Goal: Task Accomplishment & Management: Complete application form

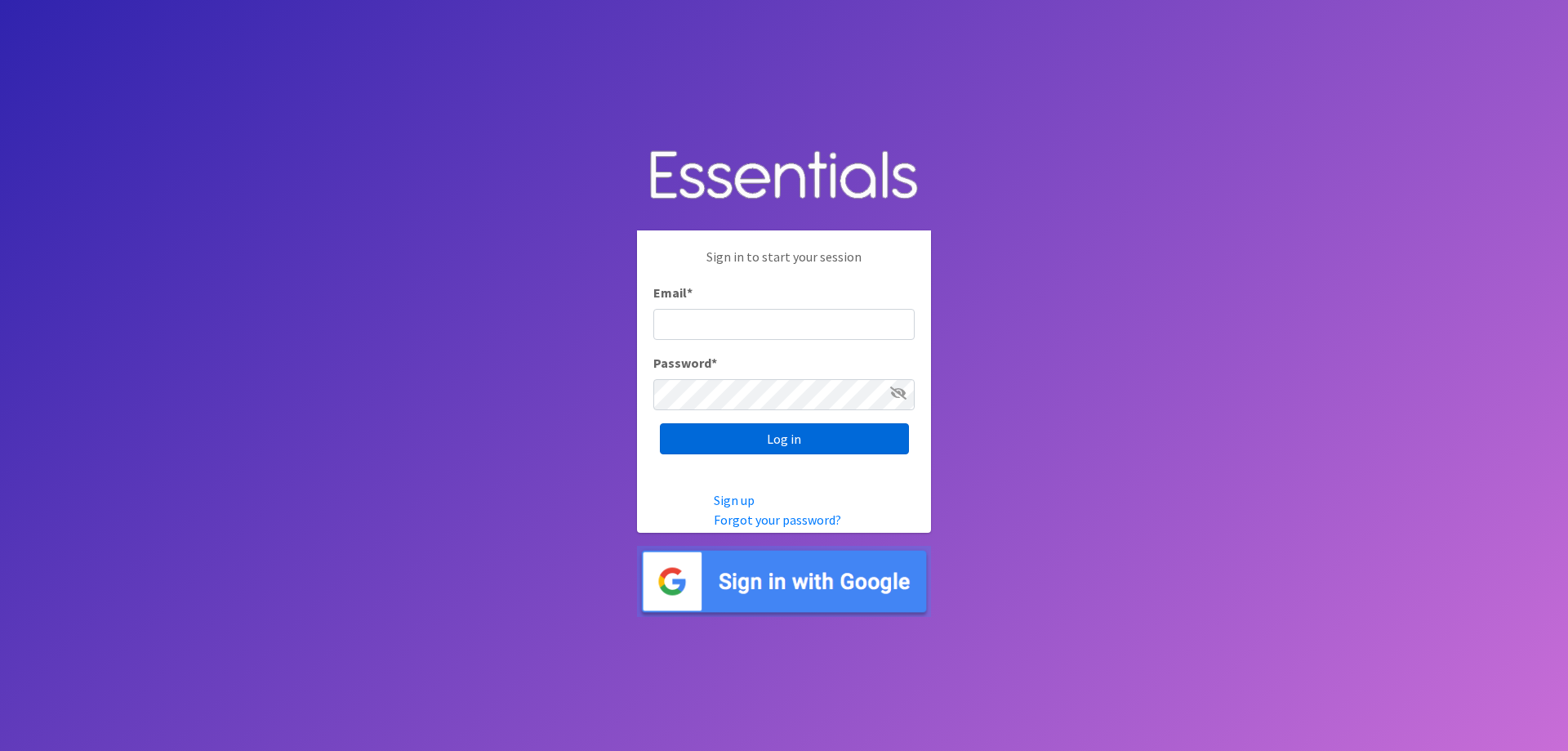
type input "hineyheroes@gmail.com"
click at [793, 441] on input "Log in" at bounding box center [784, 438] width 249 height 31
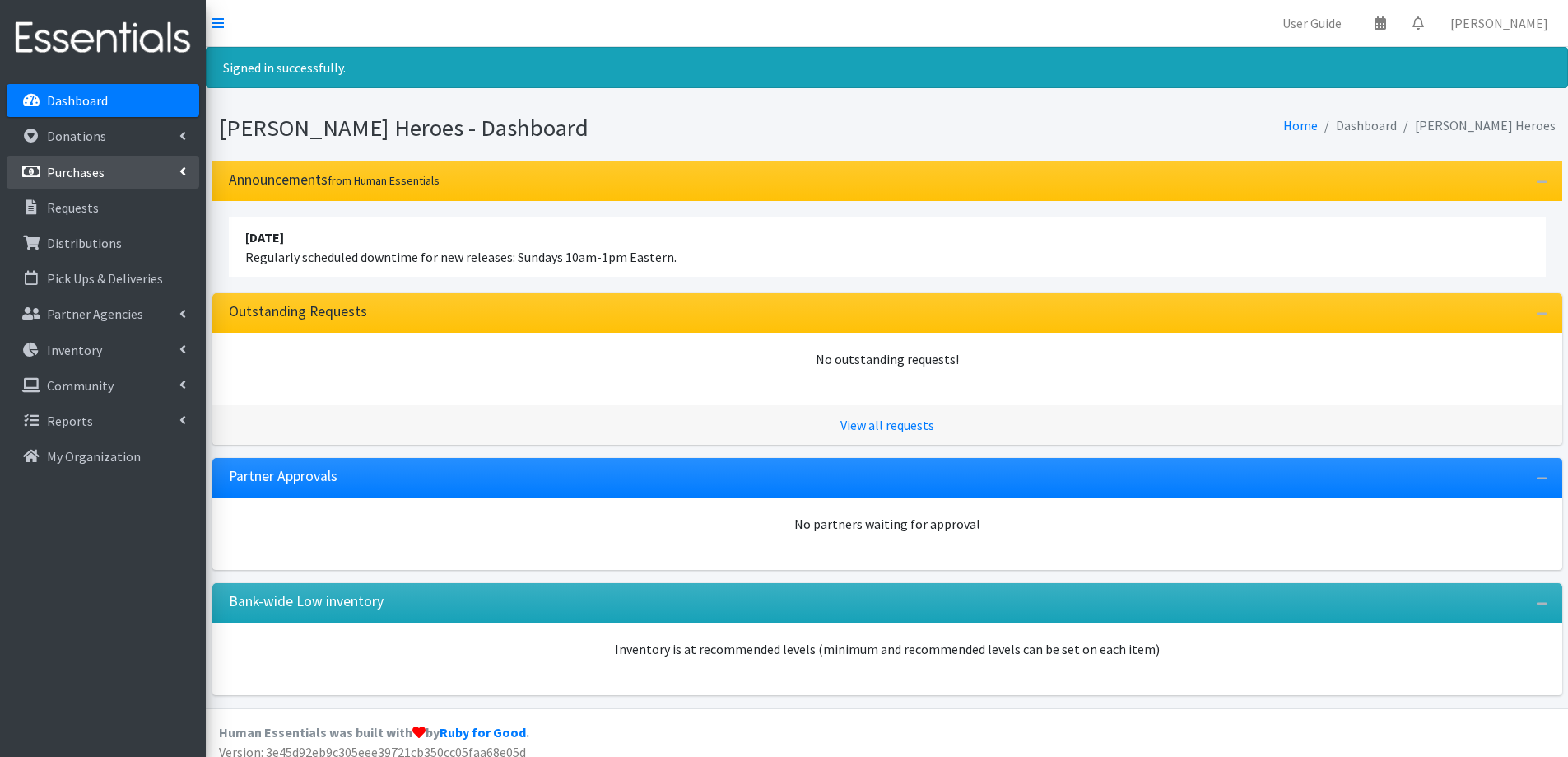
click at [72, 180] on p "Purchases" at bounding box center [76, 171] width 58 height 16
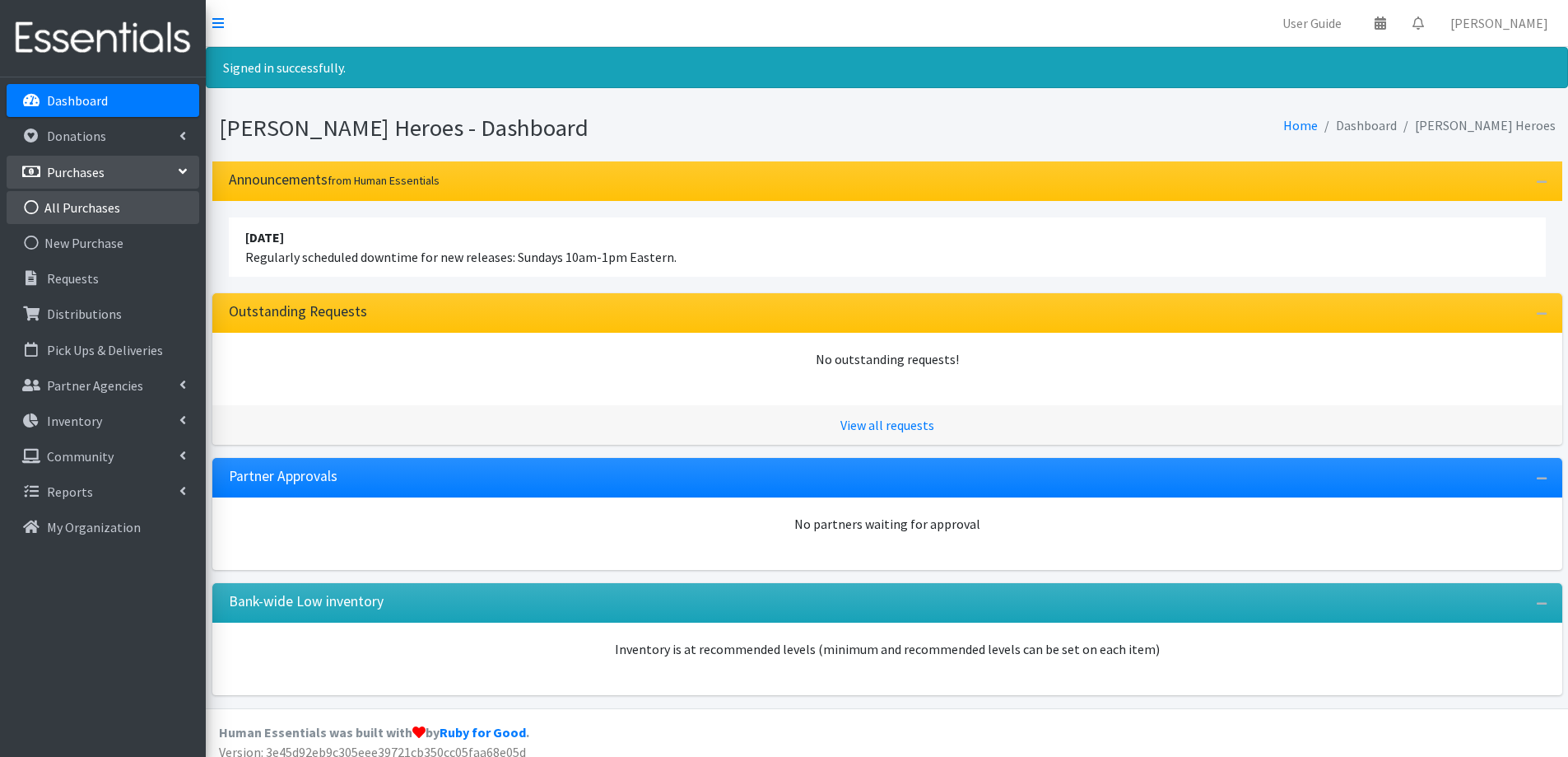
click at [80, 207] on link "All Purchases" at bounding box center [103, 207] width 193 height 33
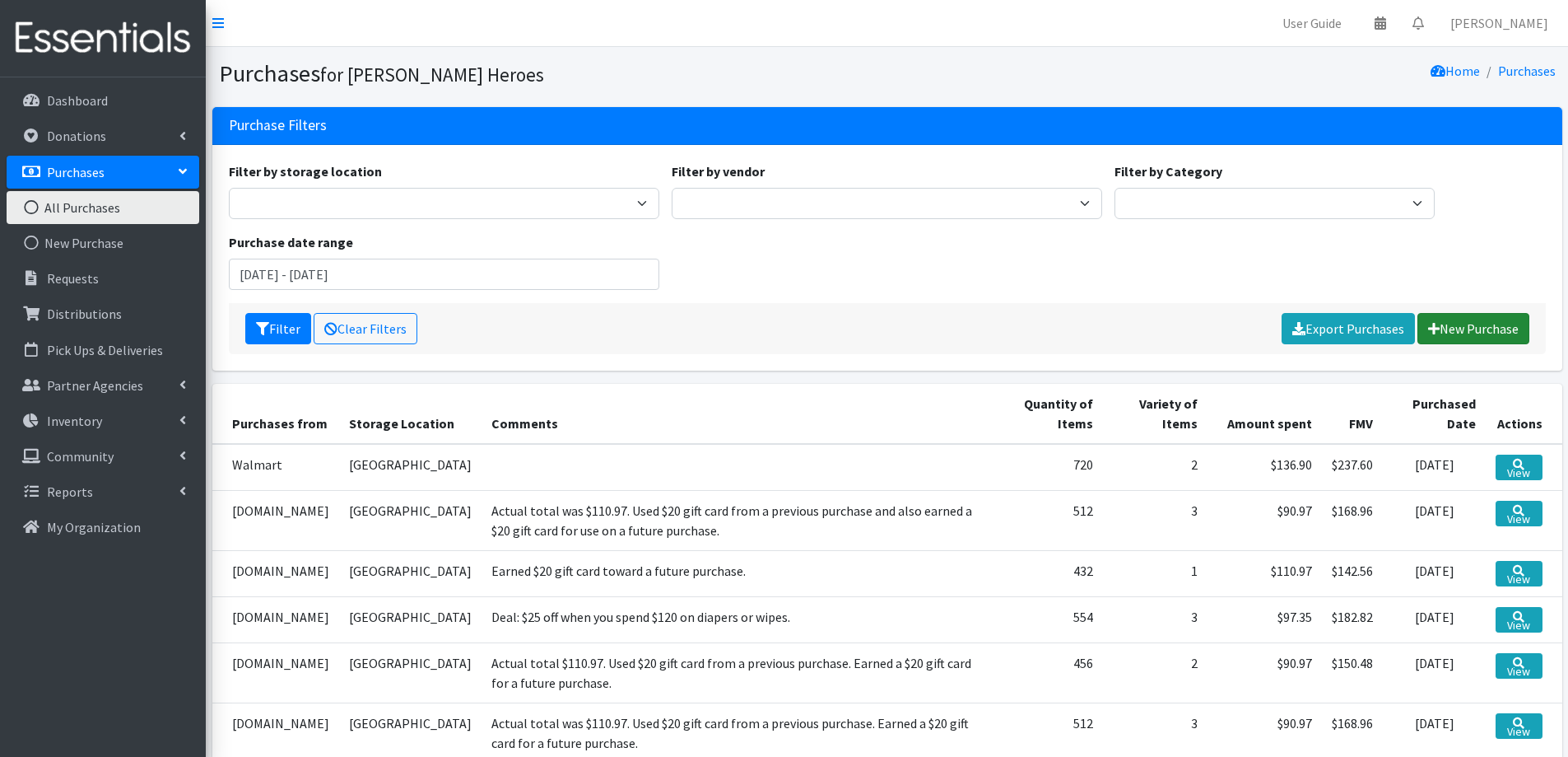
click at [1460, 326] on link "New Purchase" at bounding box center [1473, 328] width 112 height 32
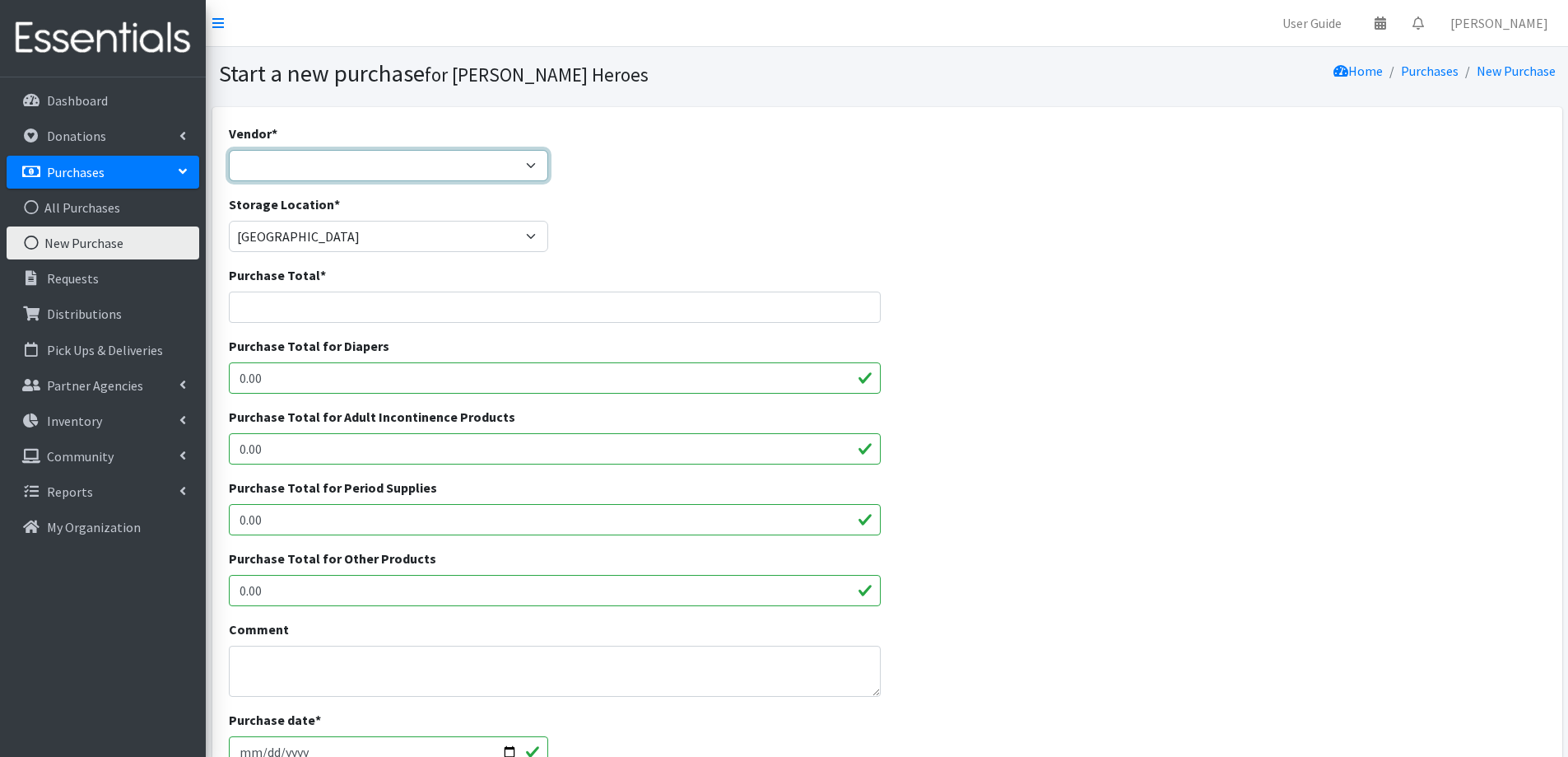
click at [320, 165] on select "Amazon.com Costco Jet.com JSL Partners Studio K Target.com Walgreens Walmart --…" at bounding box center [389, 165] width 320 height 32
select select "174"
click at [229, 150] on select "Amazon.com Costco Jet.com JSL Partners Studio K Target.com Walgreens Walmart --…" at bounding box center [389, 165] width 320 height 32
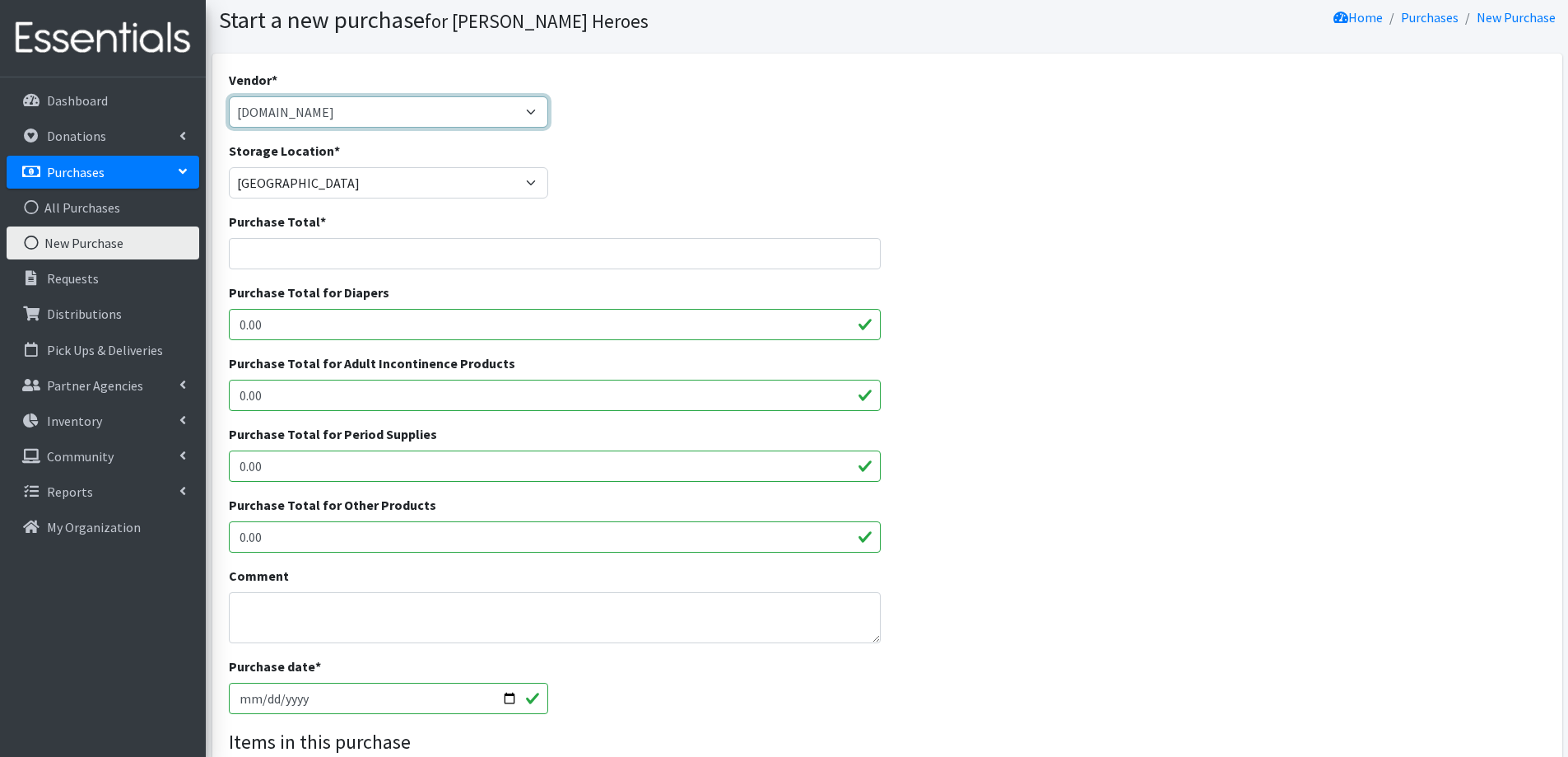
scroll to position [83, 0]
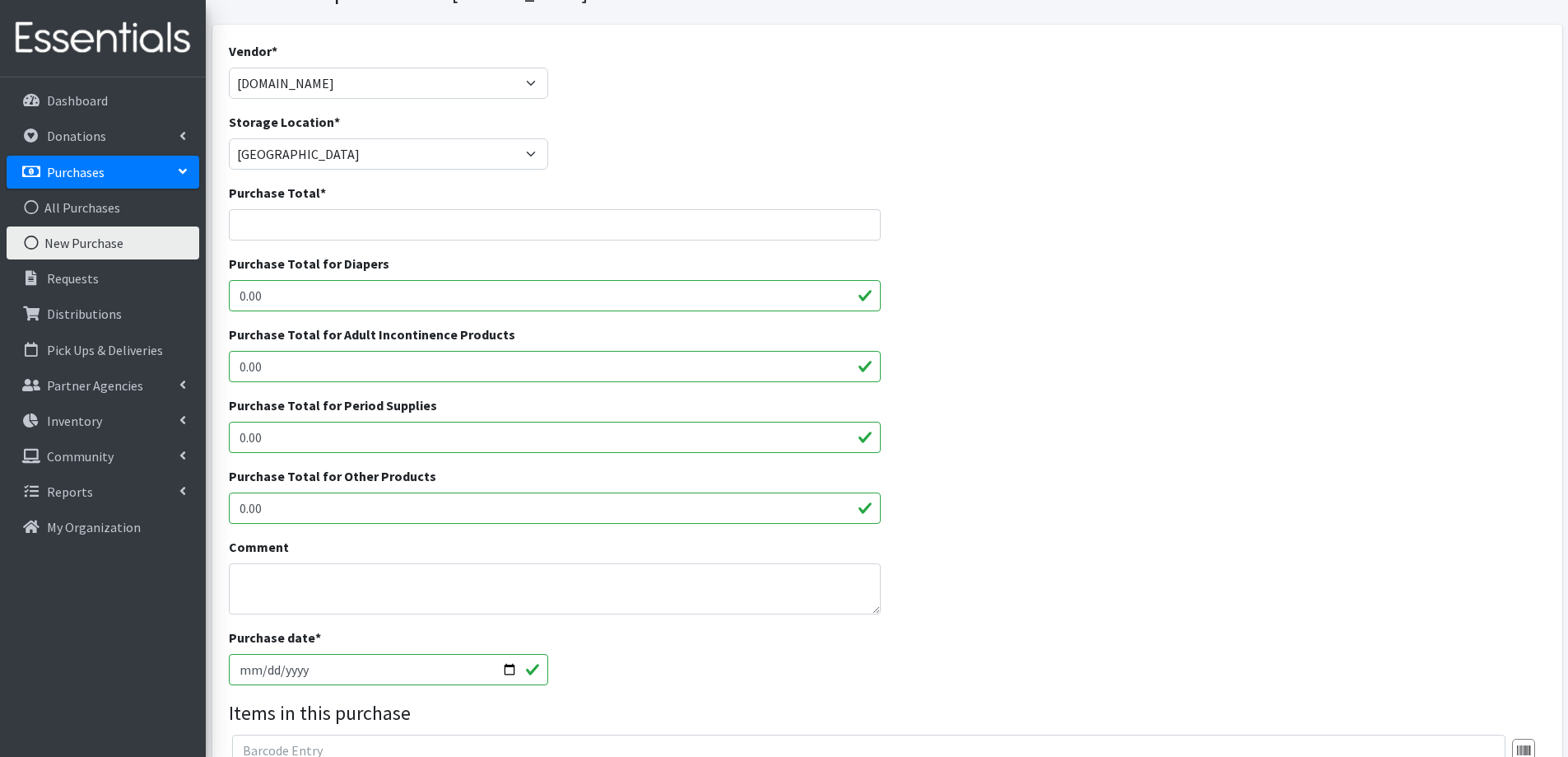
click at [248, 673] on input "2025-09-22" at bounding box center [389, 669] width 320 height 32
type input "[DATE]"
click at [332, 220] on input "Purchase Total *" at bounding box center [556, 224] width 653 height 32
type input "85.97"
drag, startPoint x: 289, startPoint y: 307, endPoint x: 159, endPoint y: 307, distance: 130.0
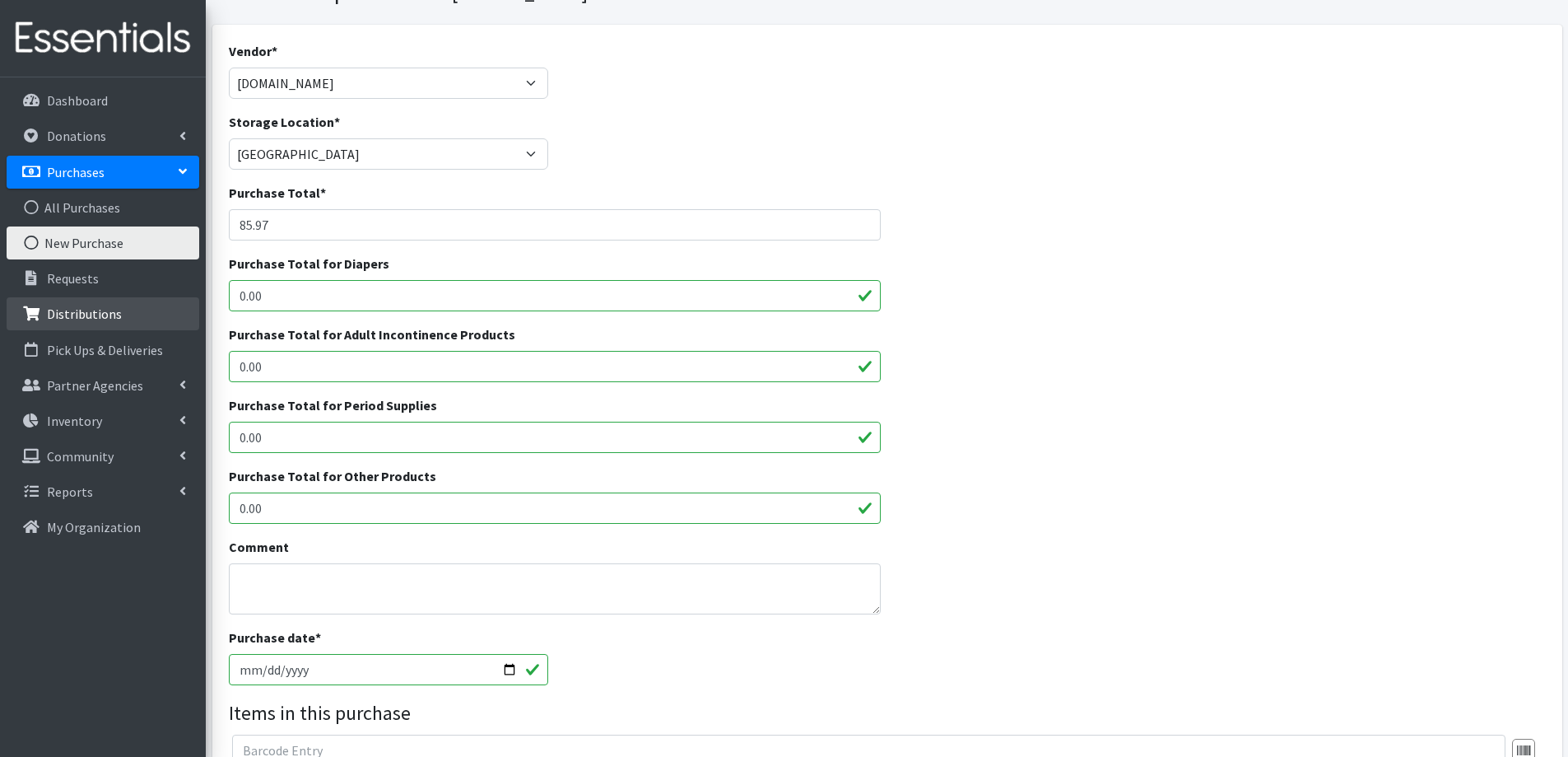
click at [162, 307] on div "User Guide 0 Pick-ups remaining this week View Calendar 0 Requests 0 Partner Ag…" at bounding box center [784, 508] width 1568 height 1182
type input "85.97"
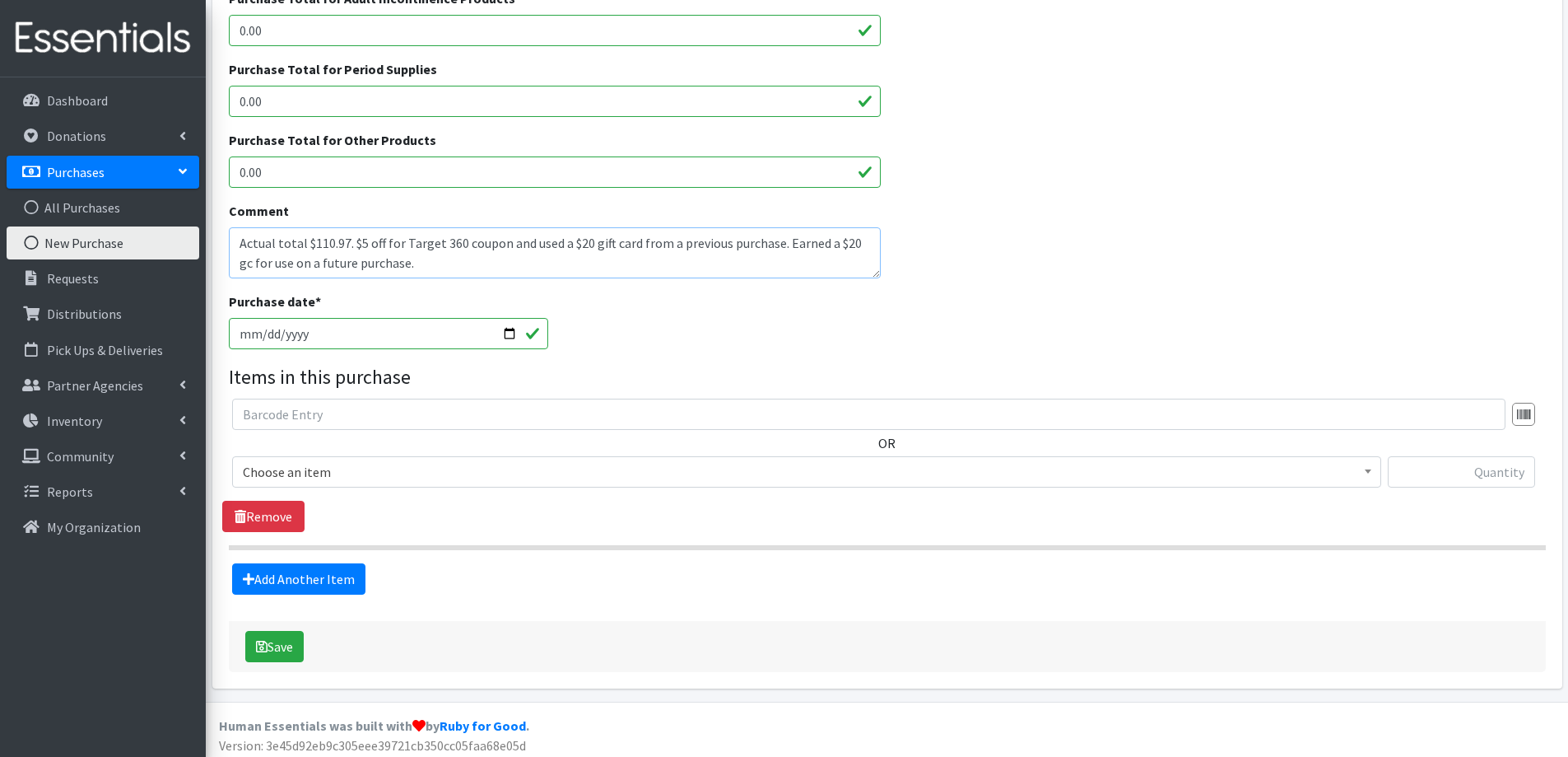
scroll to position [425, 0]
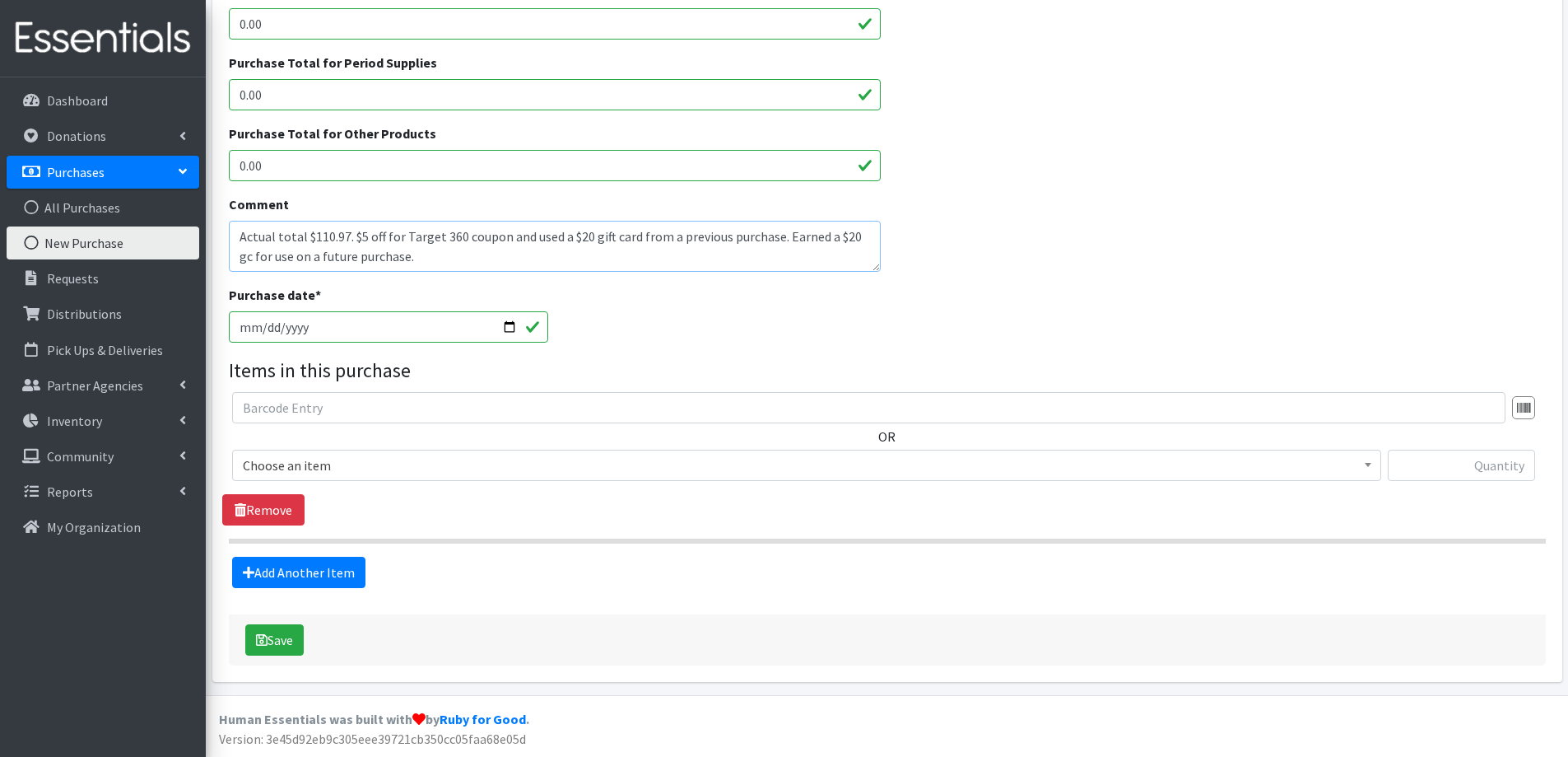
type textarea "Actual total $110.97. $5 off for Target 360 coupon and used a $20 gift card fro…"
click at [601, 462] on span "Choose an item" at bounding box center [806, 465] width 1127 height 23
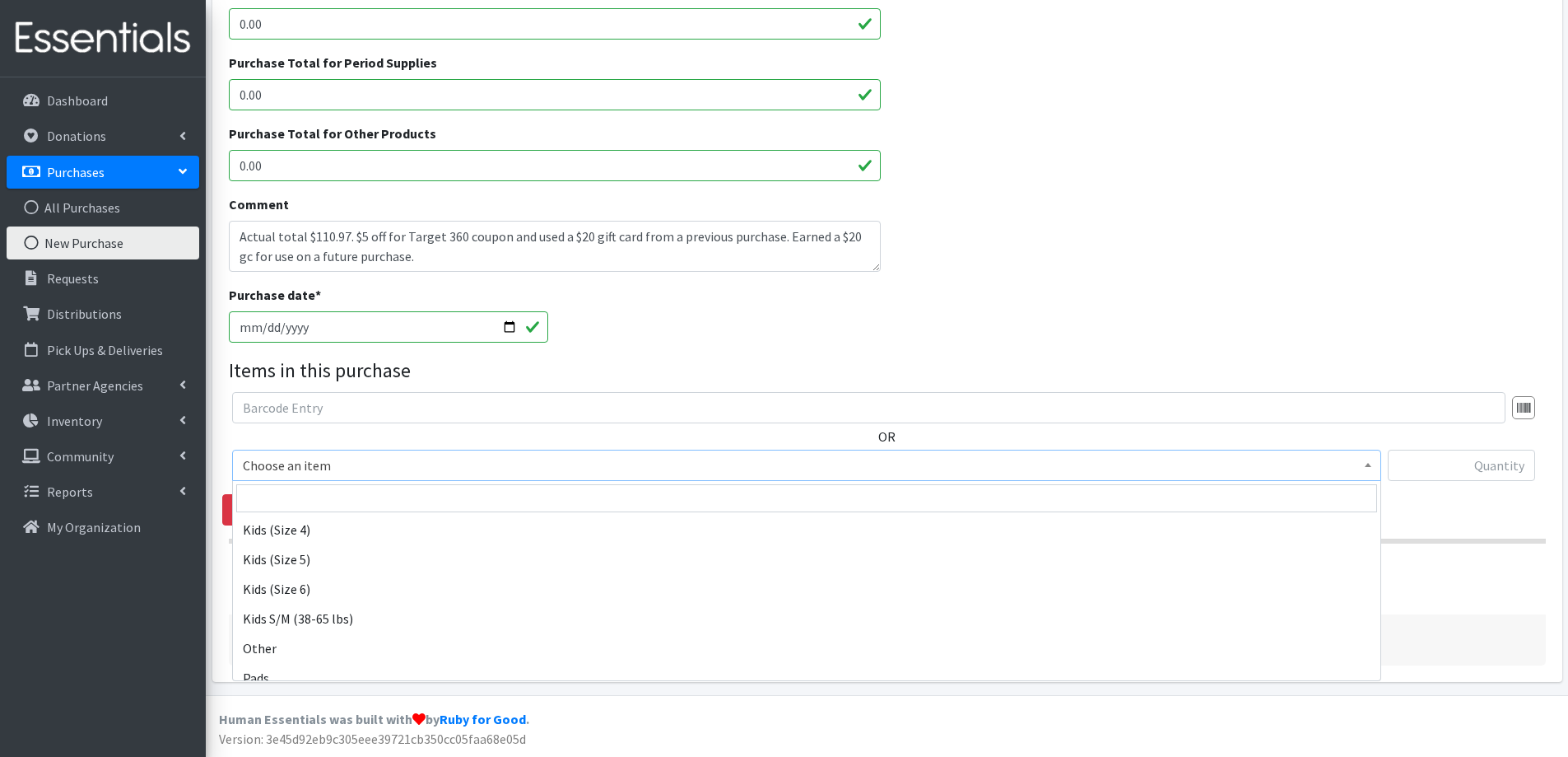
scroll to position [906, 0]
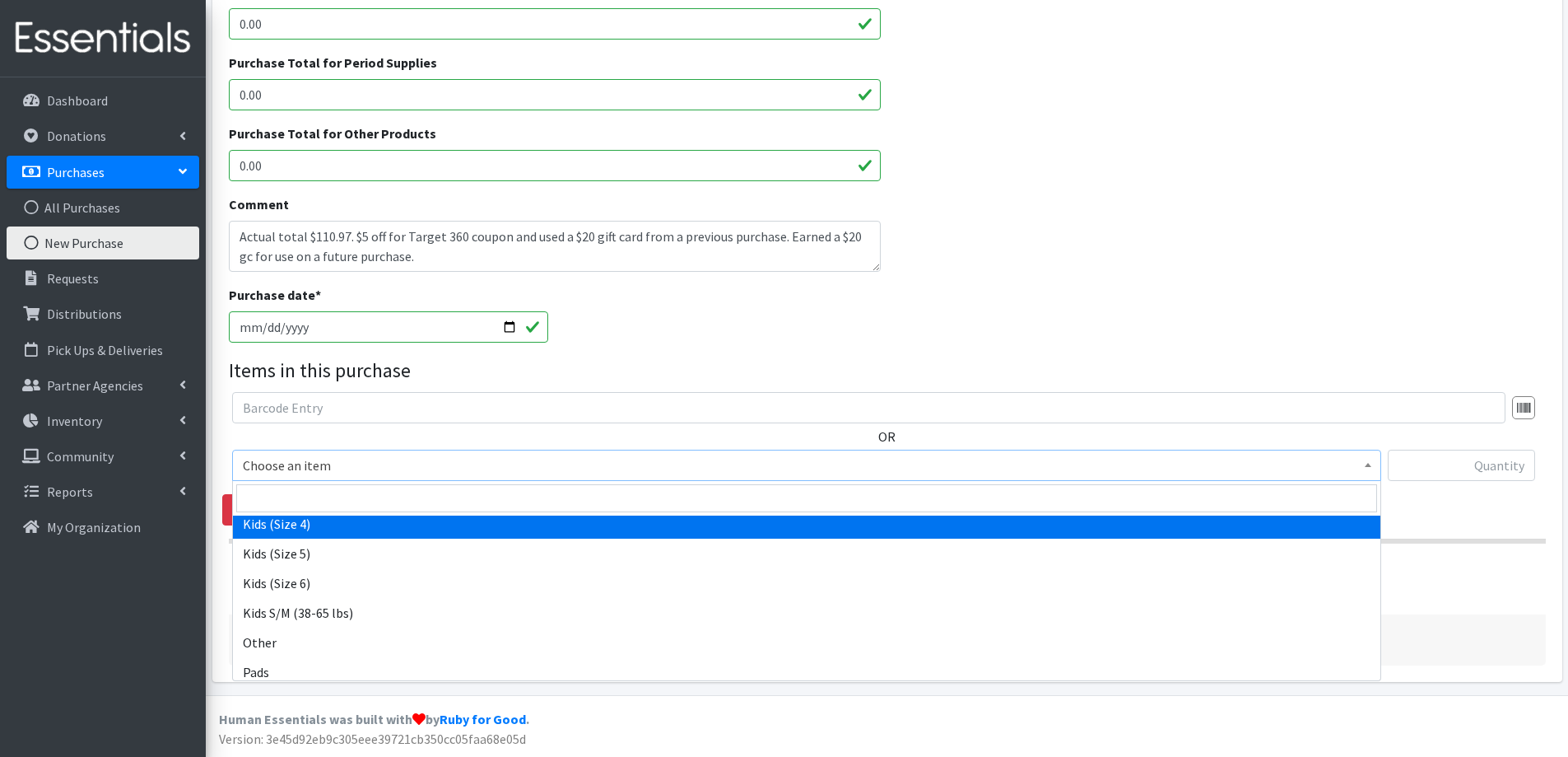
select select "2330"
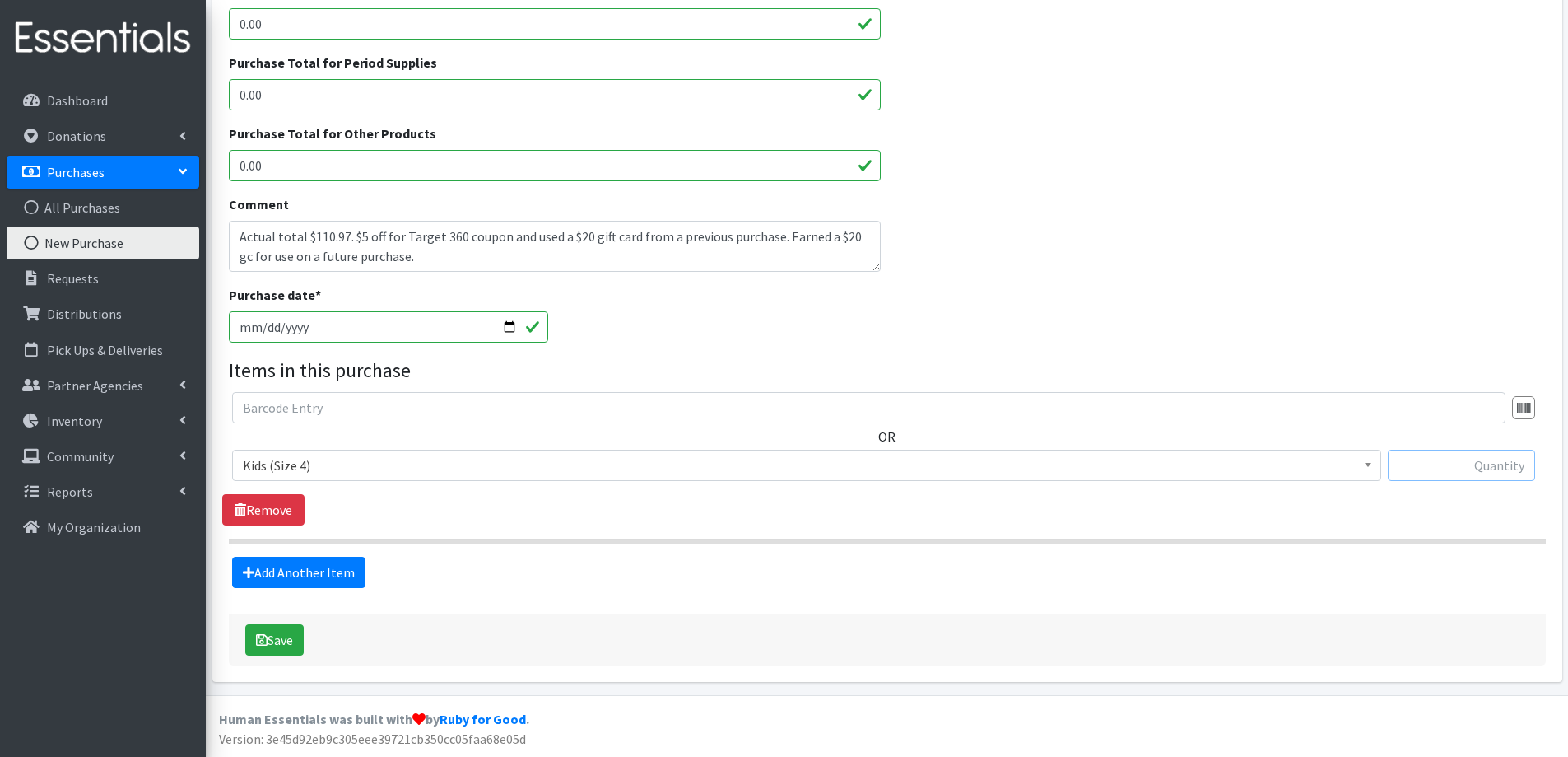
click at [1464, 474] on input "text" at bounding box center [1461, 465] width 147 height 32
type input "200"
click at [303, 575] on link "Add Another Item" at bounding box center [298, 572] width 134 height 32
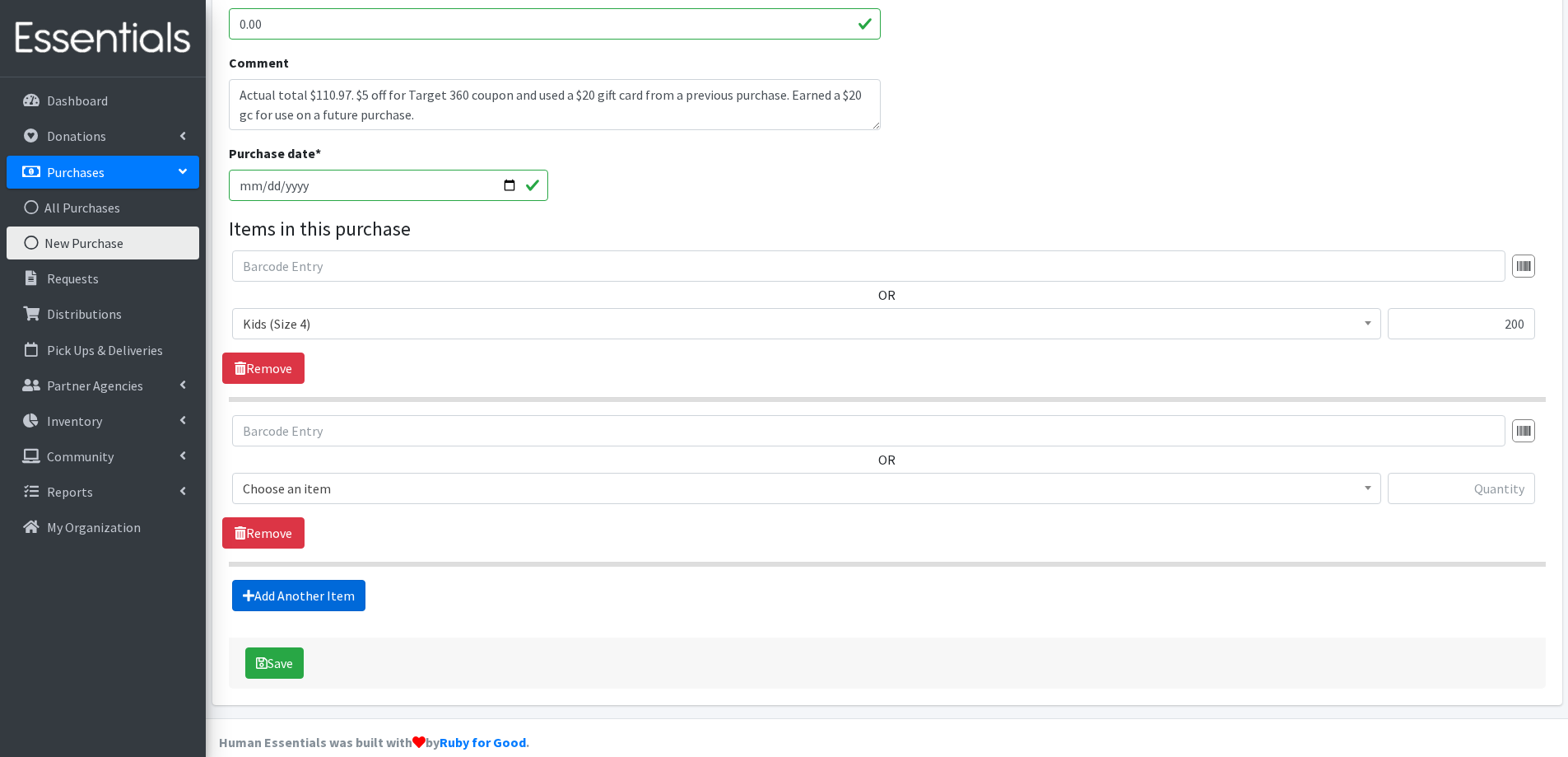
scroll to position [590, 0]
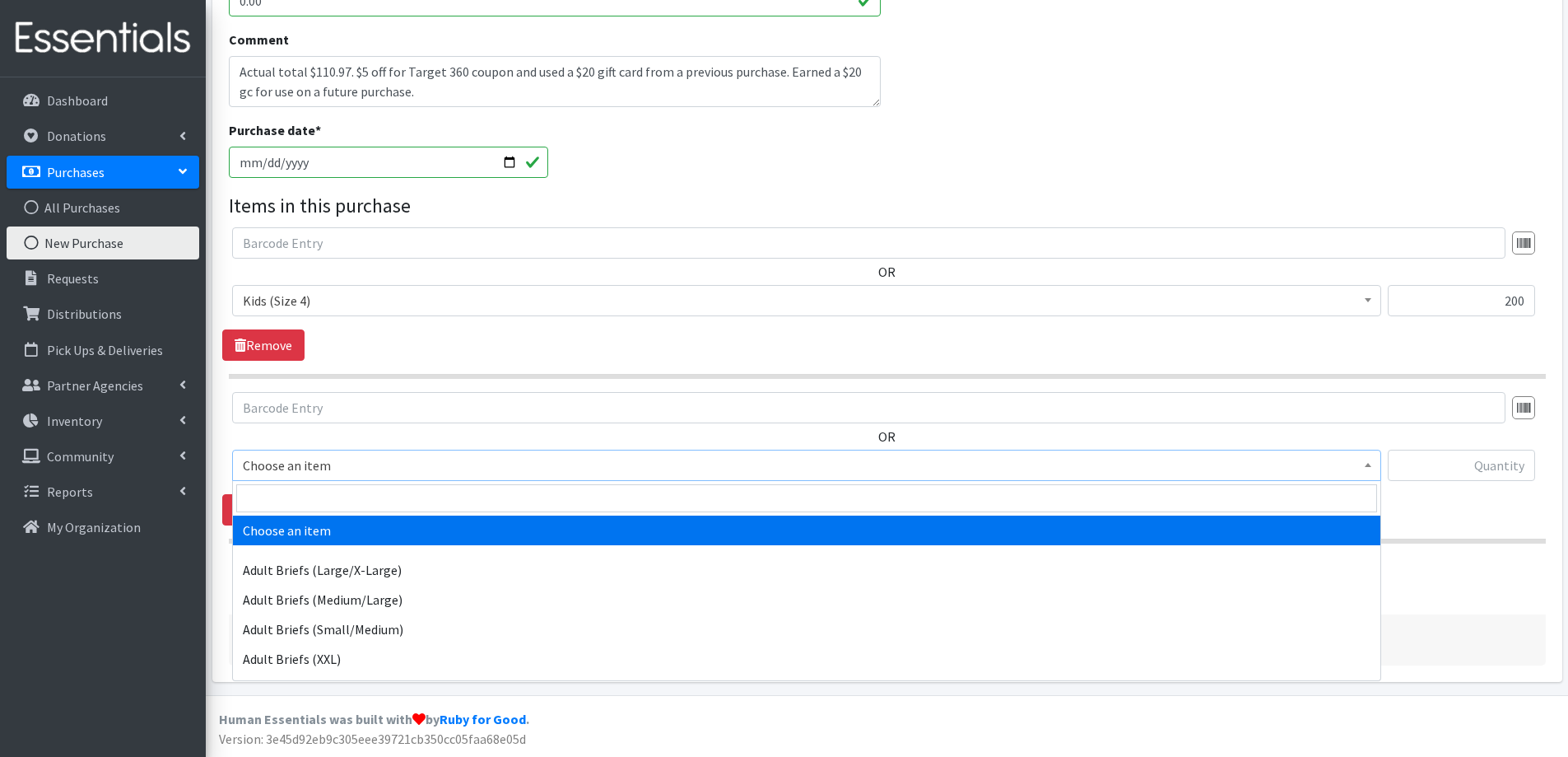
click at [332, 470] on span "Choose an item" at bounding box center [806, 465] width 1127 height 23
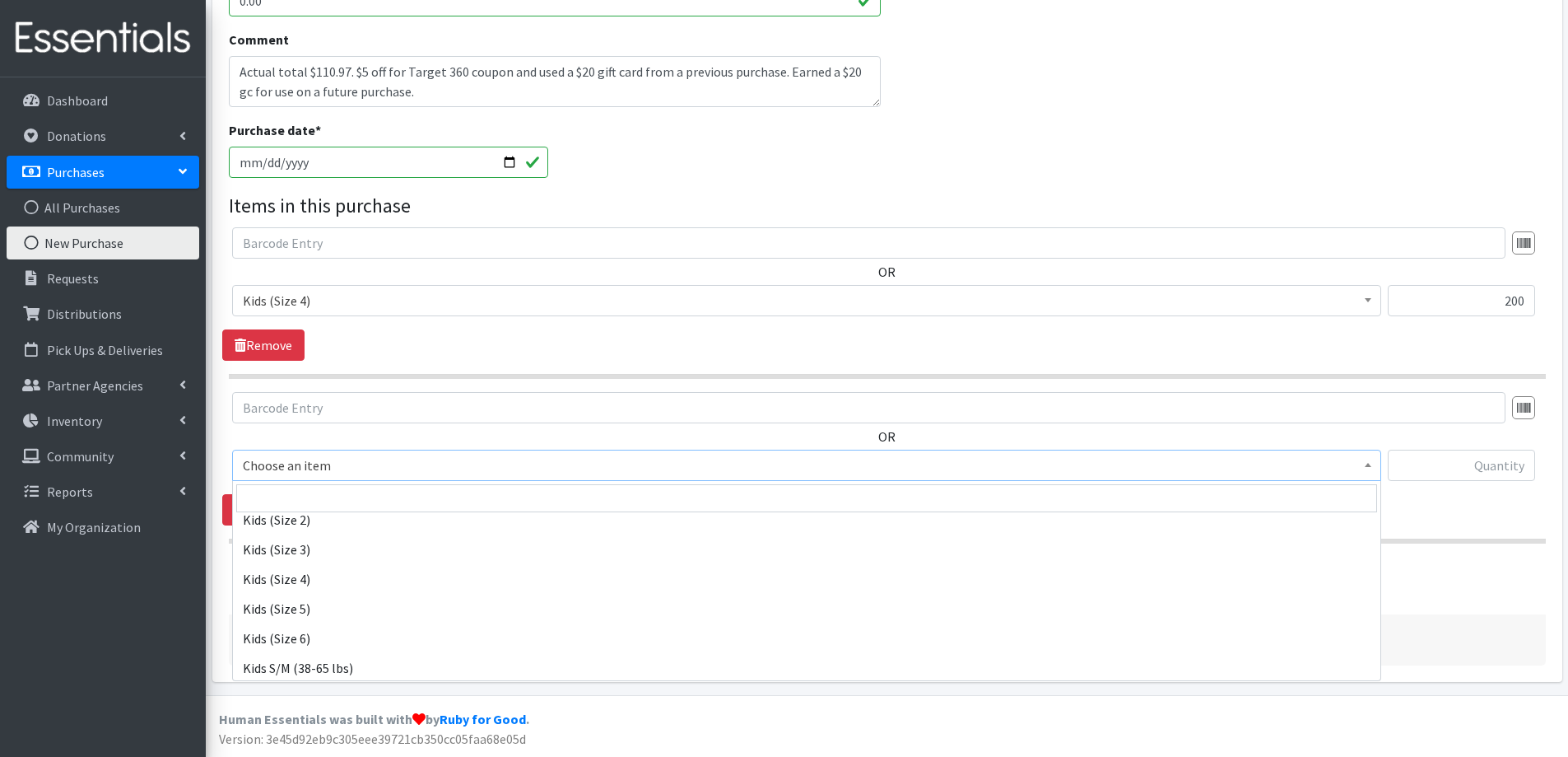
scroll to position [906, 0]
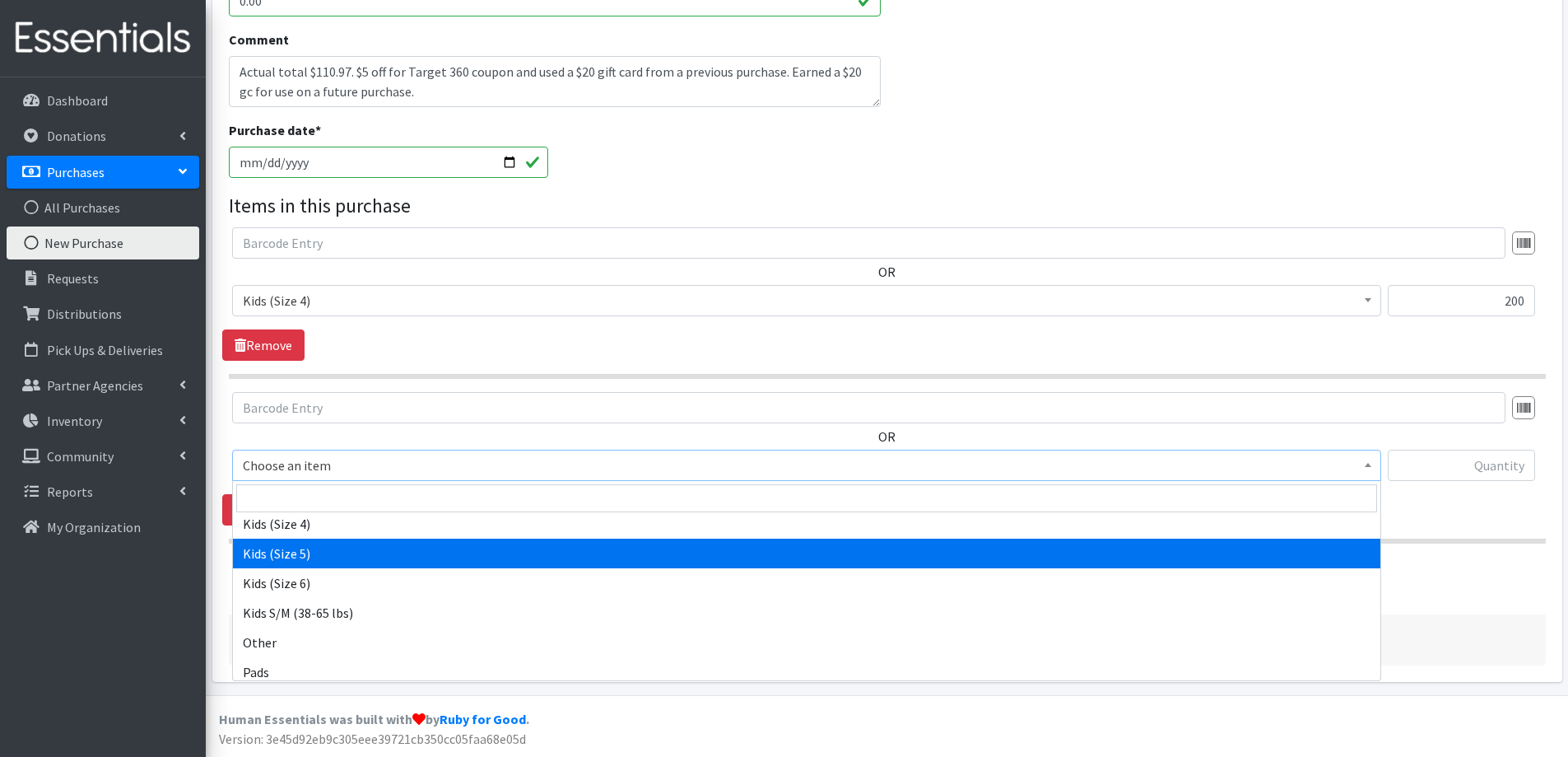
select select "2351"
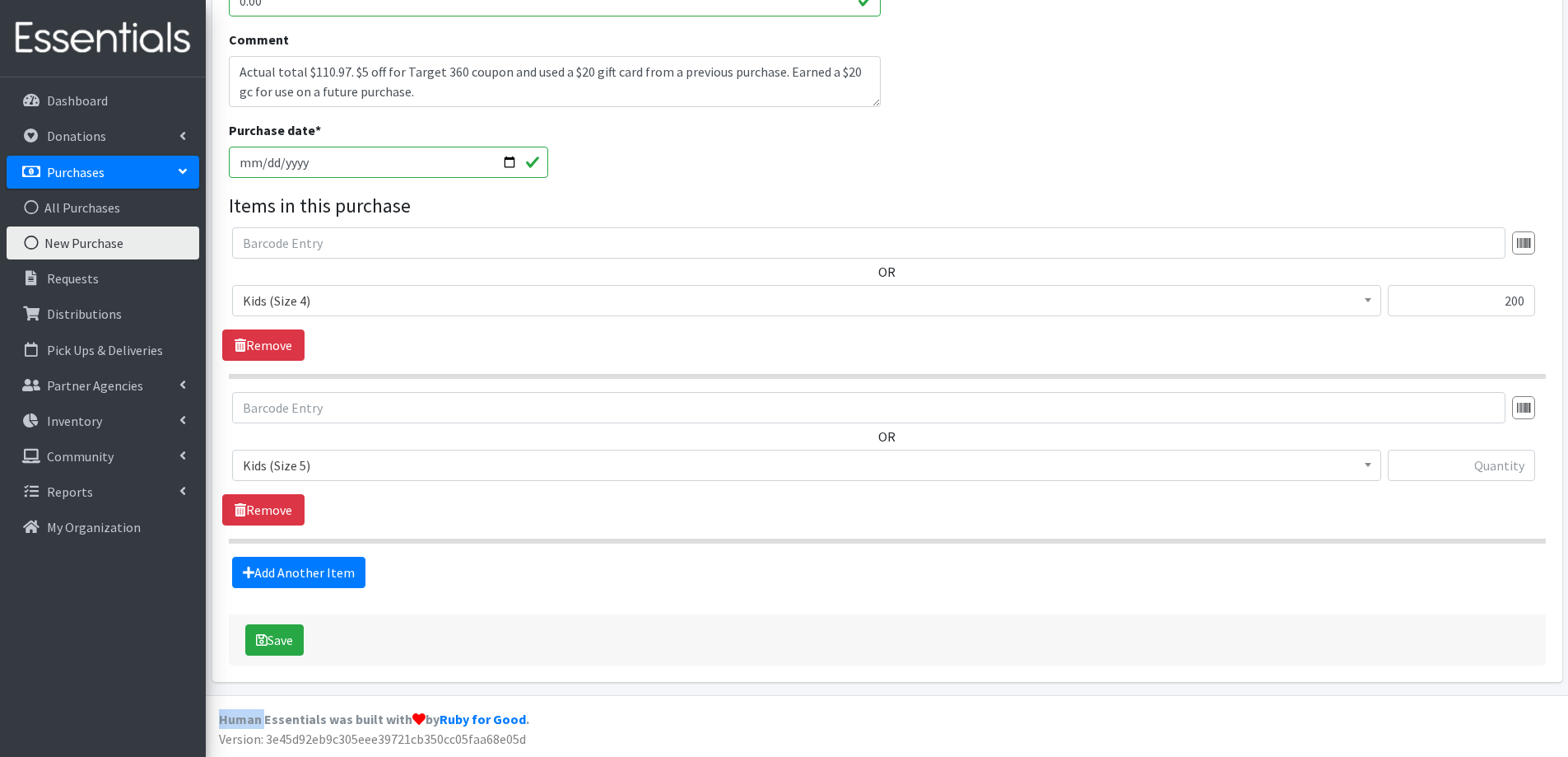
click at [280, 552] on fieldset "Items in this purchase OR Choose an item Adult Briefs (Large/X-Large) Adult Bri…" at bounding box center [888, 390] width 1317 height 397
click at [1507, 472] on input "text" at bounding box center [1461, 465] width 147 height 32
type input "168"
click at [285, 571] on link "Add Another Item" at bounding box center [298, 572] width 134 height 32
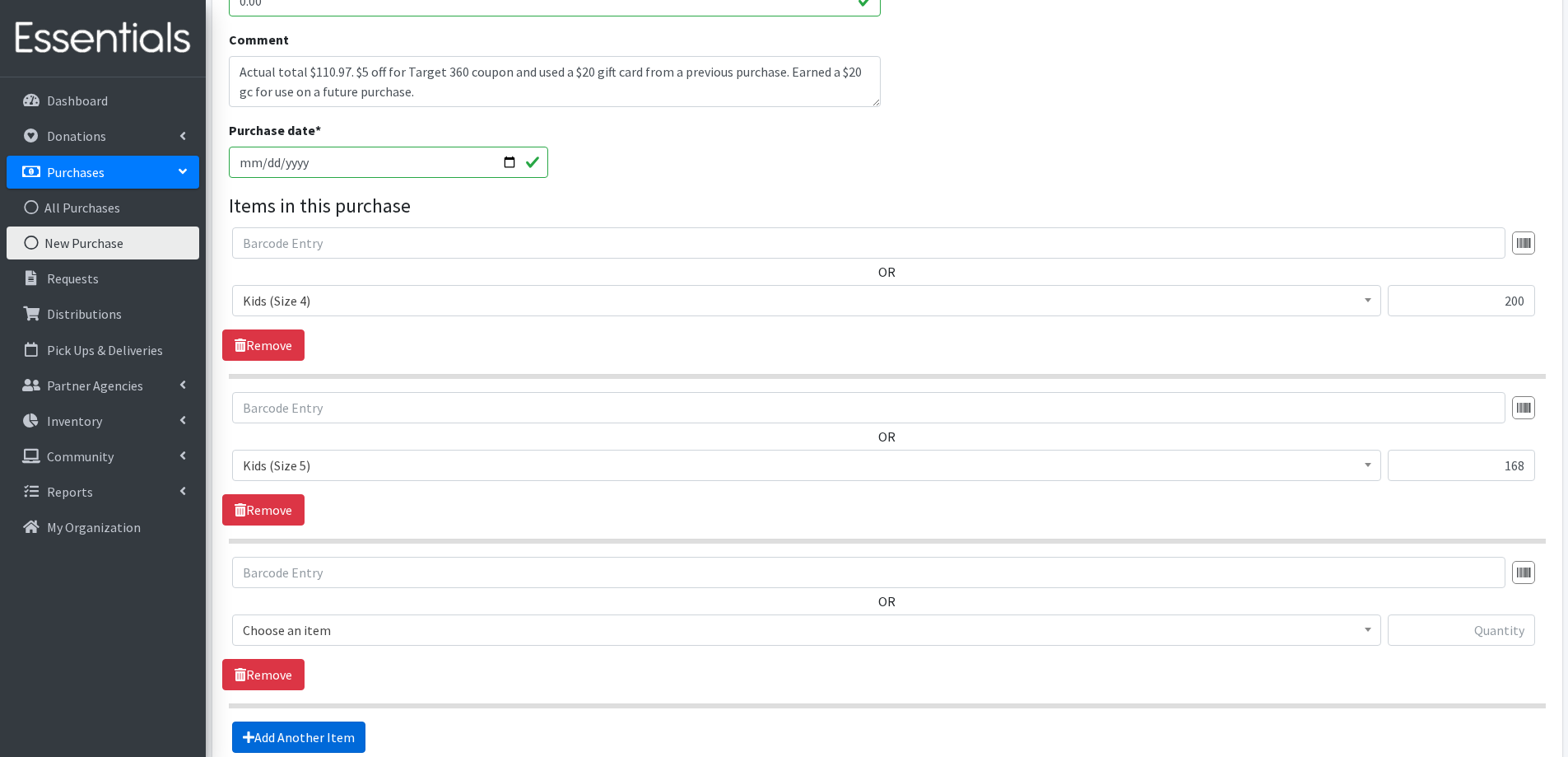
scroll to position [754, 0]
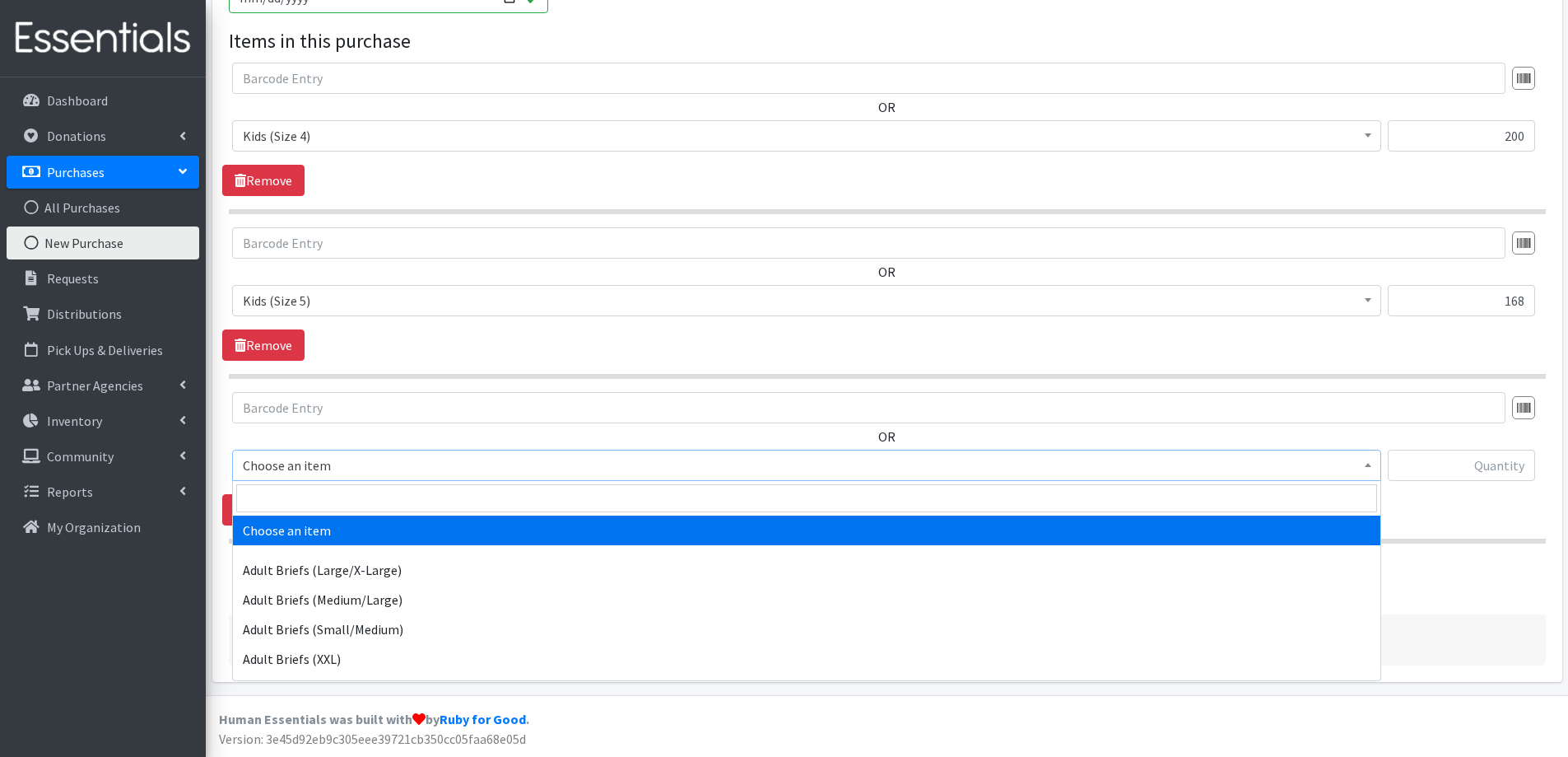
click at [349, 466] on span "Choose an item" at bounding box center [806, 465] width 1127 height 23
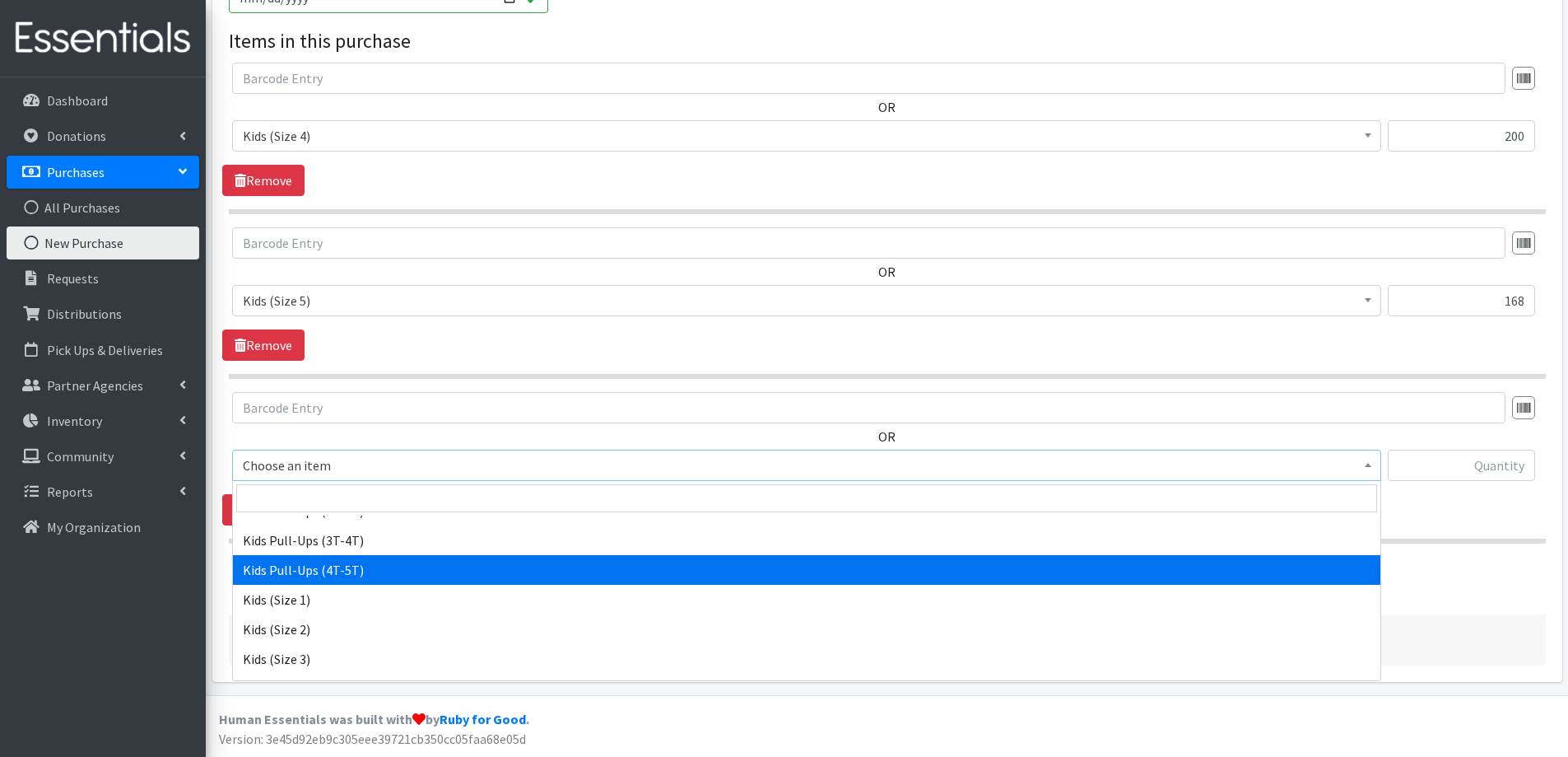
scroll to position [906, 0]
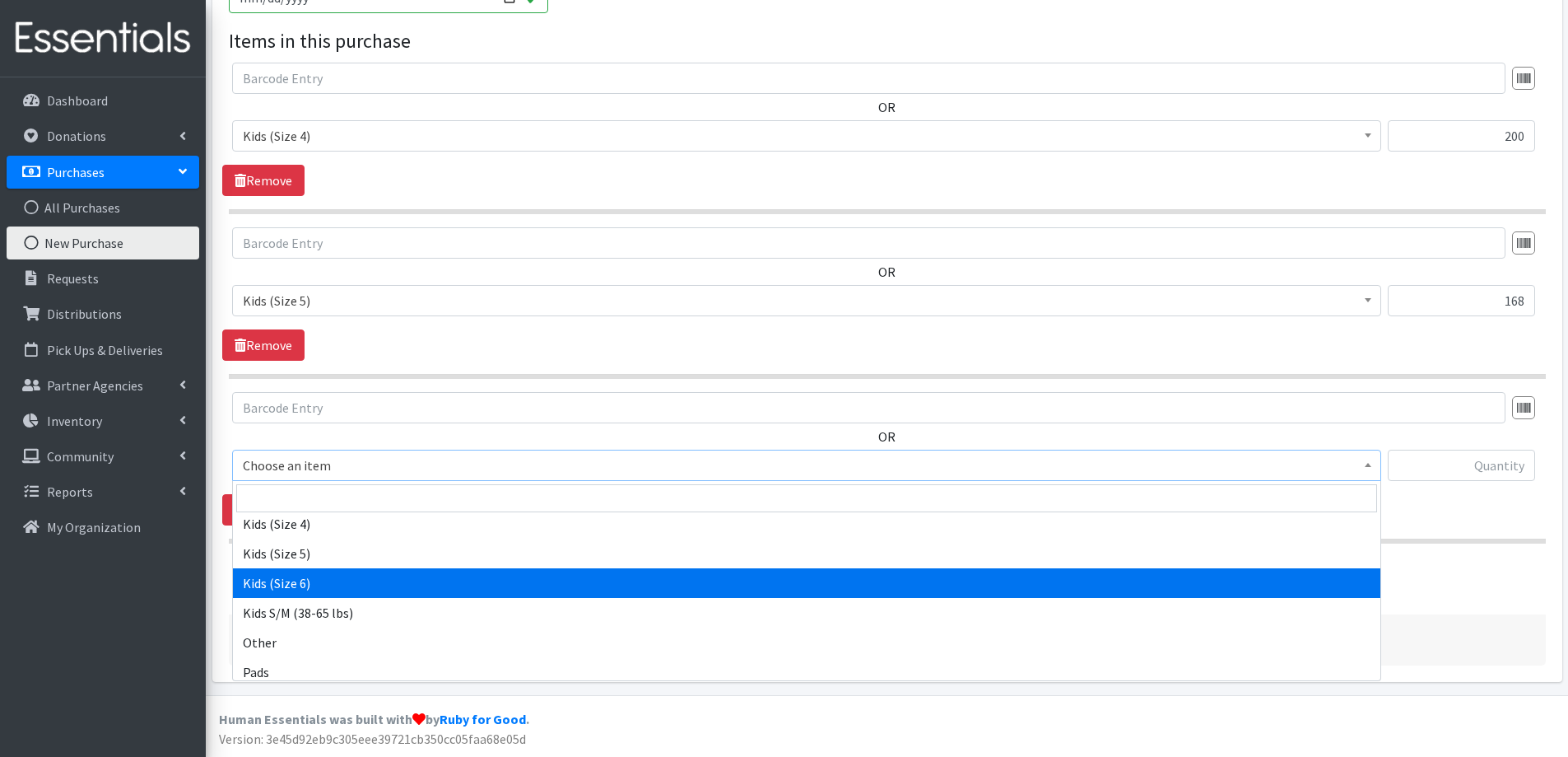
select select "2355"
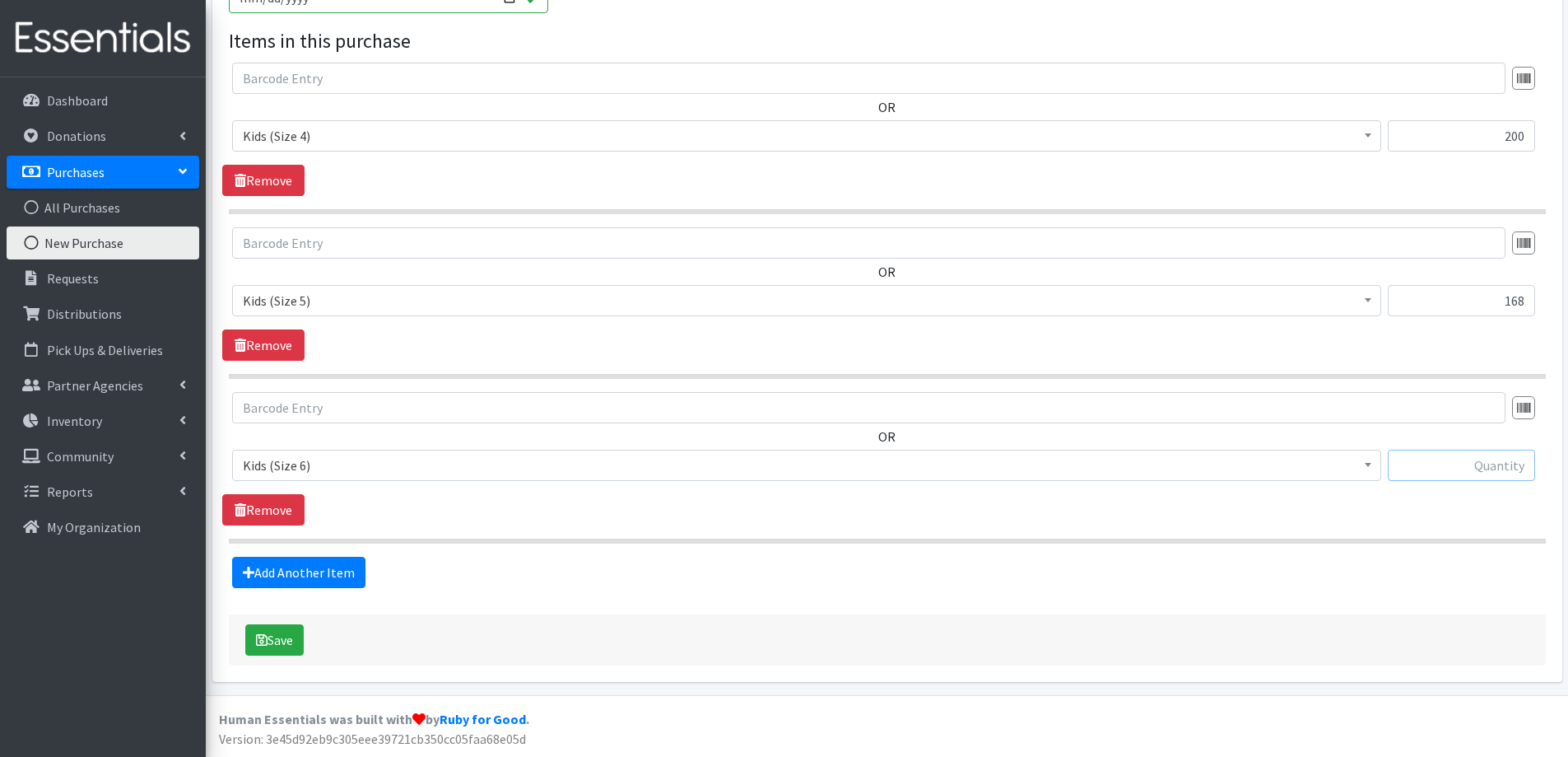
click at [1498, 475] on input "text" at bounding box center [1461, 465] width 147 height 32
type input "144"
click at [279, 649] on button "Save" at bounding box center [274, 639] width 59 height 32
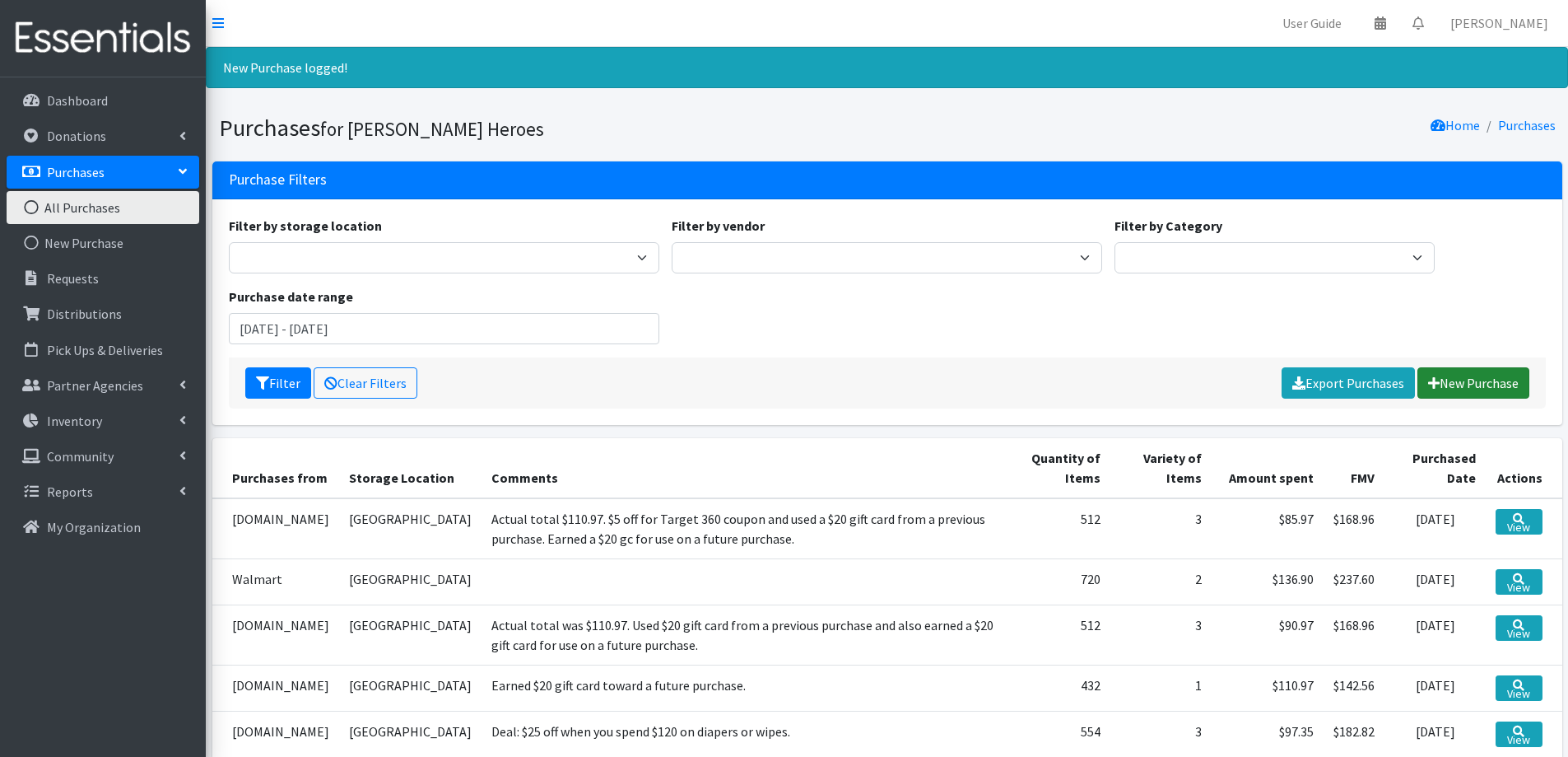
click at [1463, 379] on link "New Purchase" at bounding box center [1473, 383] width 112 height 32
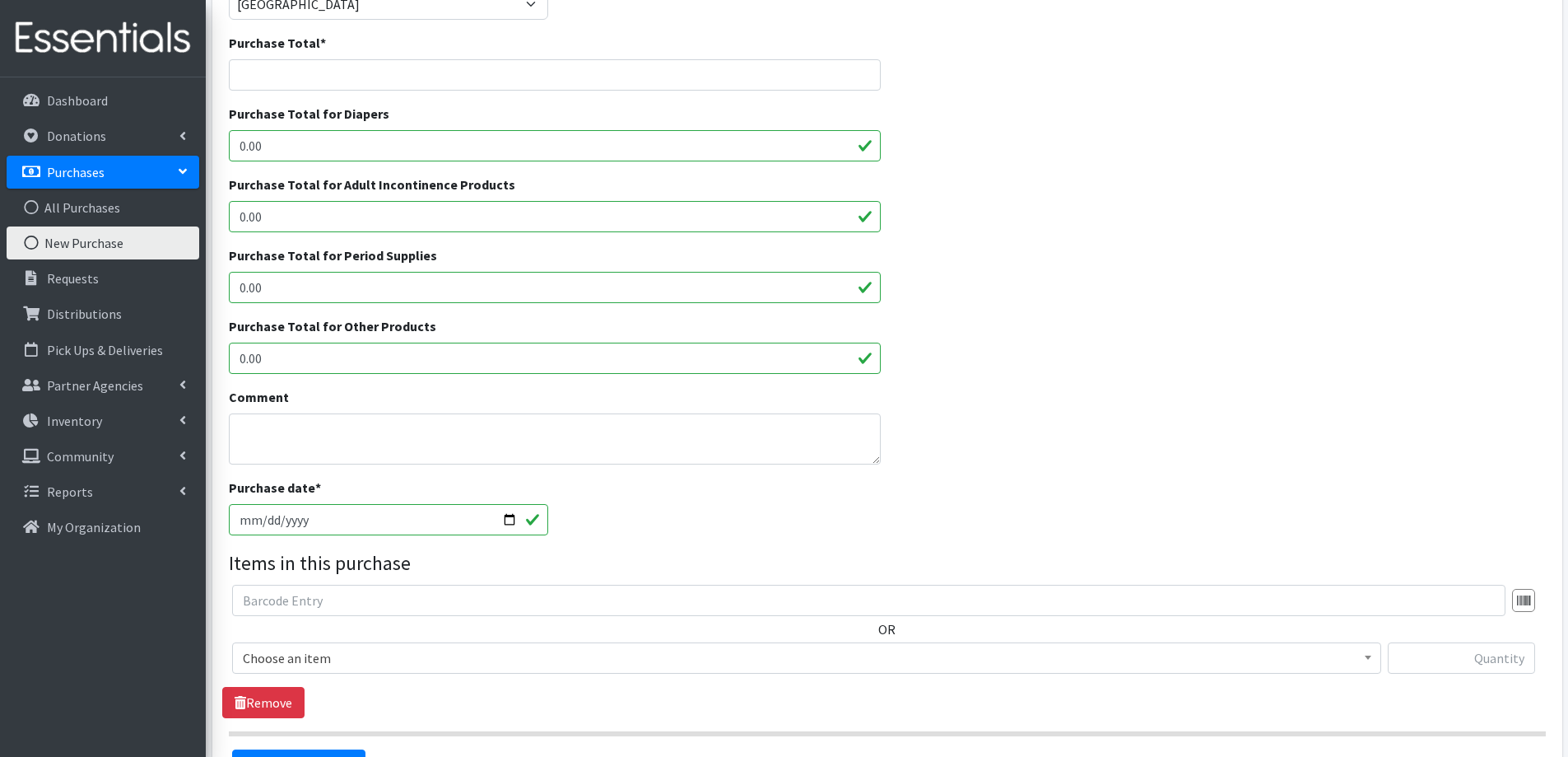
scroll to position [247, 0]
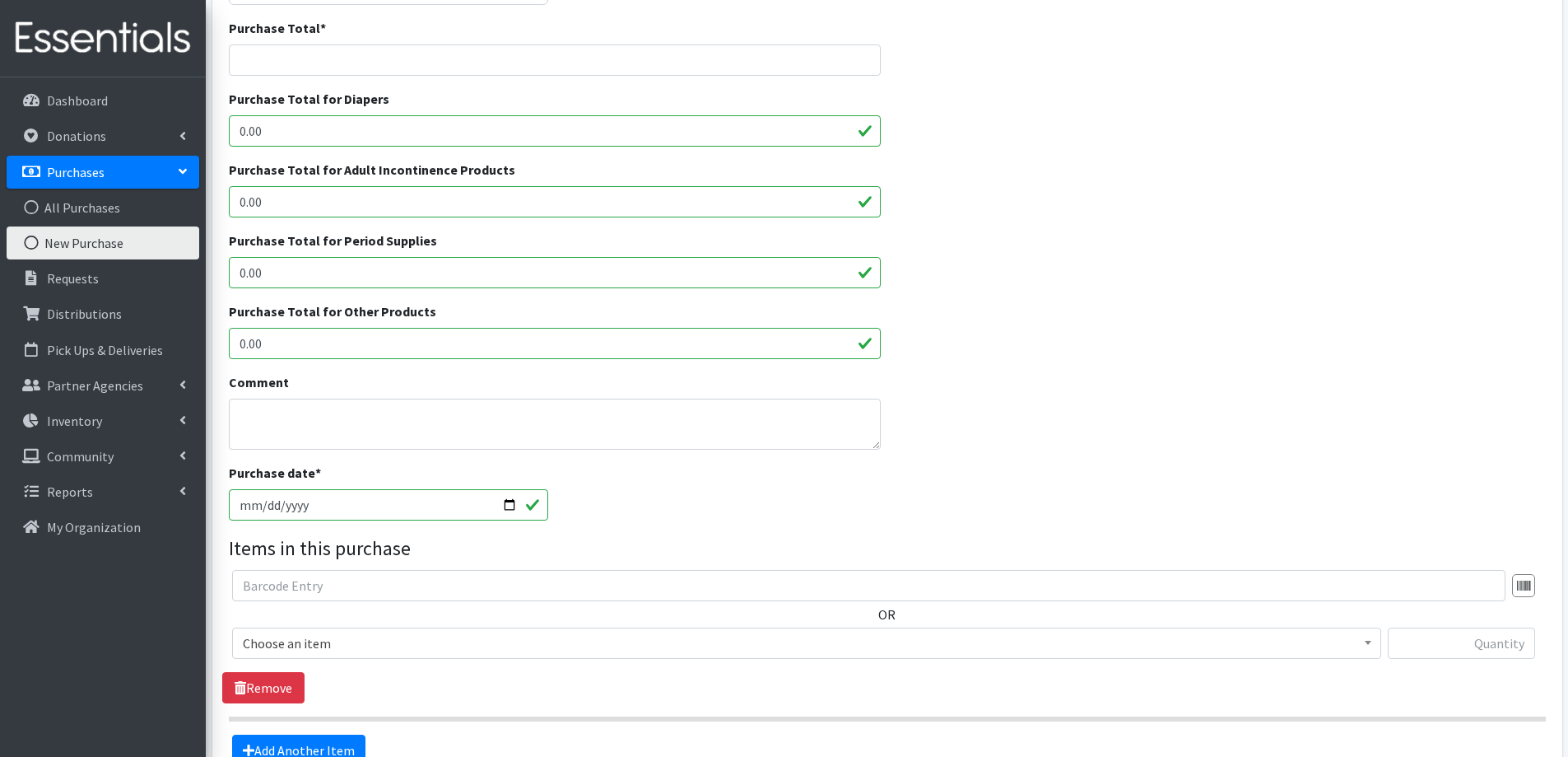
click at [268, 504] on input "2025-09-22" at bounding box center [389, 505] width 320 height 32
type input "2025-09-30"
click at [239, 502] on input "2025-09-30" at bounding box center [389, 505] width 320 height 32
type input "[DATE]"
click at [673, 518] on div "Purchase date * 2025-08-30" at bounding box center [887, 498] width 1329 height 71
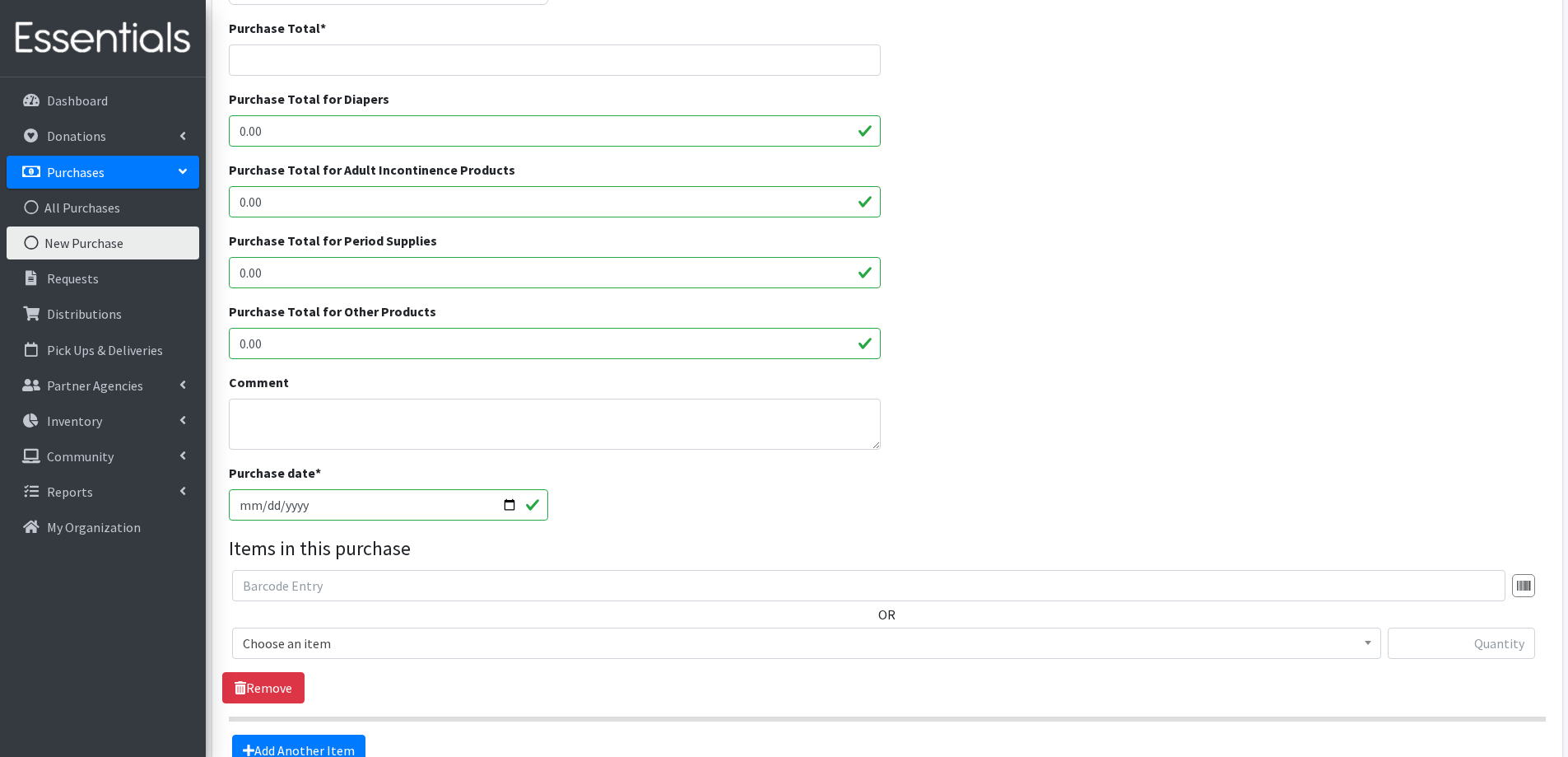
scroll to position [0, 0]
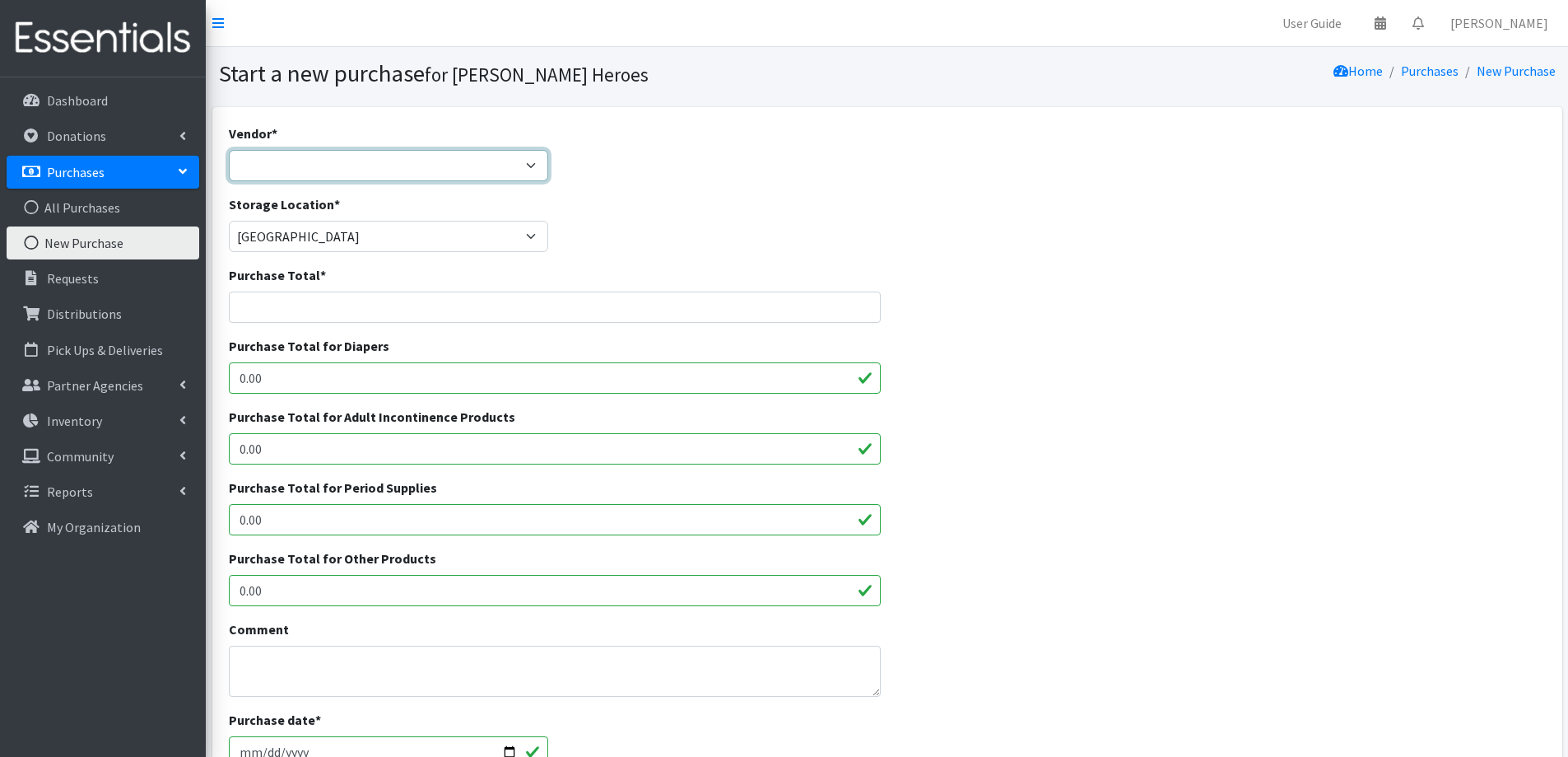
click at [282, 164] on select "Amazon.com Costco Jet.com JSL Partners Studio K Target.com Walgreens Walmart --…" at bounding box center [389, 165] width 320 height 32
select select "174"
click at [229, 150] on select "Amazon.com Costco Jet.com JSL Partners Studio K Target.com Walgreens Walmart --…" at bounding box center [389, 165] width 320 height 32
click at [291, 310] on input "Purchase Total *" at bounding box center [556, 307] width 653 height 32
type input "90.97"
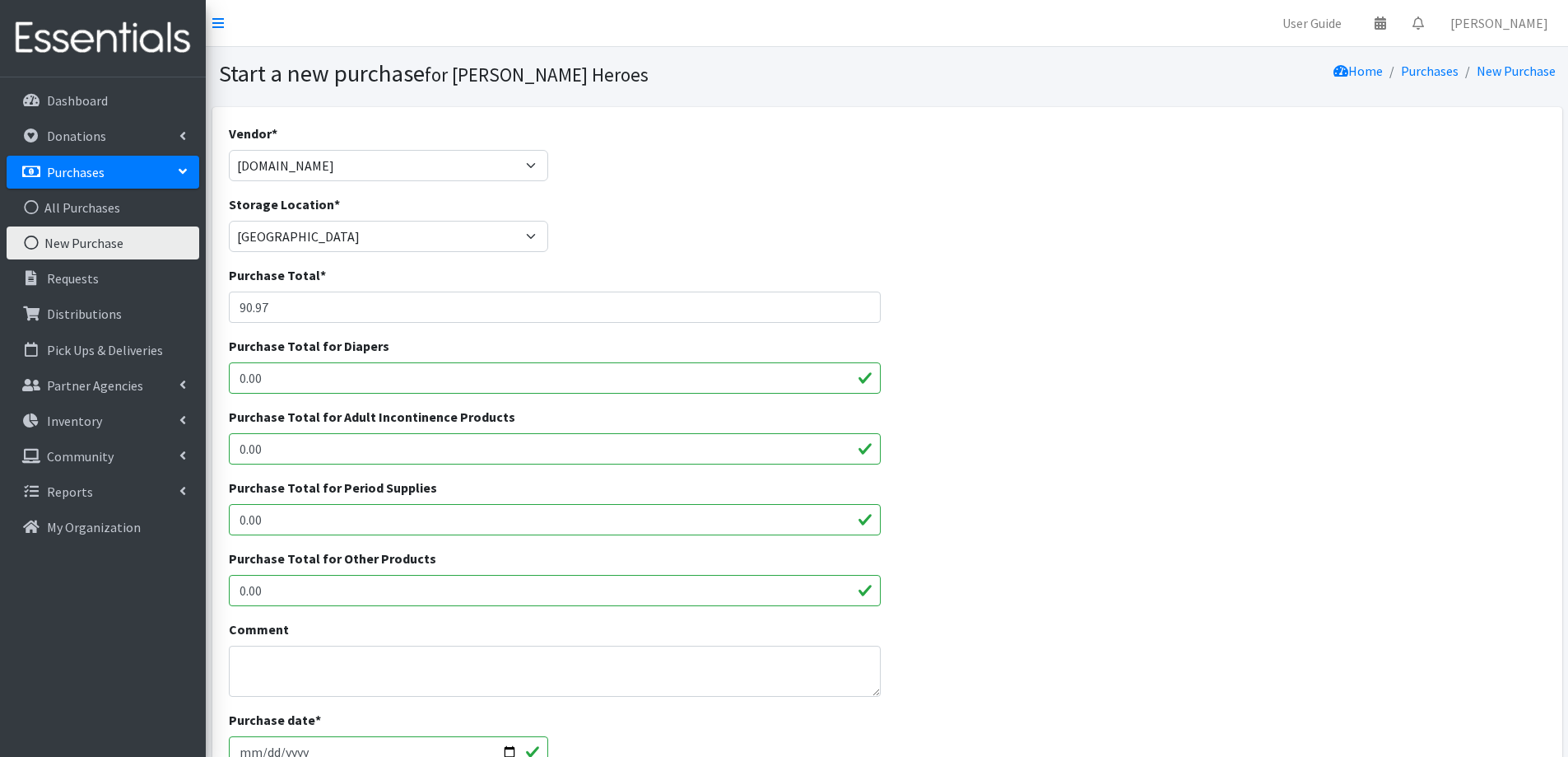
click at [280, 376] on input "0.00" at bounding box center [556, 378] width 653 height 32
drag, startPoint x: 280, startPoint y: 376, endPoint x: 223, endPoint y: 389, distance: 58.5
click at [223, 389] on div "Purchase Total for Diapers 0.00" at bounding box center [555, 371] width 666 height 71
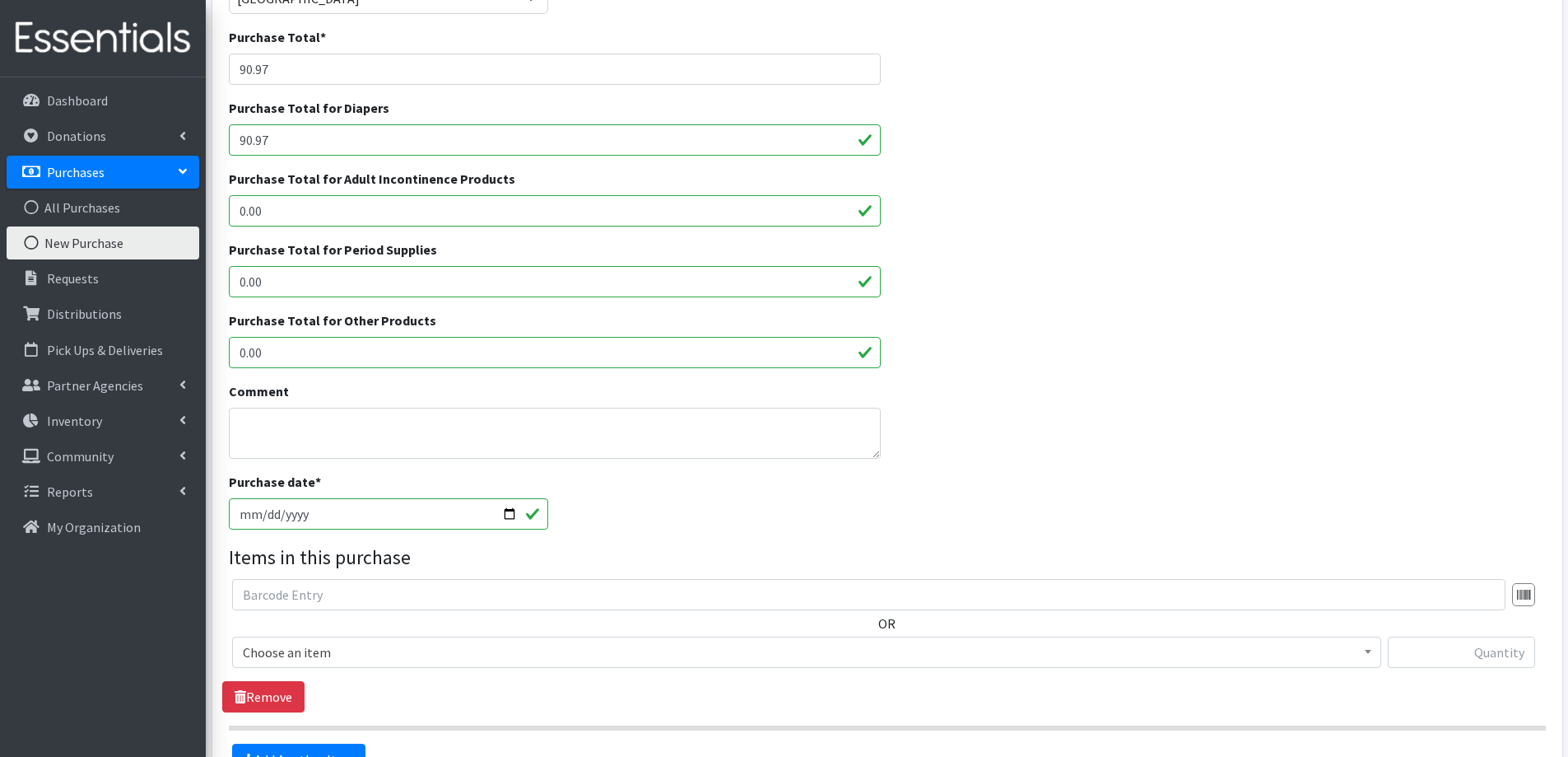
scroll to position [329, 0]
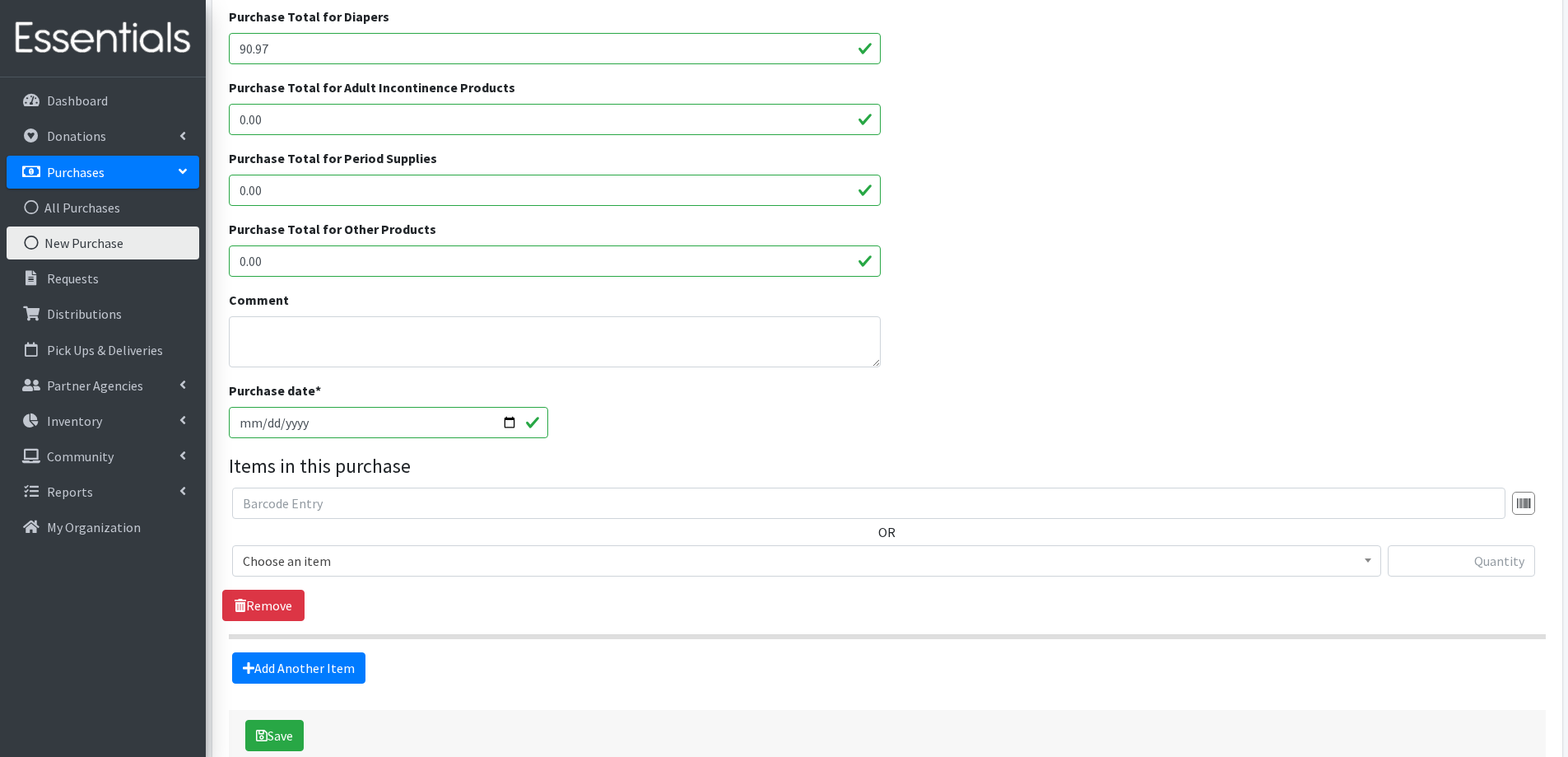
type input "90.97"
click at [307, 340] on textarea "Comment" at bounding box center [556, 342] width 653 height 51
type textarea "Actual total $110.97. Used a $20 gc from a previous purchase. Earned a $20 gc f…"
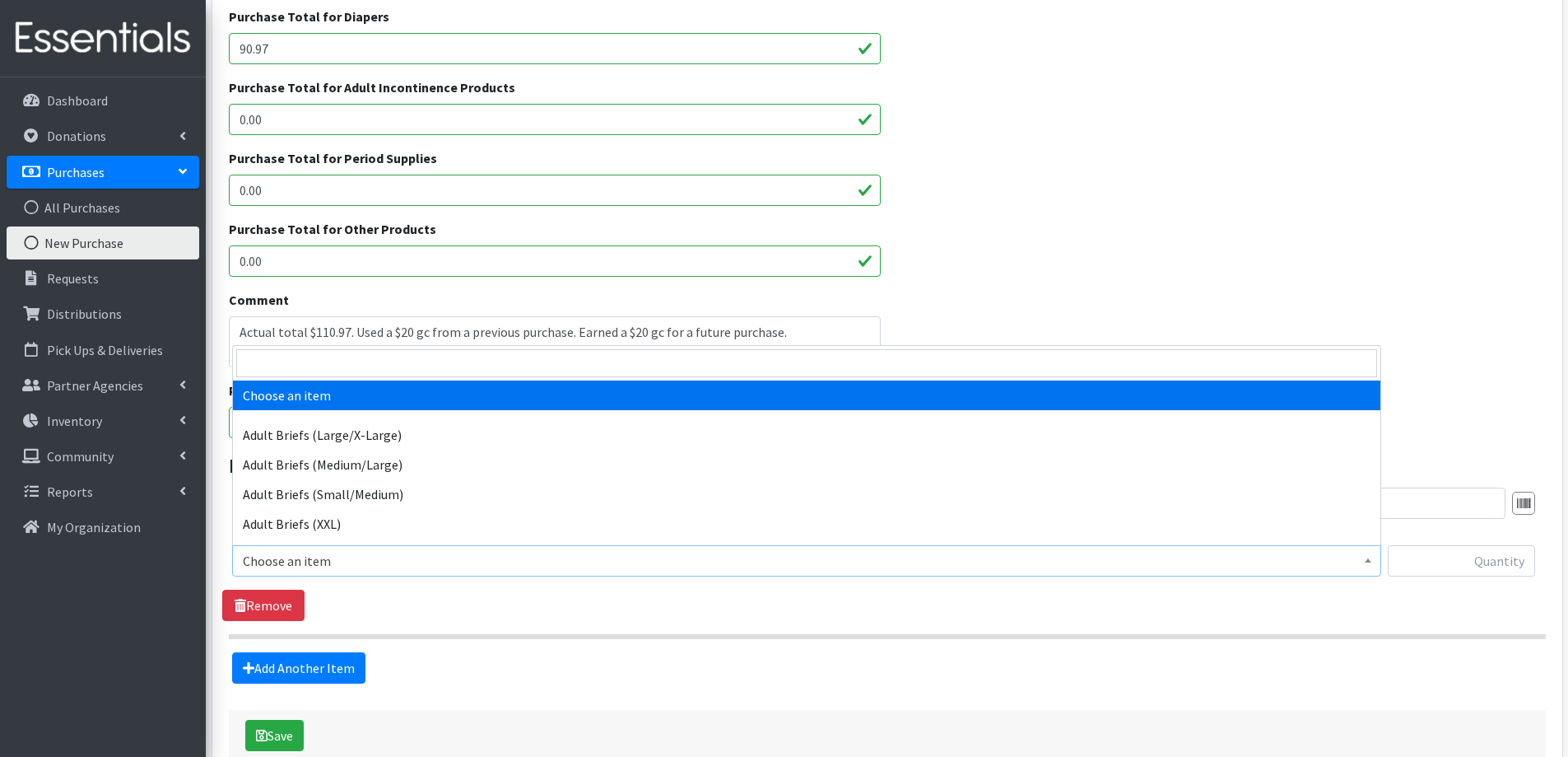
click at [305, 558] on span "Choose an item" at bounding box center [806, 560] width 1127 height 23
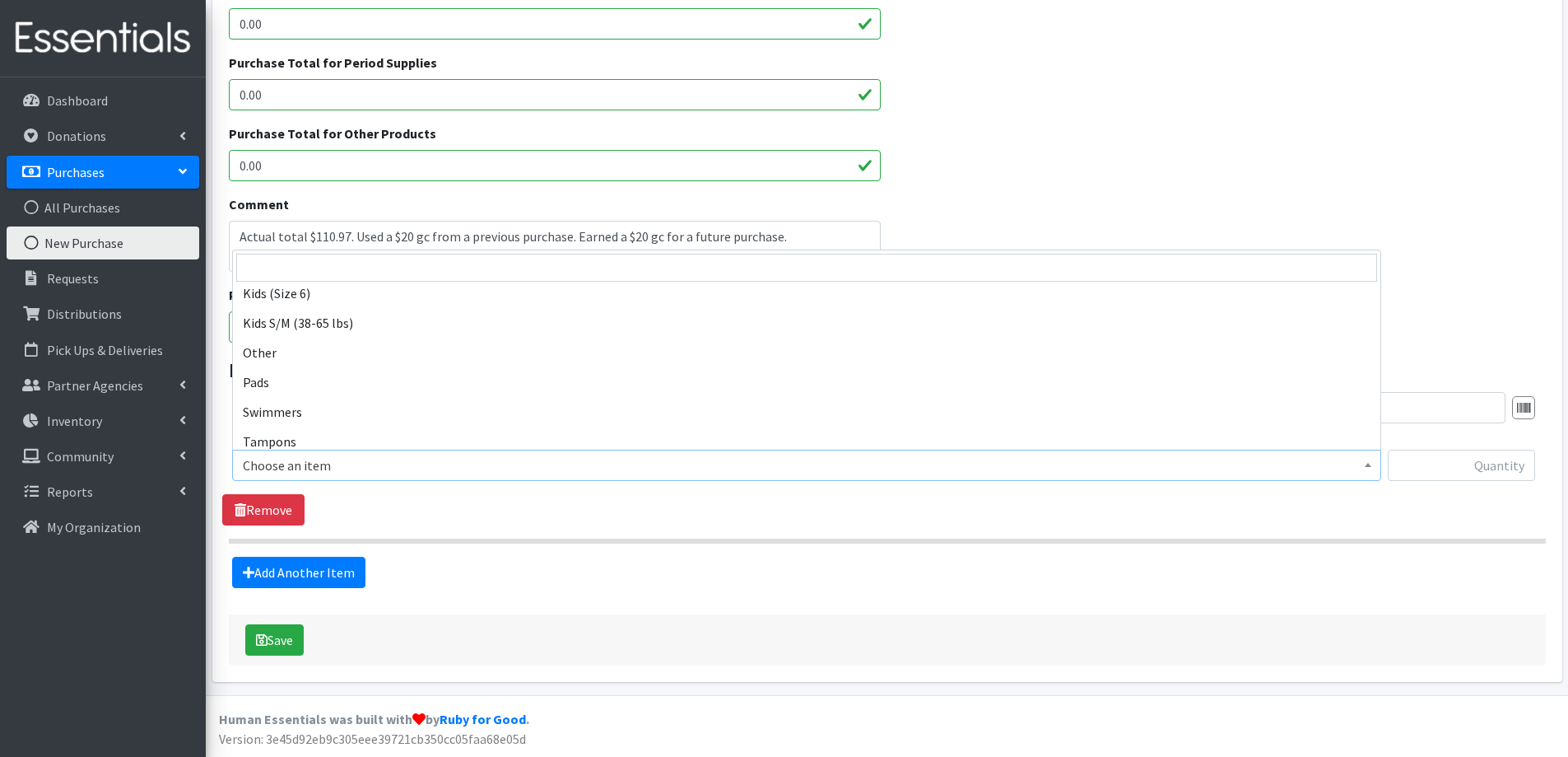
scroll to position [903, 0]
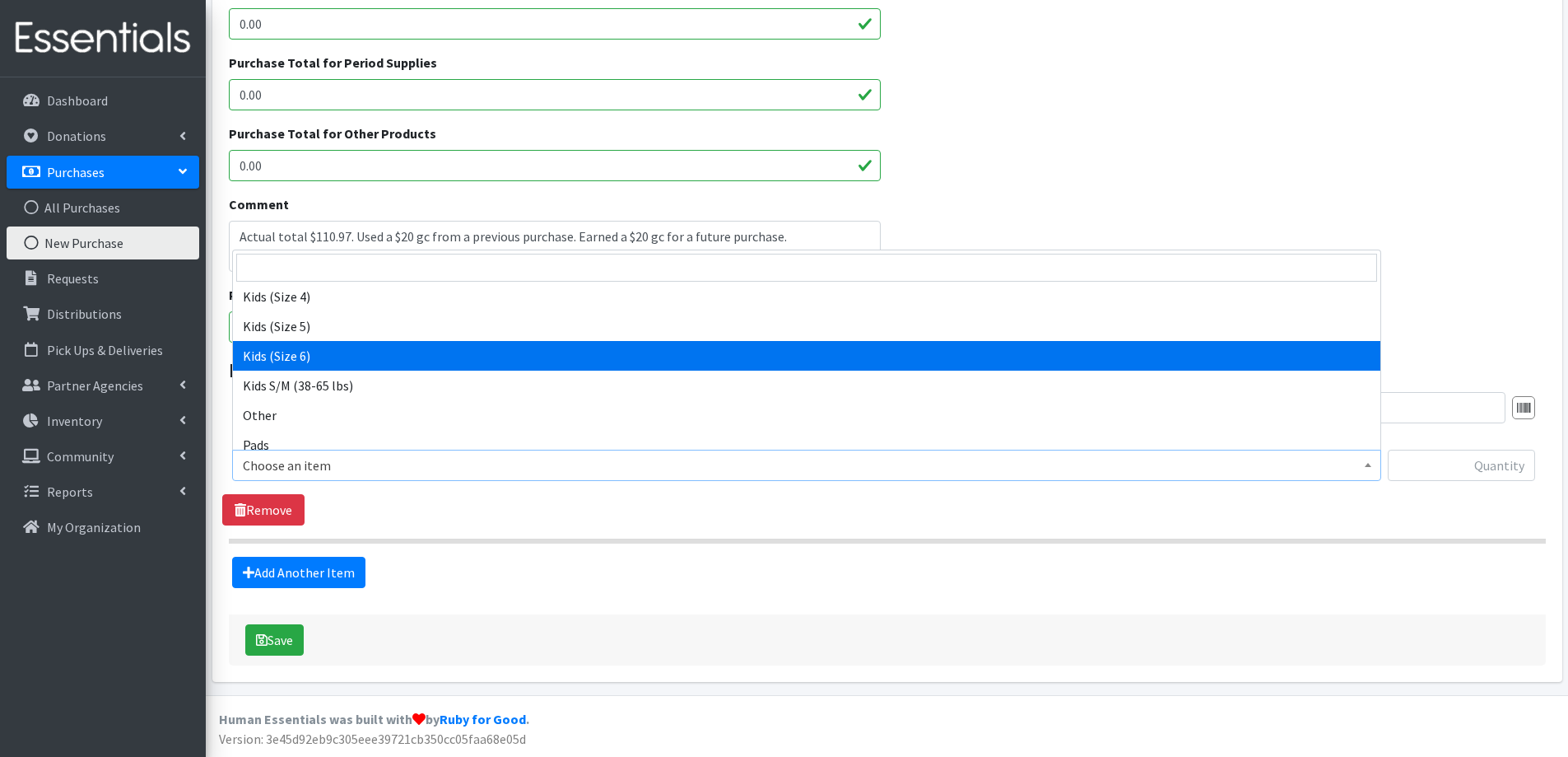
select select "2355"
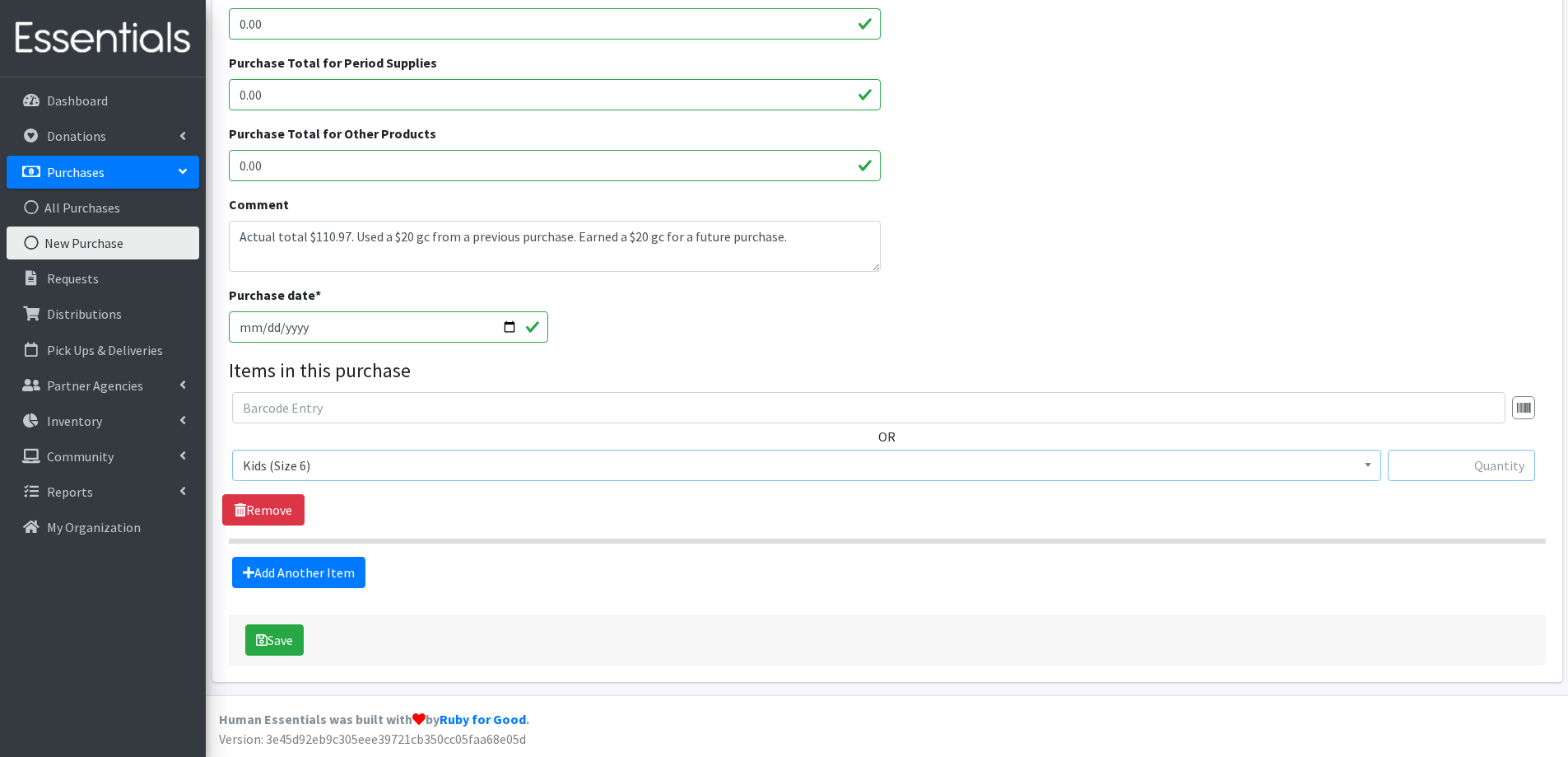
click at [1443, 469] on input "text" at bounding box center [1461, 465] width 147 height 32
type input "432"
click at [281, 630] on button "Save" at bounding box center [274, 639] width 59 height 32
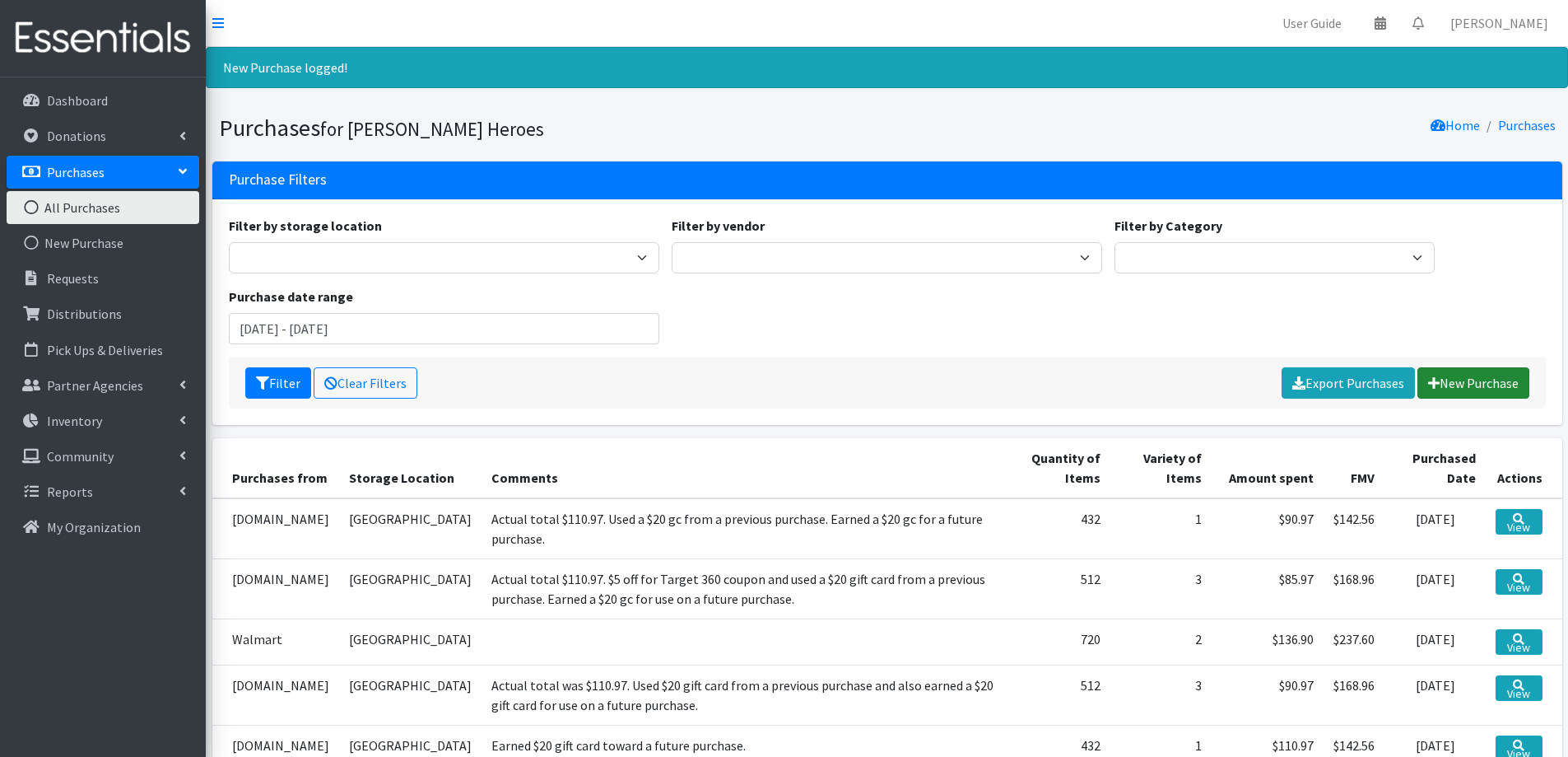
click at [1479, 389] on link "New Purchase" at bounding box center [1473, 383] width 112 height 32
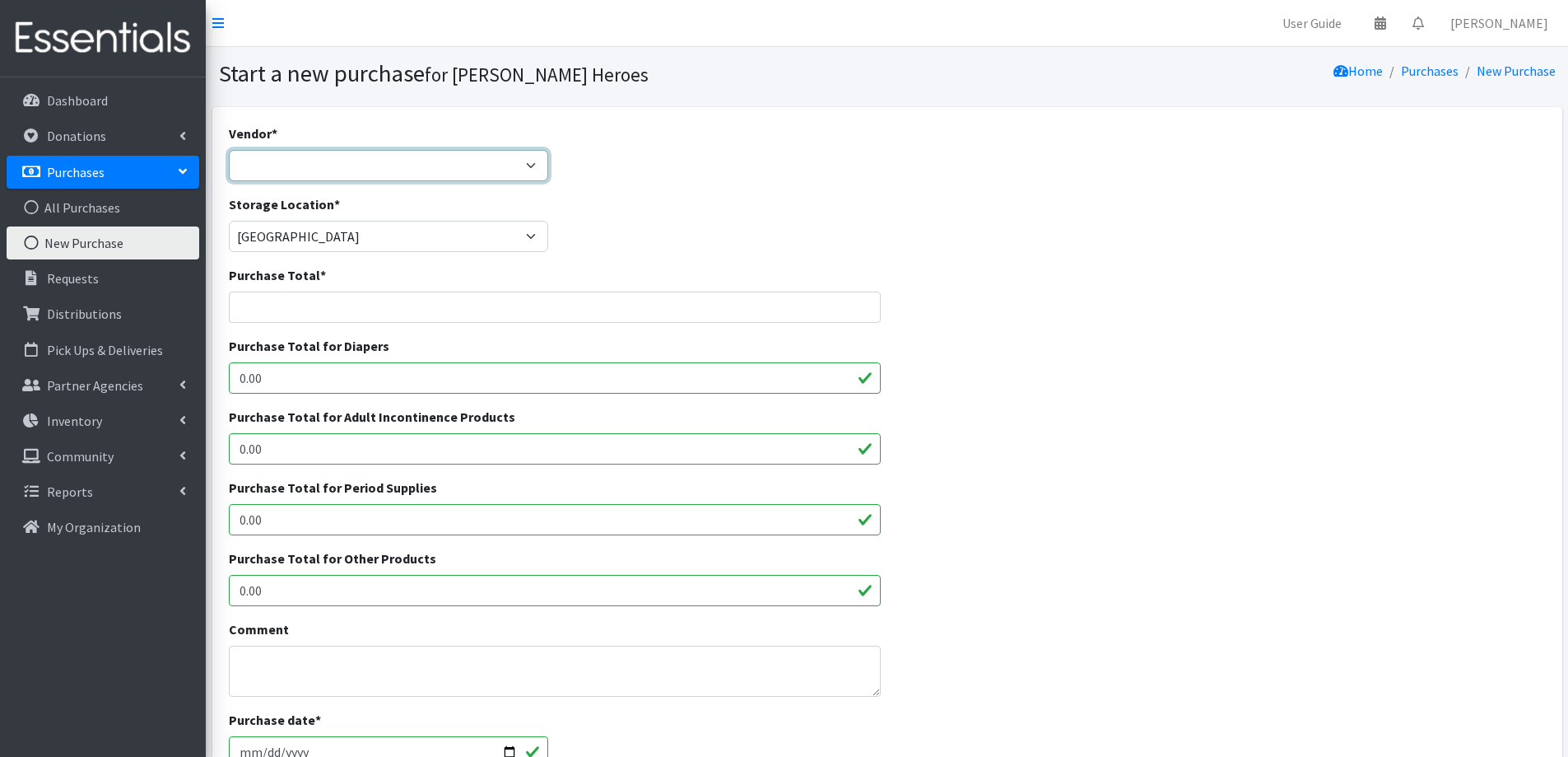
click at [355, 165] on select "Amazon.com Costco Jet.com JSL Partners Studio K Target.com Walgreens Walmart --…" at bounding box center [389, 165] width 320 height 32
select select "174"
click at [229, 150] on select "Amazon.com Costco Jet.com JSL Partners Studio K Target.com Walgreens Walmart --…" at bounding box center [389, 165] width 320 height 32
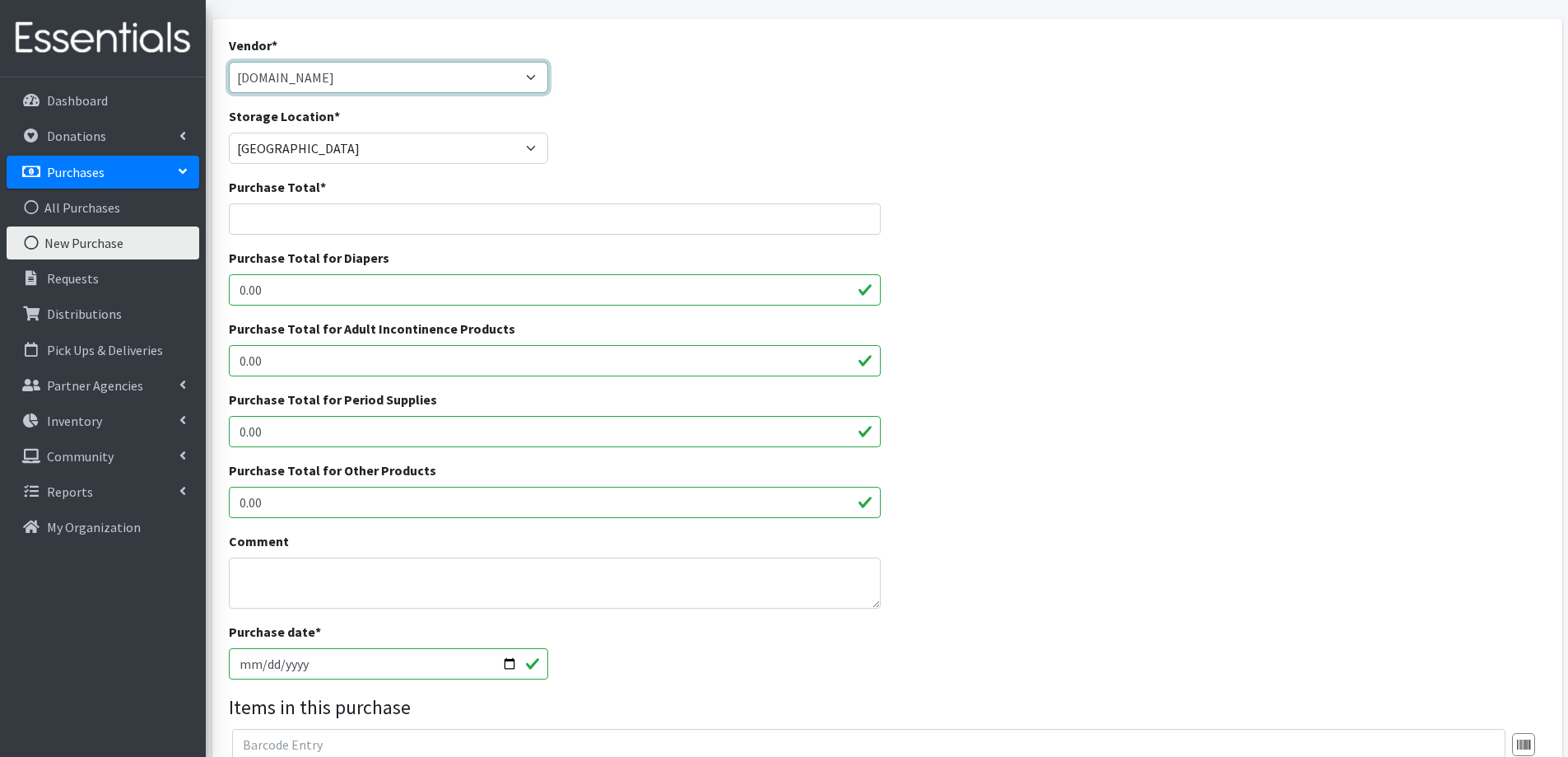
scroll to position [165, 0]
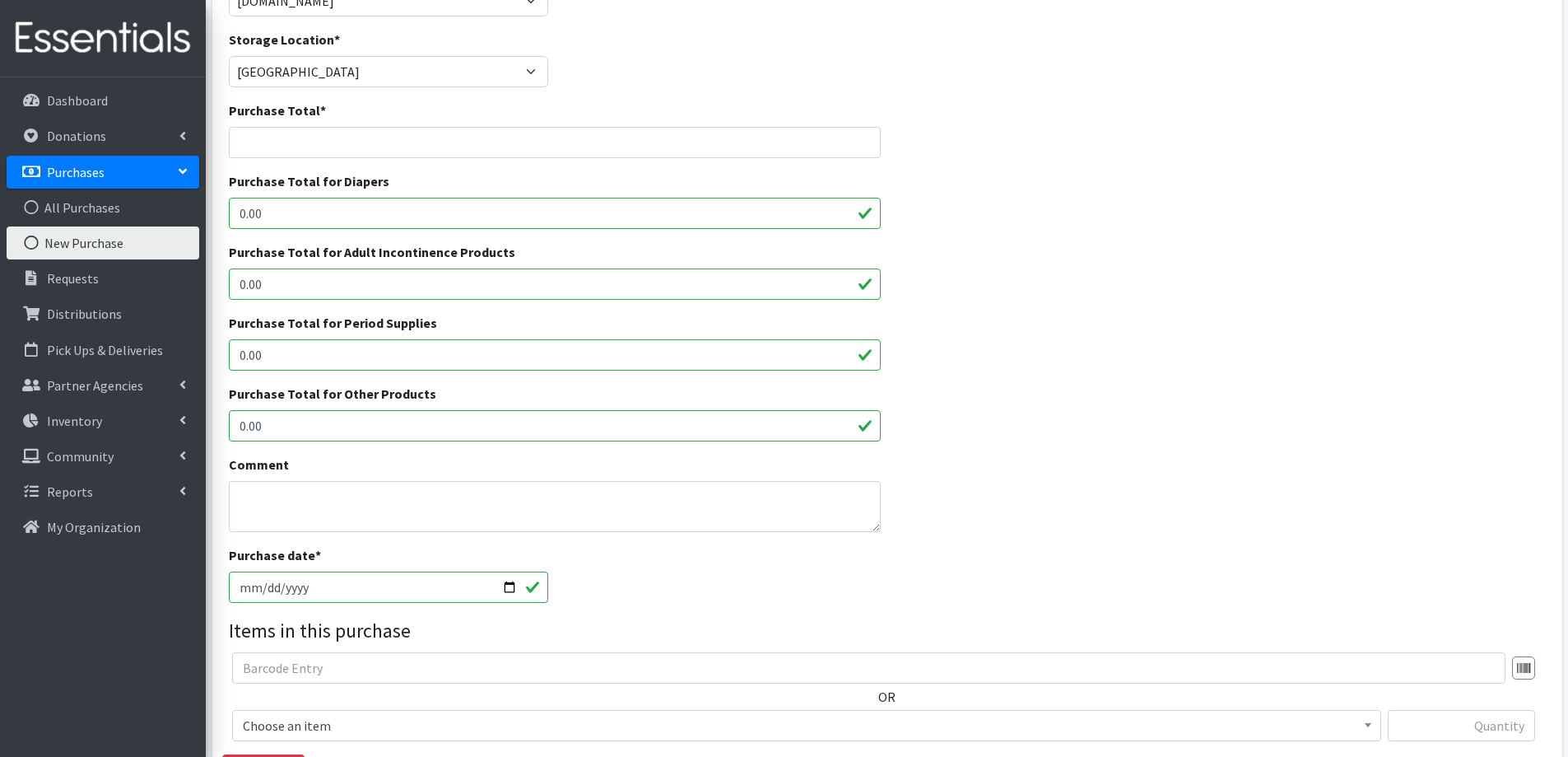
click at [245, 590] on input "2025-09-22" at bounding box center [389, 587] width 320 height 32
type input "2025-08-22"
click at [245, 590] on input "2025-08-22" at bounding box center [389, 587] width 320 height 32
type input "2025-09-22"
type input "[DATE]"
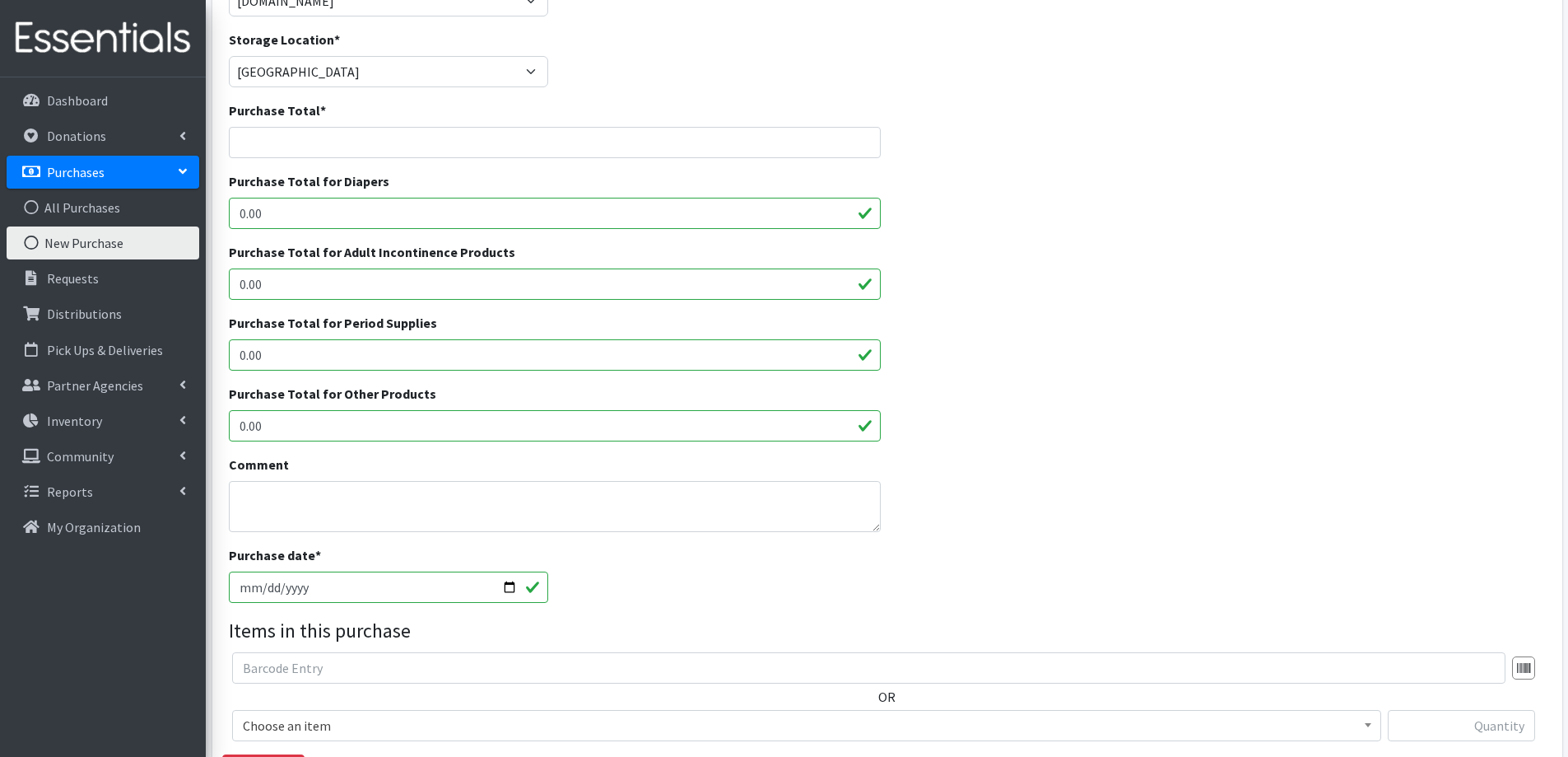
scroll to position [0, 0]
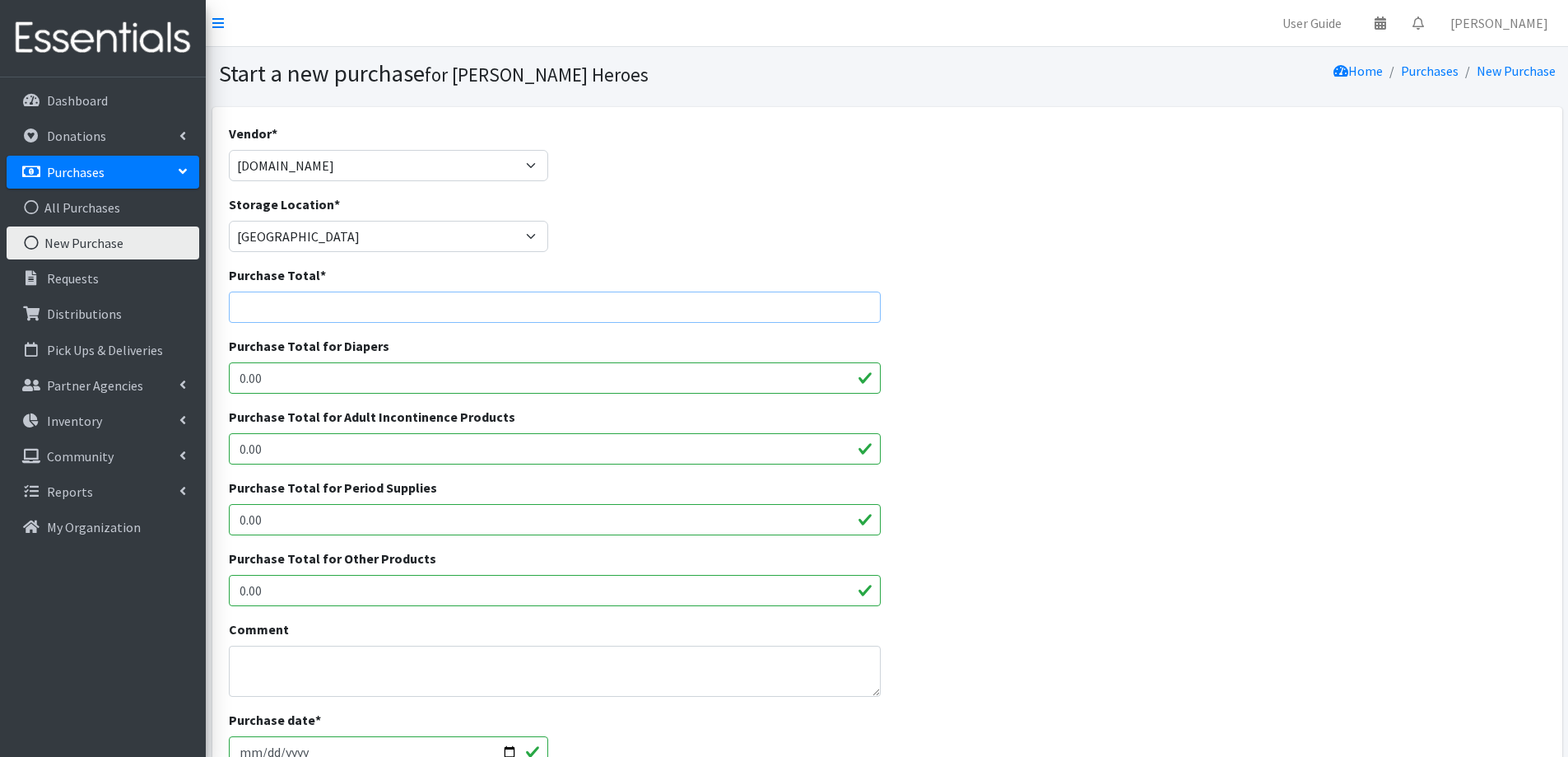
click at [260, 313] on input "Purchase Total *" at bounding box center [556, 307] width 653 height 32
type input "83.04"
drag, startPoint x: 287, startPoint y: 384, endPoint x: 169, endPoint y: 398, distance: 118.8
click at [170, 397] on div "User Guide 0 Pick-ups remaining this week View Calendar 0 Requests 0 Partner Ag…" at bounding box center [784, 591] width 1568 height 1182
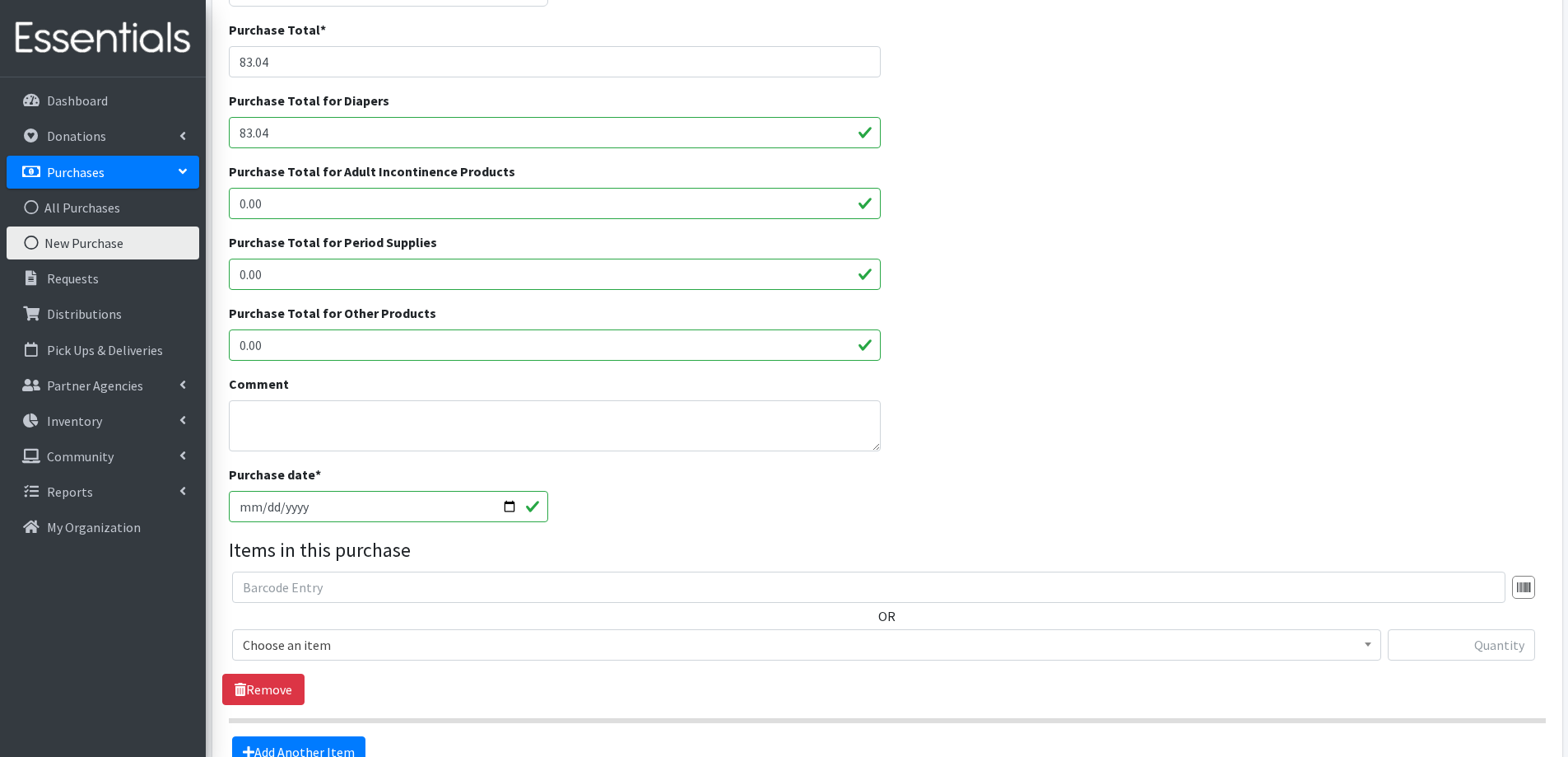
scroll to position [247, 0]
type input "83.04"
click at [300, 407] on textarea "Comment" at bounding box center [556, 425] width 653 height 51
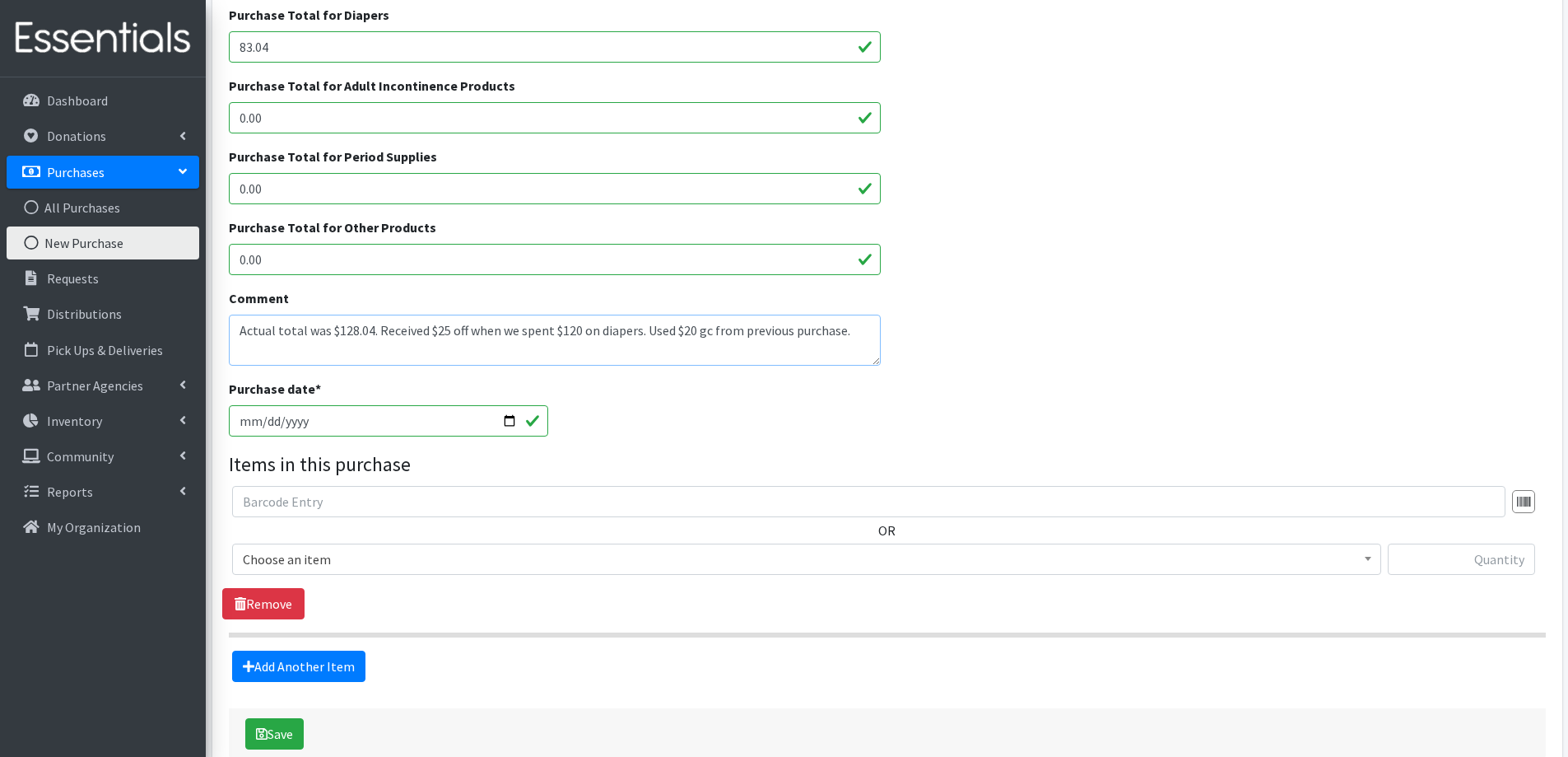
scroll to position [412, 0]
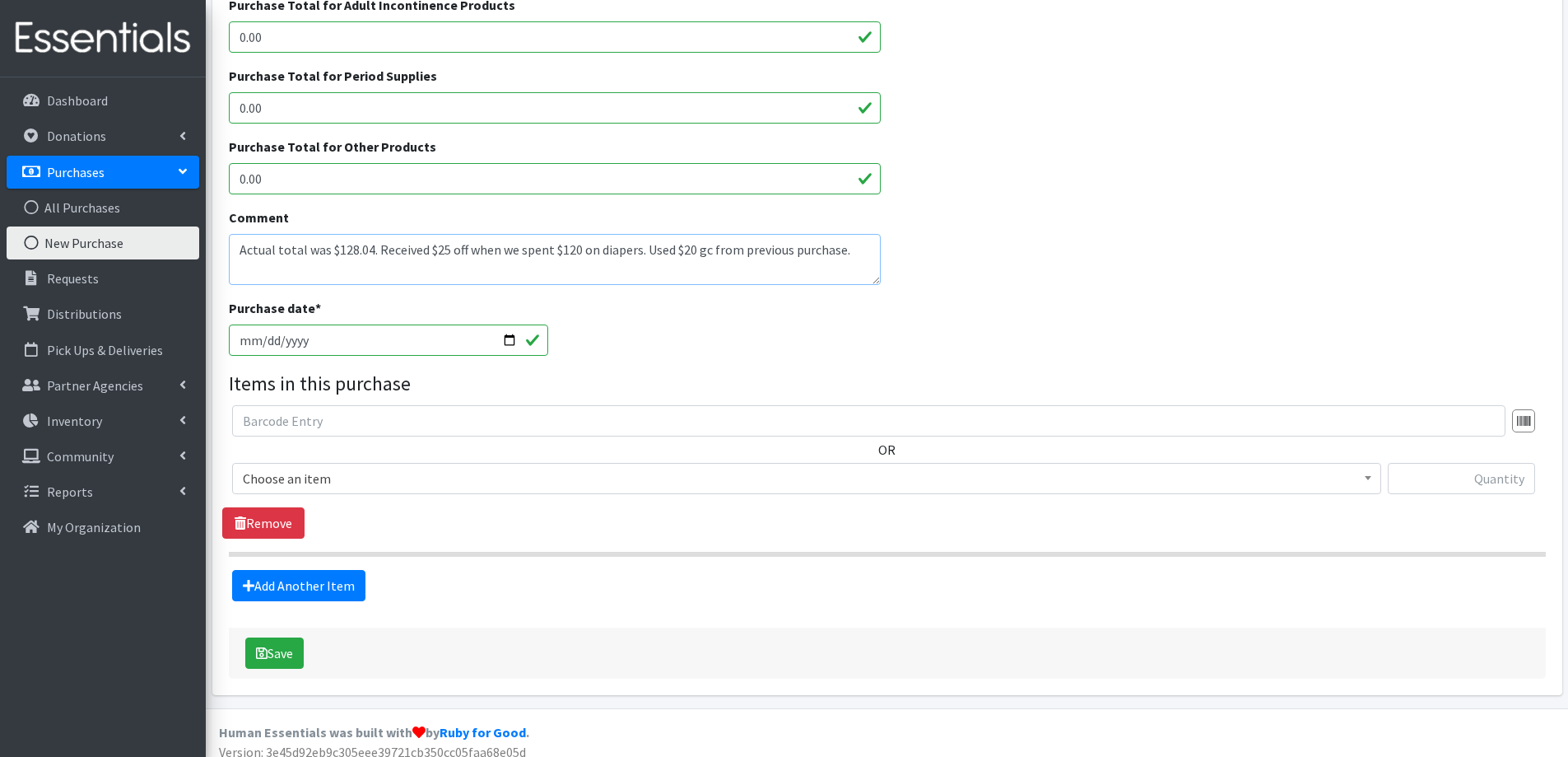
type textarea "Actual total was $128.04. Received $25 off when we spent $120 on diapers. Used …"
click at [327, 484] on span "Choose an item" at bounding box center [806, 478] width 1127 height 23
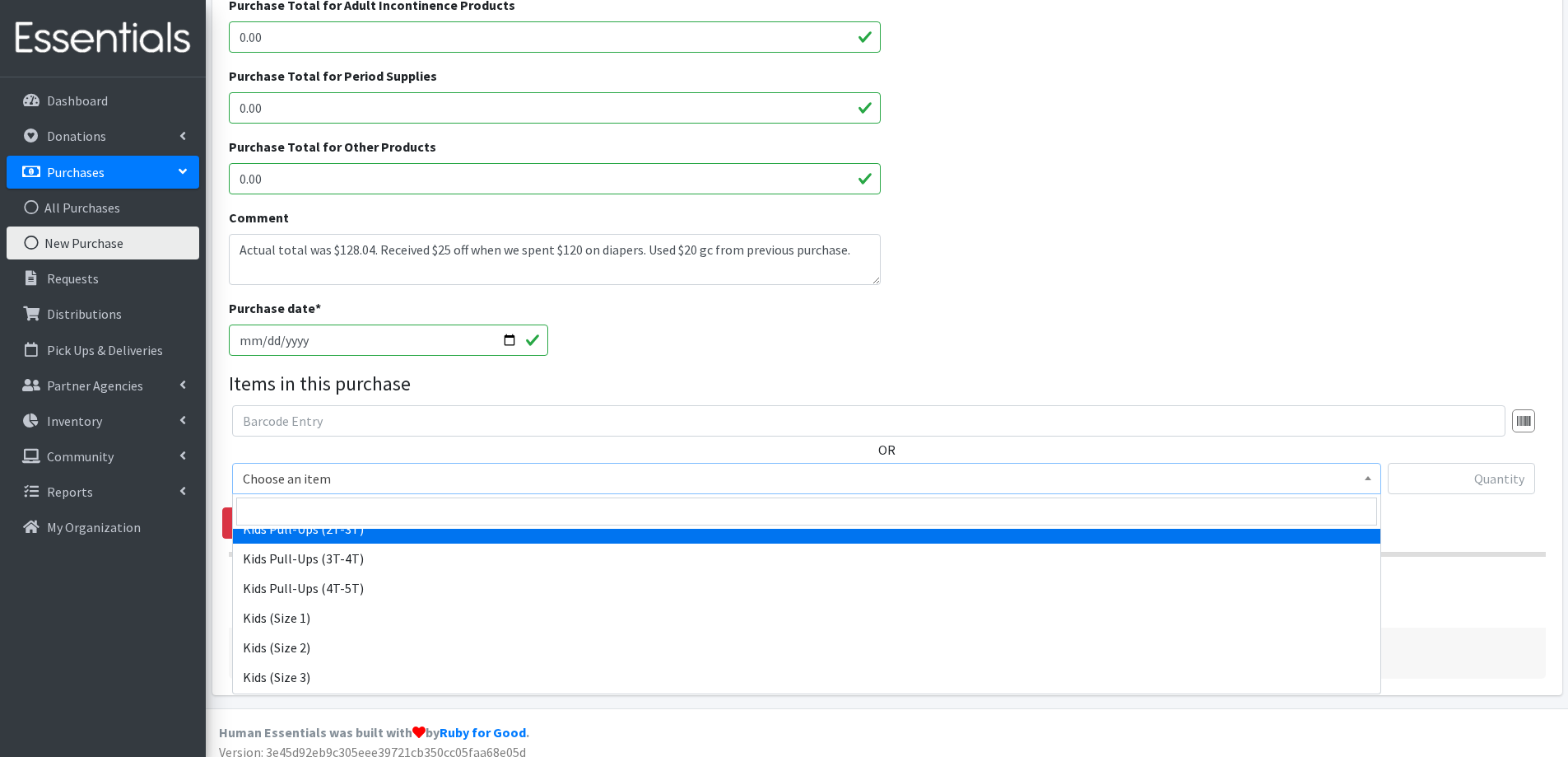
scroll to position [741, 0]
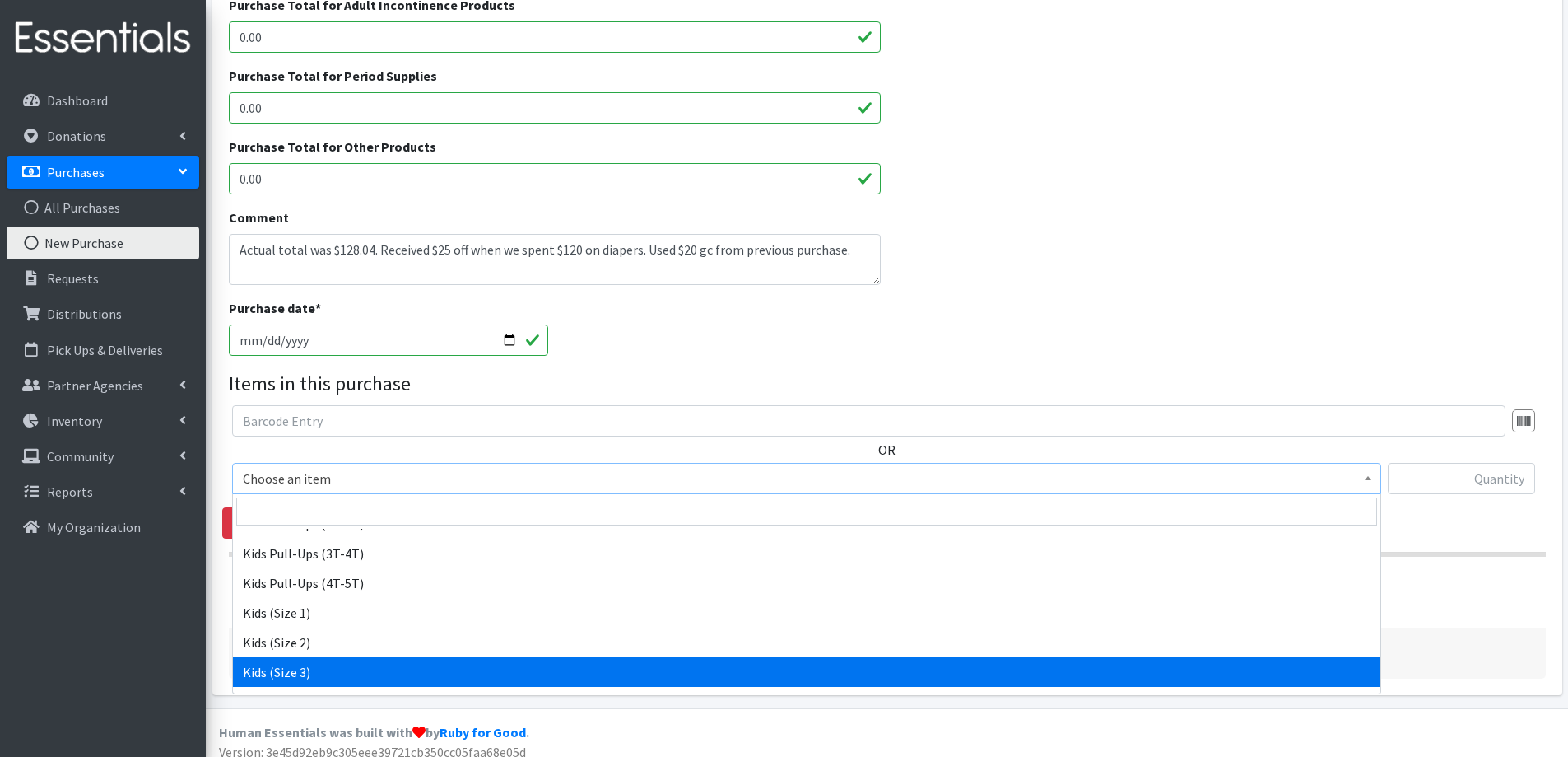
select select "2342"
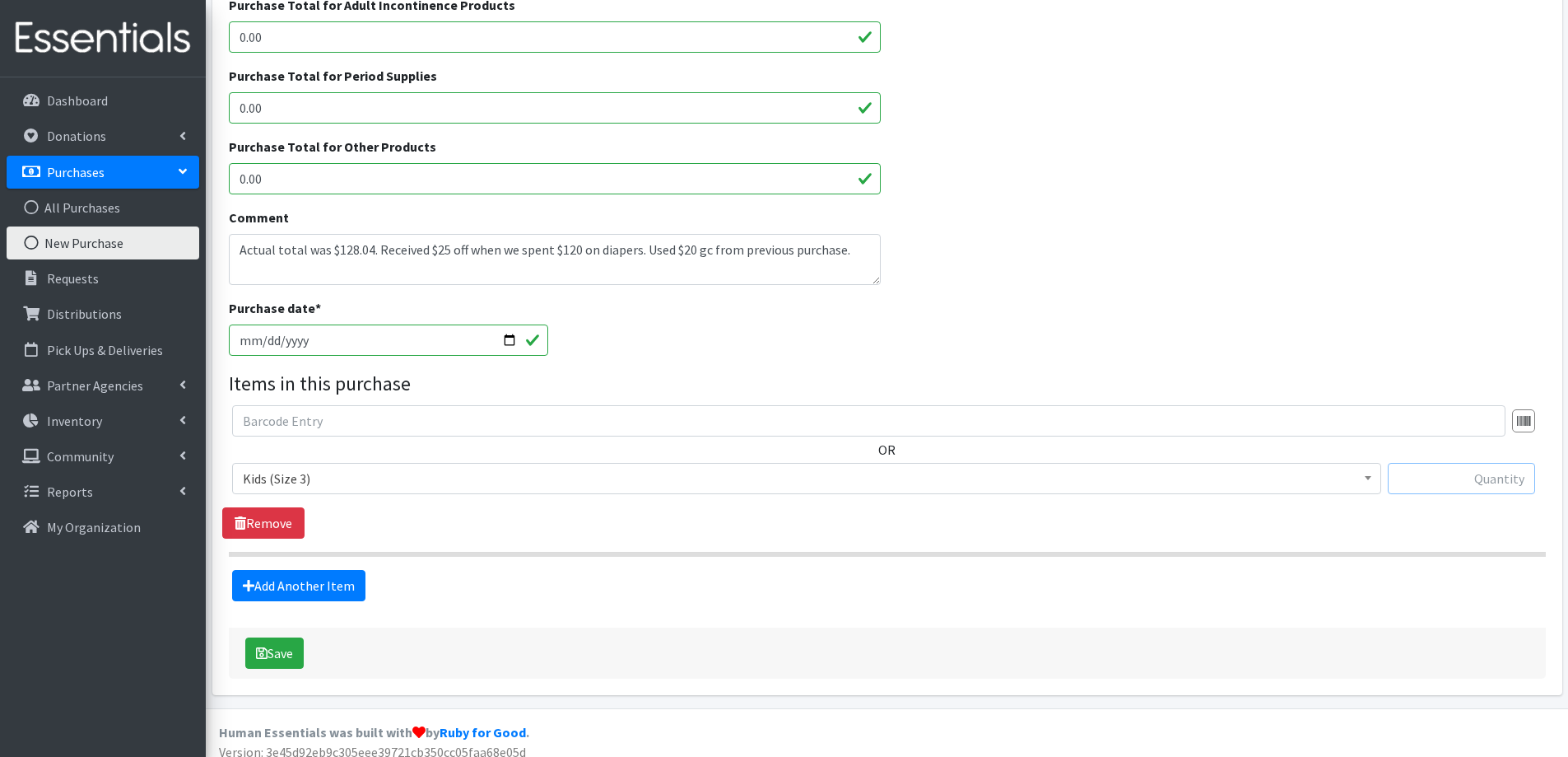
click at [1490, 488] on input "text" at bounding box center [1461, 478] width 147 height 32
click at [1418, 470] on input "text" at bounding box center [1461, 478] width 147 height 32
type input "247"
click at [274, 586] on link "Add Another Item" at bounding box center [298, 586] width 134 height 32
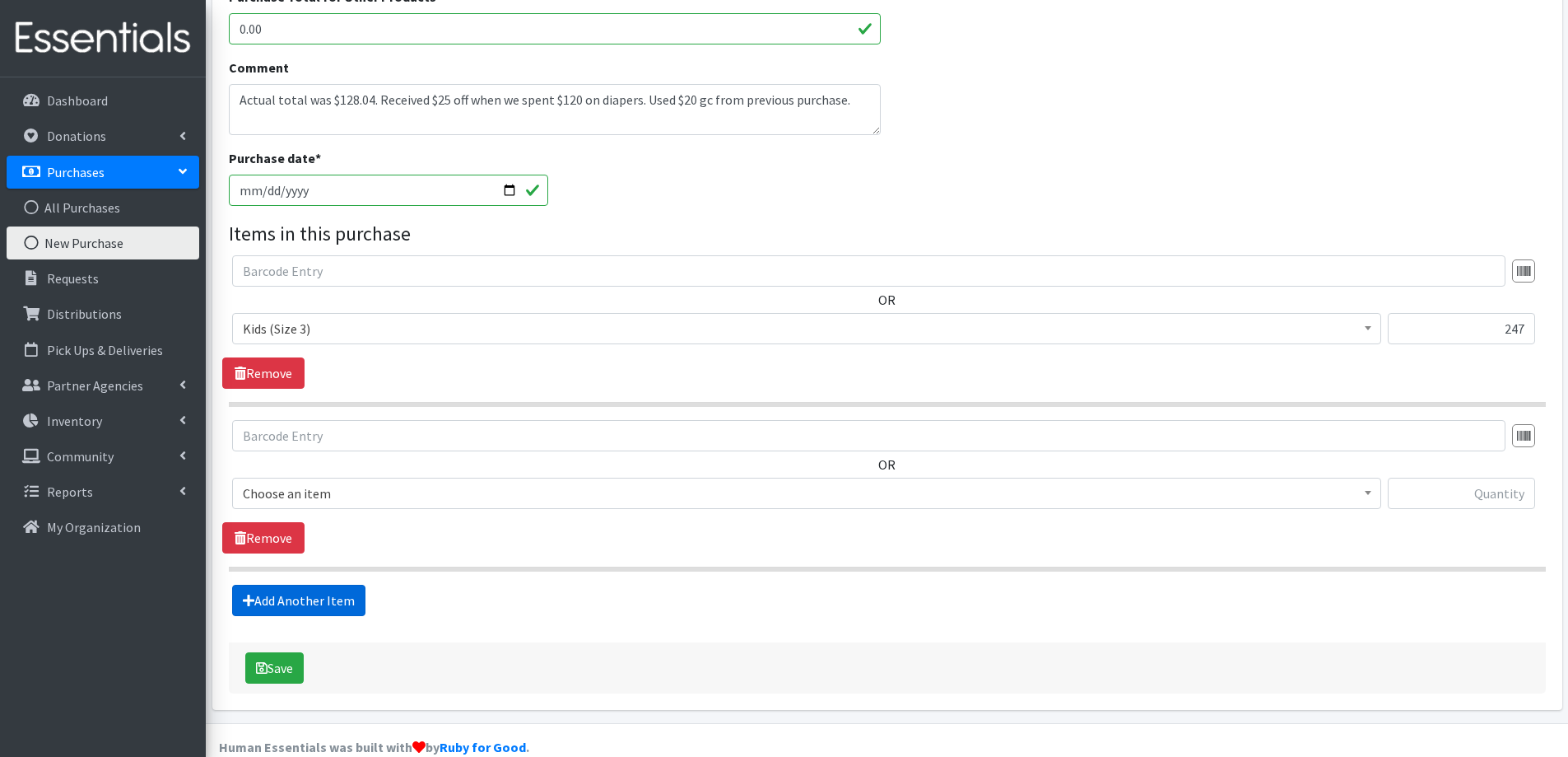
scroll to position [590, 0]
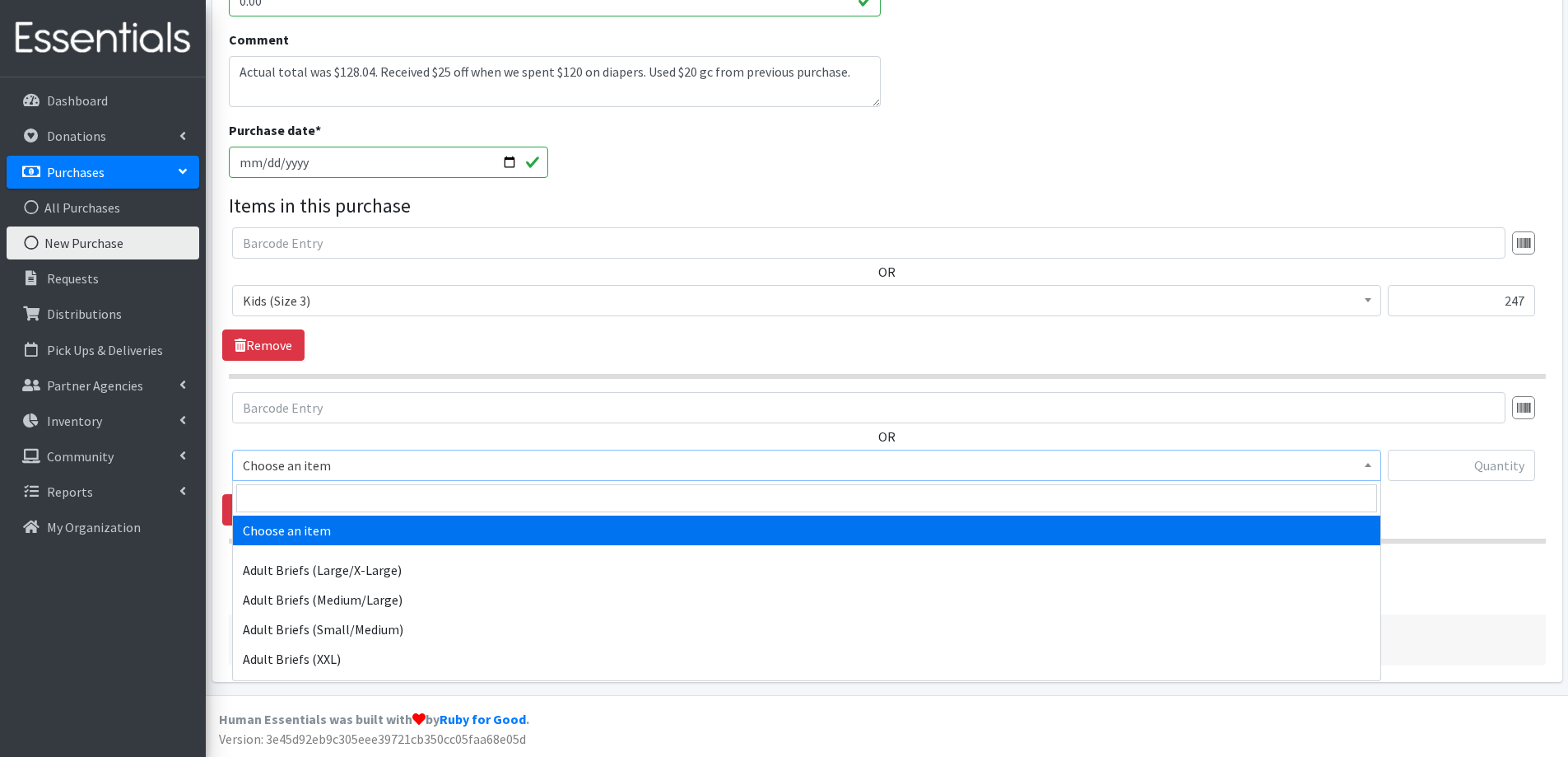
click at [384, 474] on span "Choose an item" at bounding box center [806, 465] width 1127 height 23
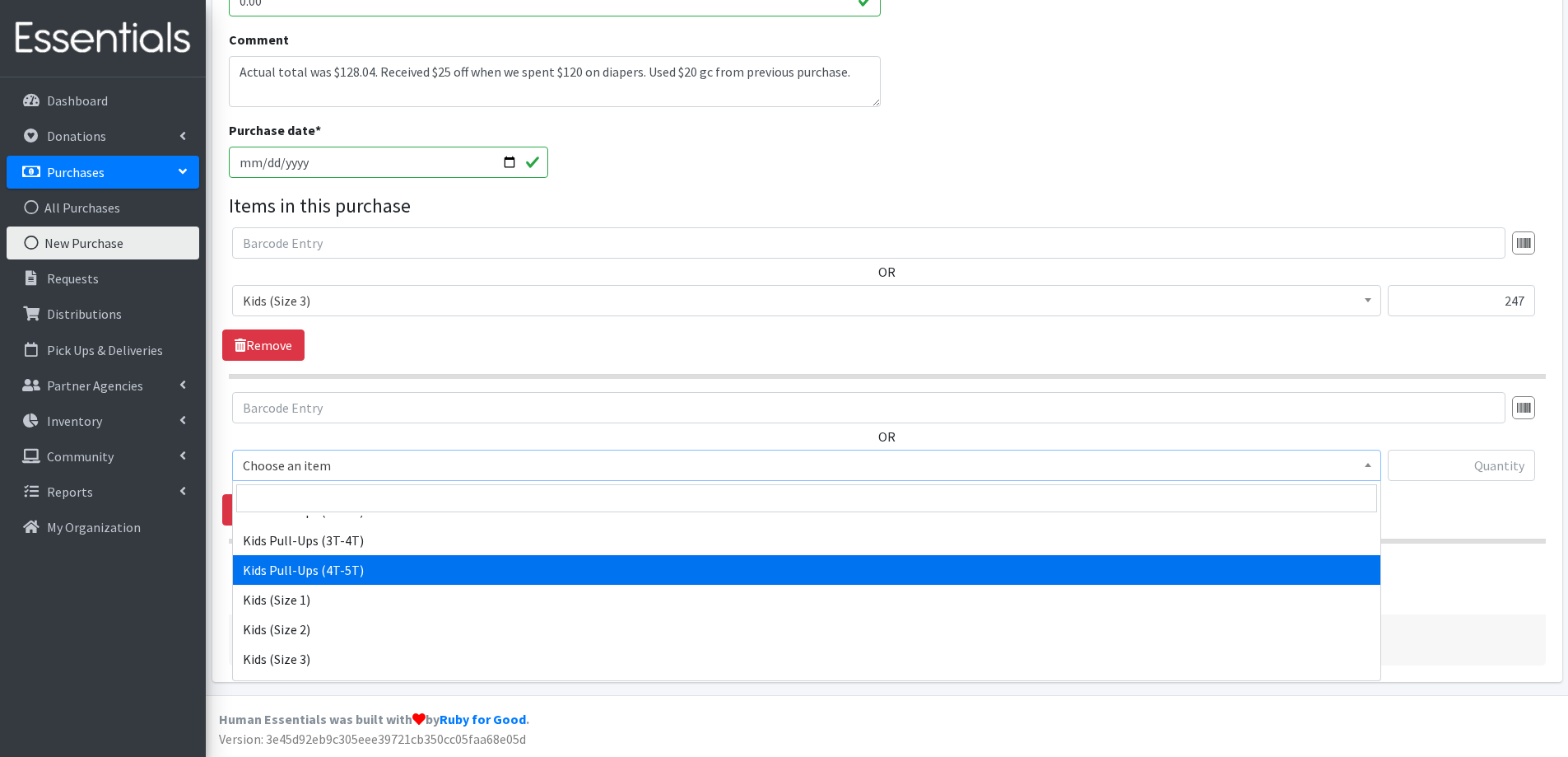
scroll to position [823, 0]
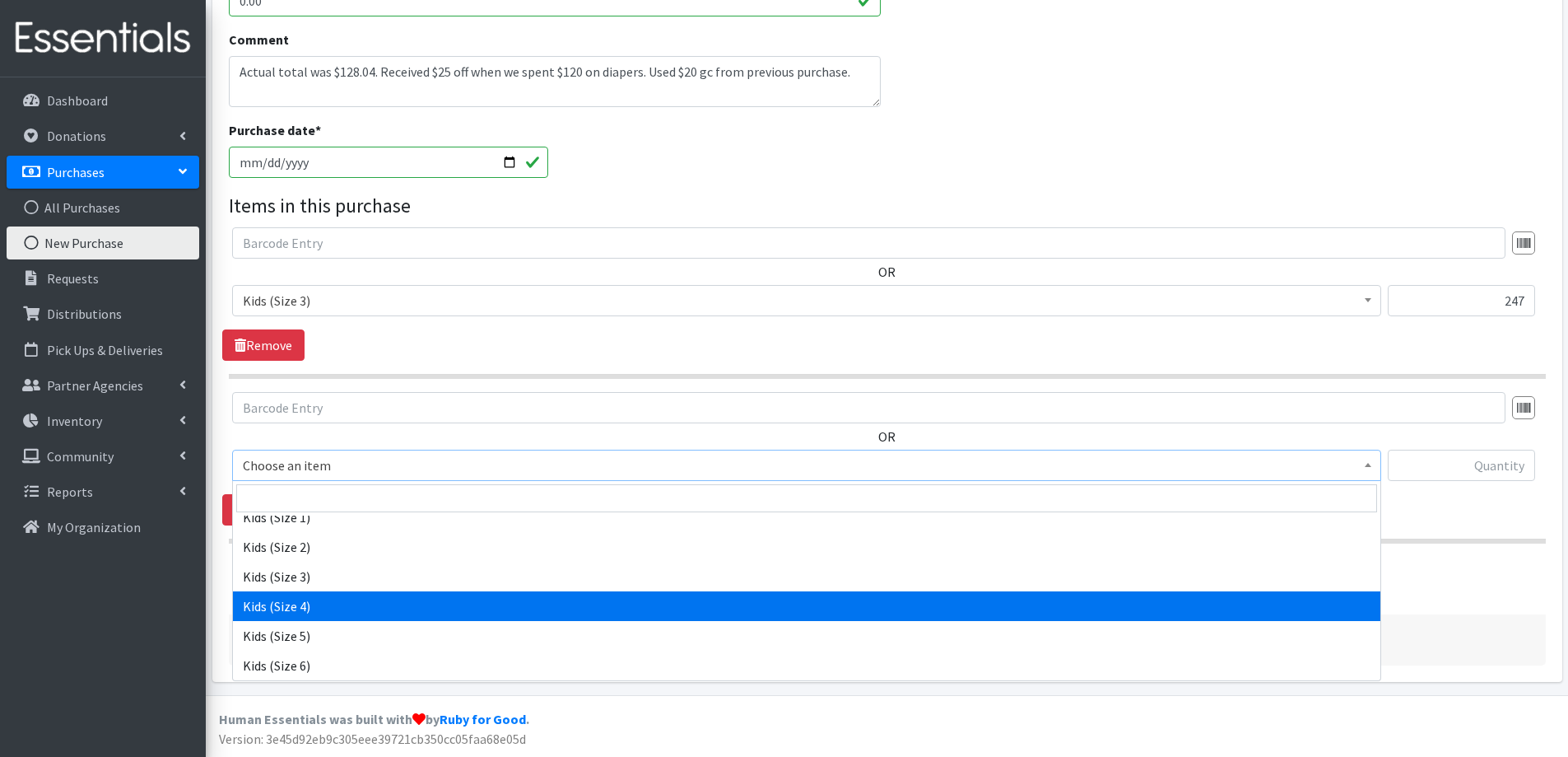
select select "2330"
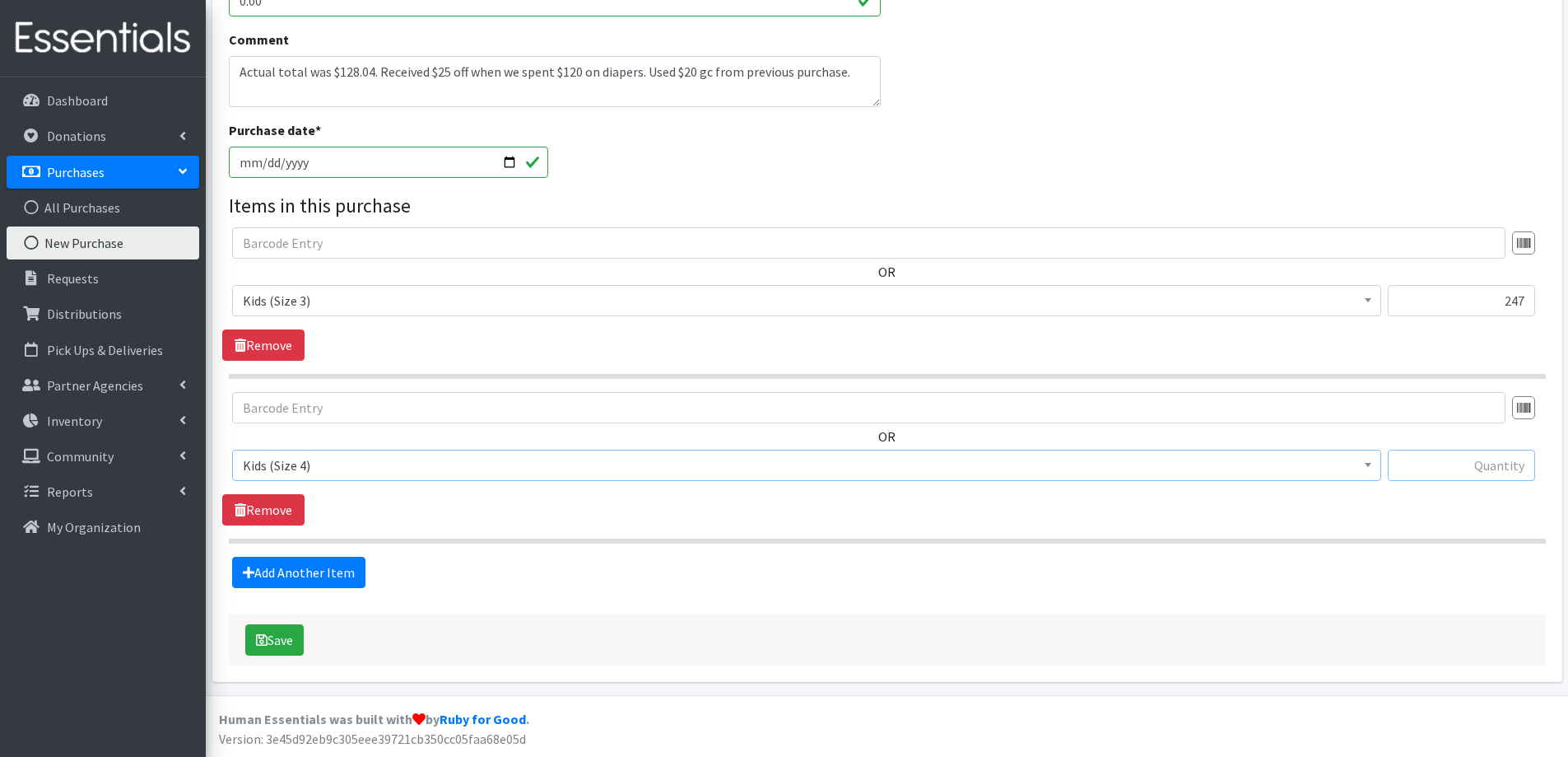
click at [1422, 467] on input "text" at bounding box center [1461, 465] width 147 height 32
type input "228"
click at [278, 569] on link "Add Another Item" at bounding box center [298, 572] width 134 height 32
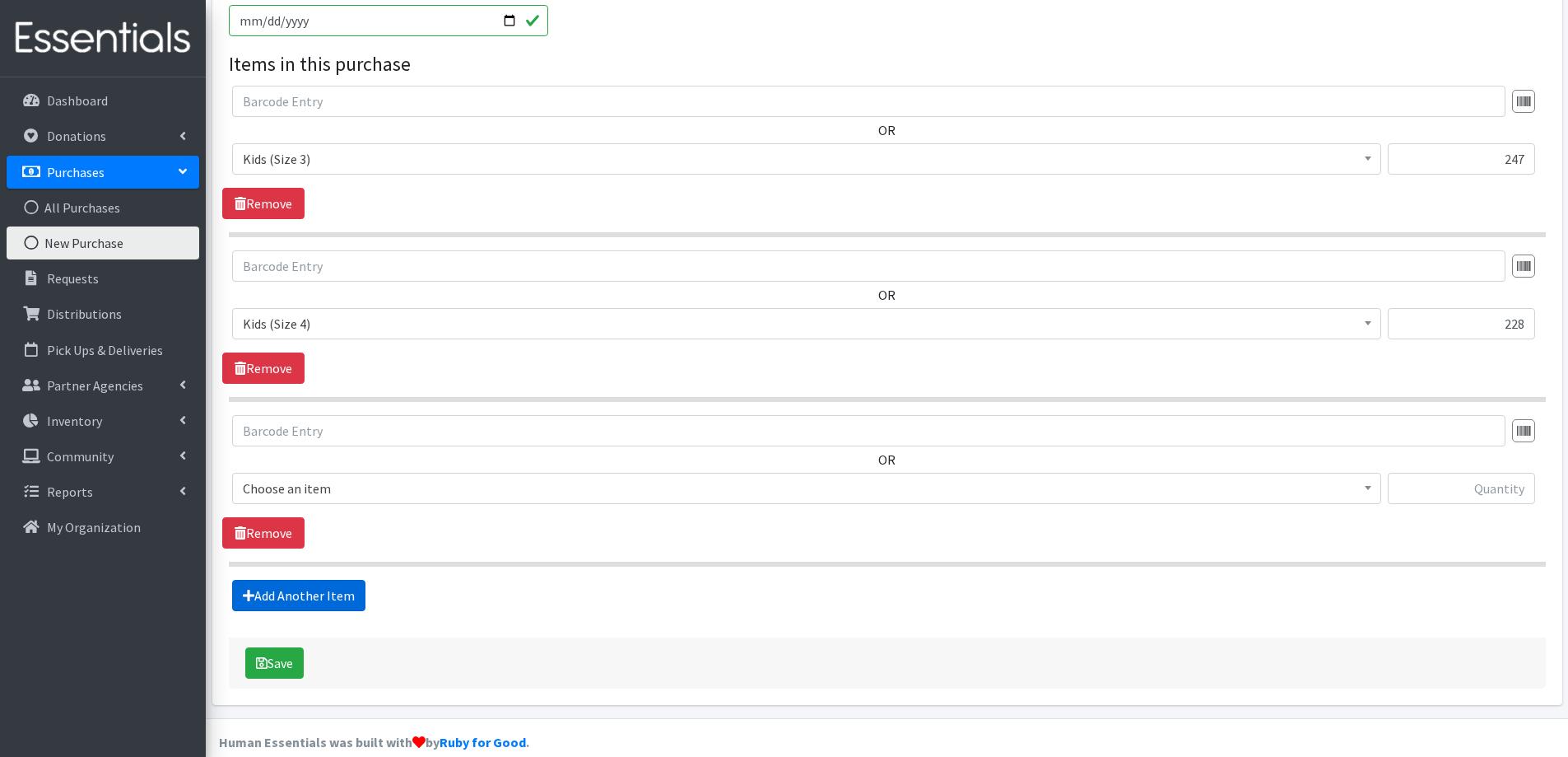
scroll to position [754, 0]
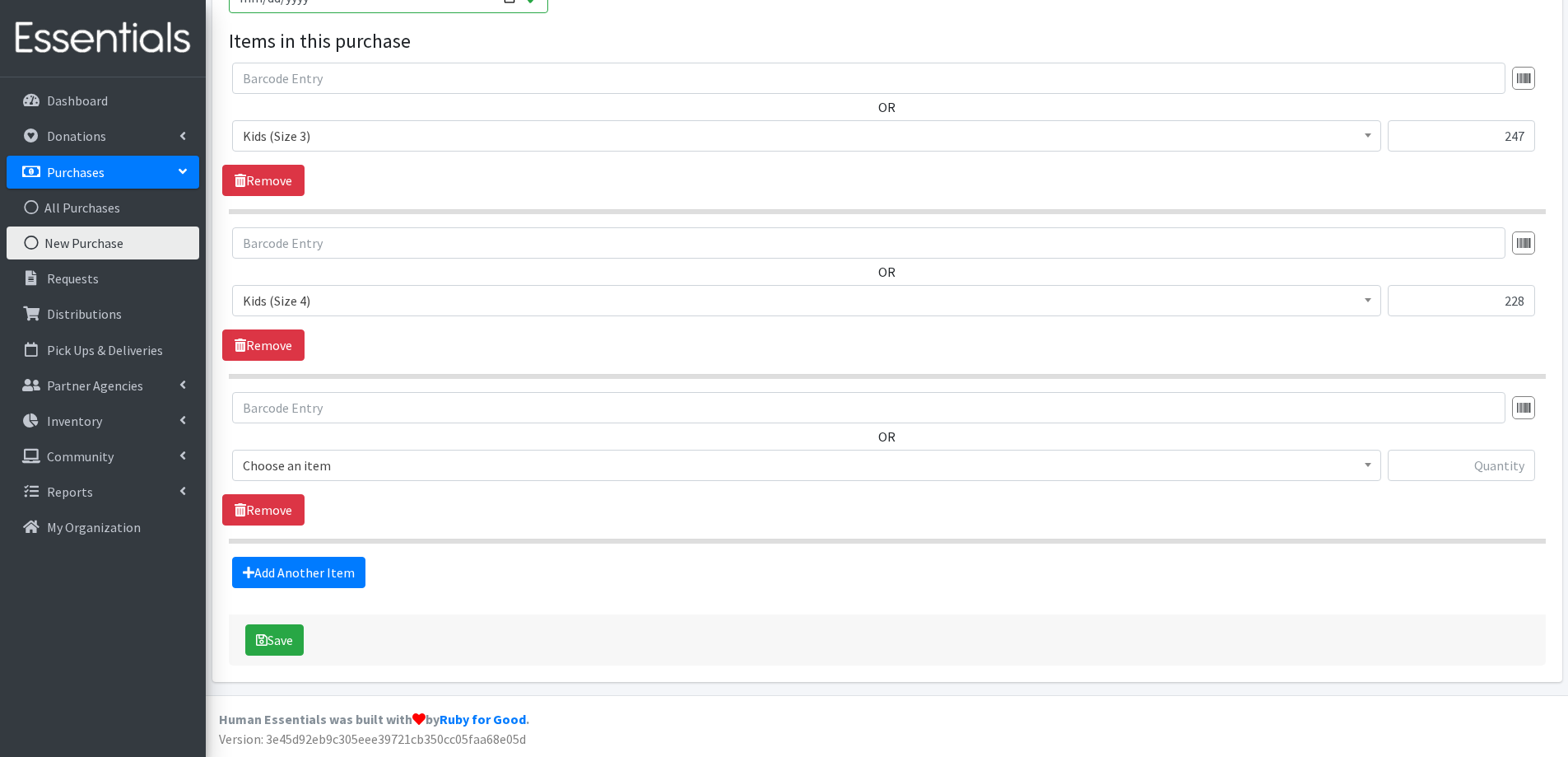
click at [377, 470] on span "Choose an item" at bounding box center [806, 465] width 1127 height 23
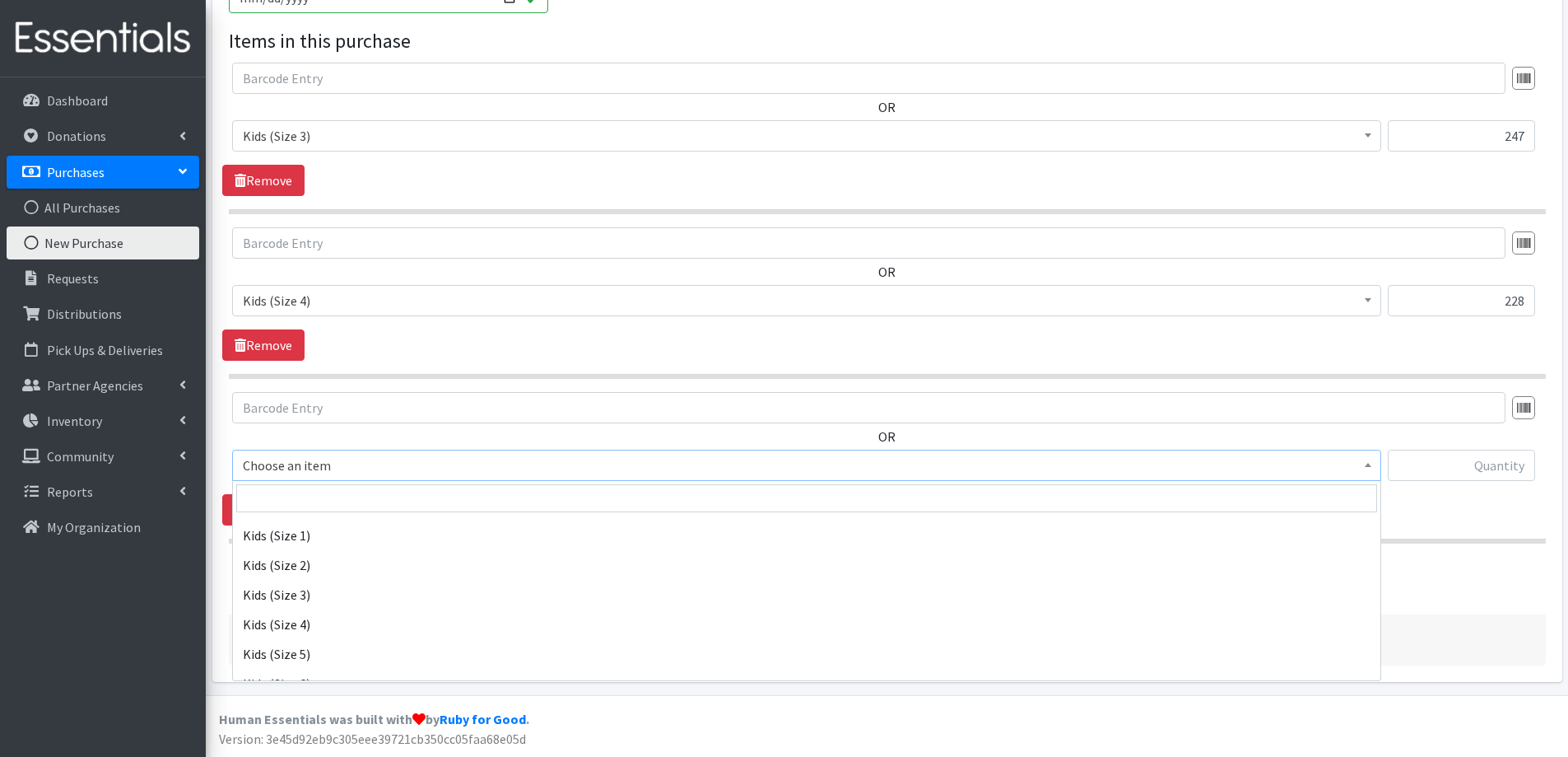
scroll to position [823, 0]
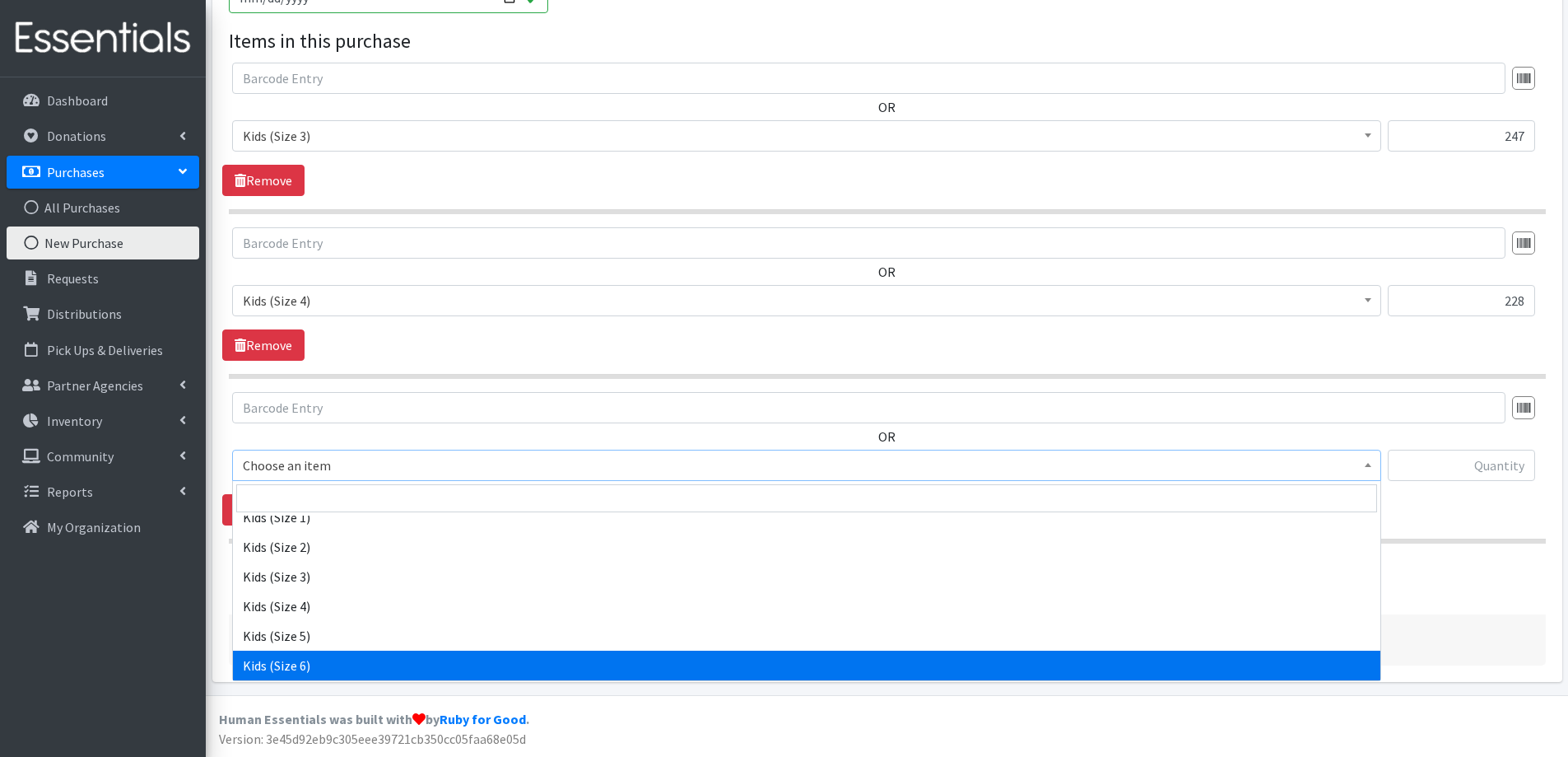
select select "2355"
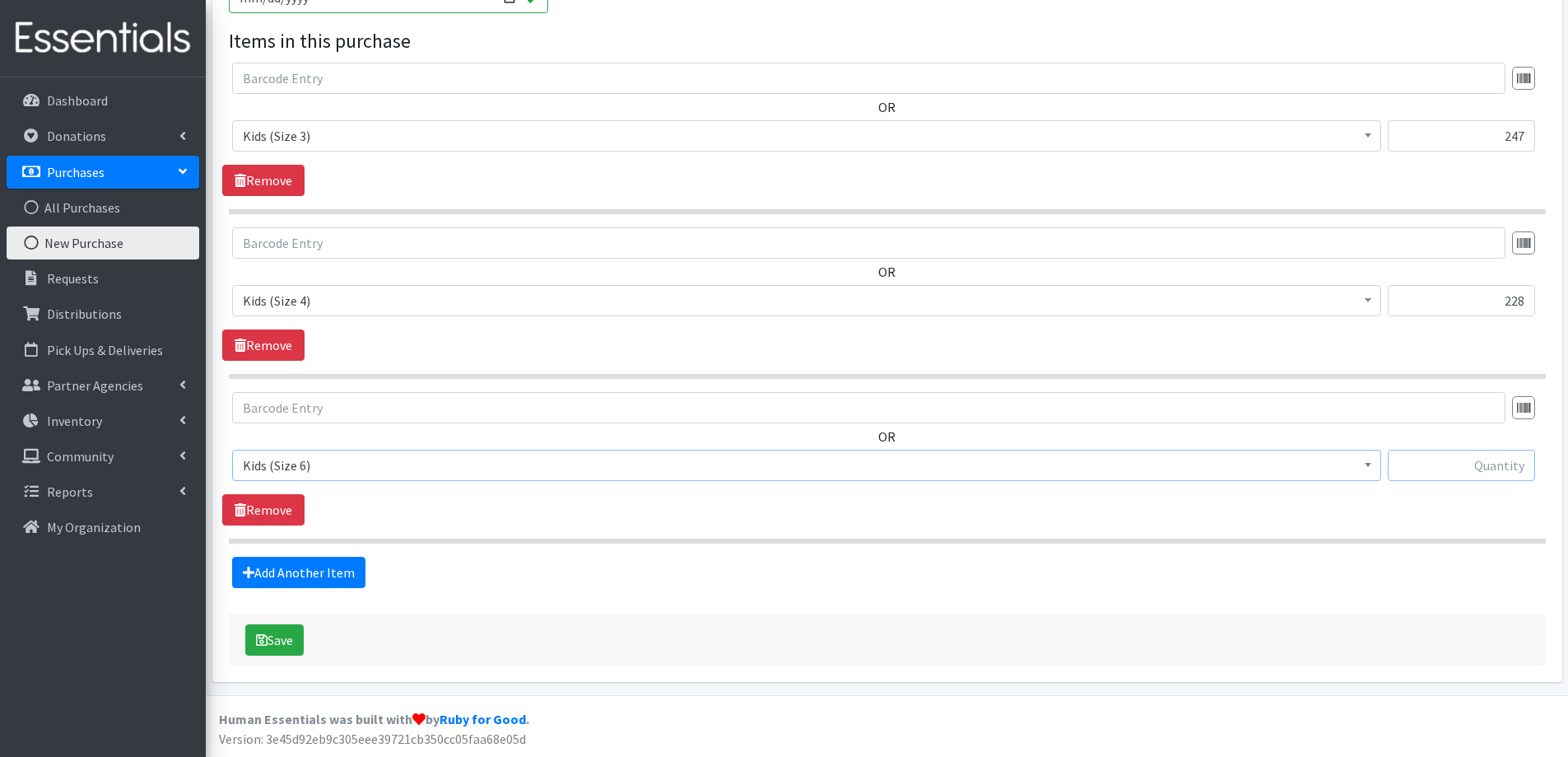
click at [1472, 463] on input "text" at bounding box center [1461, 465] width 147 height 32
type input "165"
click at [286, 644] on button "Save" at bounding box center [274, 639] width 59 height 32
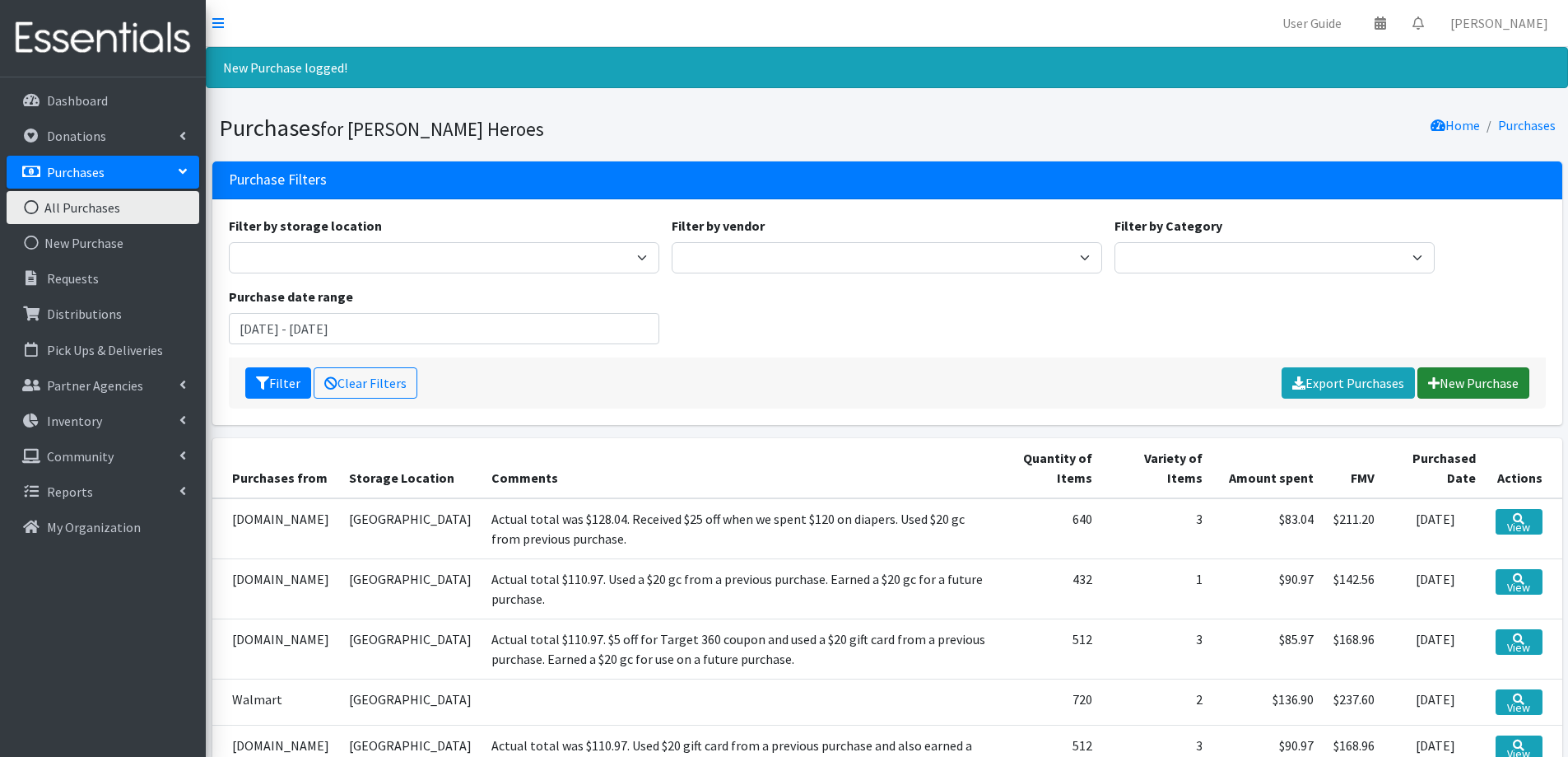
click at [1464, 380] on link "New Purchase" at bounding box center [1473, 383] width 112 height 32
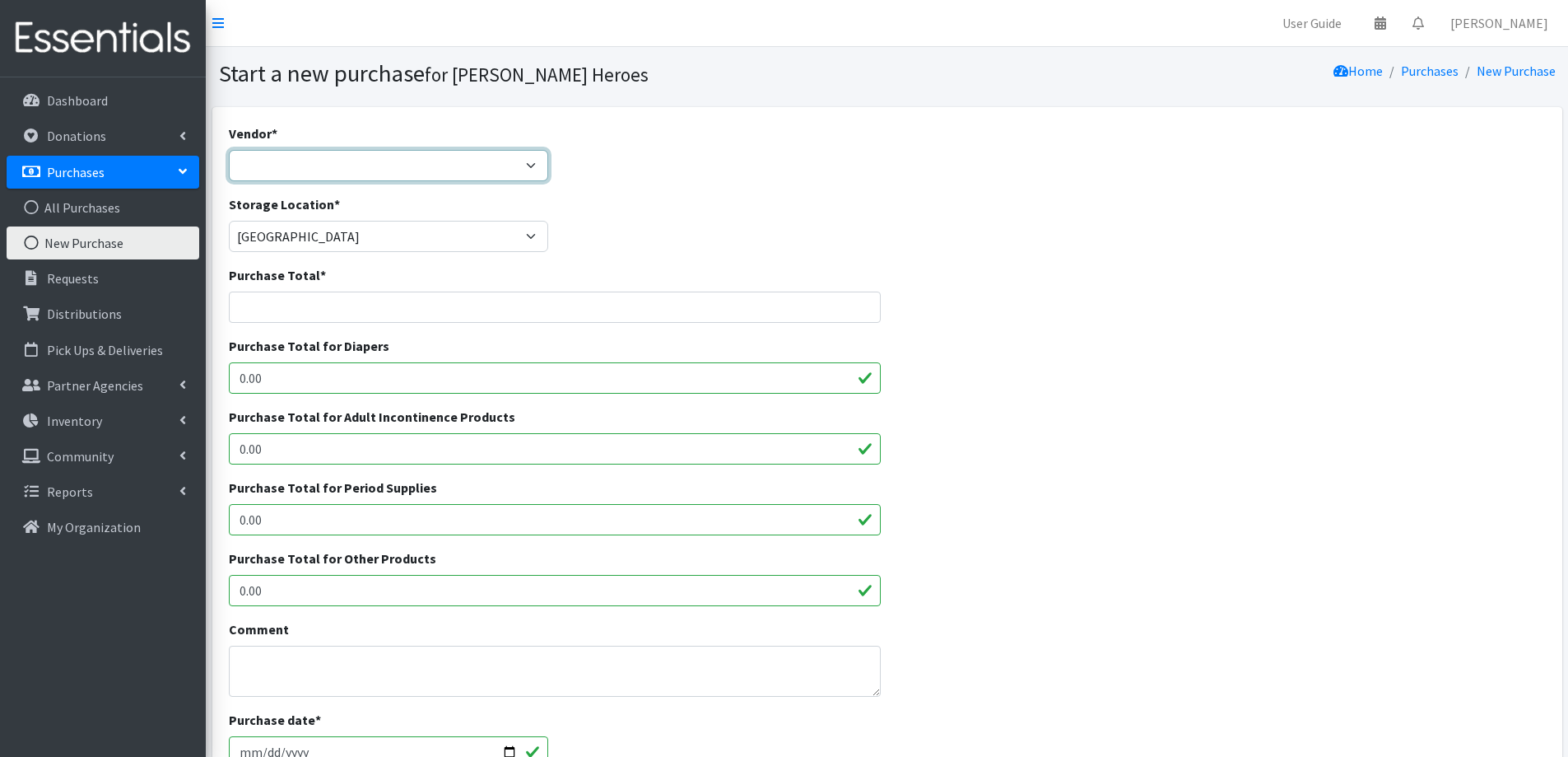
click at [305, 164] on select "[DOMAIN_NAME] Costco [DOMAIN_NAME] JSL Partners Studio K [DOMAIN_NAME] Walgreen…" at bounding box center [389, 165] width 320 height 32
select select "174"
click at [229, 150] on select "[DOMAIN_NAME] Costco [DOMAIN_NAME] JSL Partners Studio K [DOMAIN_NAME] Walgreen…" at bounding box center [389, 165] width 320 height 32
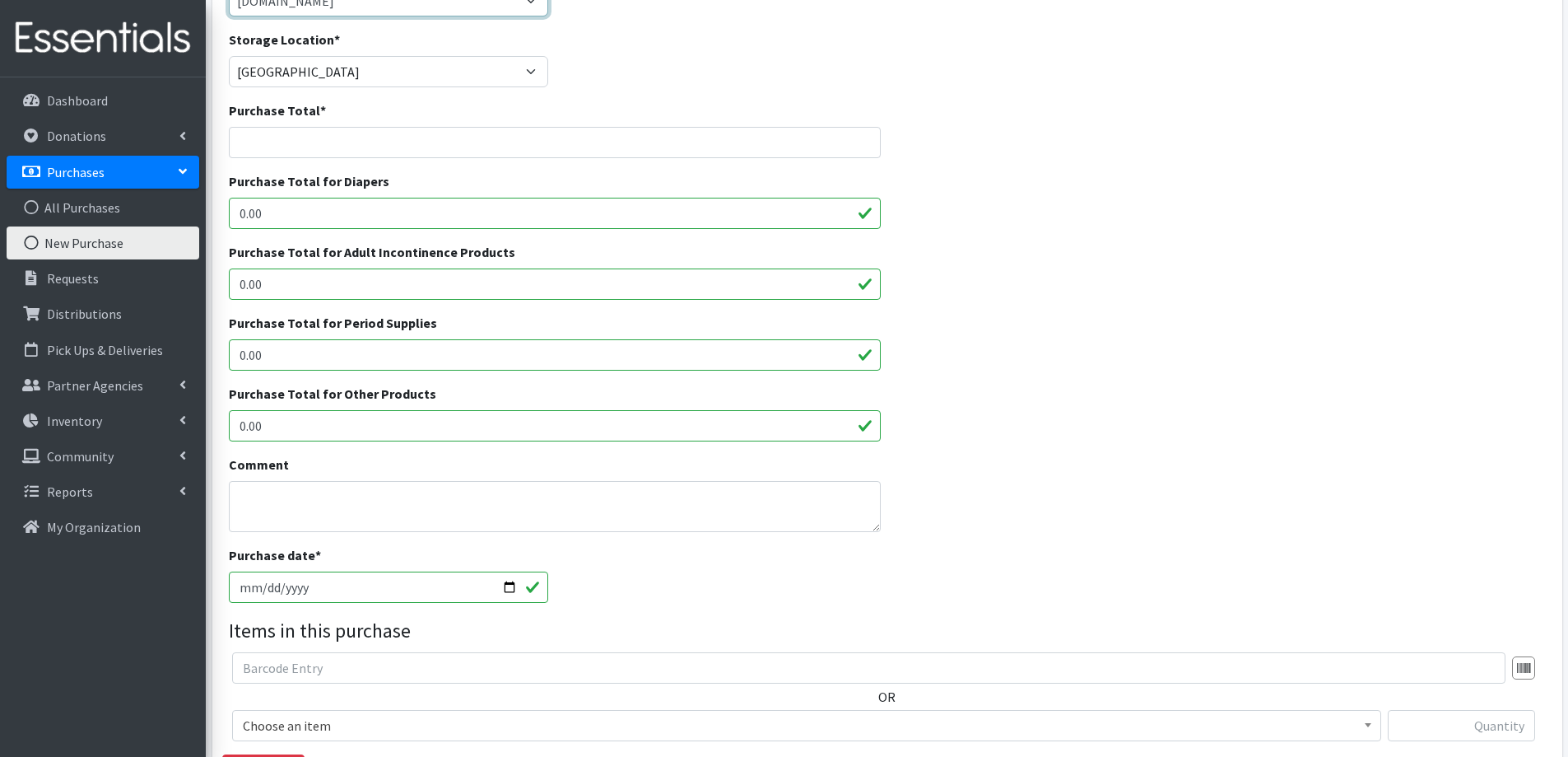
scroll to position [247, 0]
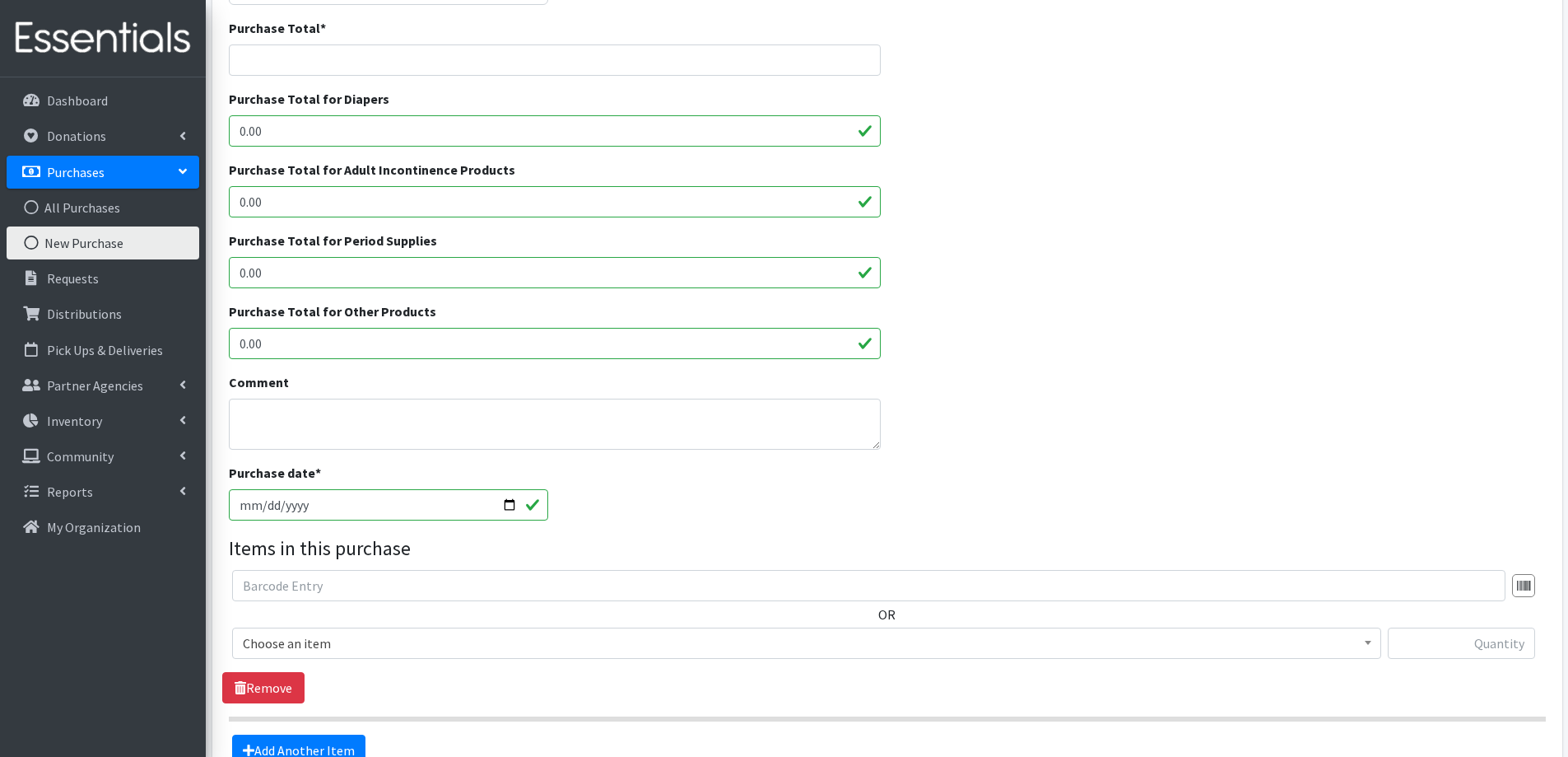
click at [262, 503] on input "[DATE]" at bounding box center [389, 505] width 320 height 32
type input "[DATE]"
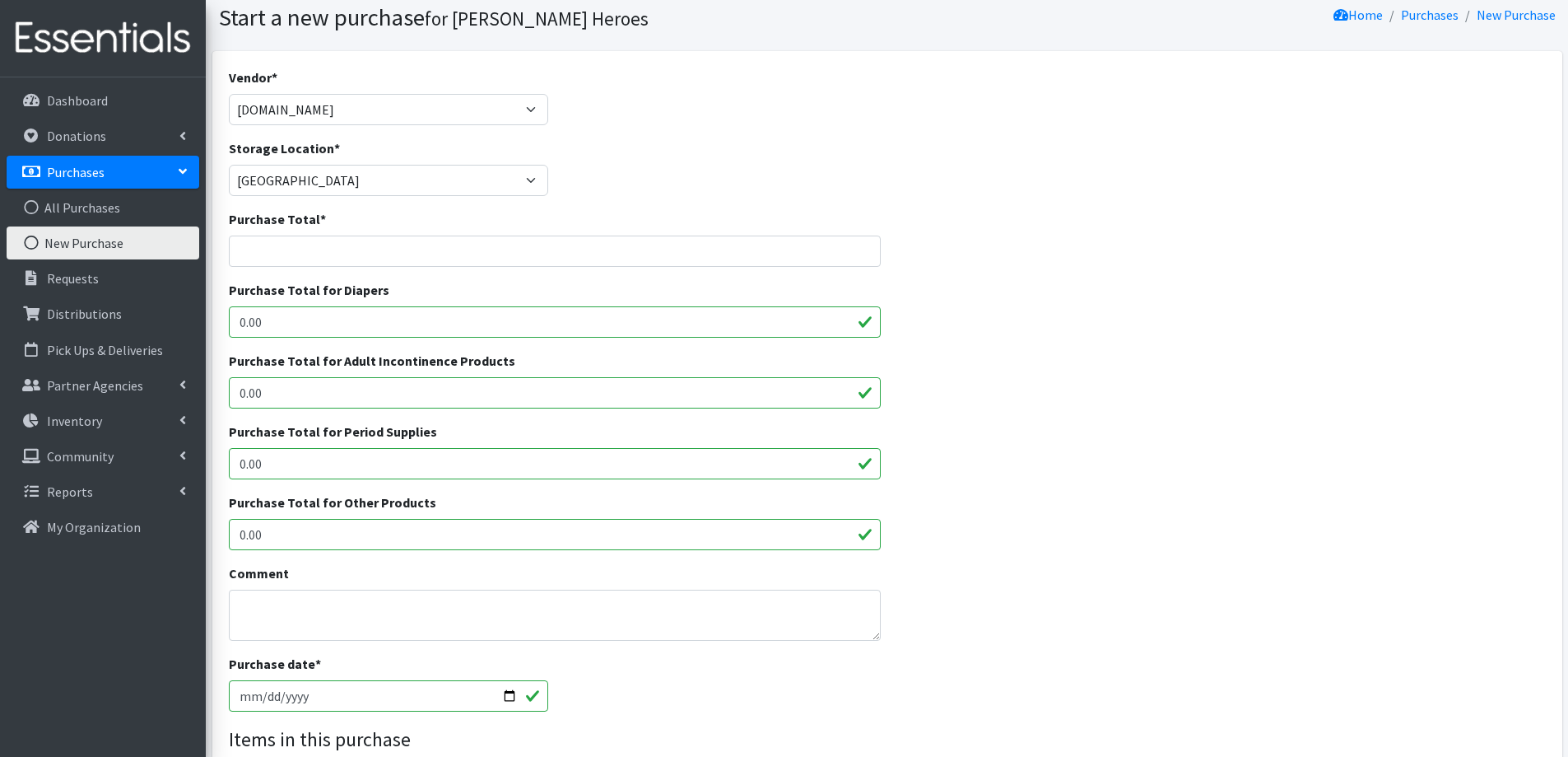
scroll to position [0, 0]
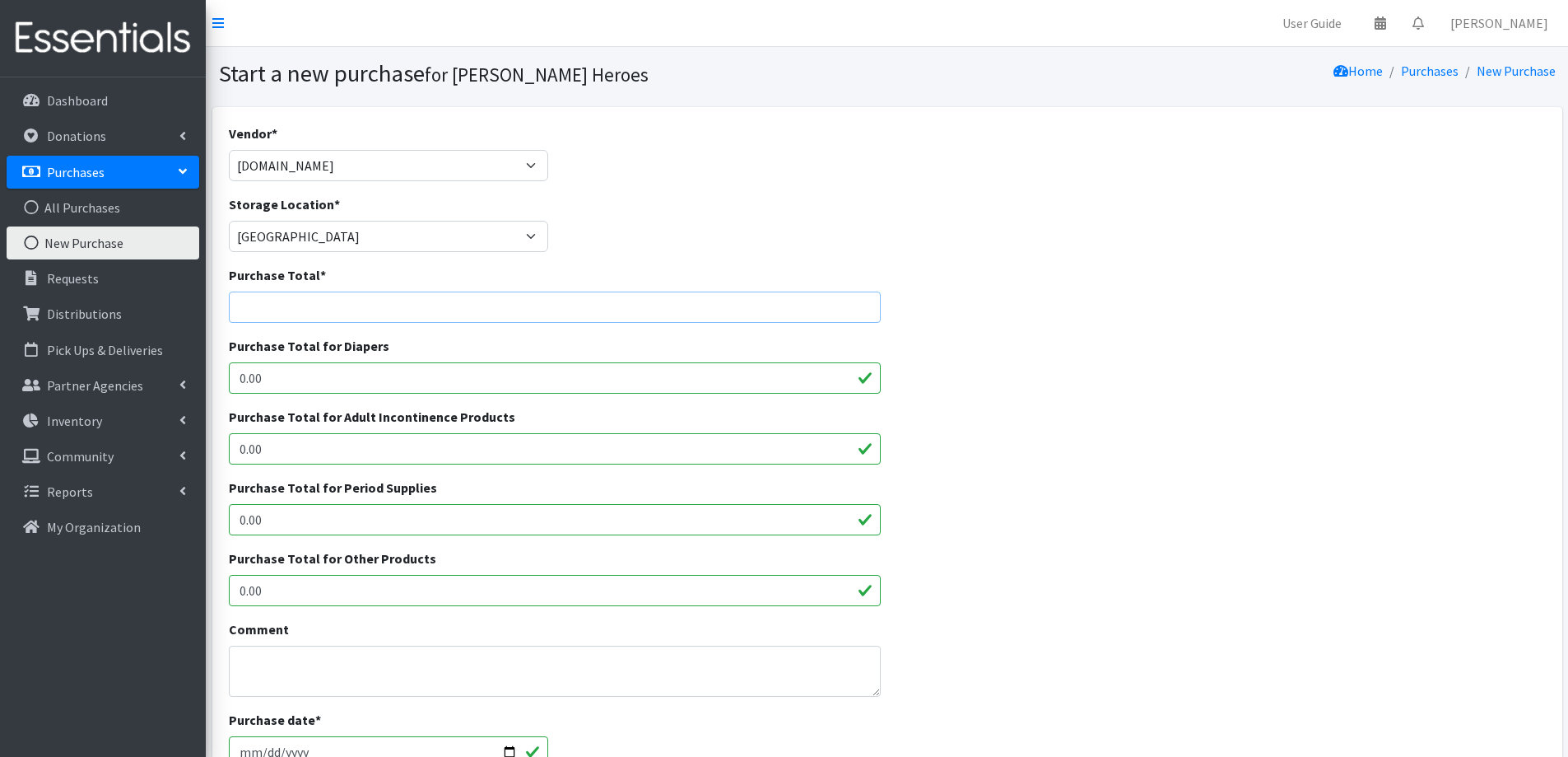
click at [287, 315] on input "Purchase Total *" at bounding box center [556, 307] width 653 height 32
type input "110.97"
drag, startPoint x: 328, startPoint y: 388, endPoint x: 170, endPoint y: 376, distance: 158.5
click at [170, 376] on div "User Guide 0 Pick-ups remaining this week View Calendar 0 Requests 0 Partner Ag…" at bounding box center [784, 591] width 1568 height 1182
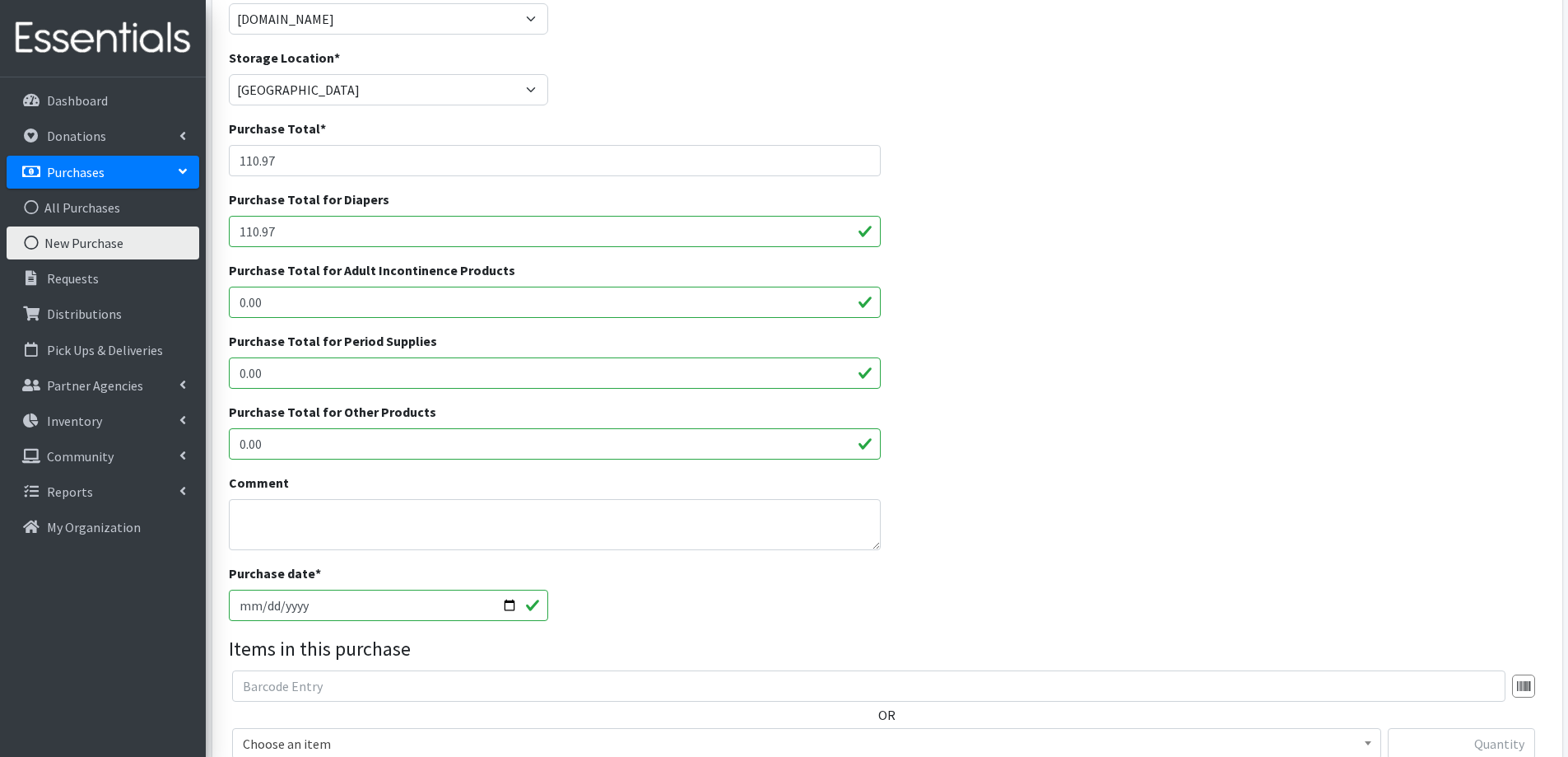
scroll to position [329, 0]
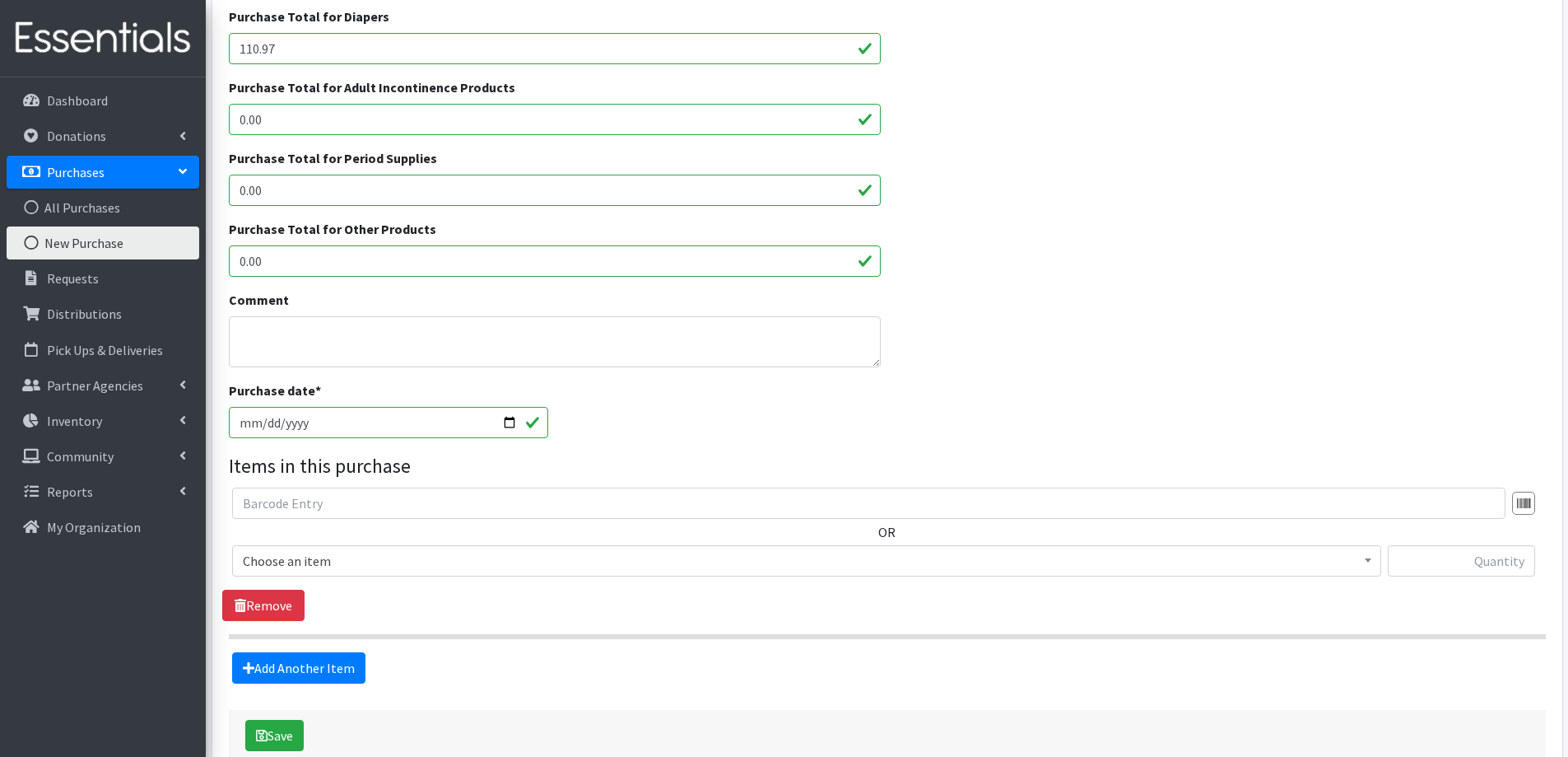
type input "110.97"
click at [281, 331] on textarea "Comment" at bounding box center [556, 342] width 653 height 51
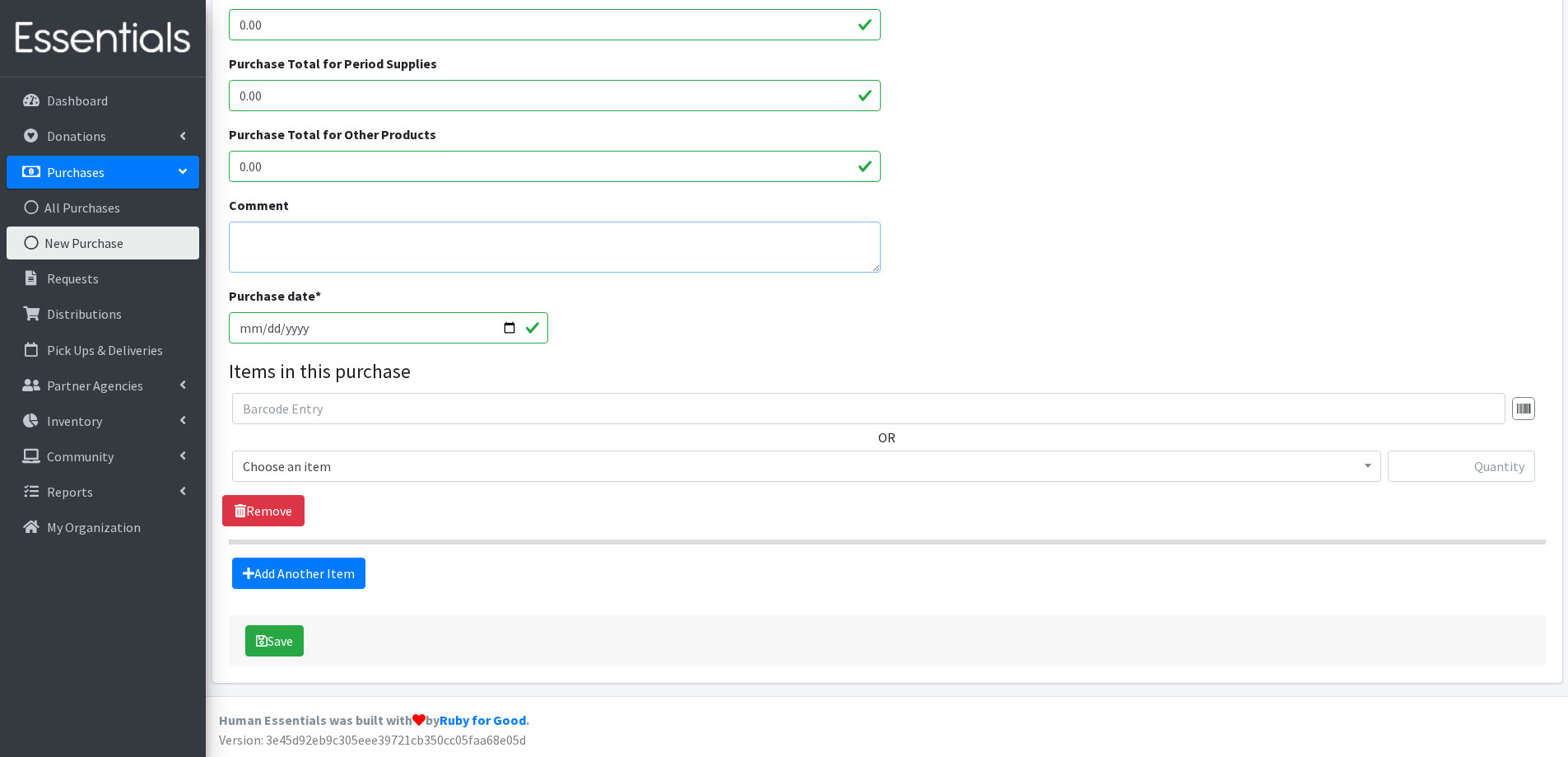
scroll to position [425, 0]
type textarea "Earned a @20 gc to use toward a future purchase."
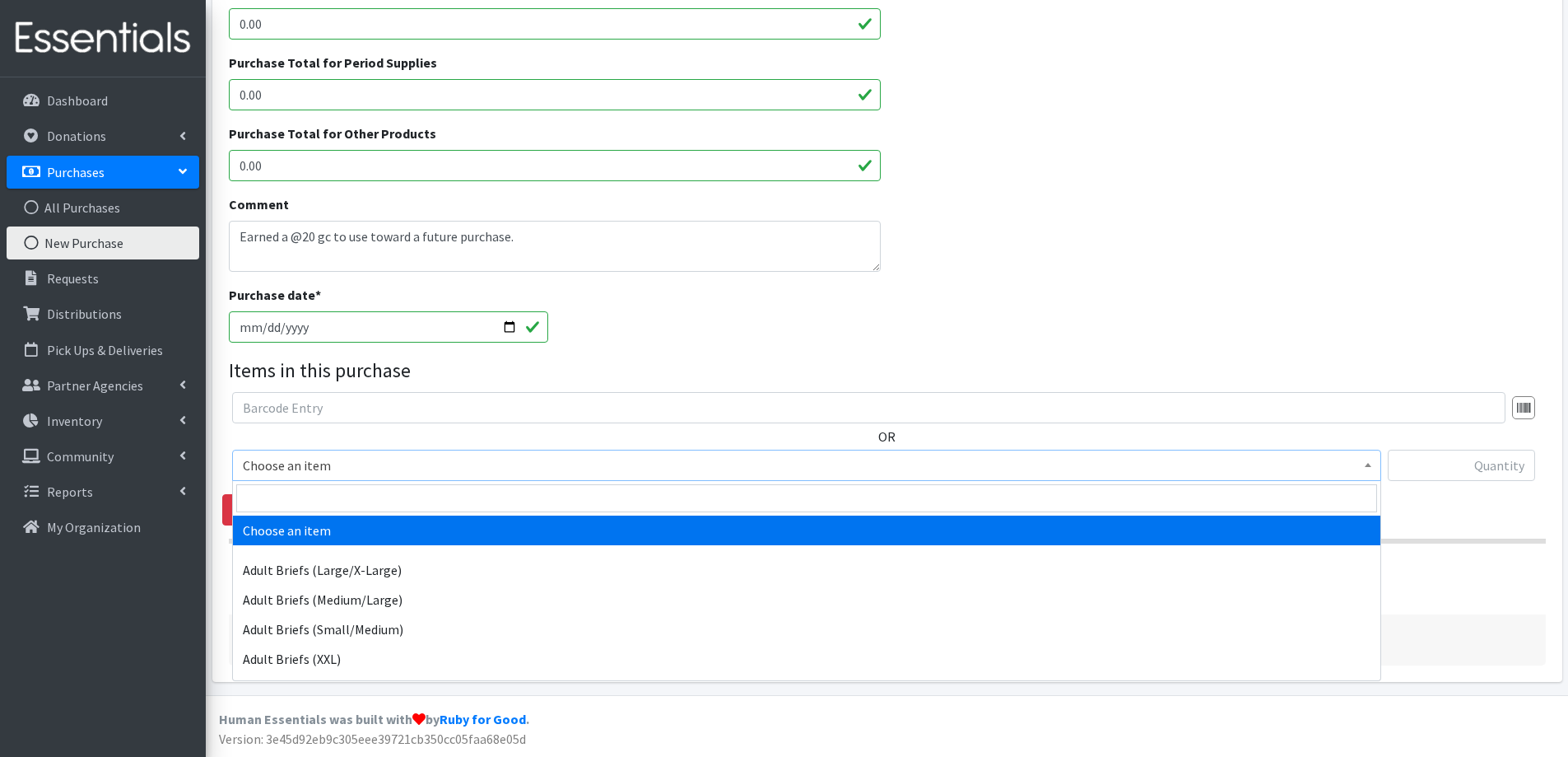
click at [371, 460] on span "Choose an item" at bounding box center [806, 465] width 1127 height 23
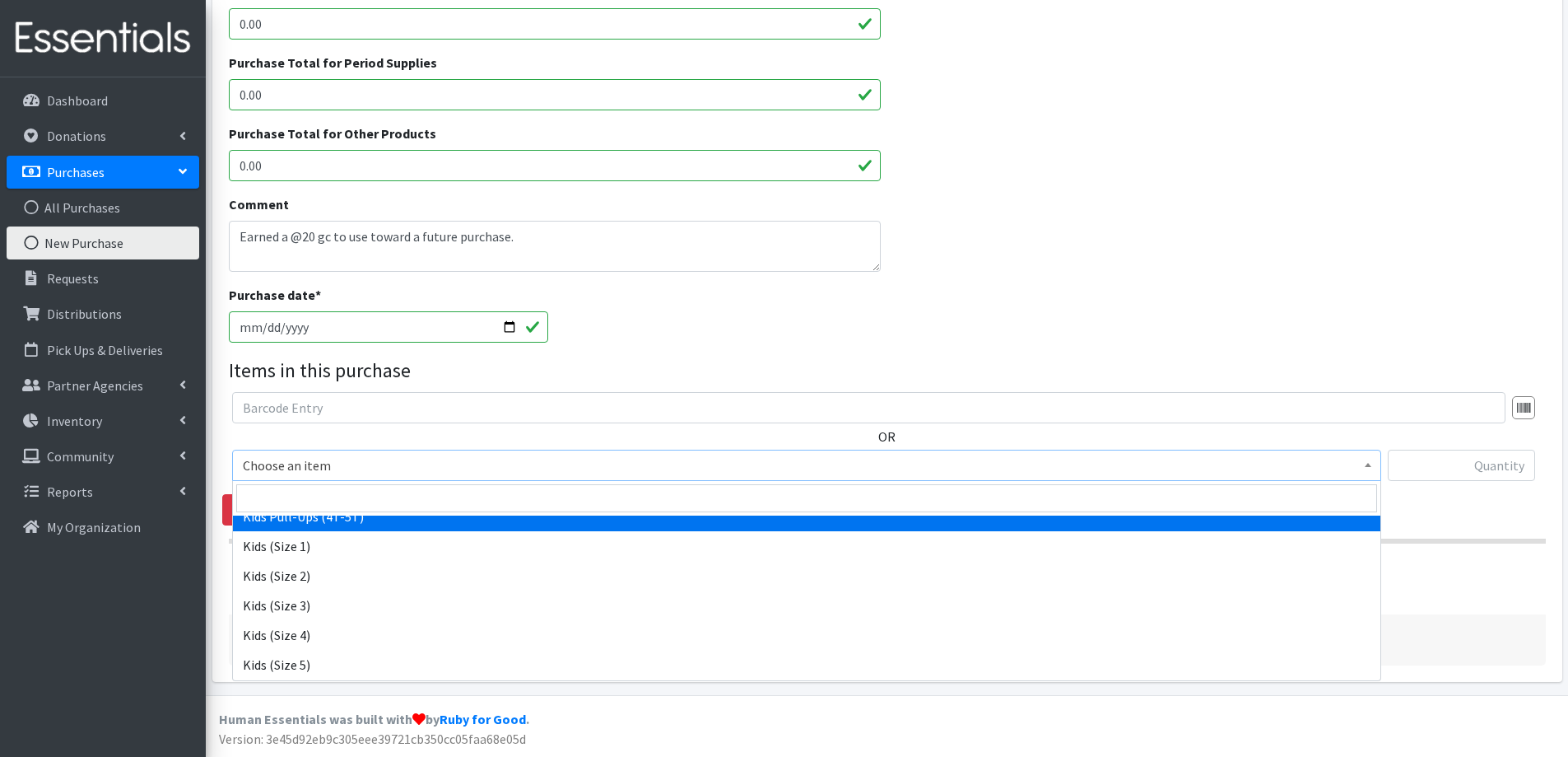
scroll to position [823, 0]
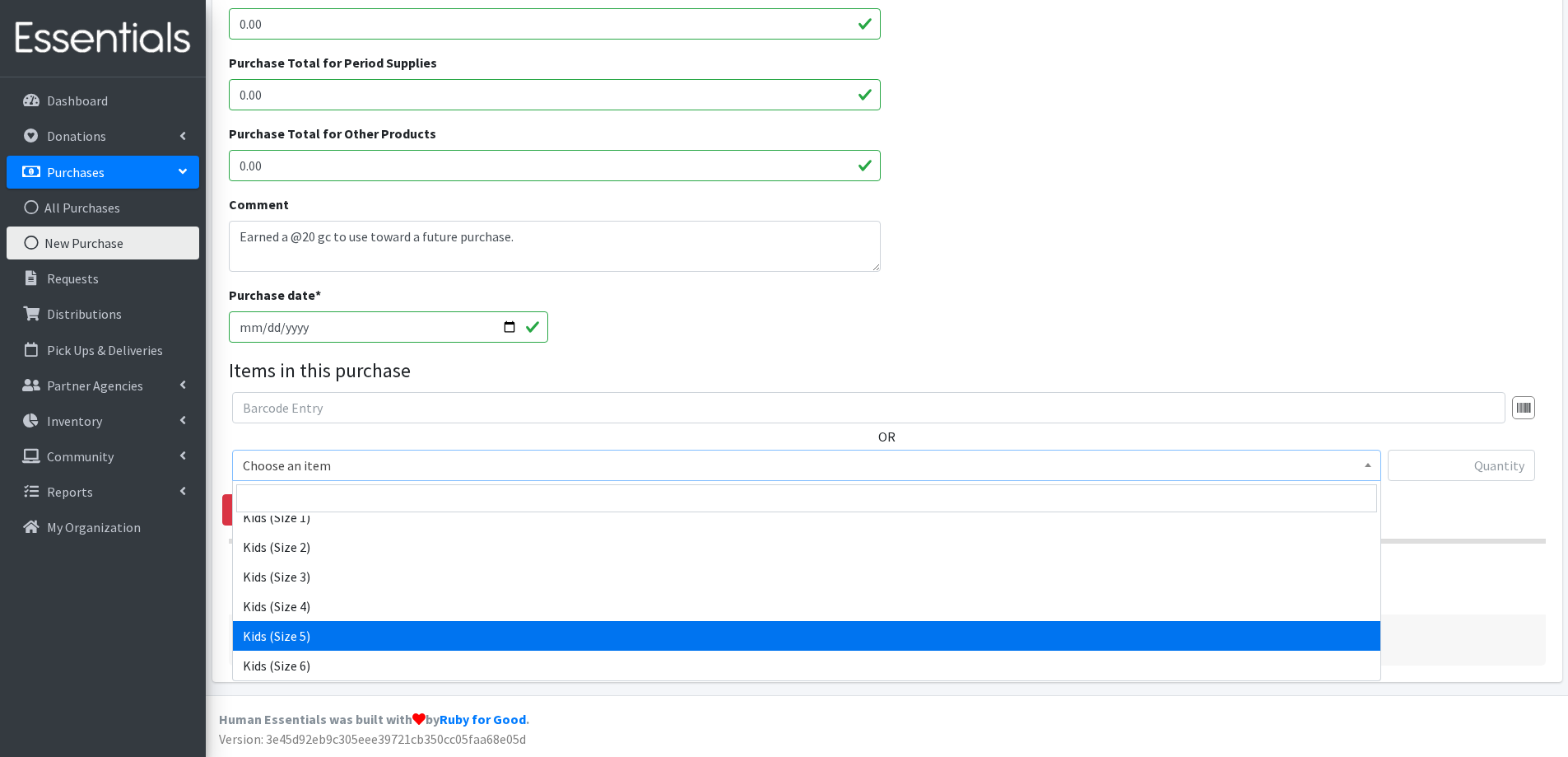
select select "2351"
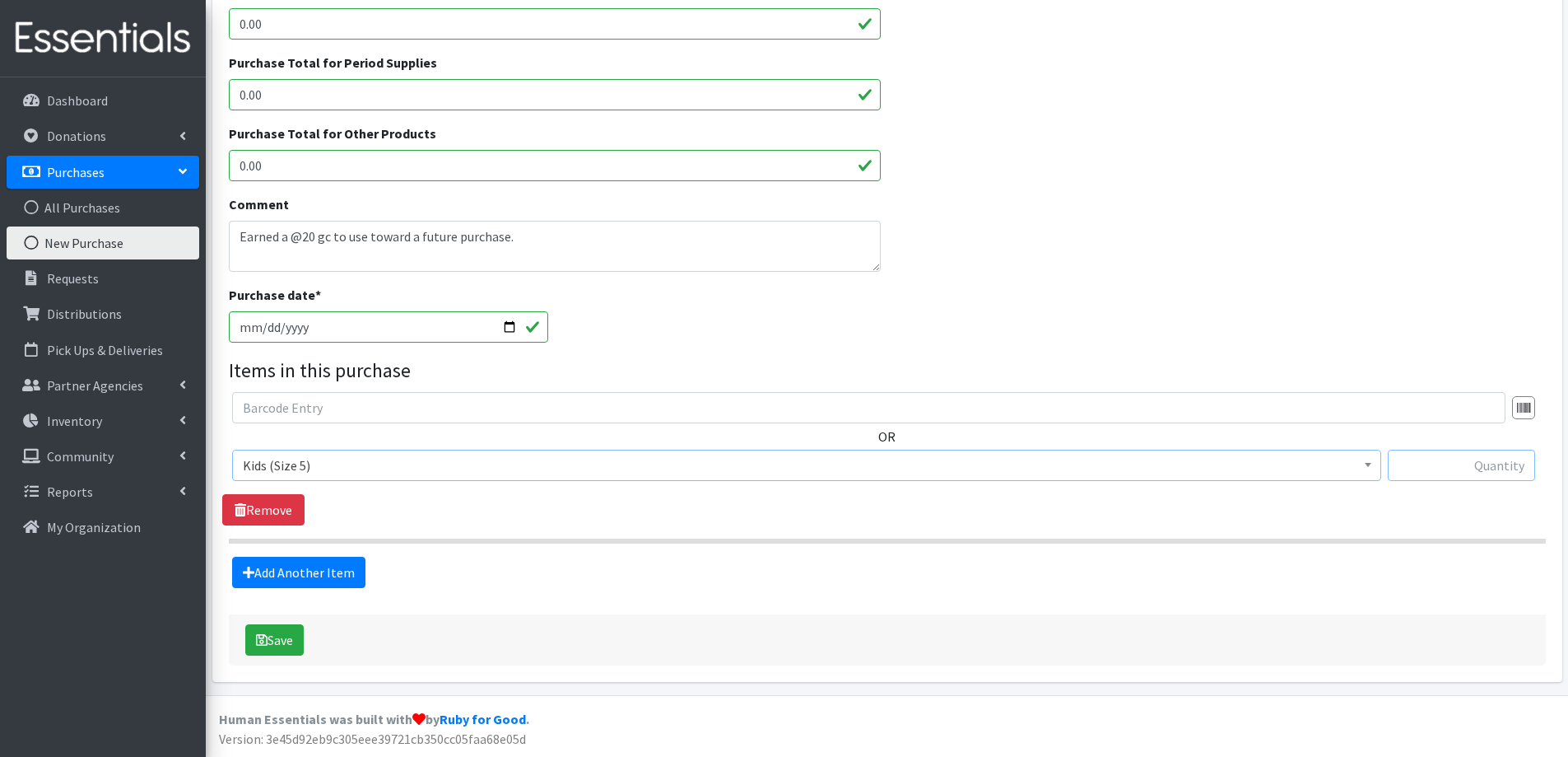
click at [1453, 464] on input "text" at bounding box center [1461, 465] width 147 height 32
type input "168"
click at [320, 569] on link "Add Another Item" at bounding box center [298, 572] width 134 height 32
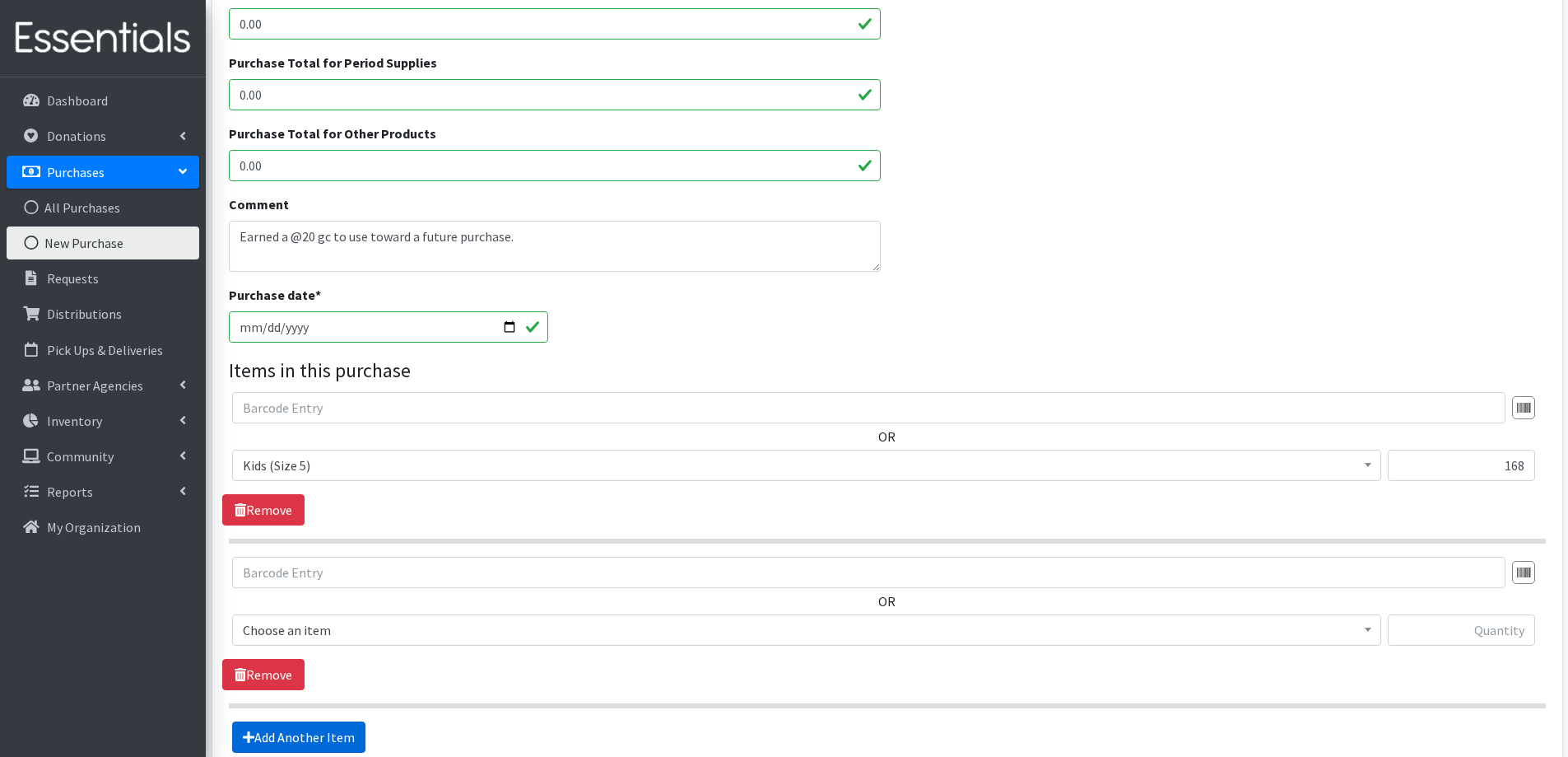
scroll to position [590, 0]
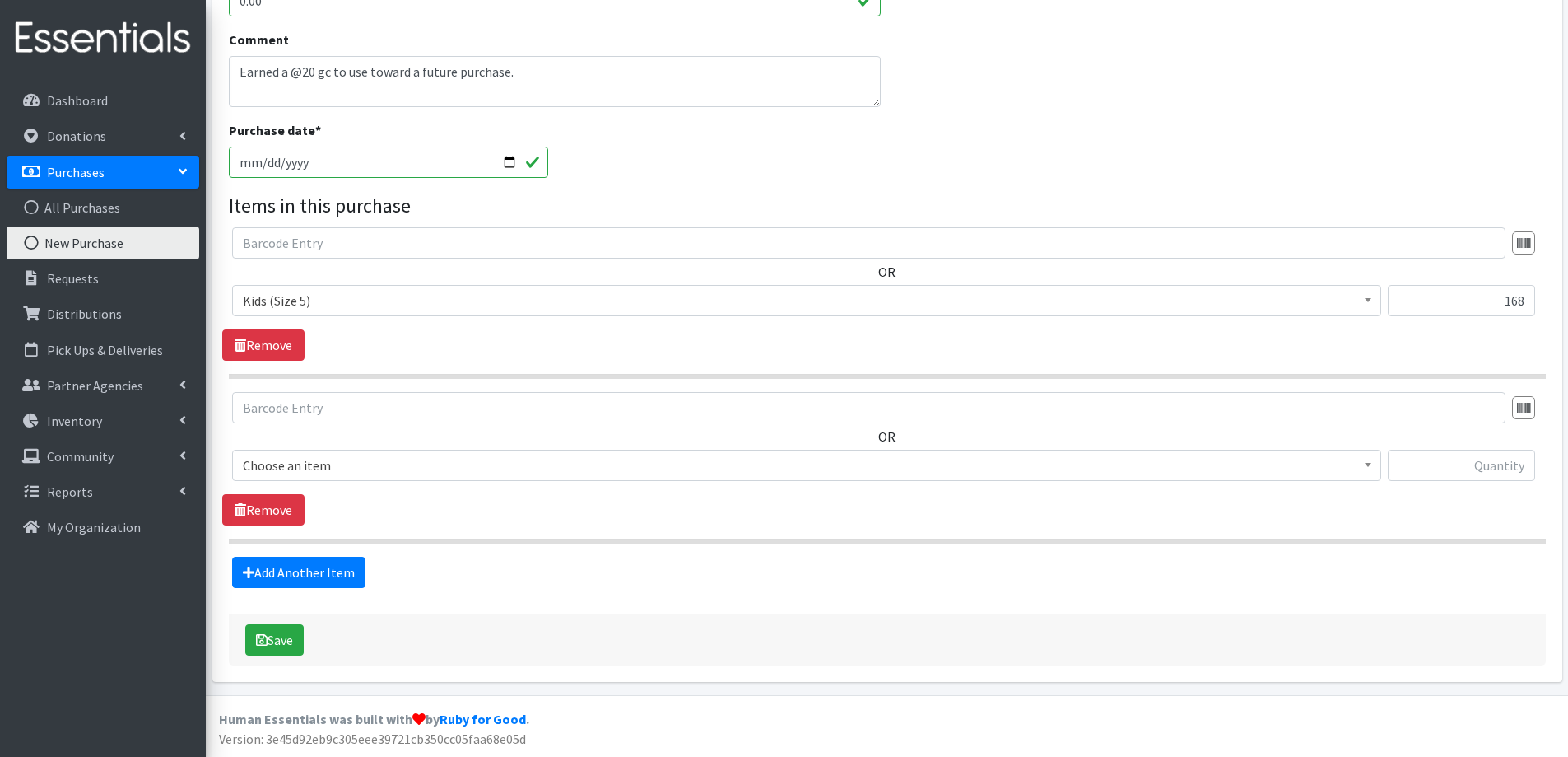
click at [346, 467] on span "Choose an item" at bounding box center [806, 465] width 1127 height 23
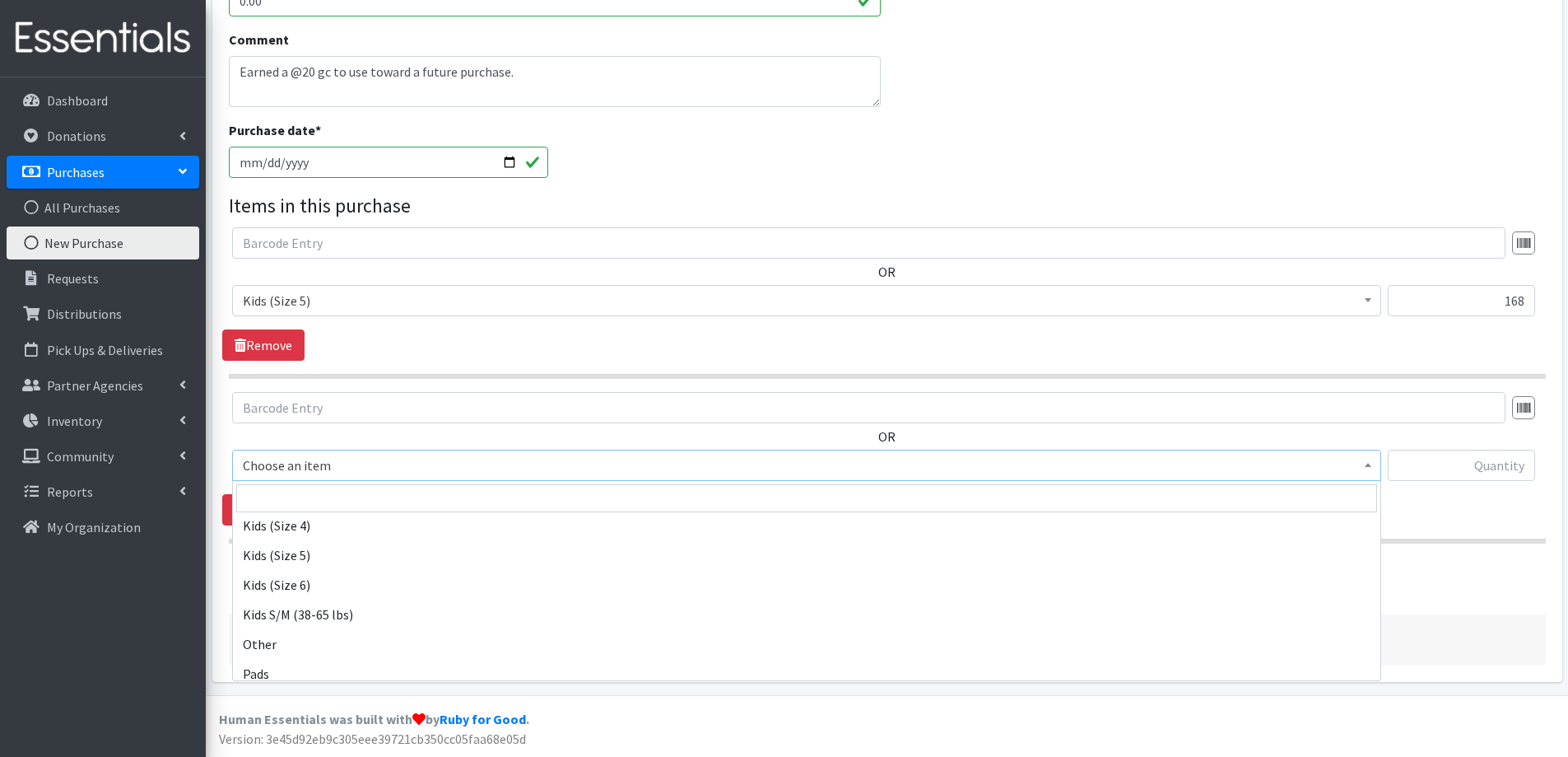
scroll to position [906, 0]
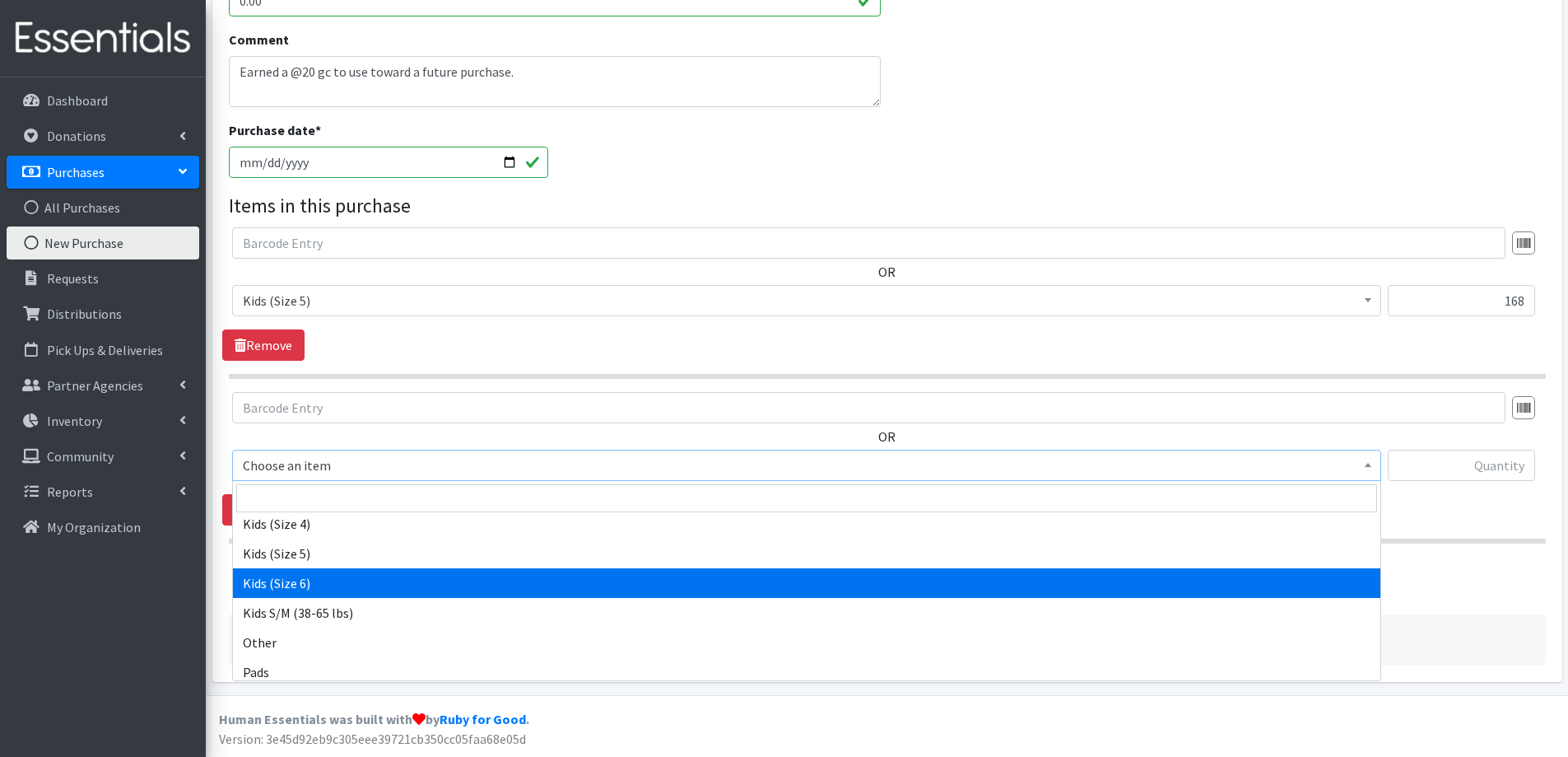
select select "2355"
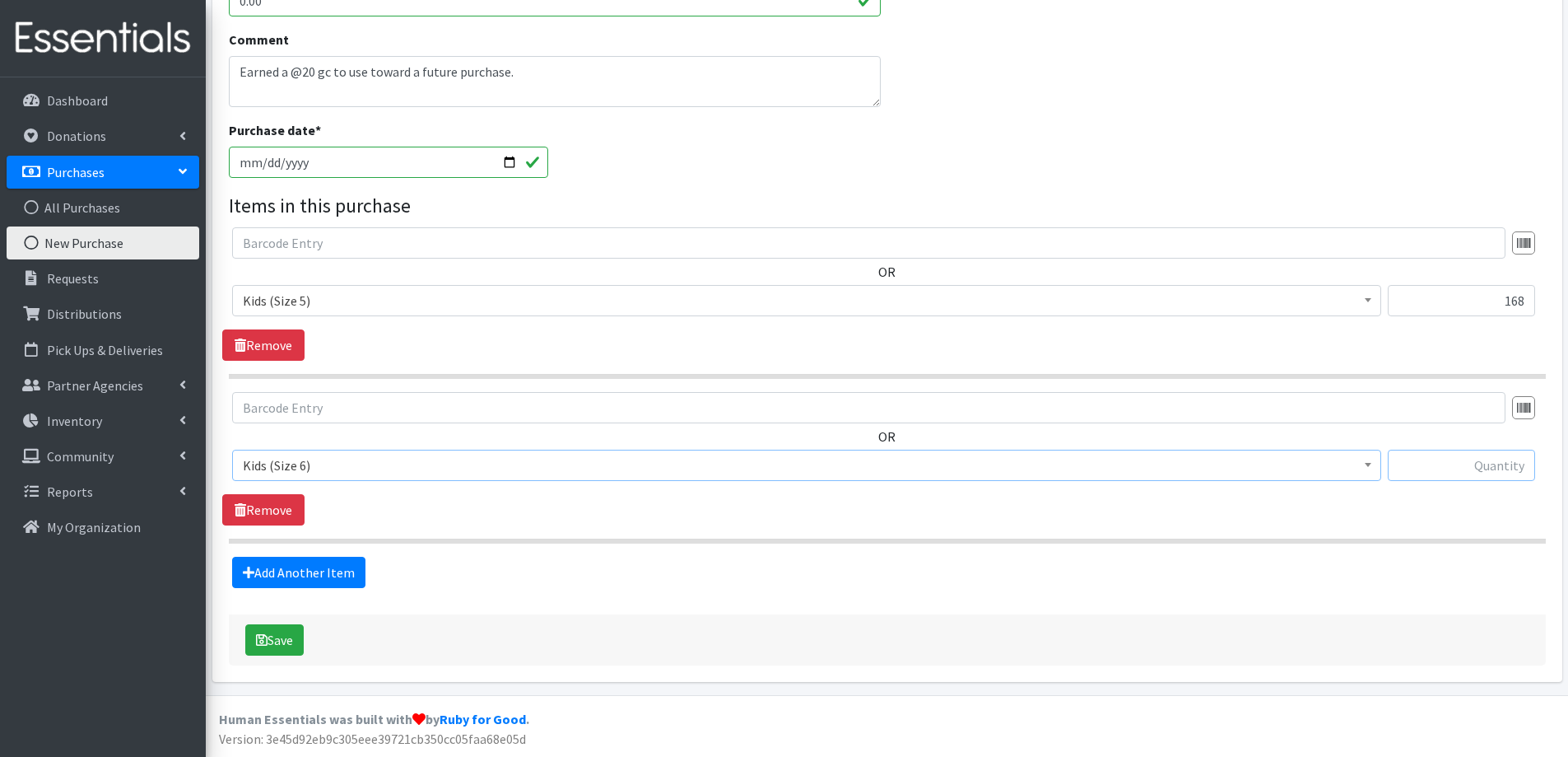
click at [1491, 466] on input "text" at bounding box center [1461, 465] width 147 height 32
type input "288"
click at [280, 637] on button "Save" at bounding box center [274, 639] width 59 height 32
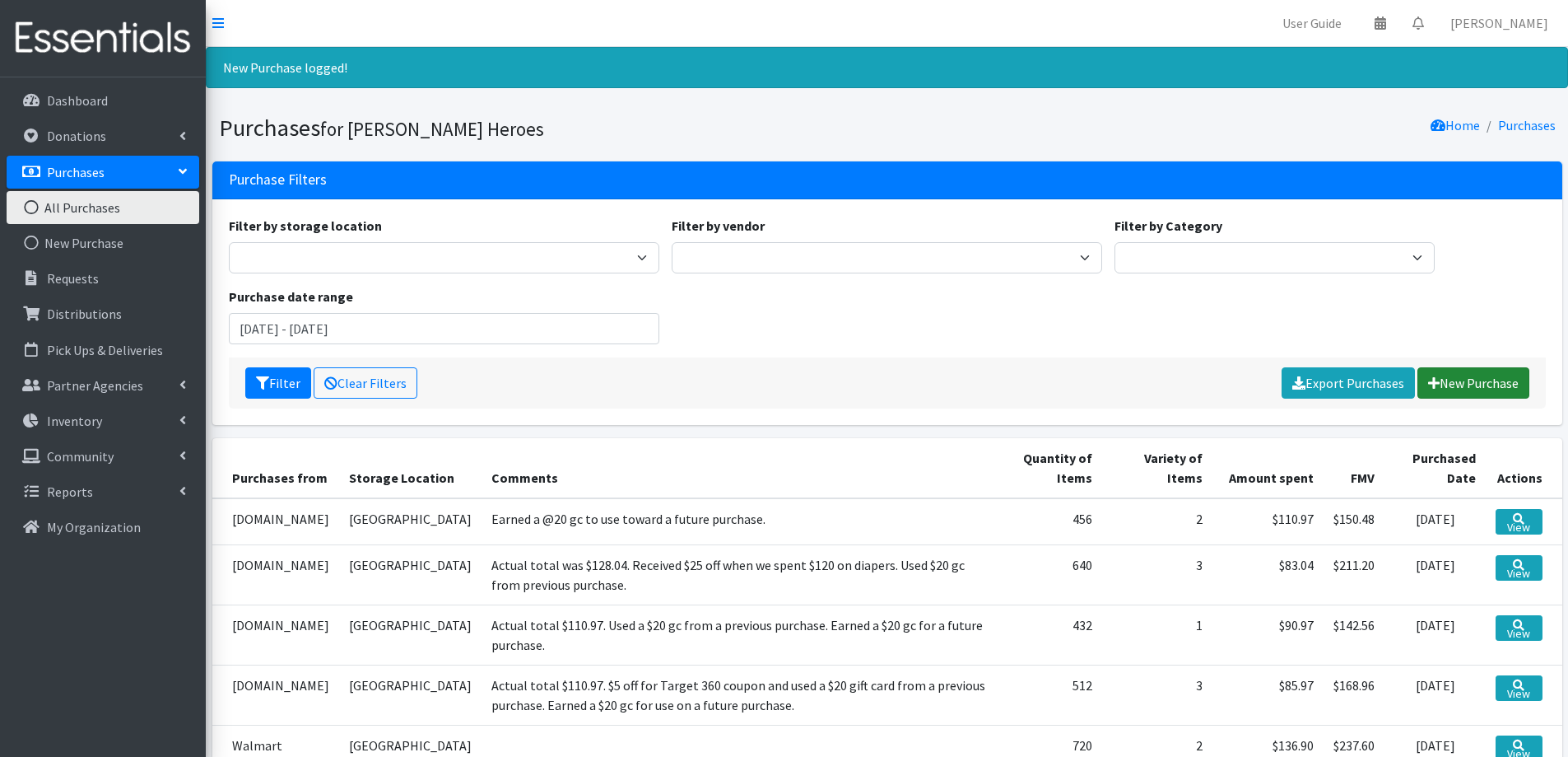
click at [1476, 390] on link "New Purchase" at bounding box center [1473, 383] width 112 height 32
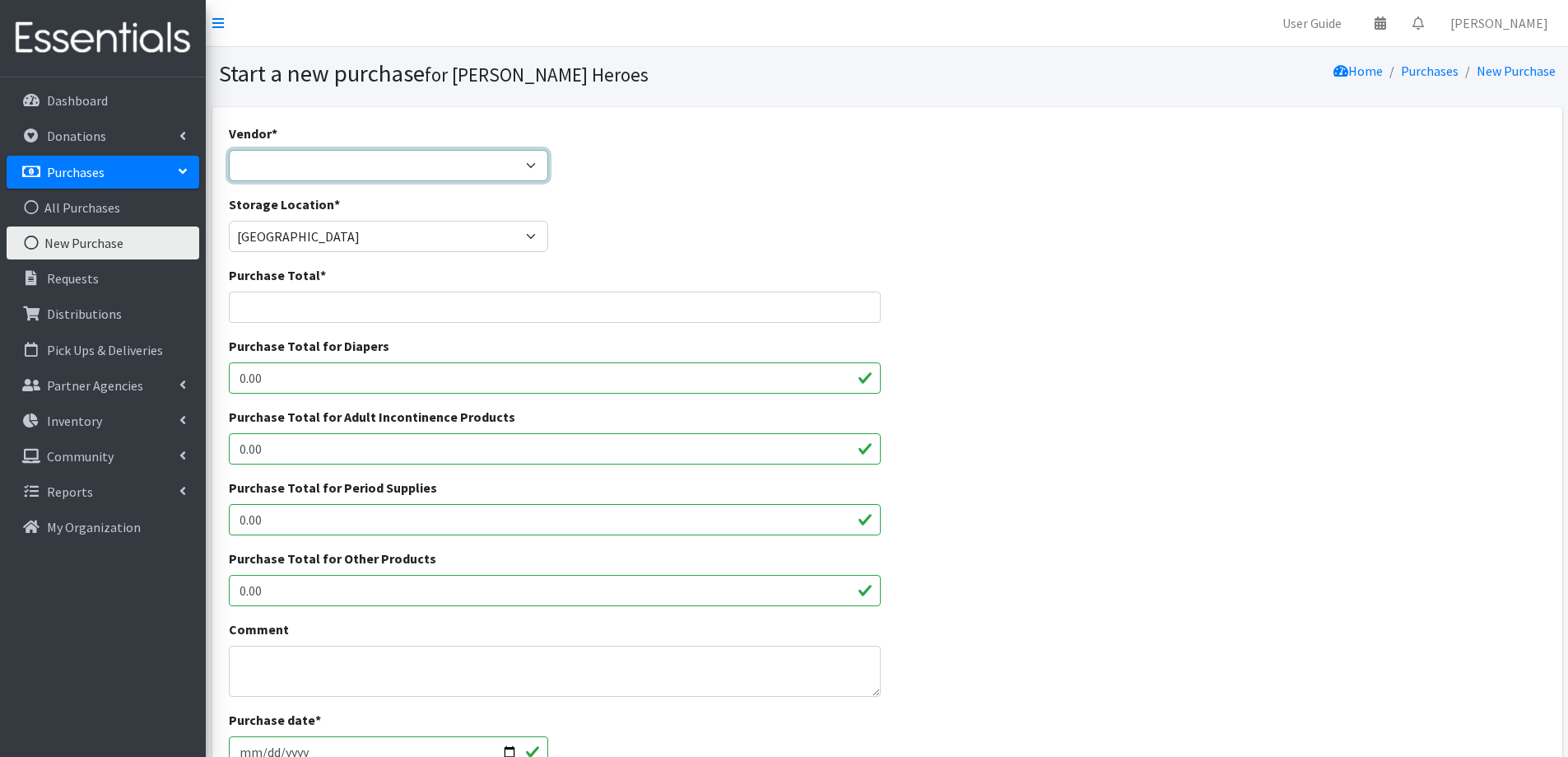
click at [280, 153] on select "[DOMAIN_NAME] Costco [DOMAIN_NAME] JSL Partners Studio K [DOMAIN_NAME] Walgreen…" at bounding box center [389, 165] width 320 height 32
select select "174"
click at [229, 150] on select "[DOMAIN_NAME] Costco [DOMAIN_NAME] JSL Partners Studio K [DOMAIN_NAME] Walgreen…" at bounding box center [389, 165] width 320 height 32
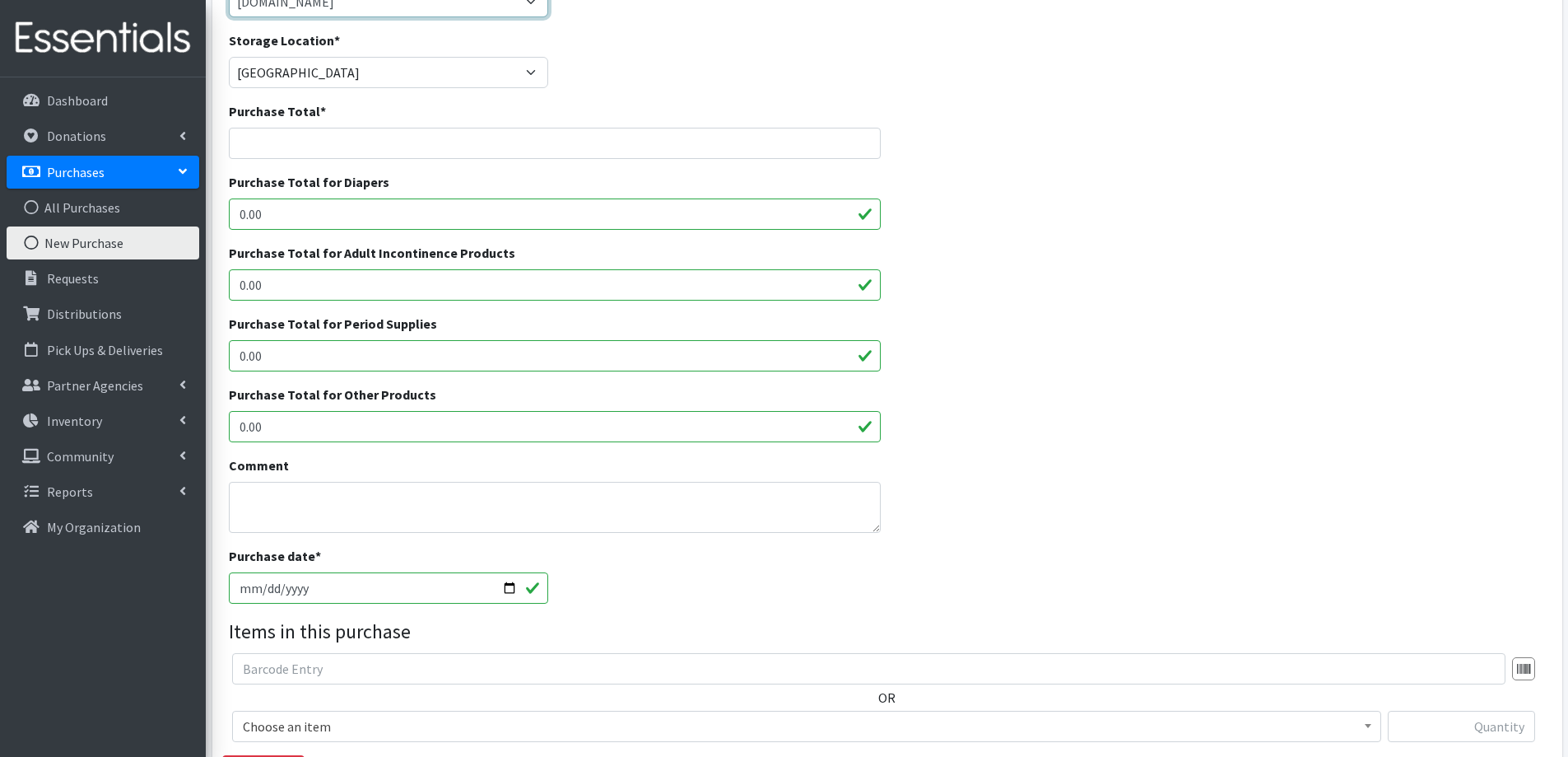
scroll to position [165, 0]
click at [262, 587] on input "[DATE]" at bounding box center [389, 587] width 320 height 32
type input "[DATE]"
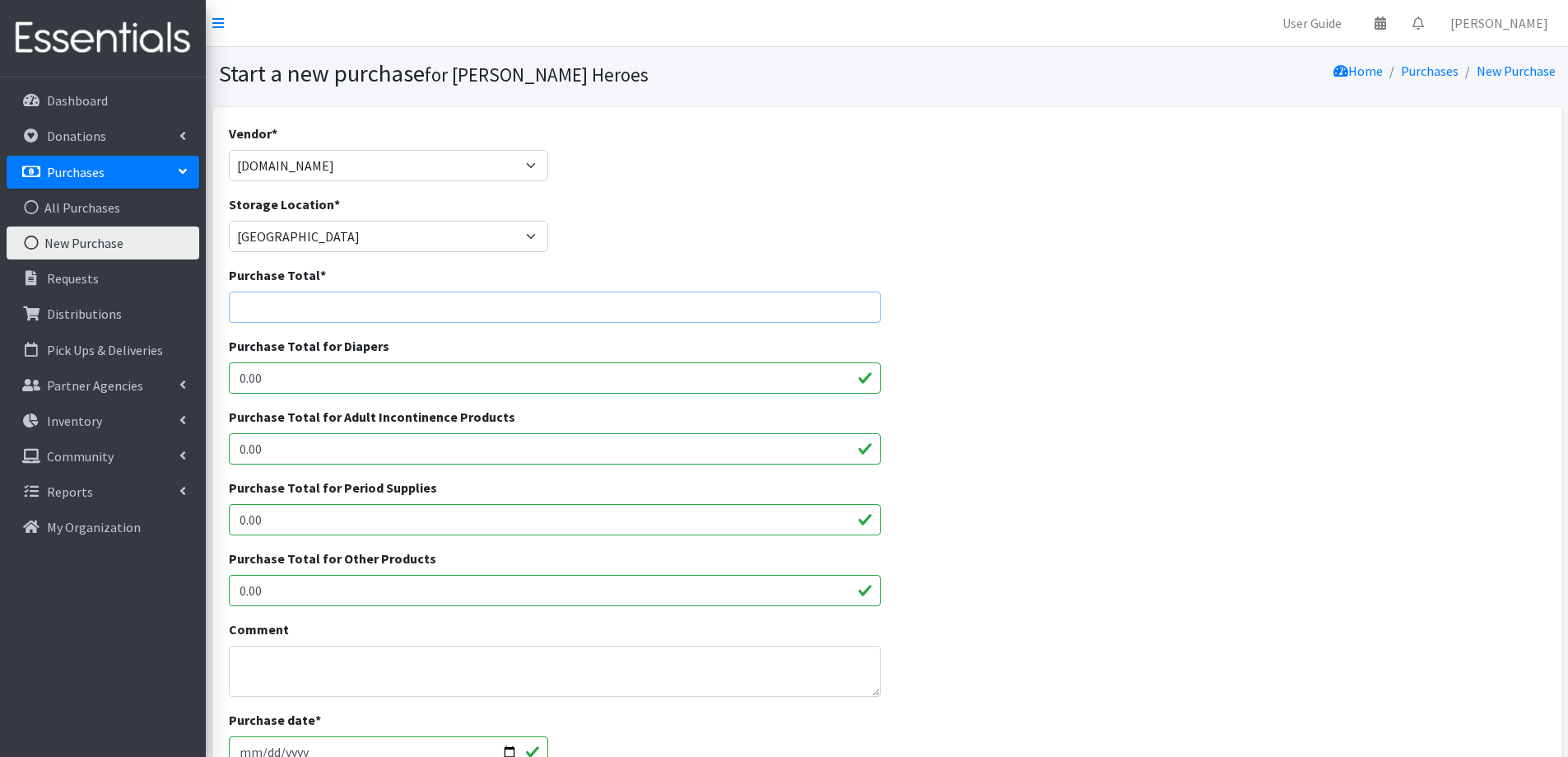
click at [271, 313] on input "Purchase Total *" at bounding box center [556, 307] width 653 height 32
type input "105.66"
drag, startPoint x: 312, startPoint y: 384, endPoint x: 197, endPoint y: 377, distance: 115.2
click at [197, 377] on div "User Guide 0 Pick-ups remaining this week View Calendar 0 Requests 0 Partner Ag…" at bounding box center [784, 591] width 1568 height 1182
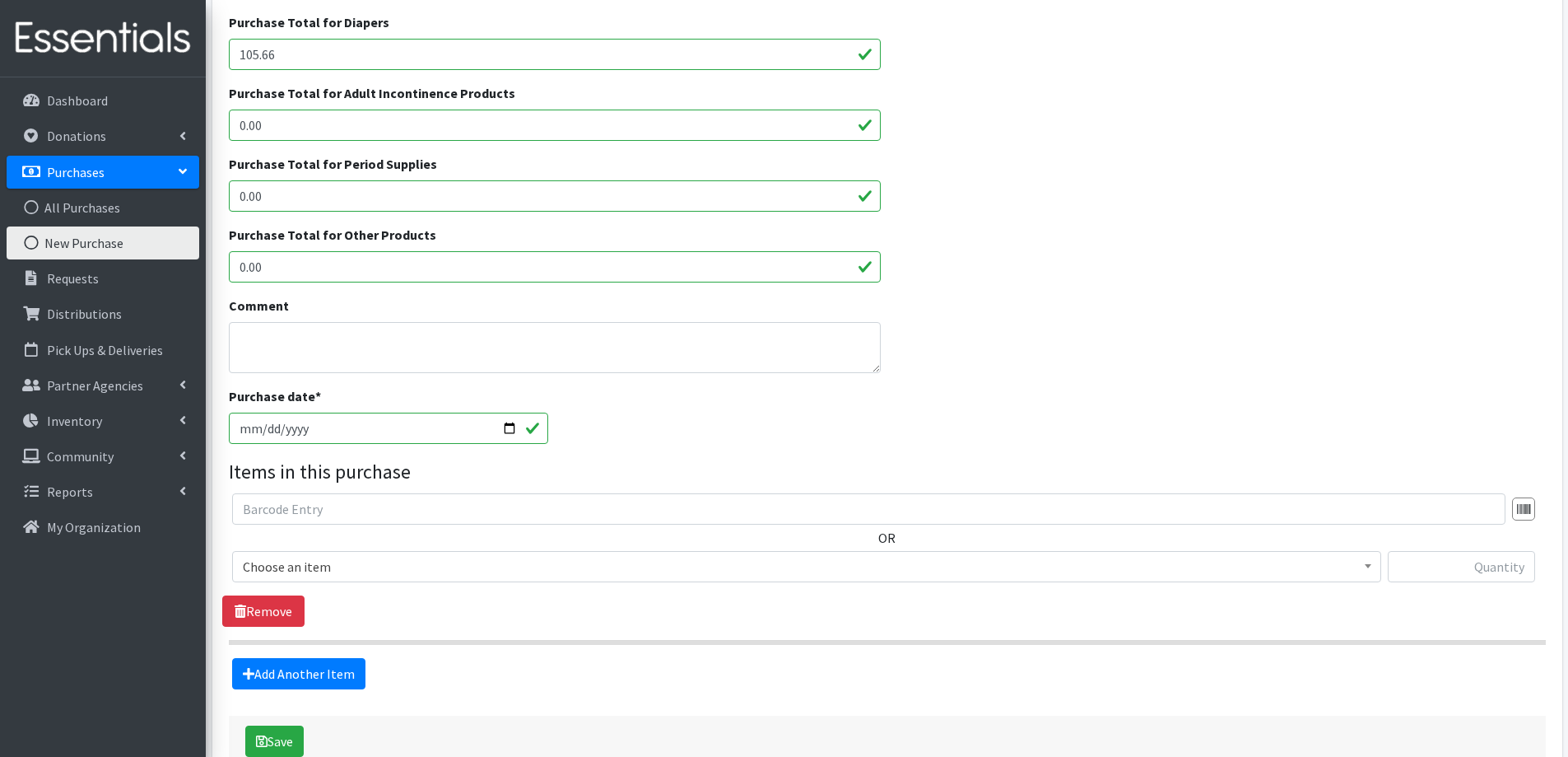
scroll to position [329, 0]
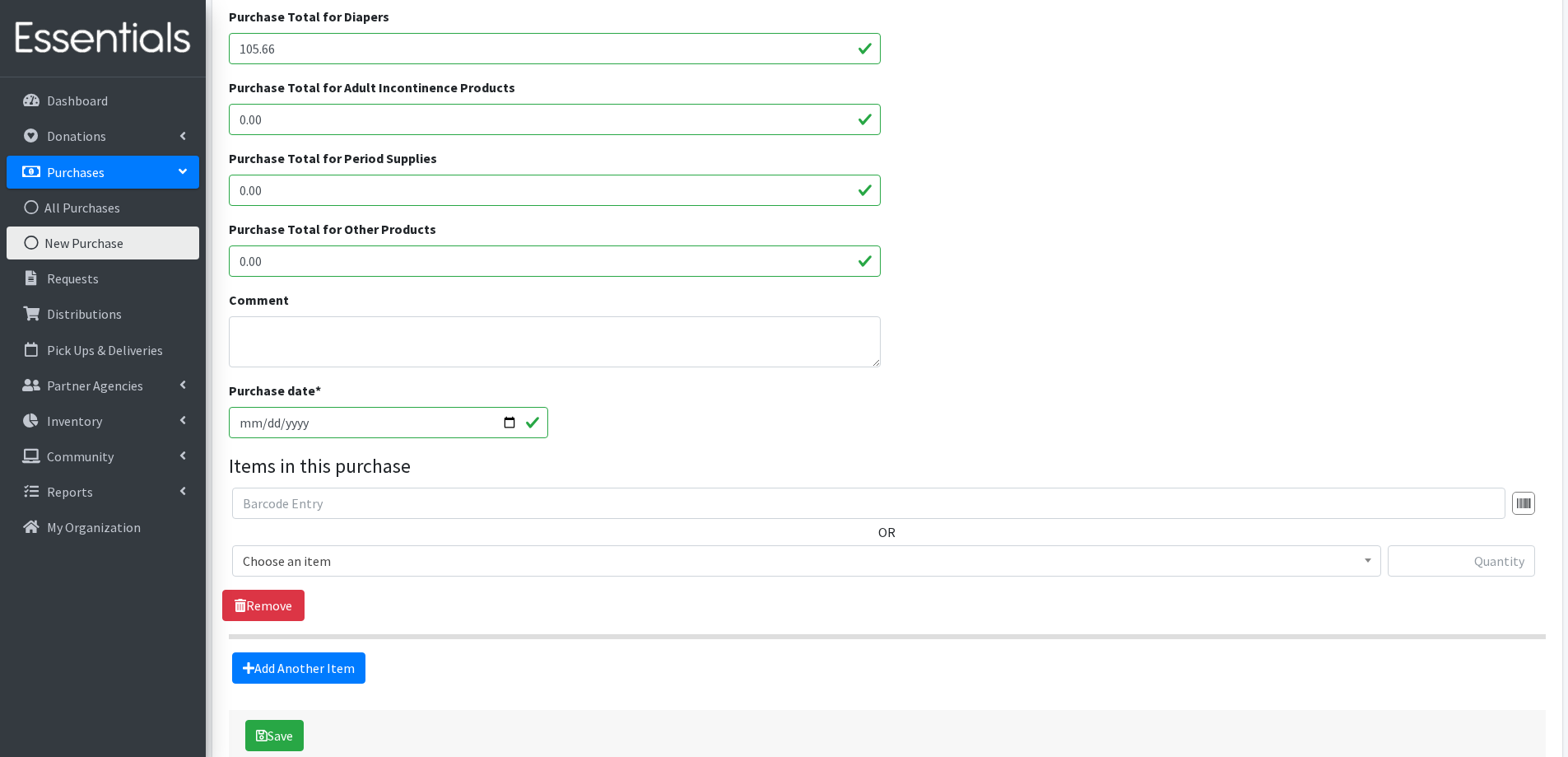
type input "105.66"
click at [286, 352] on textarea "Comment" at bounding box center [556, 342] width 653 height 51
type textarea "Earned a $20 gift card to be used toward a future purchase."
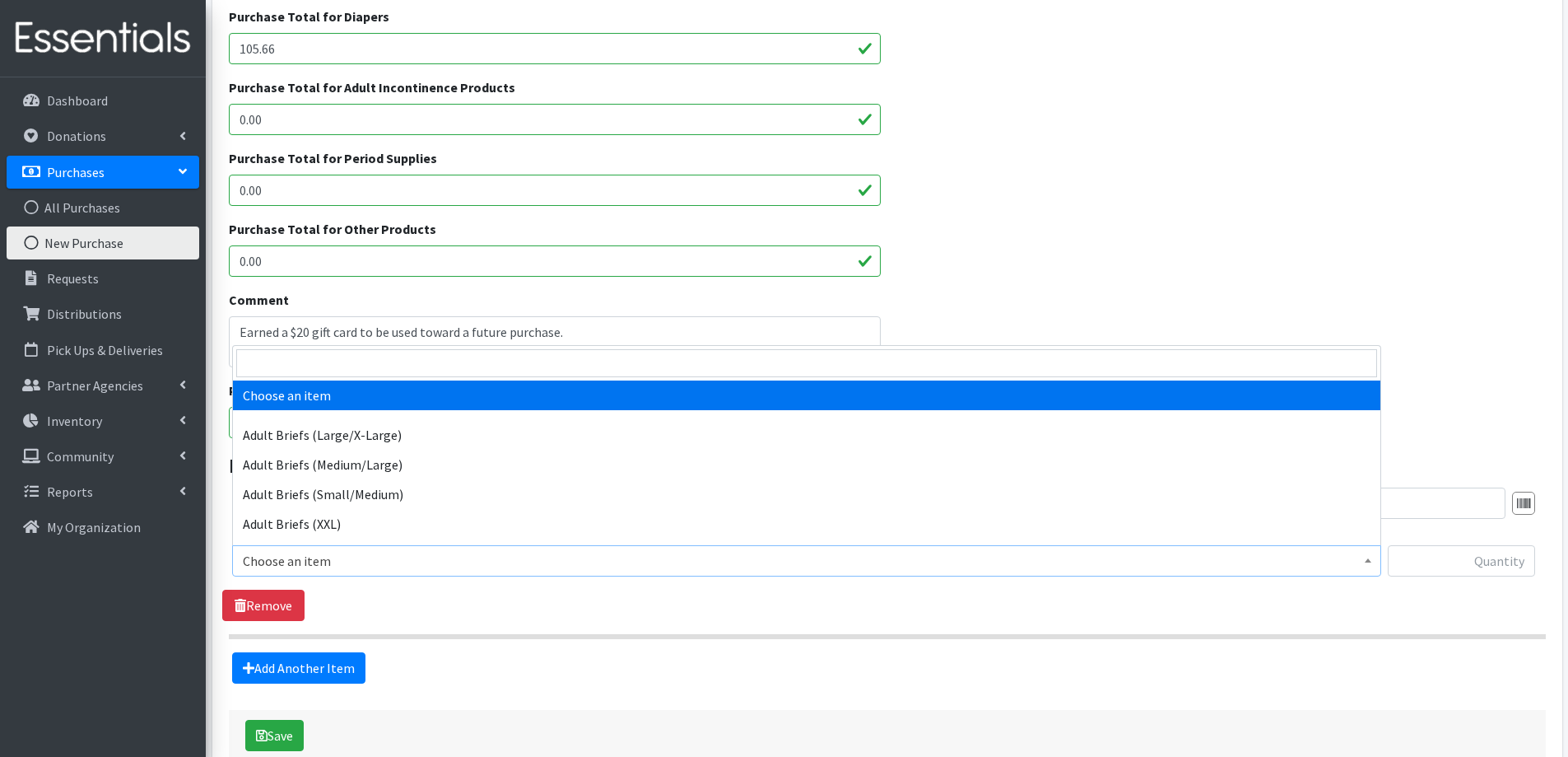
click at [428, 564] on span "Choose an item" at bounding box center [806, 560] width 1127 height 23
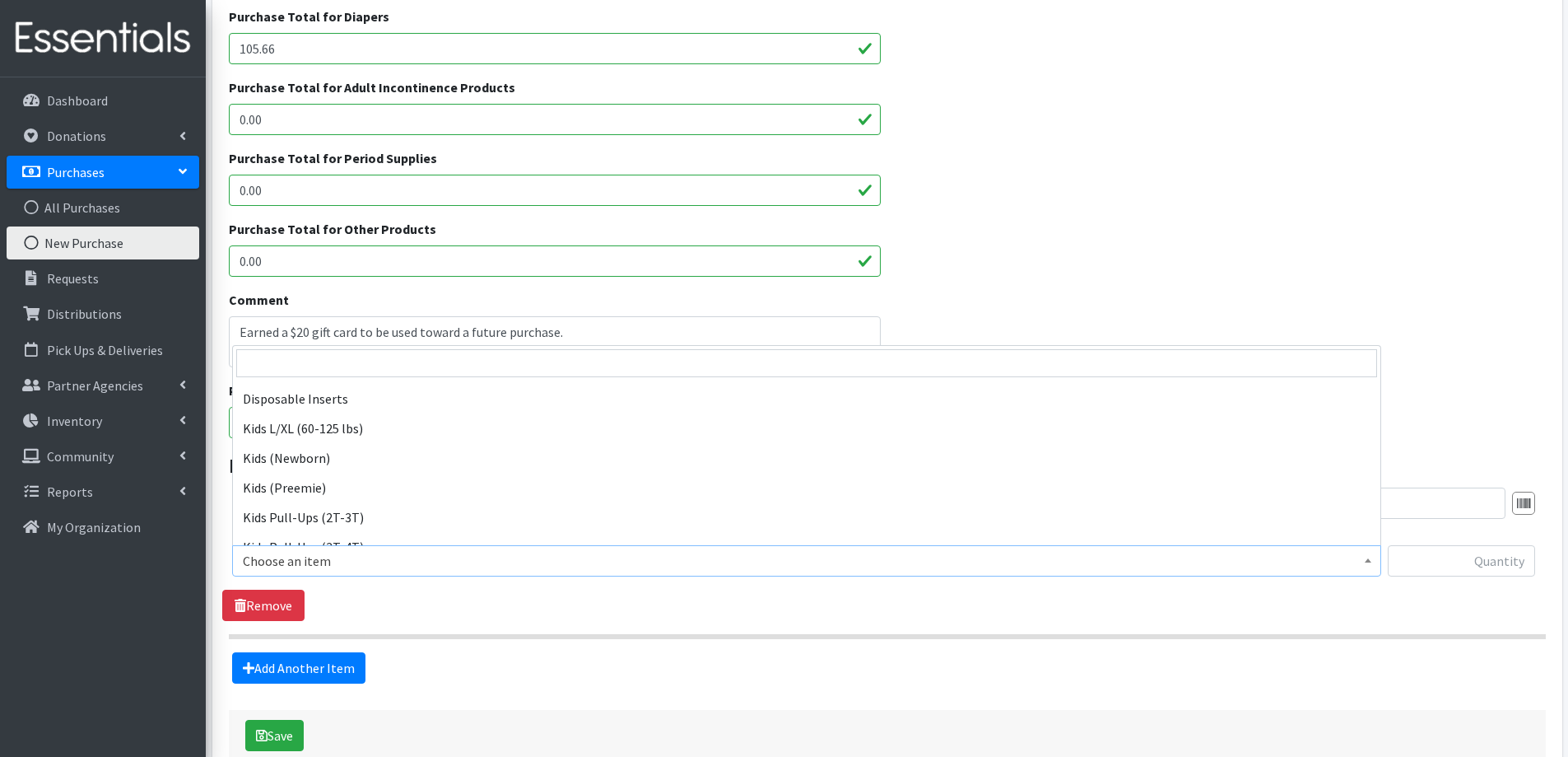
scroll to position [659, 0]
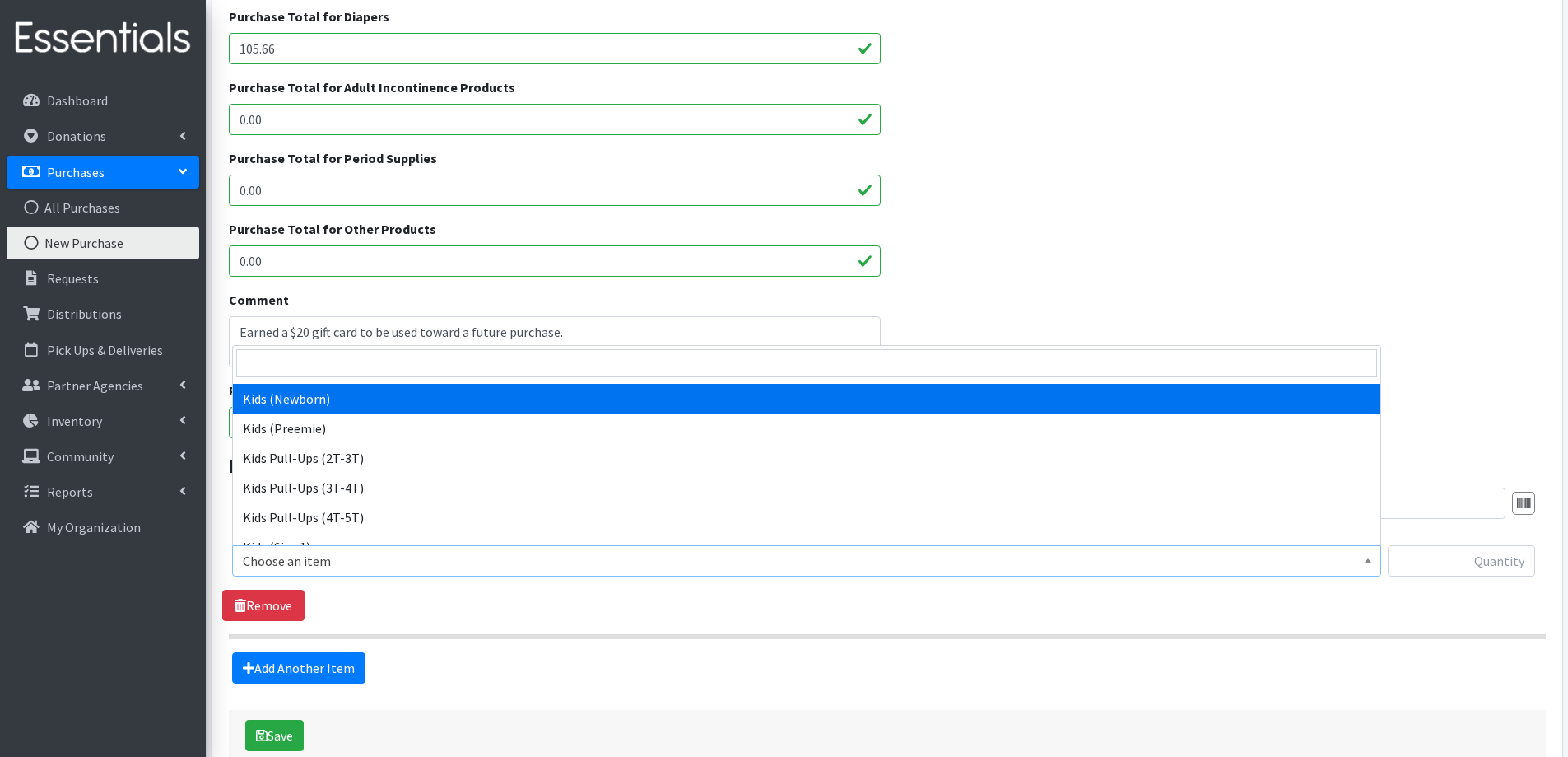
select select "2352"
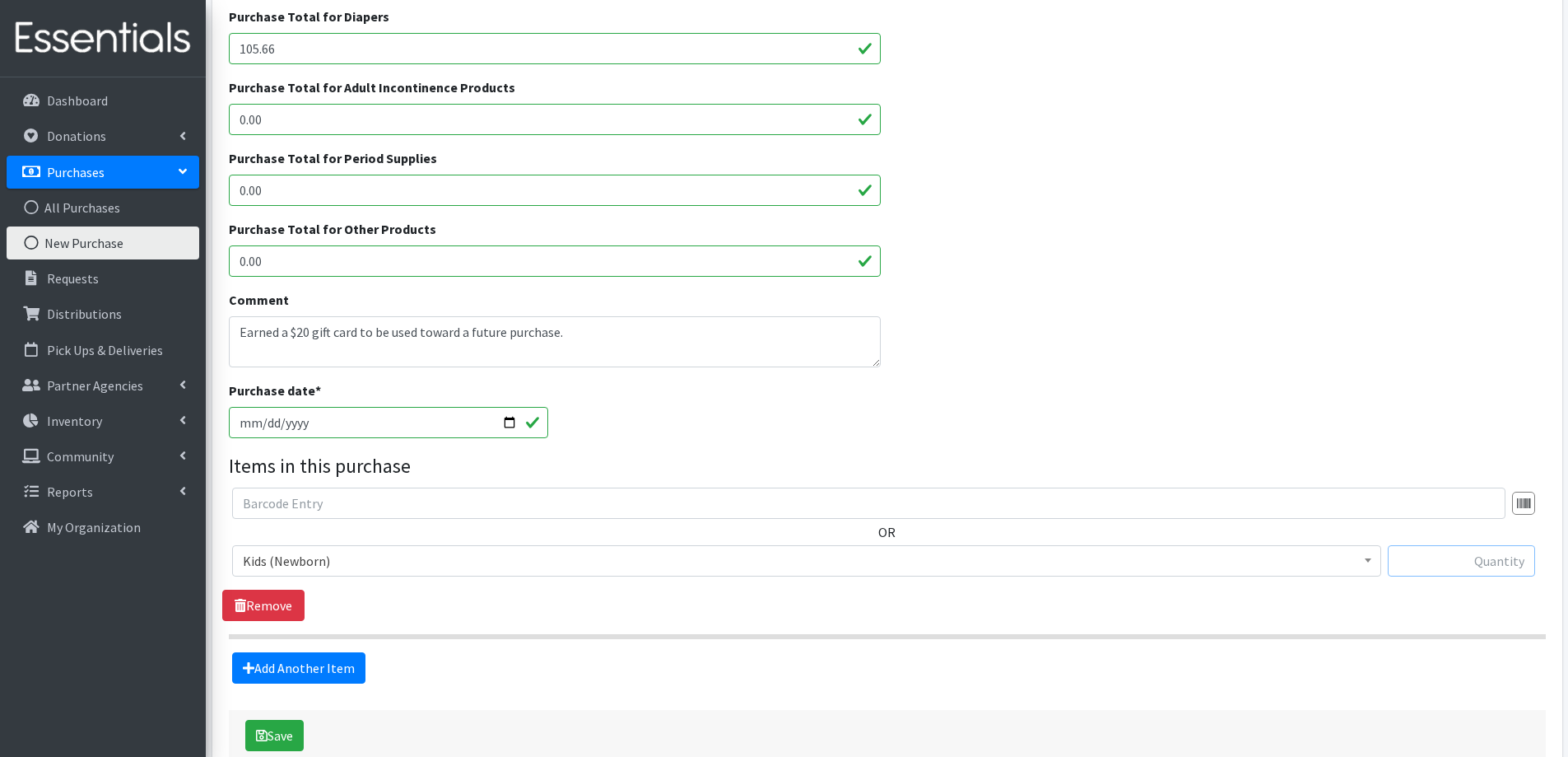
click at [1491, 552] on input "text" at bounding box center [1461, 561] width 147 height 32
type input "162"
click at [278, 662] on link "Add Another Item" at bounding box center [298, 667] width 134 height 32
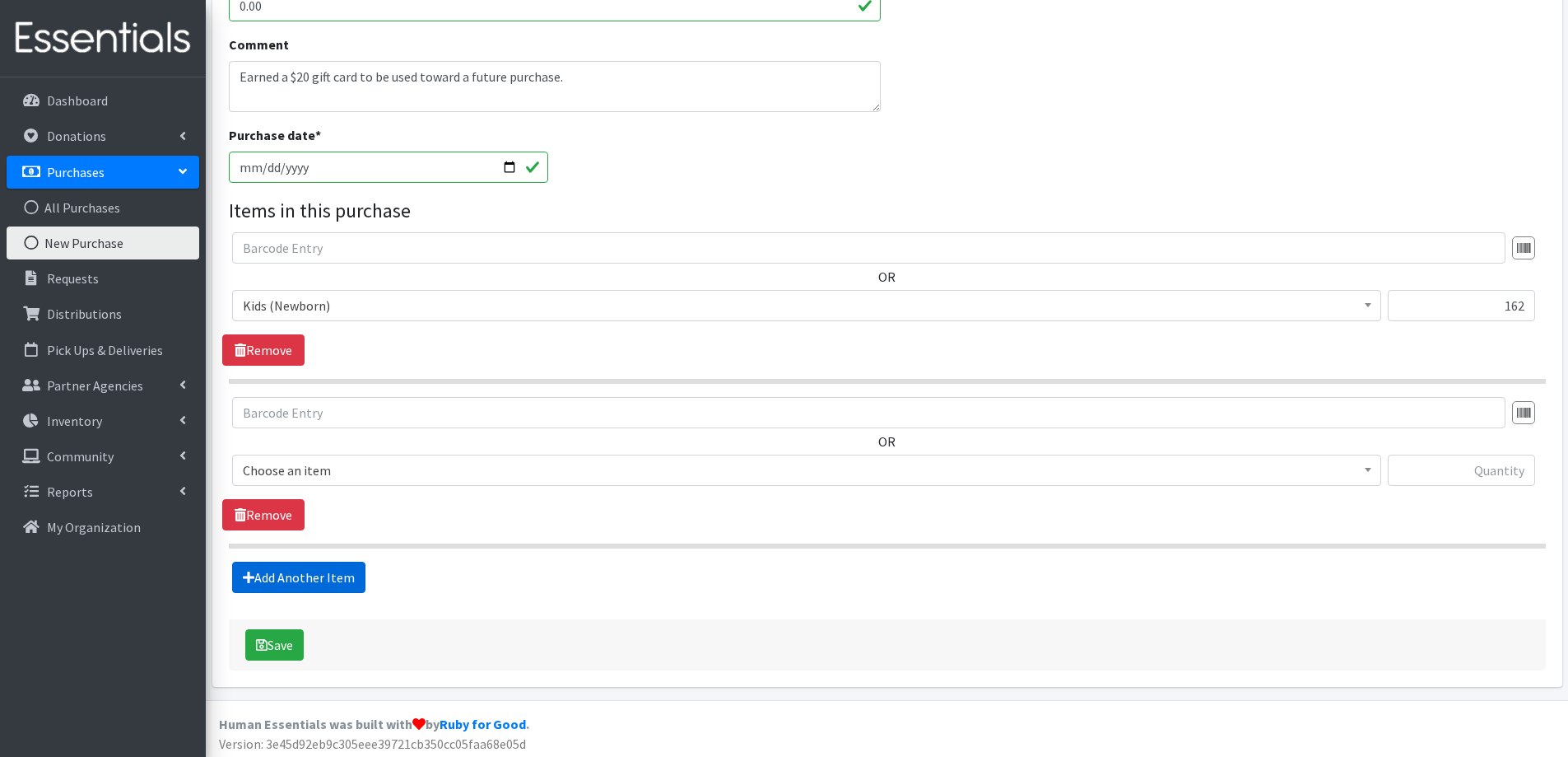
scroll to position [590, 0]
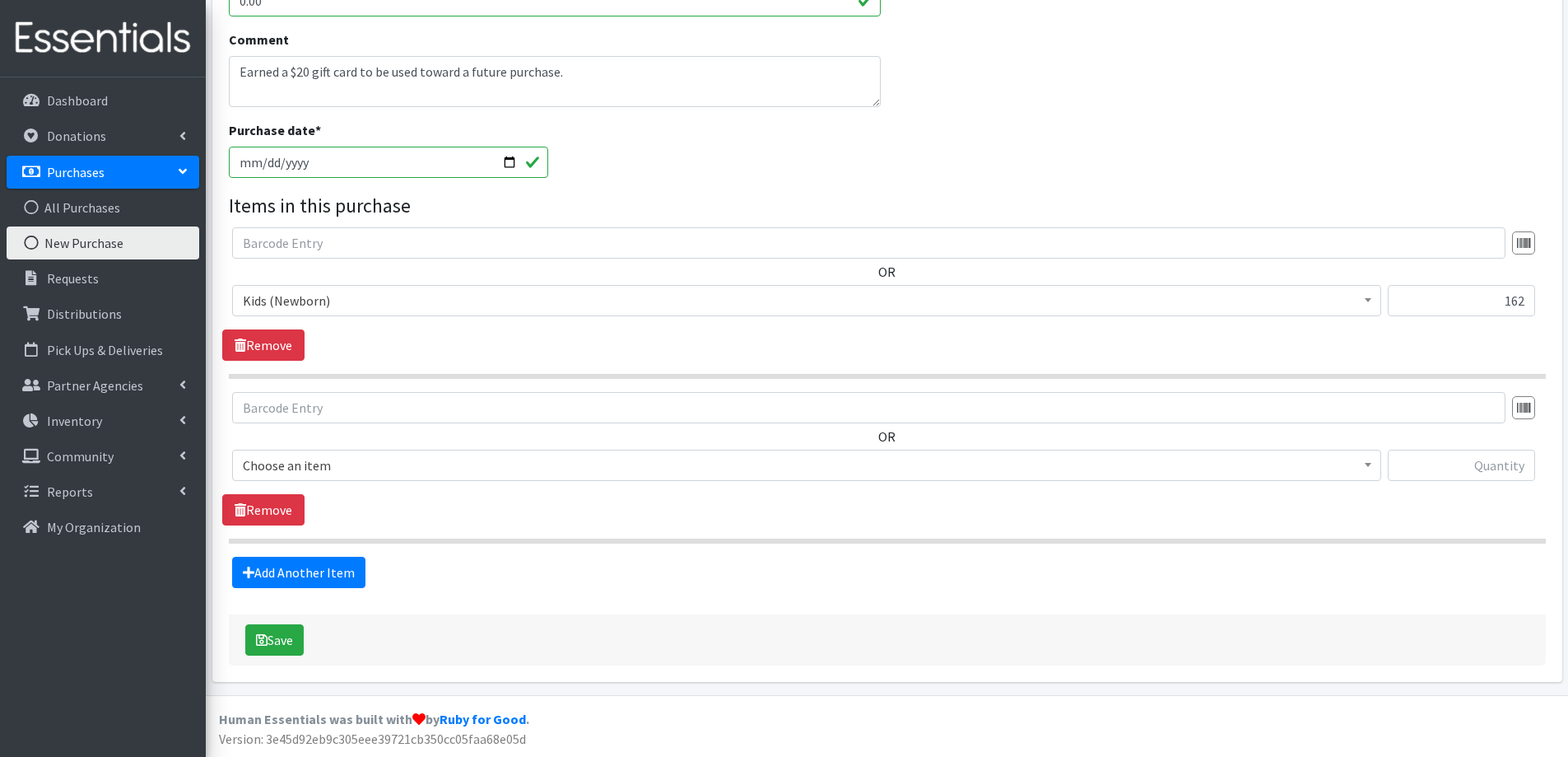
click at [330, 467] on span "Choose an item" at bounding box center [806, 465] width 1127 height 23
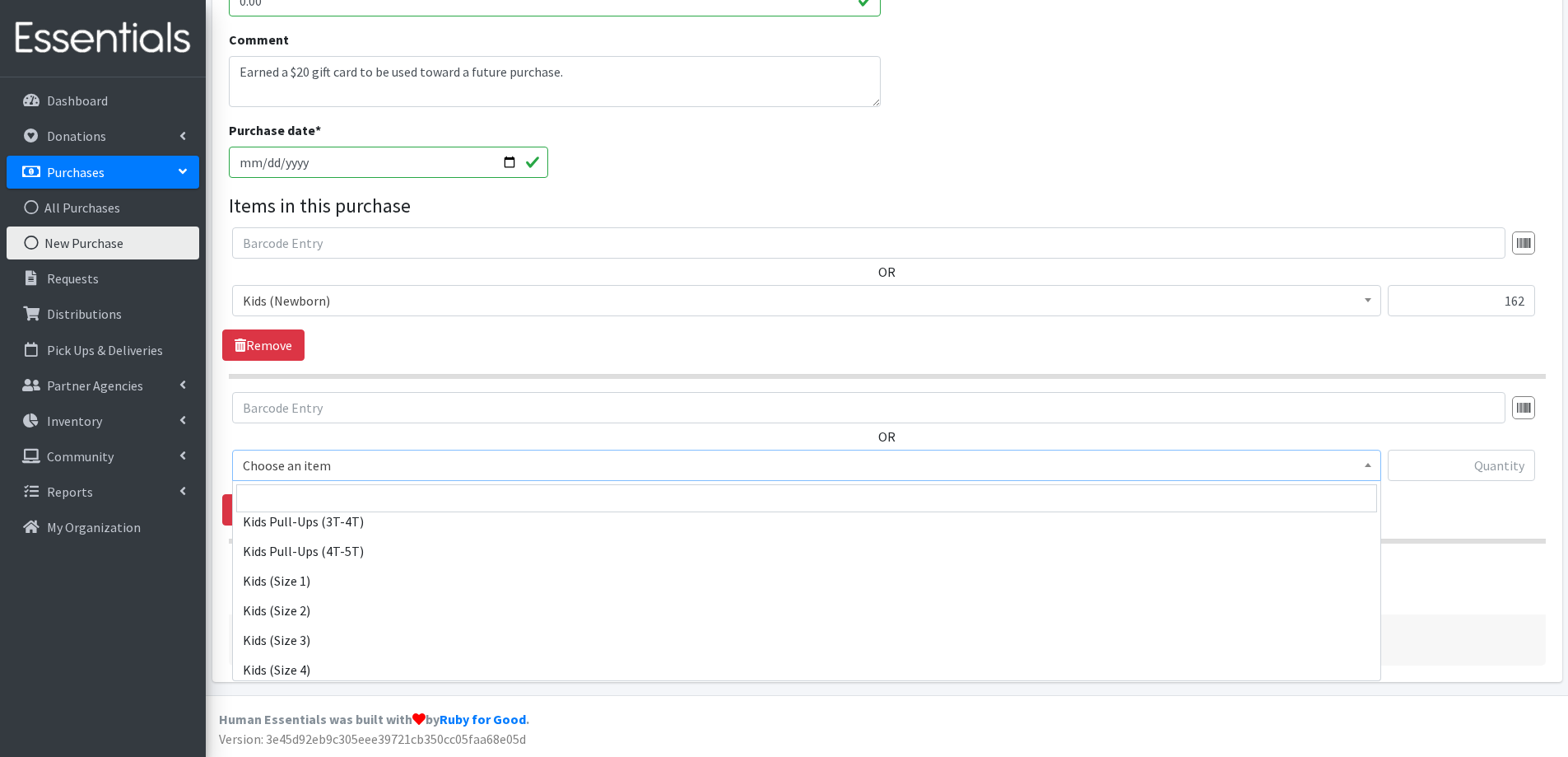
scroll to position [823, 0]
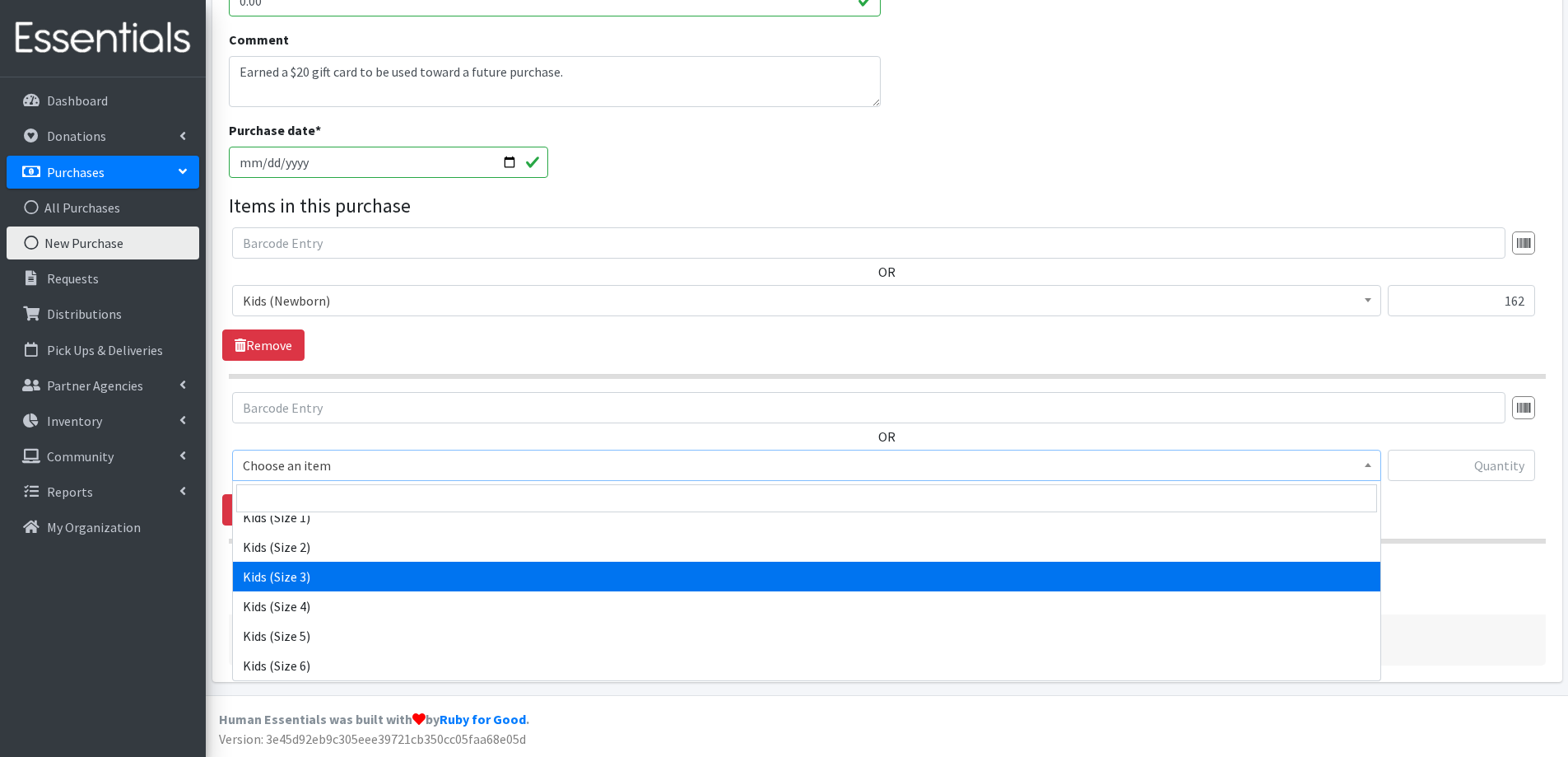
select select "2342"
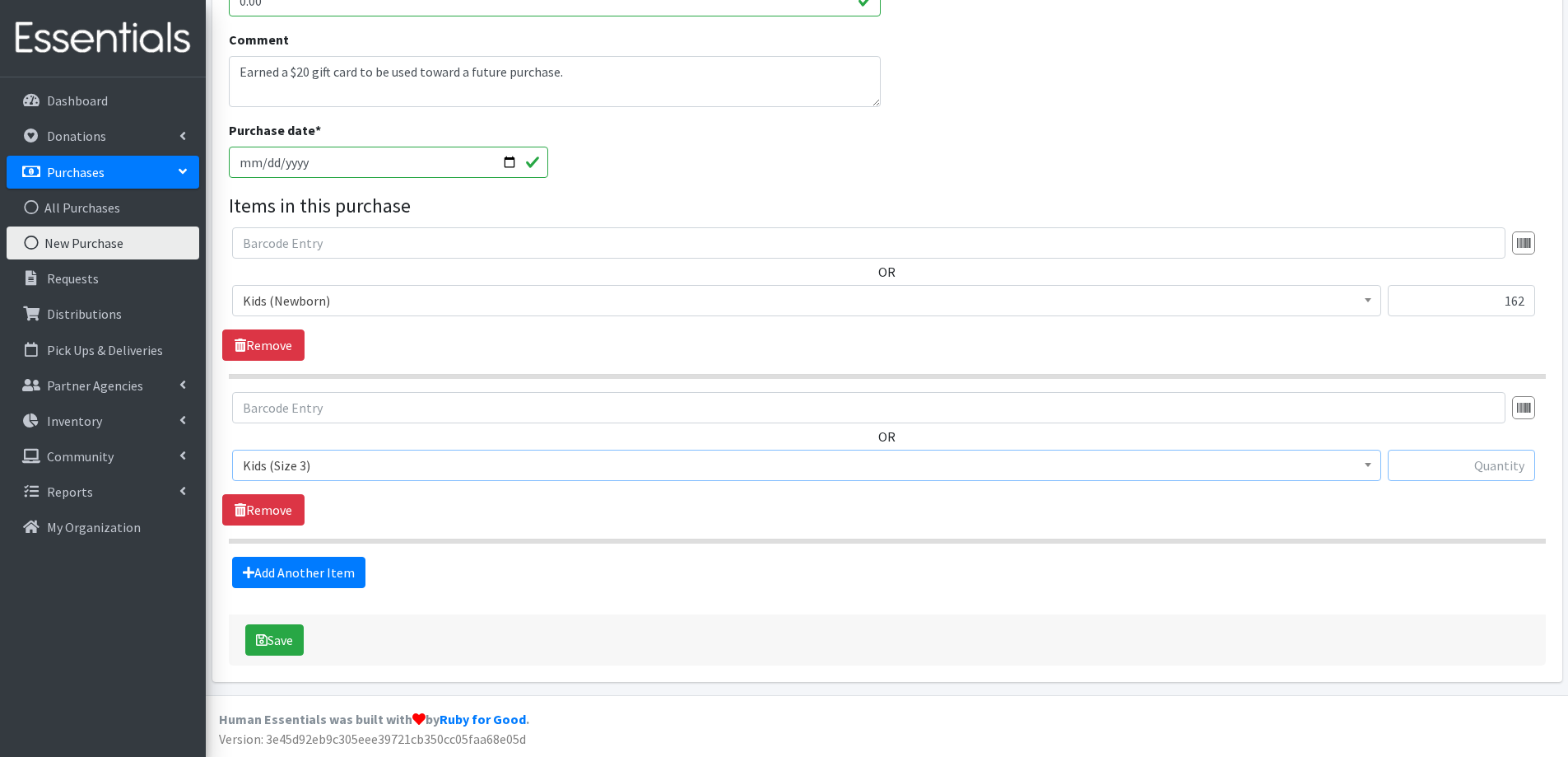
click at [1513, 456] on input "text" at bounding box center [1461, 465] width 147 height 32
type input "31"
click at [281, 577] on link "Add Another Item" at bounding box center [298, 572] width 134 height 32
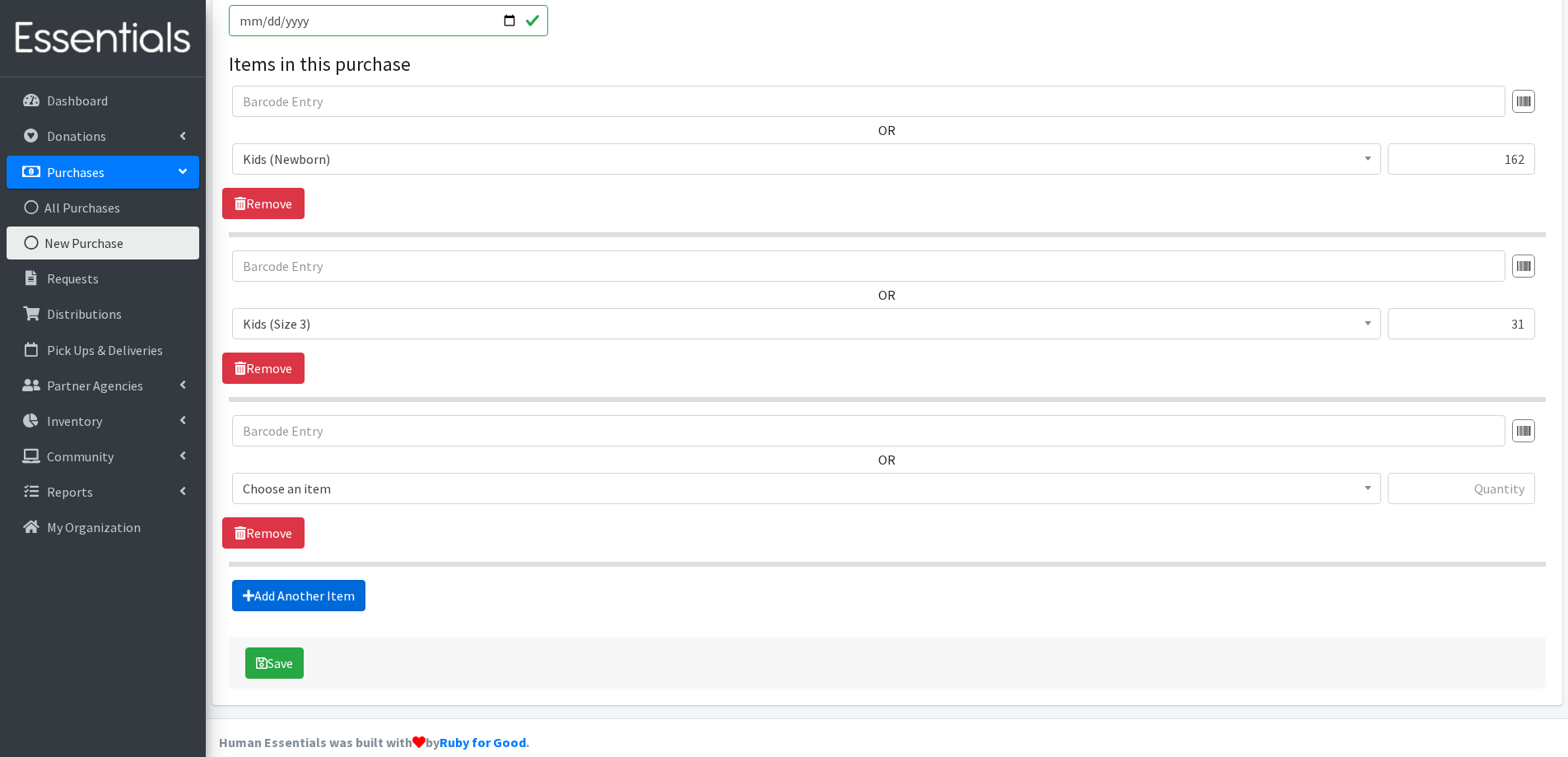
scroll to position [754, 0]
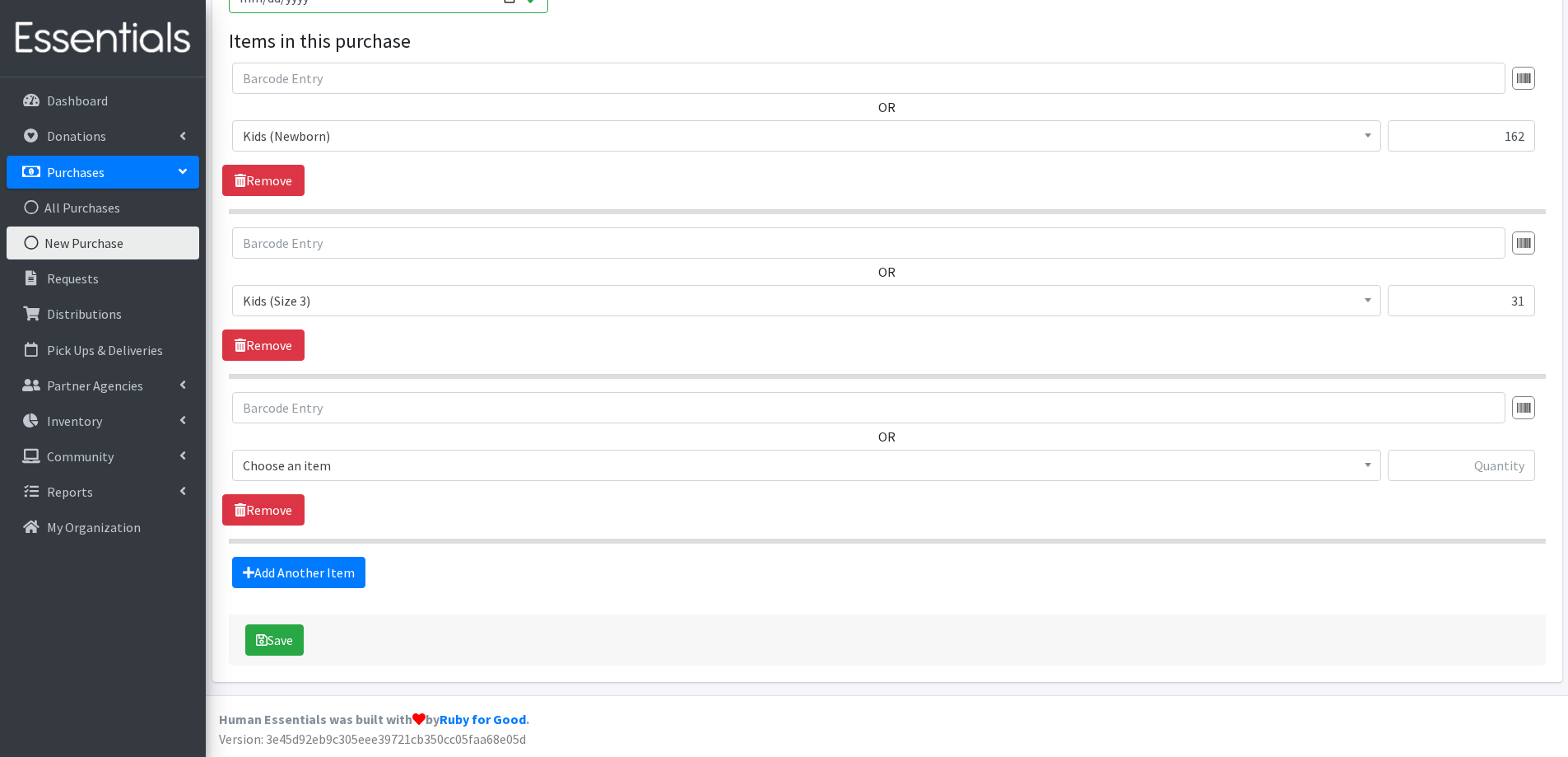
click at [346, 453] on span "Choose an item" at bounding box center [806, 465] width 1150 height 32
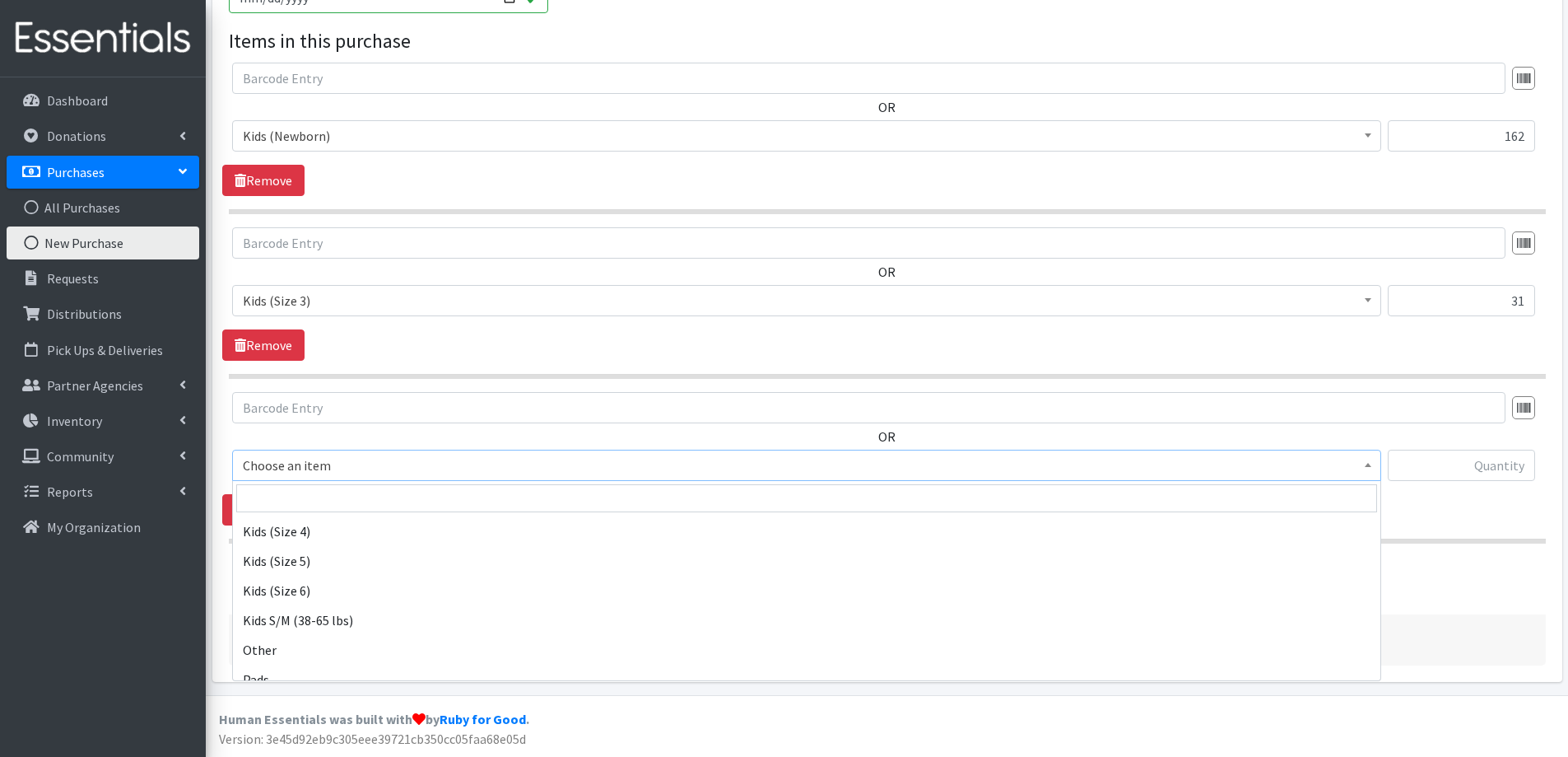
scroll to position [906, 0]
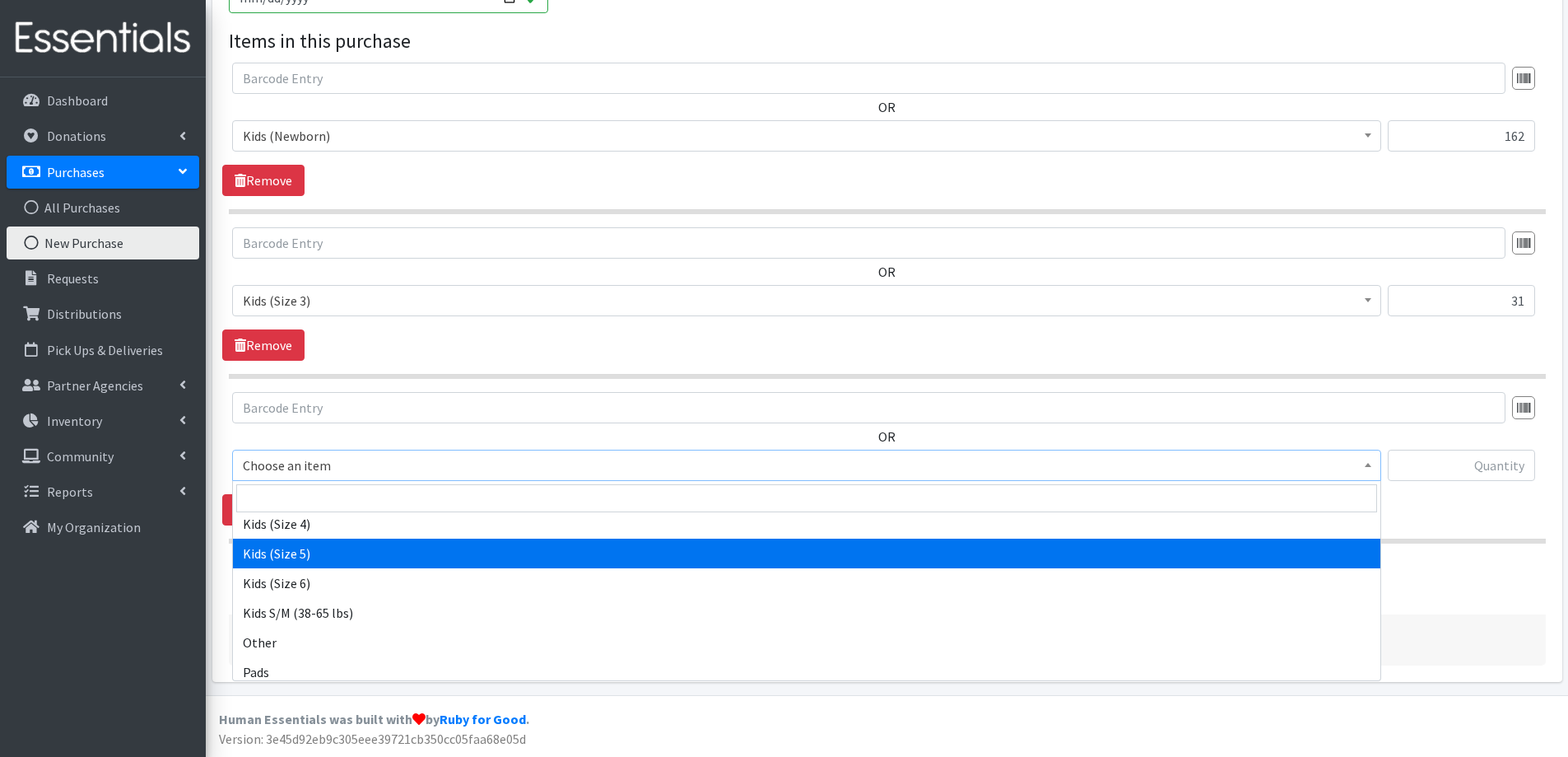
select select "2351"
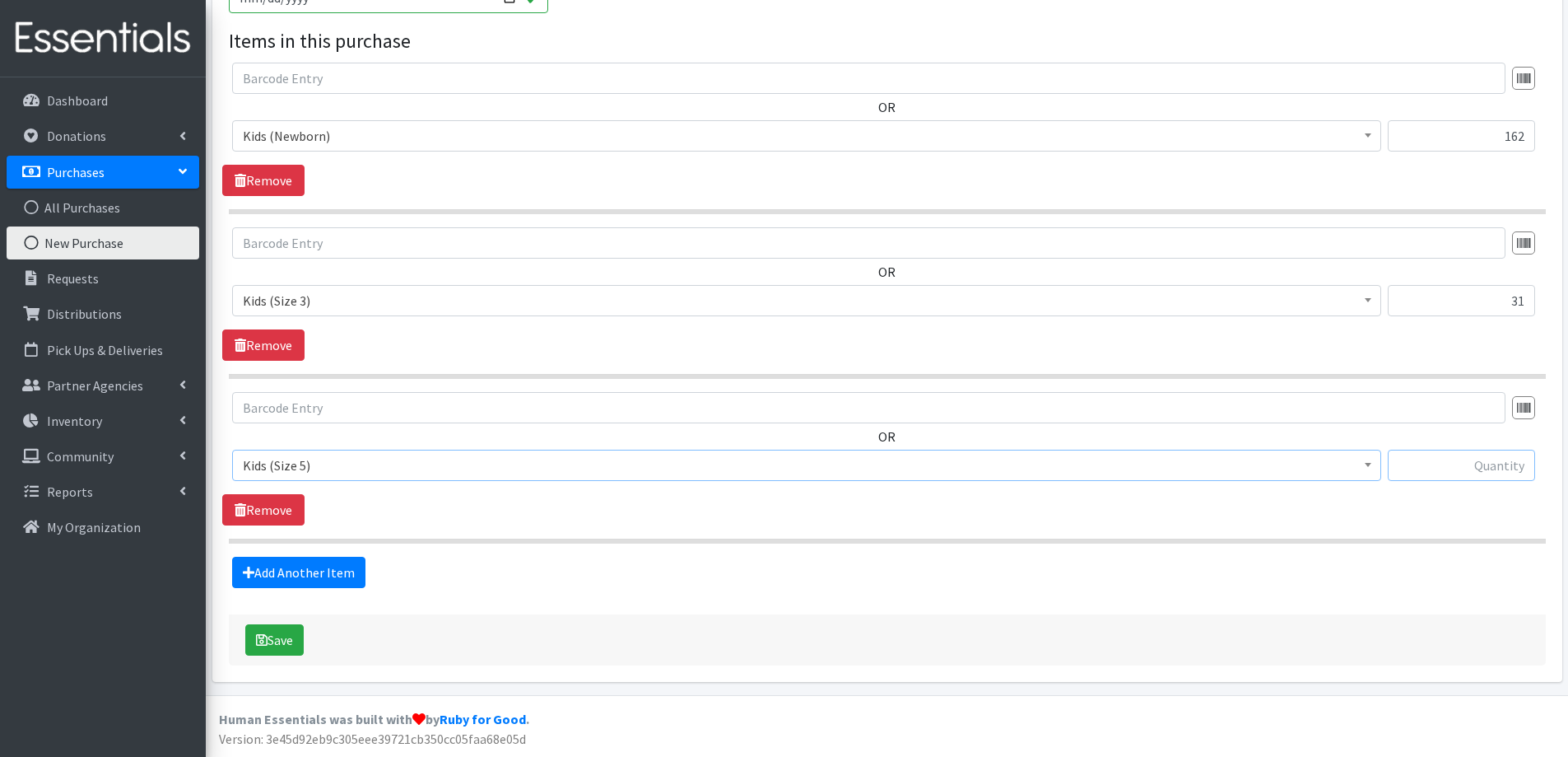
click at [1460, 466] on input "text" at bounding box center [1461, 465] width 147 height 32
type input "168"
click at [300, 575] on link "Add Another Item" at bounding box center [298, 572] width 134 height 32
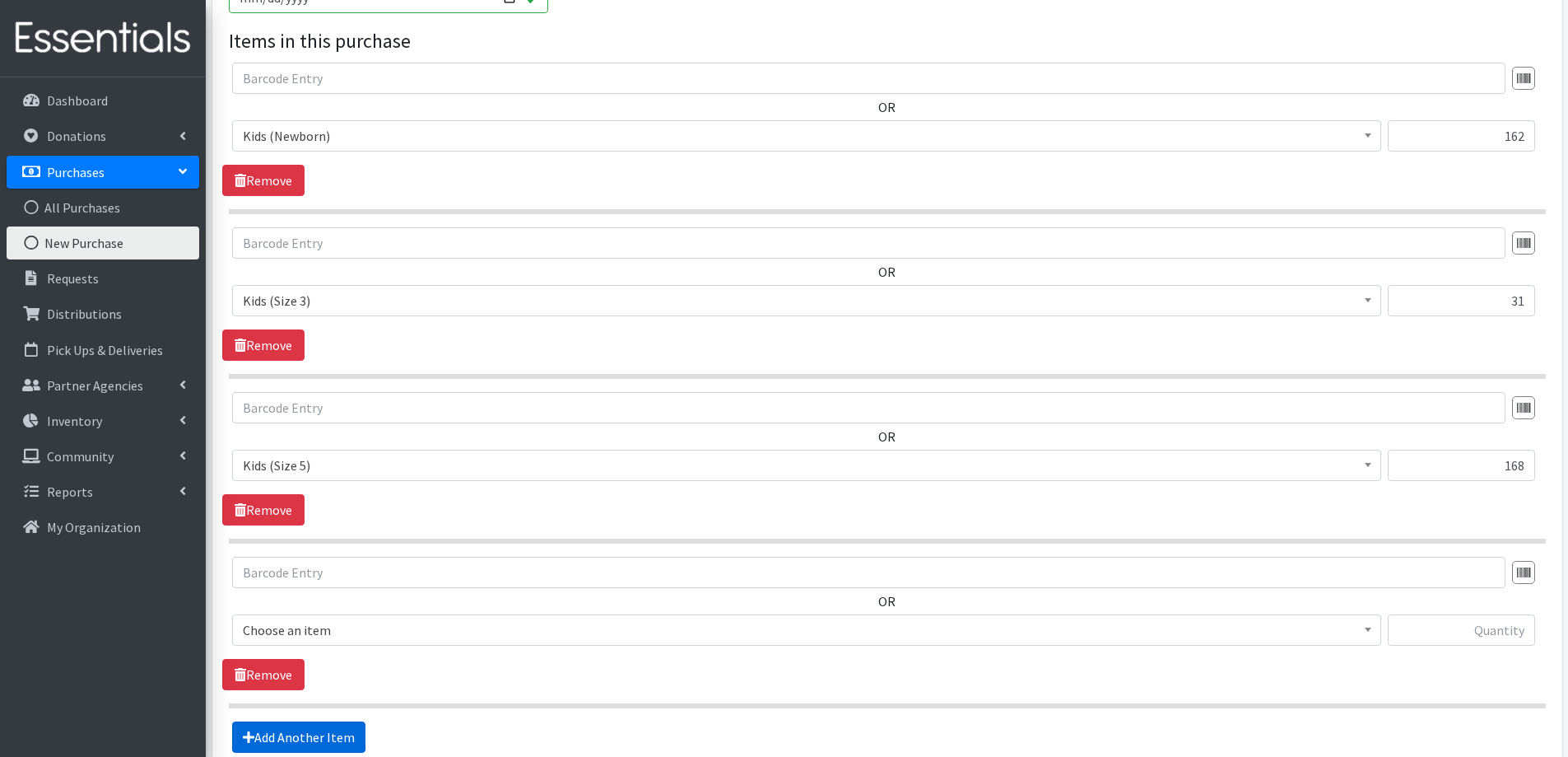
scroll to position [919, 0]
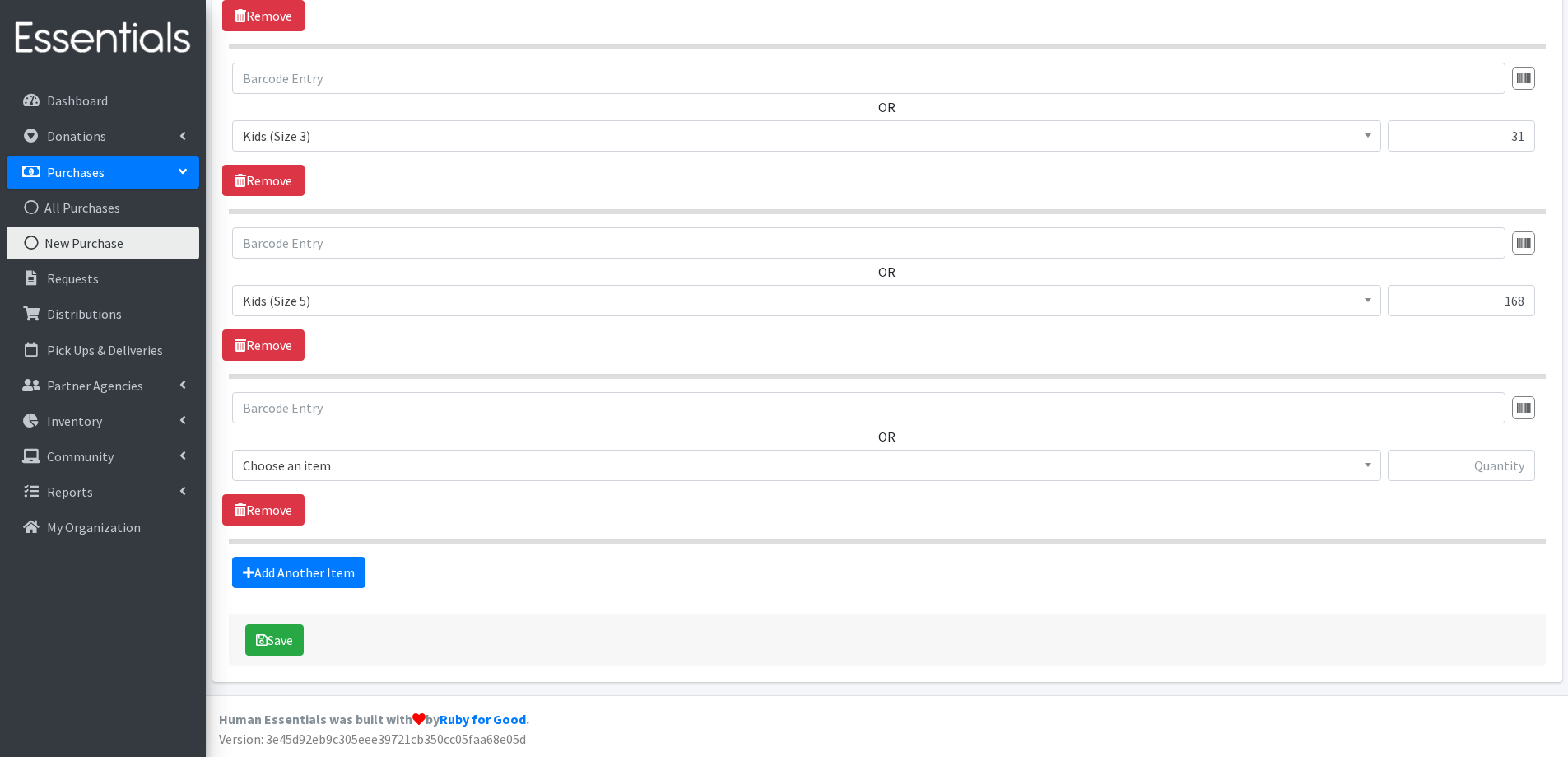
click at [355, 465] on span "Choose an item" at bounding box center [806, 465] width 1127 height 23
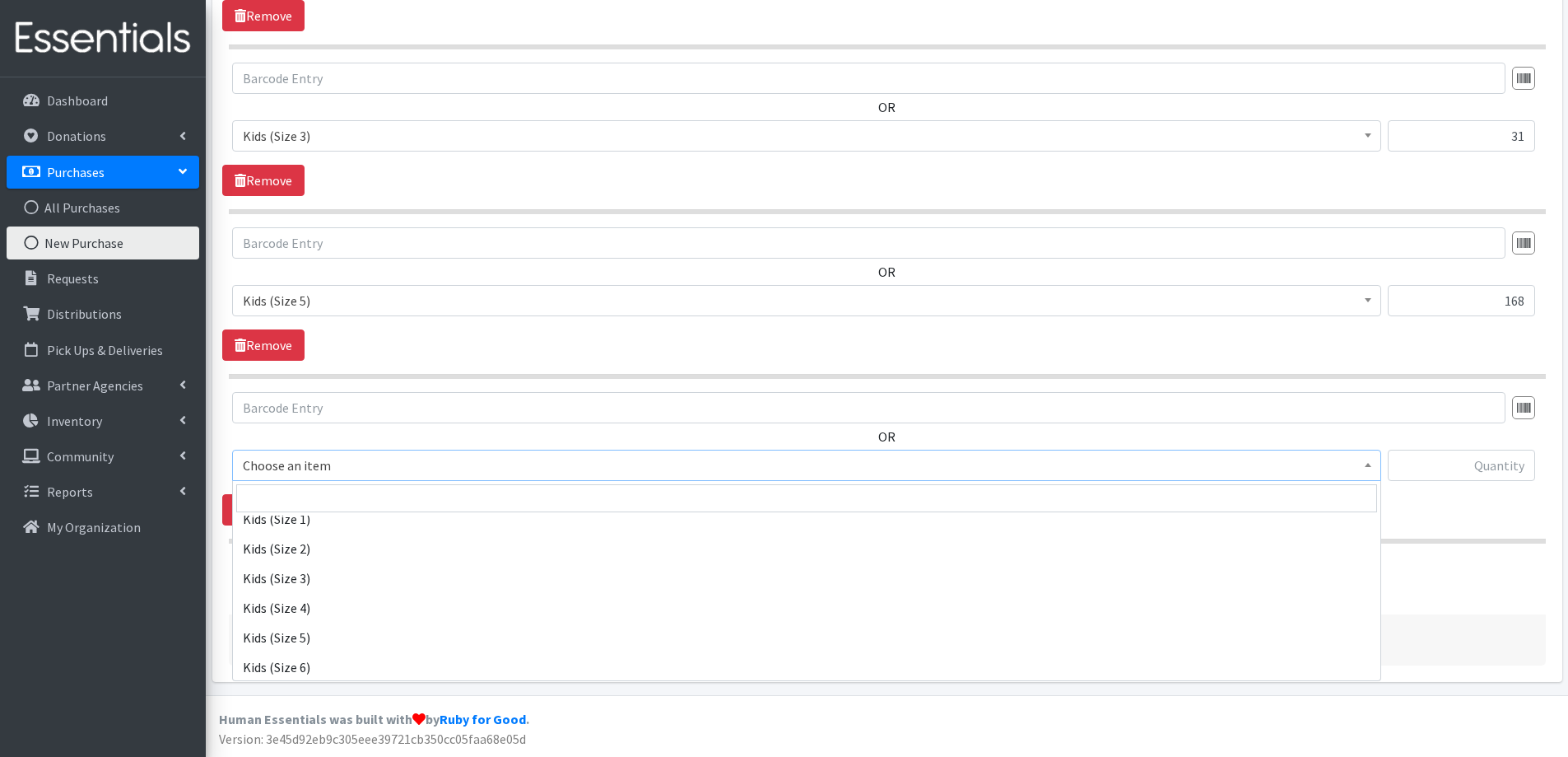
scroll to position [823, 0]
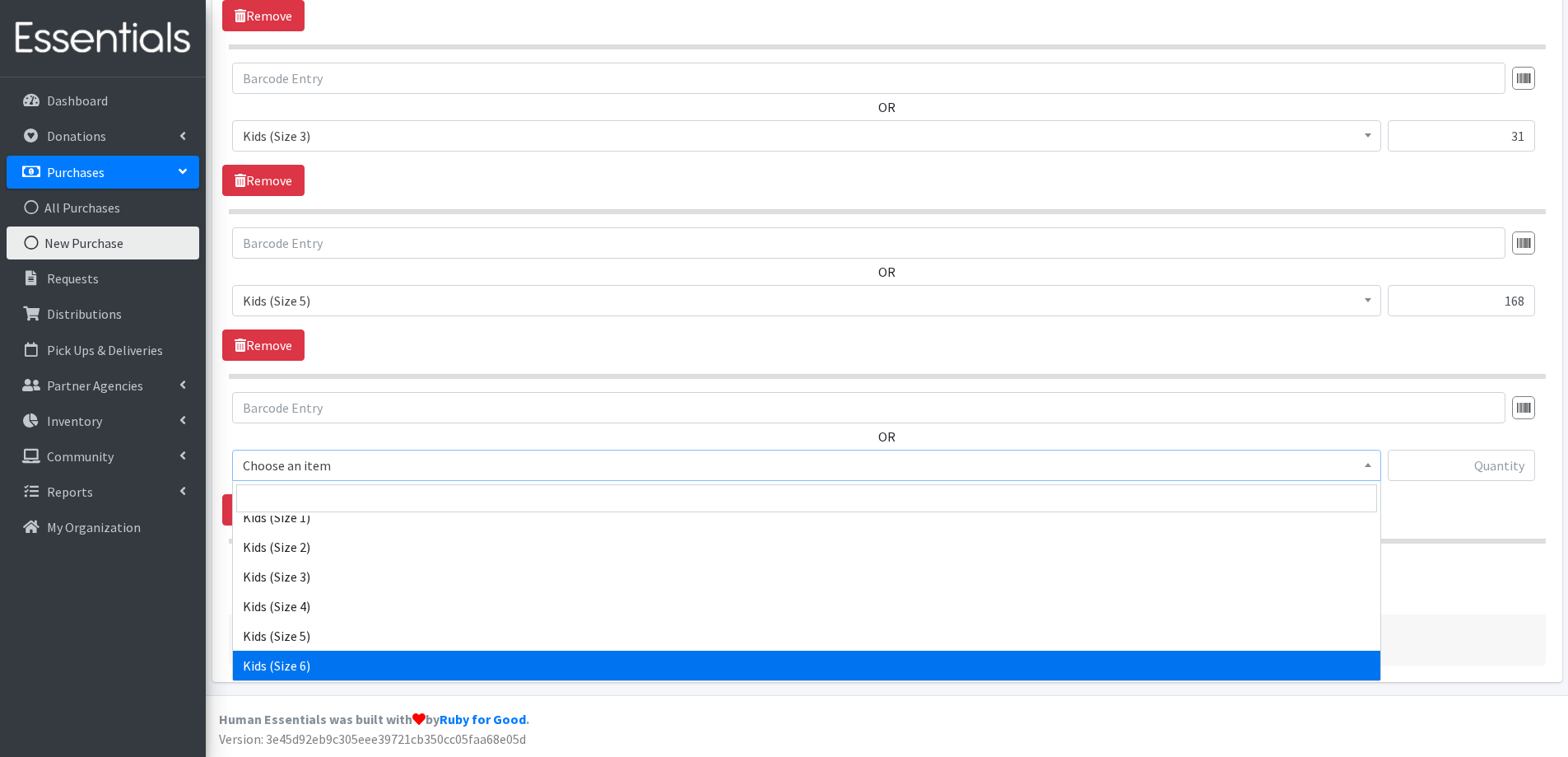
select select "2355"
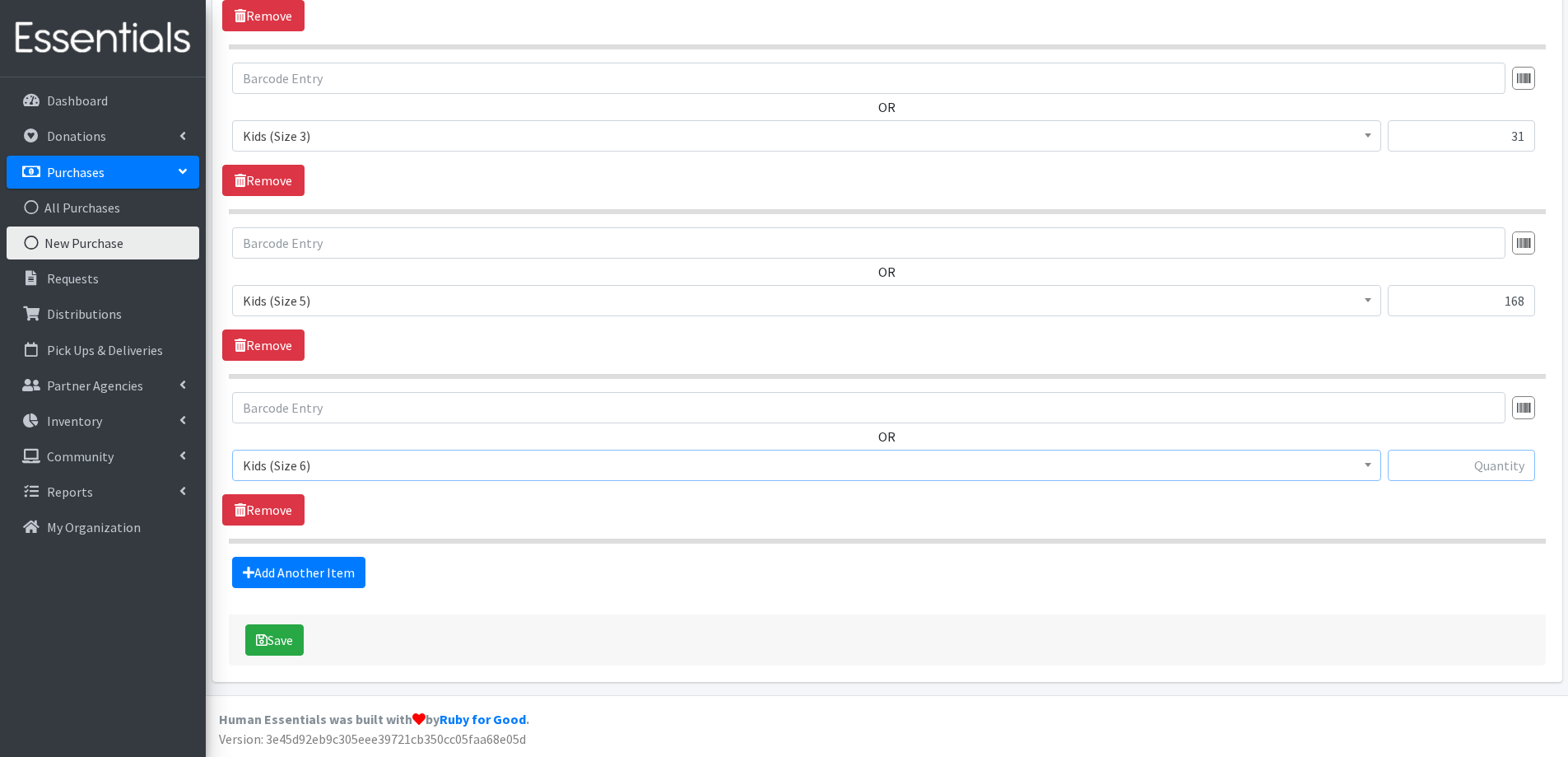
click at [1443, 469] on input "text" at bounding box center [1461, 465] width 147 height 32
type input "144"
click at [274, 630] on button "Save" at bounding box center [274, 639] width 59 height 32
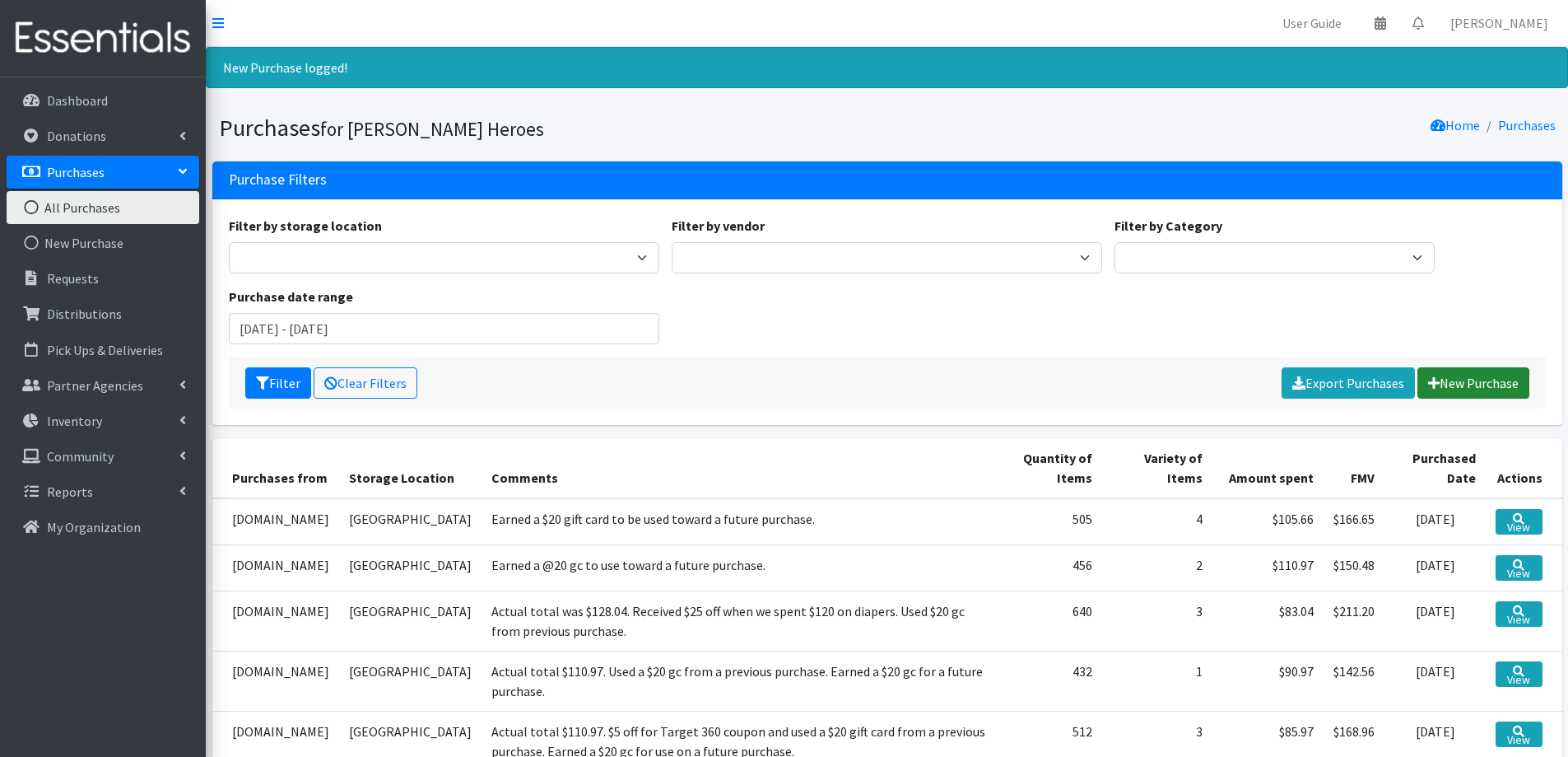
click at [1503, 376] on link "New Purchase" at bounding box center [1473, 383] width 112 height 32
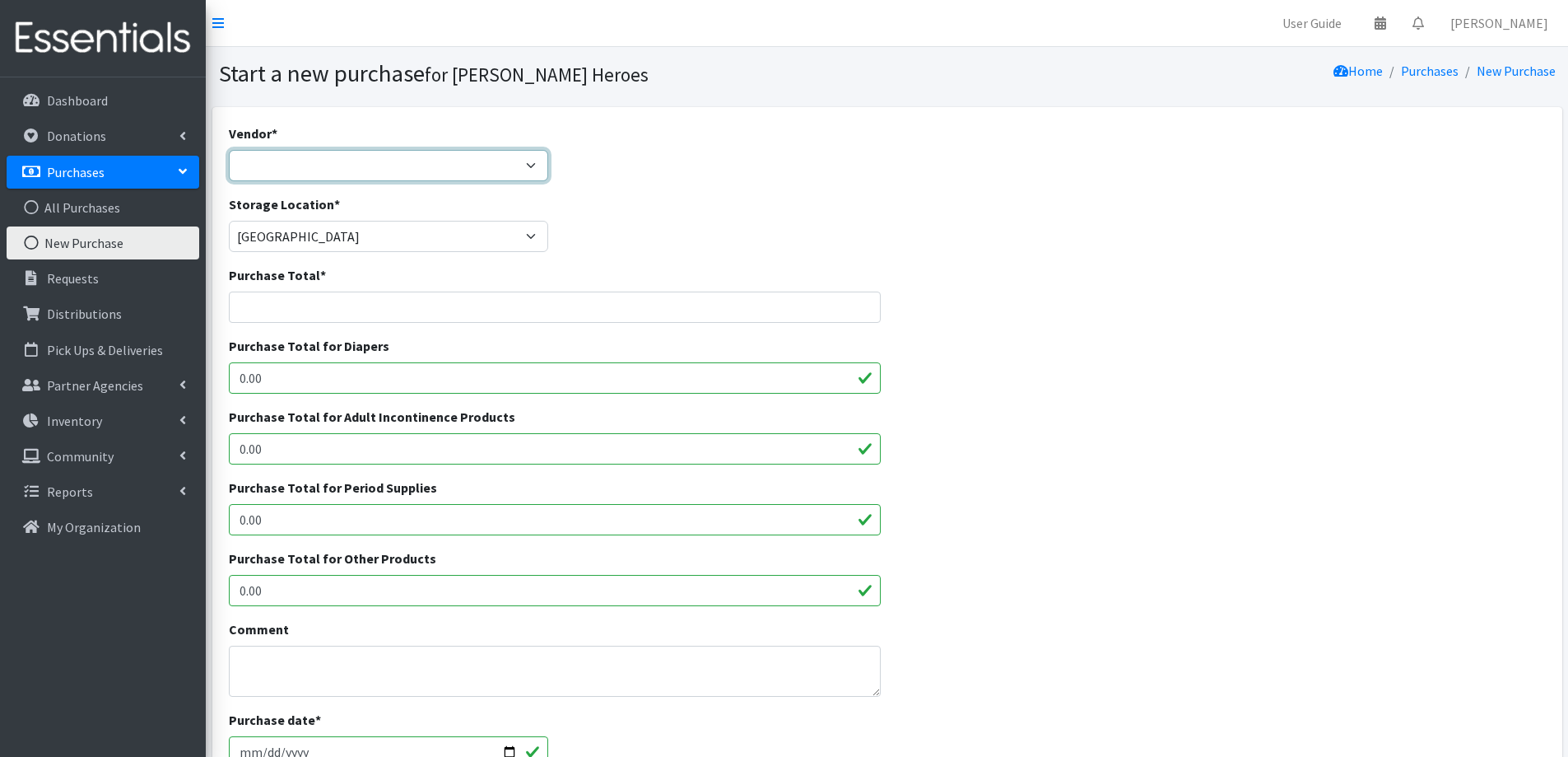
click at [488, 170] on select "[DOMAIN_NAME] Costco [DOMAIN_NAME] JSL Partners Studio K [DOMAIN_NAME] Walgreen…" at bounding box center [389, 165] width 320 height 32
select select "174"
click at [229, 150] on select "[DOMAIN_NAME] Costco [DOMAIN_NAME] JSL Partners Studio K [DOMAIN_NAME] Walgreen…" at bounding box center [389, 165] width 320 height 32
click at [344, 308] on input "Purchase Total *" at bounding box center [556, 307] width 653 height 32
type input "110.97"
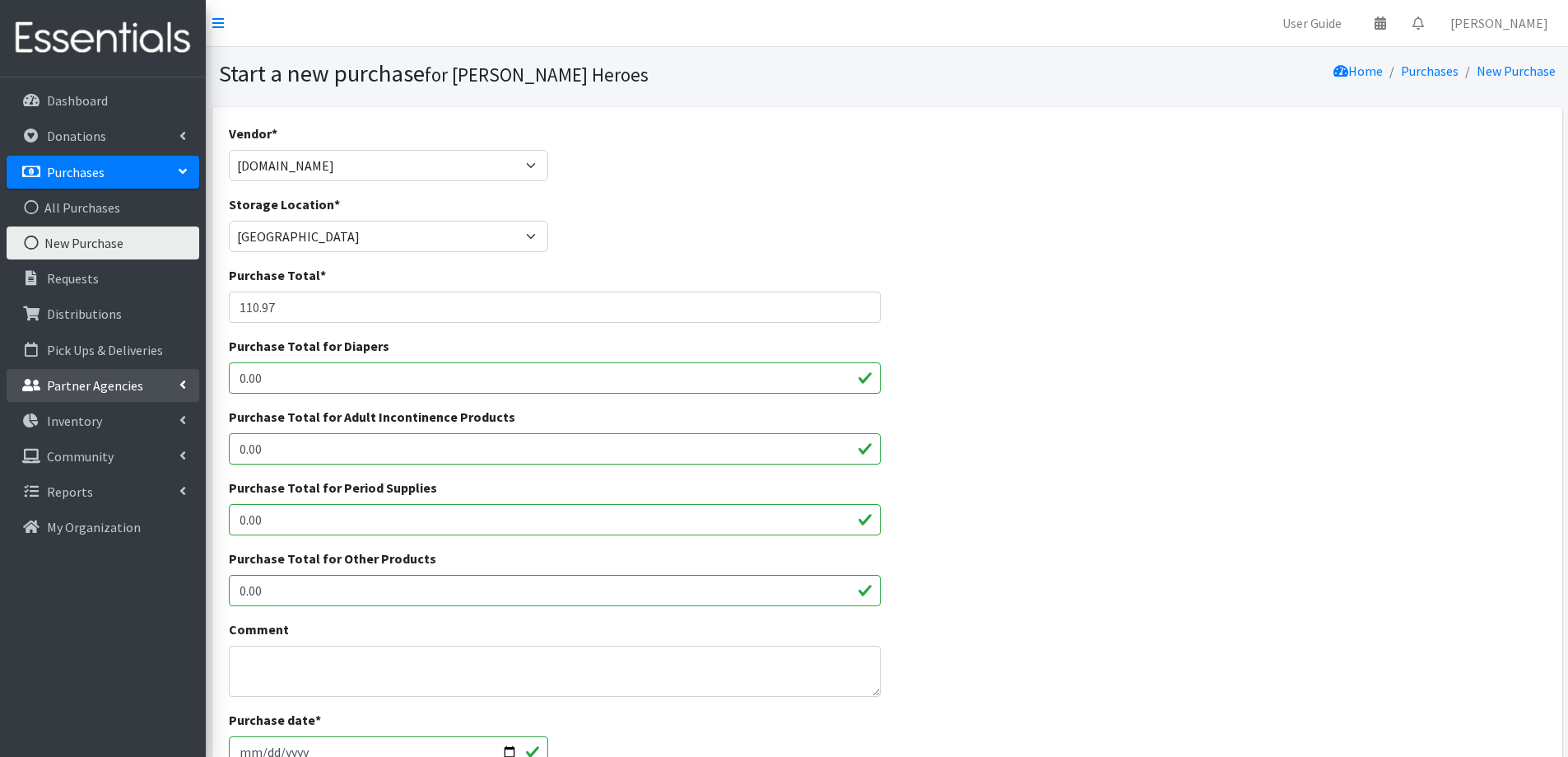
drag, startPoint x: 305, startPoint y: 377, endPoint x: 144, endPoint y: 393, distance: 161.8
click at [144, 393] on div "User Guide 0 Pick-ups remaining this week View Calendar 0 Requests 0 Partner Ag…" at bounding box center [784, 591] width 1568 height 1182
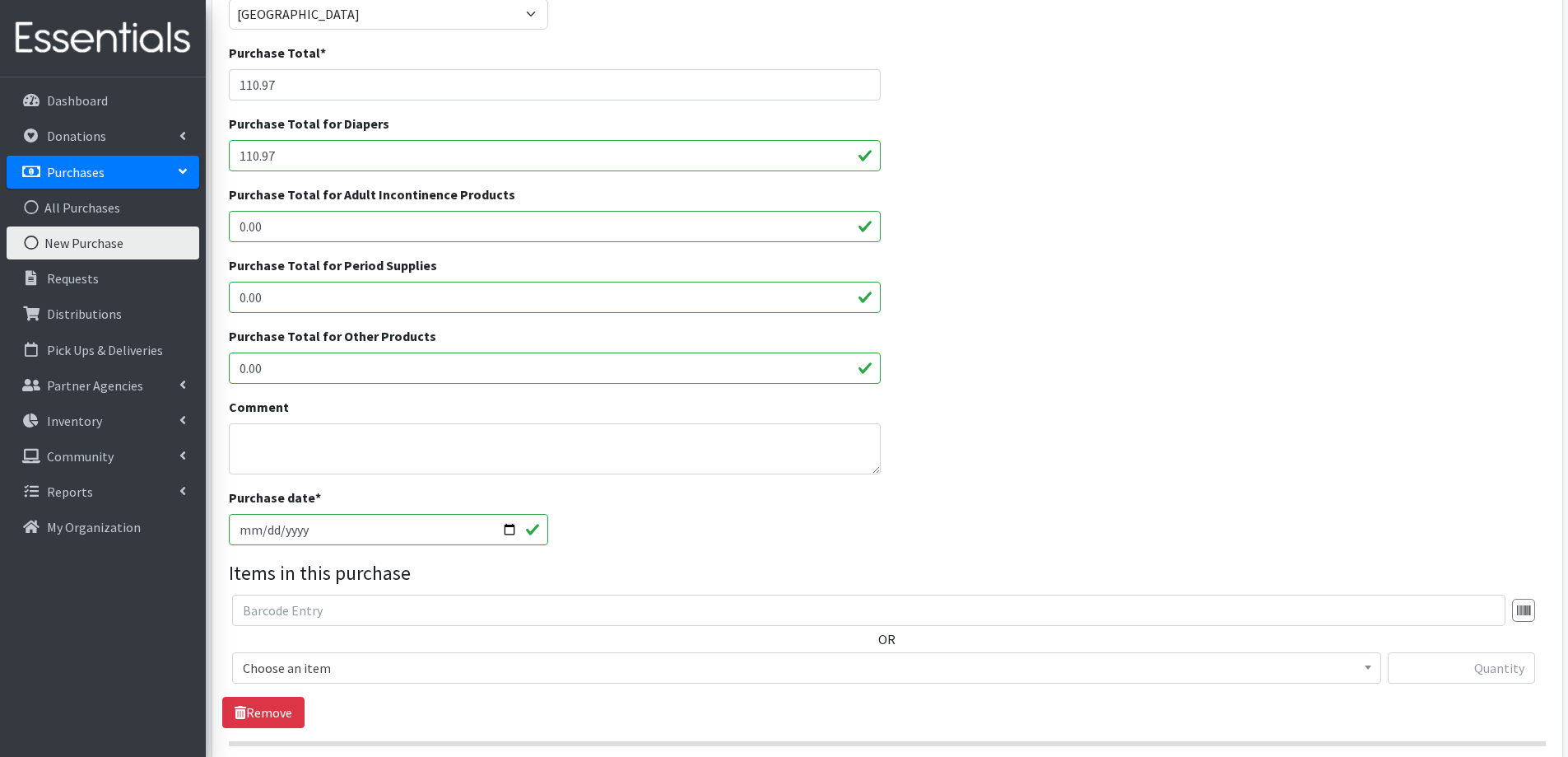
scroll to position [247, 0]
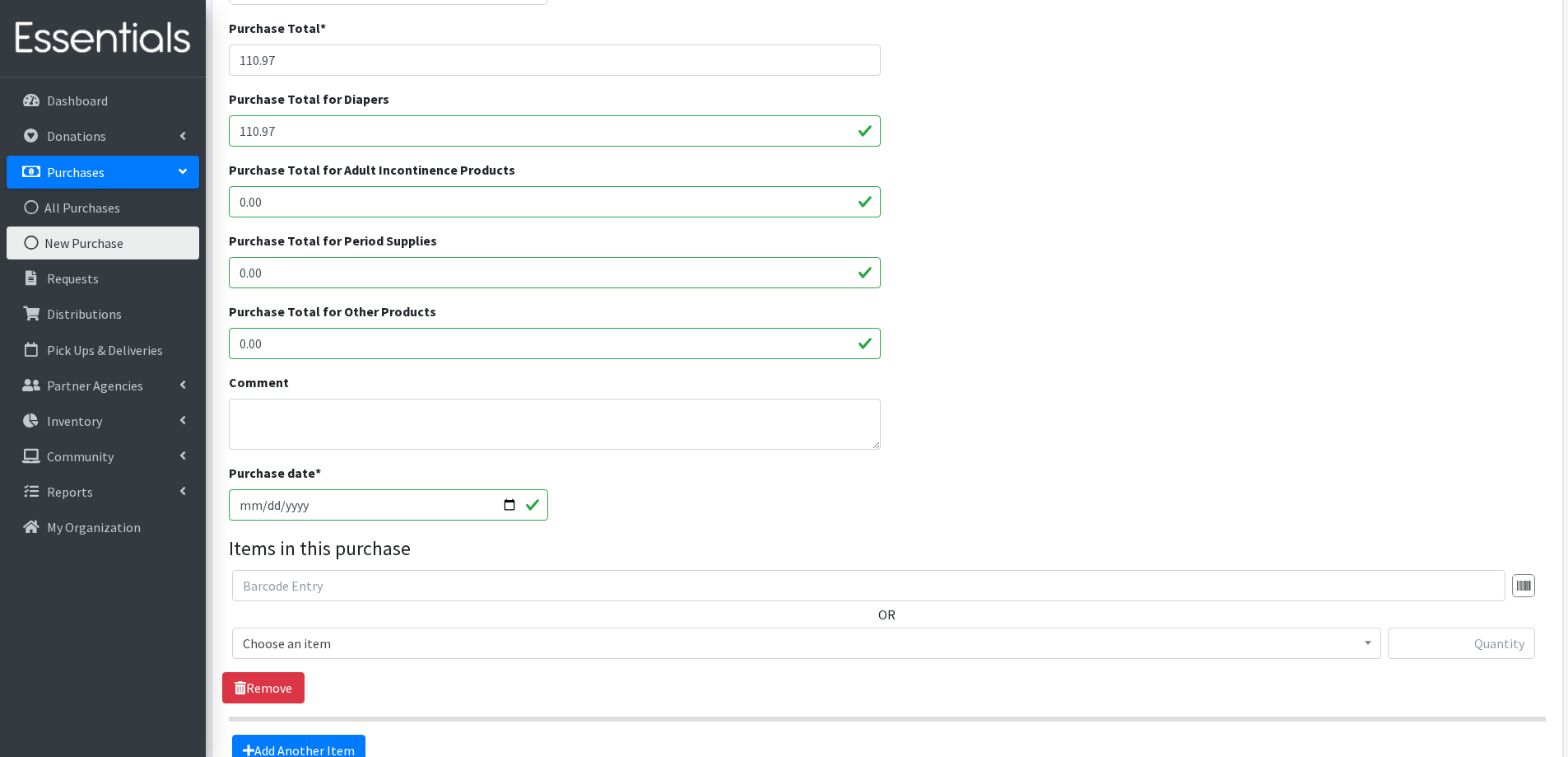
type input "110.97"
click at [283, 419] on textarea "Comment" at bounding box center [556, 425] width 653 height 51
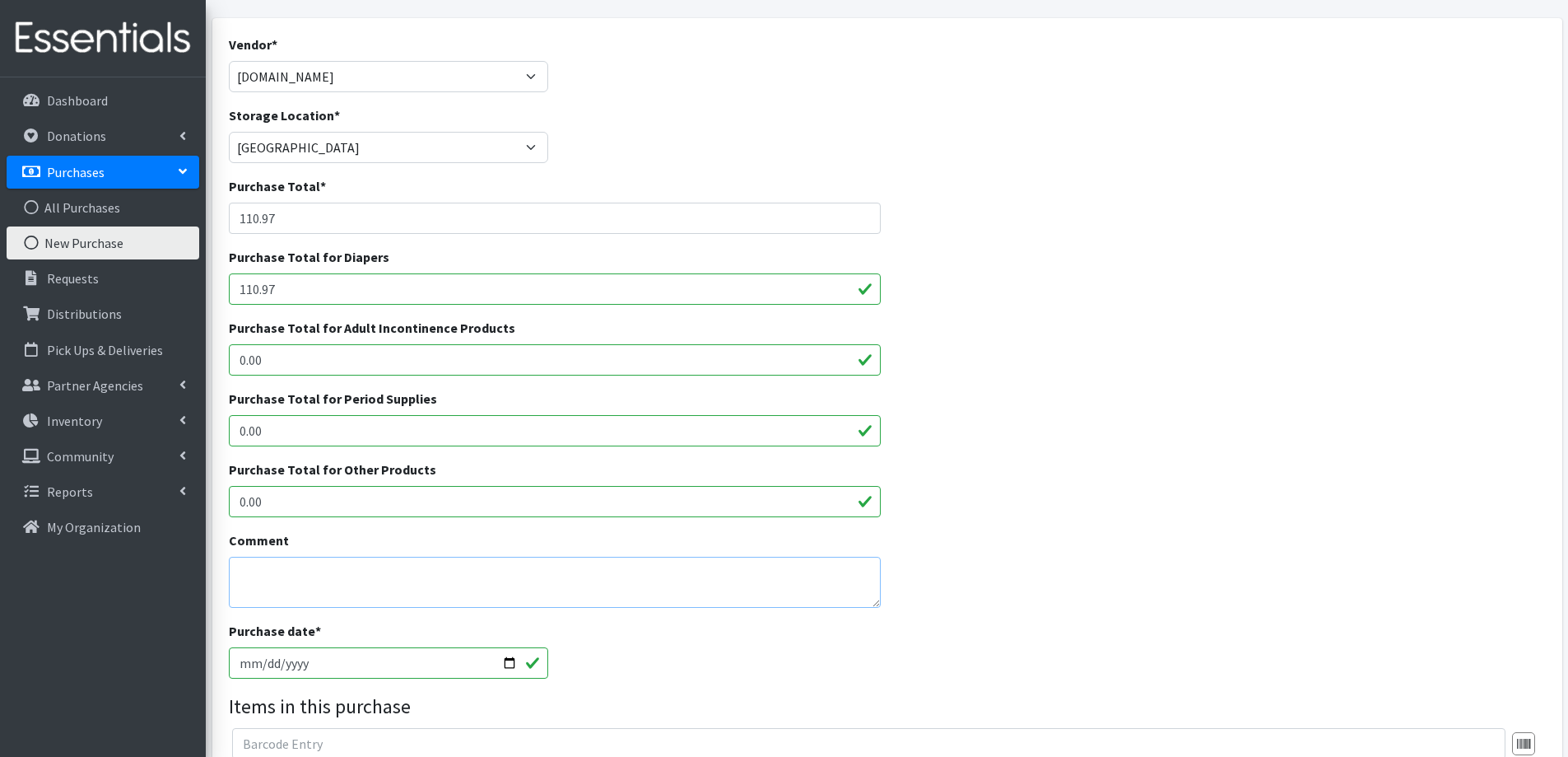
scroll to position [83, 0]
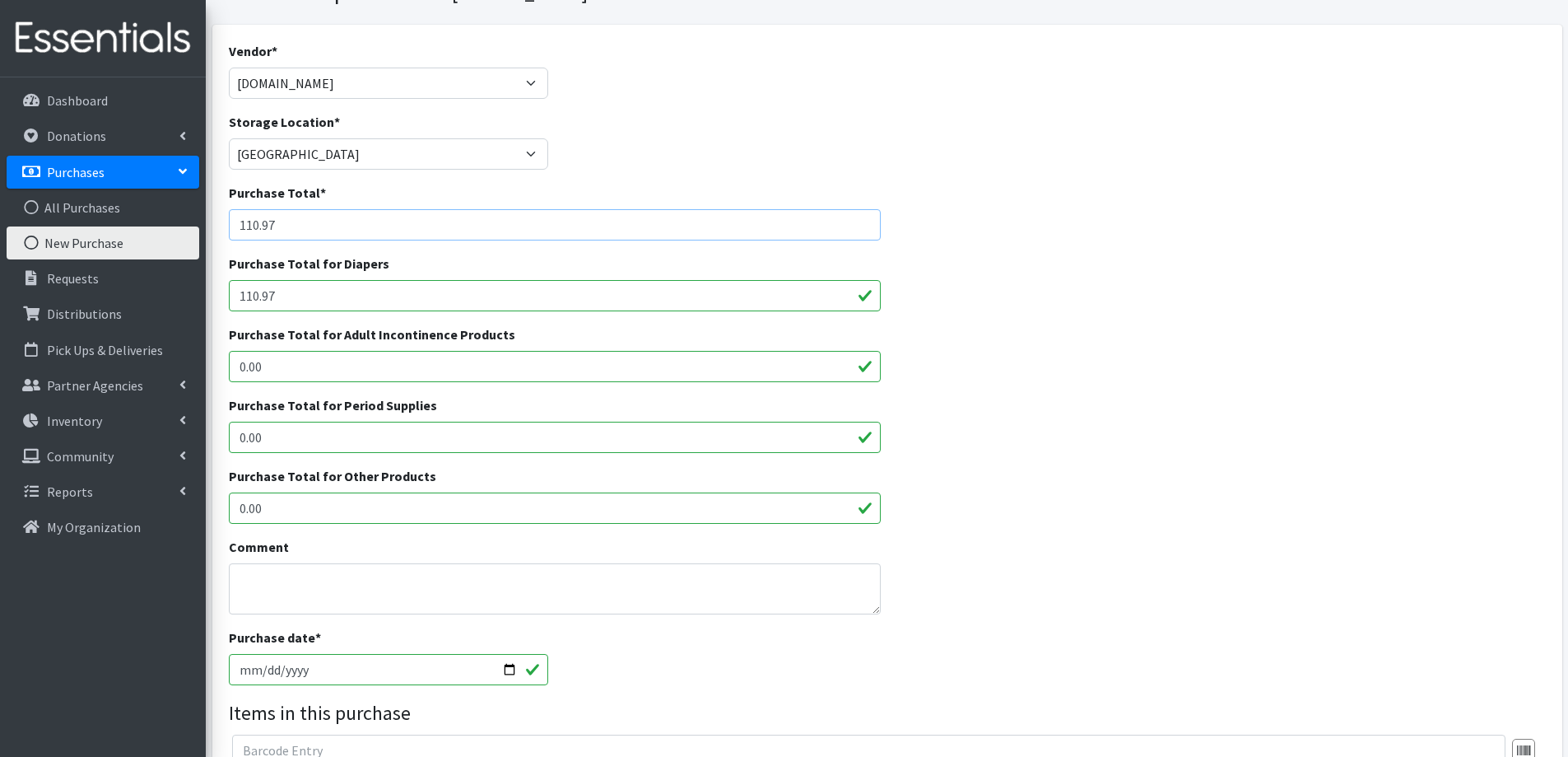
drag, startPoint x: 294, startPoint y: 226, endPoint x: 169, endPoint y: 240, distance: 125.8
click at [182, 232] on div "User Guide 0 Pick-ups remaining this week View Calendar 0 Requests 0 Partner Ag…" at bounding box center [784, 508] width 1568 height 1182
type input "90.97"
drag, startPoint x: 297, startPoint y: 304, endPoint x: 231, endPoint y: 307, distance: 66.1
click at [231, 307] on input "110.97" at bounding box center [556, 295] width 653 height 32
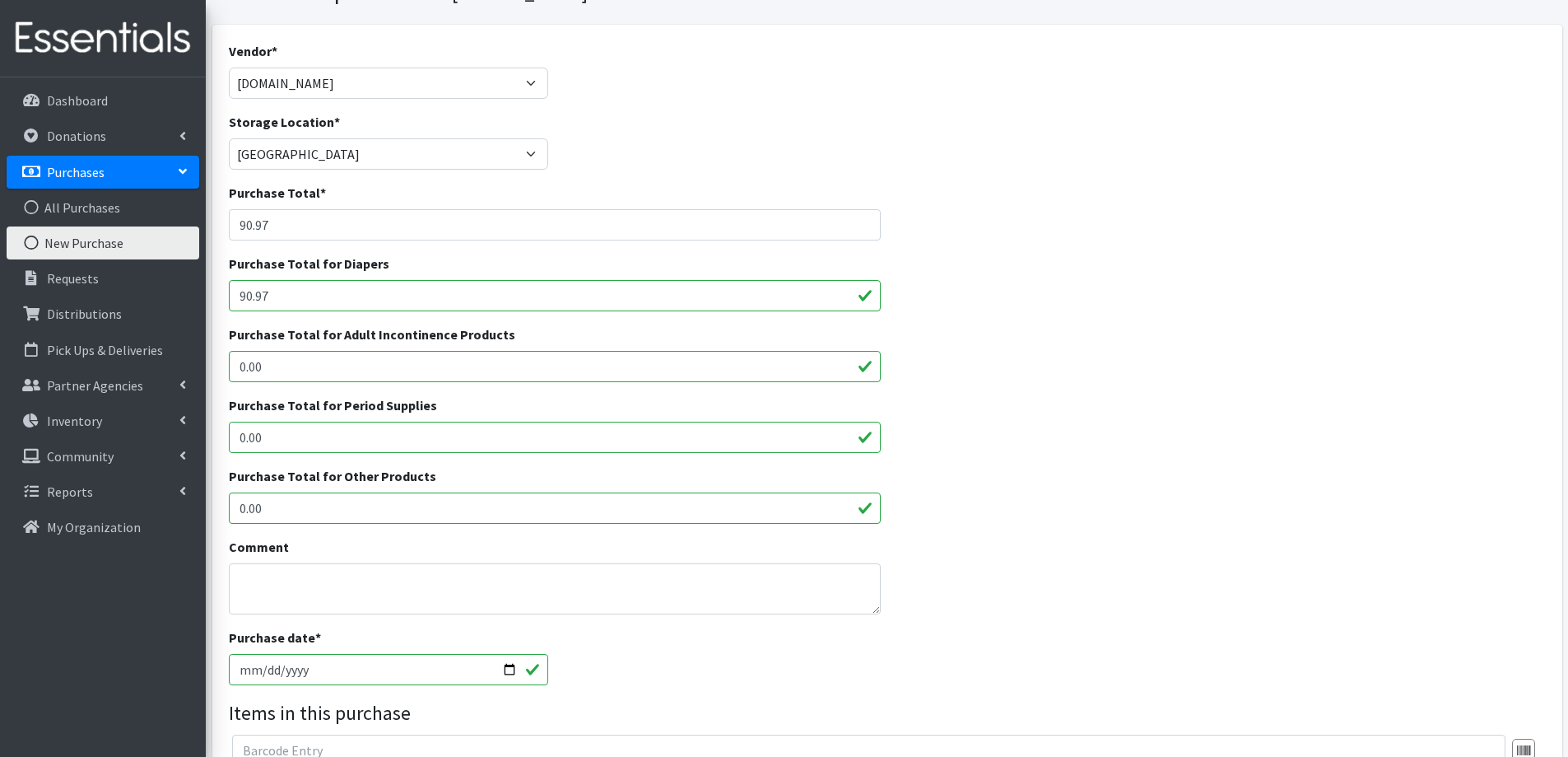
scroll to position [247, 0]
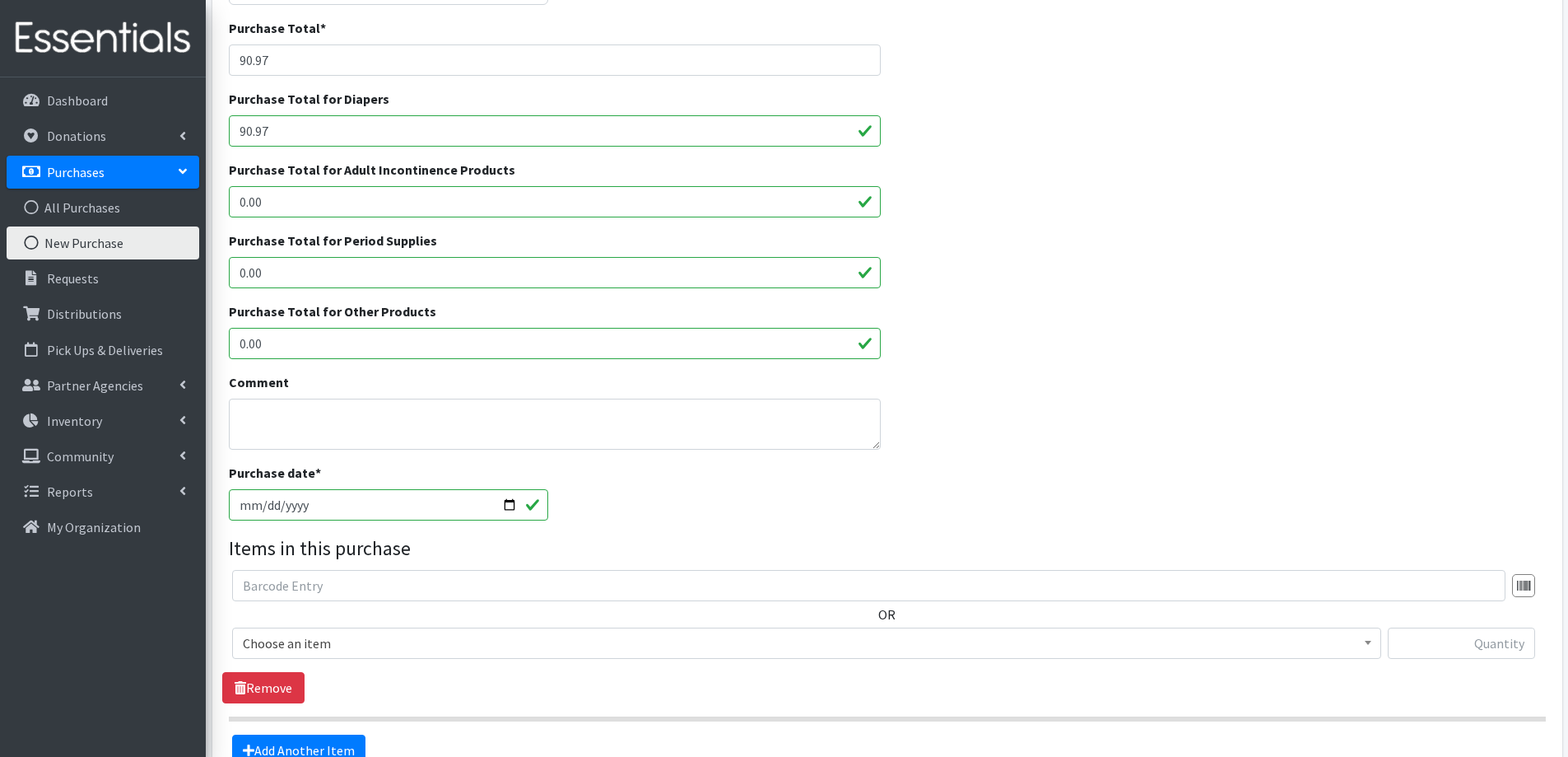
type input "90.97"
click at [370, 413] on textarea "Comment" at bounding box center [556, 425] width 653 height 51
click at [352, 414] on textarea "Comment" at bounding box center [556, 425] width 653 height 51
type textarea "Actual total $110.97. Used gc from previous purchase. Earned a $20 gc for use o…"
click at [262, 505] on input "[DATE]" at bounding box center [389, 505] width 320 height 32
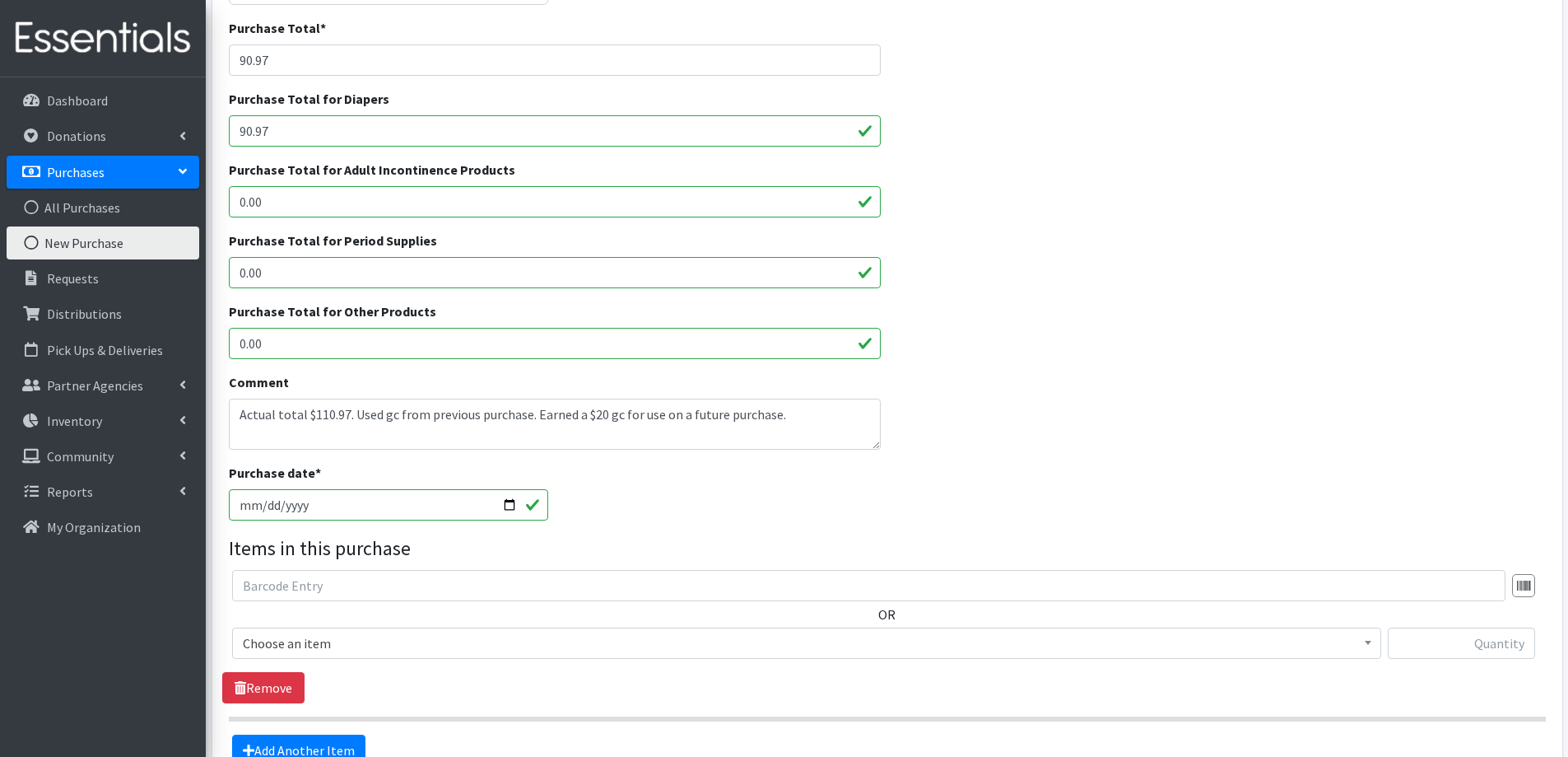
type input "[DATE]"
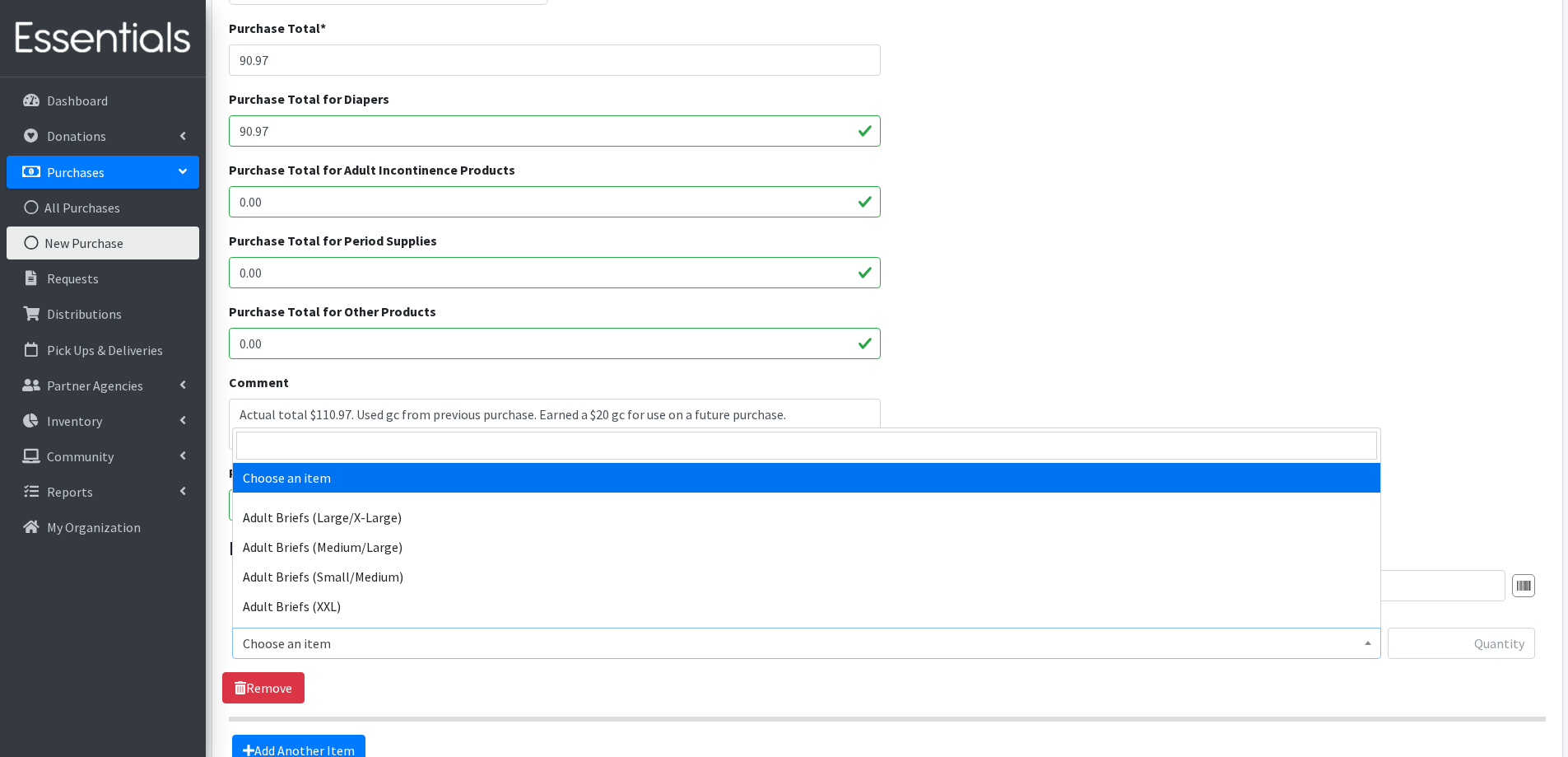
click at [370, 640] on span "Choose an item" at bounding box center [806, 643] width 1127 height 23
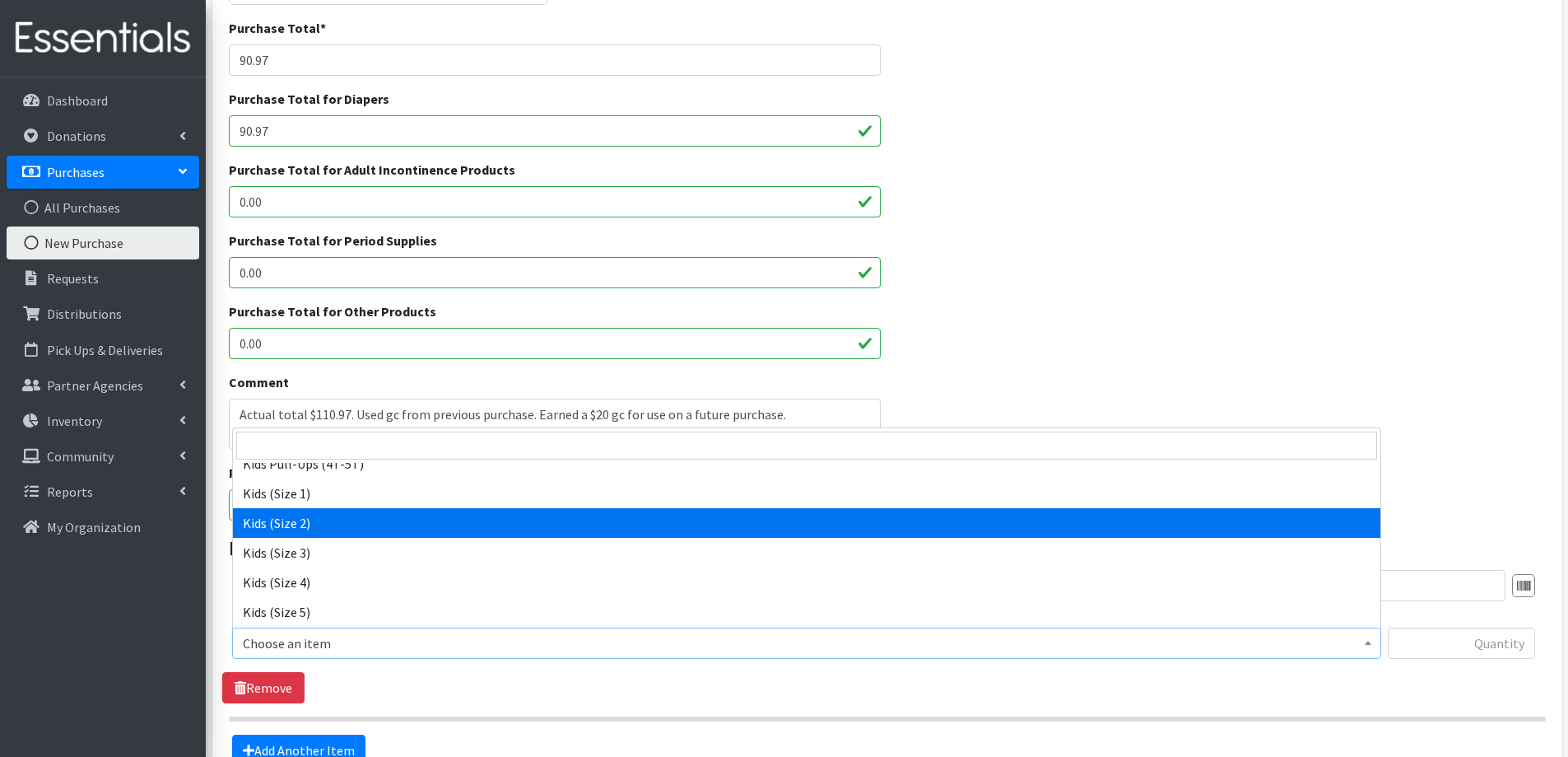
scroll to position [823, 0]
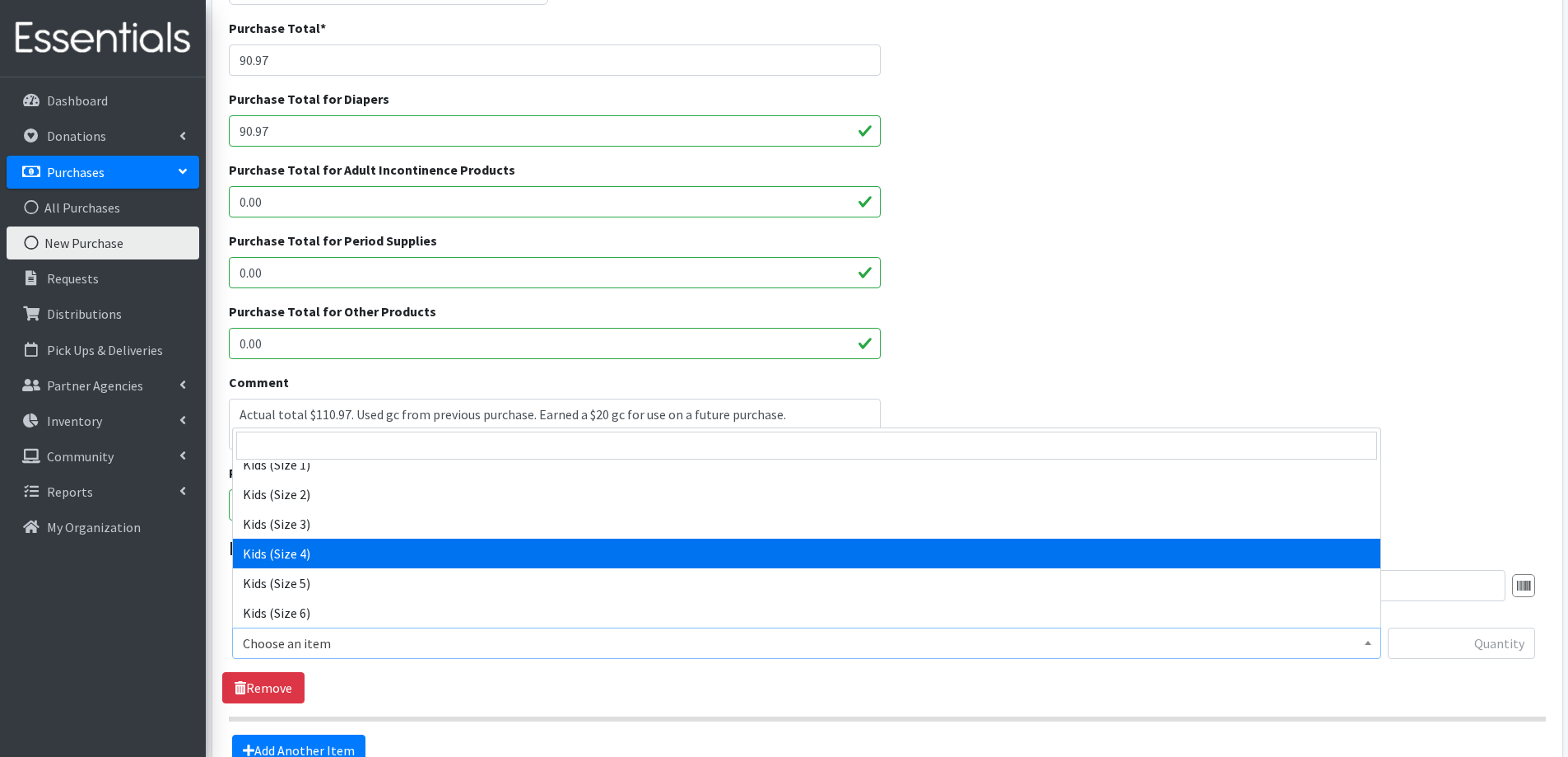
select select "2330"
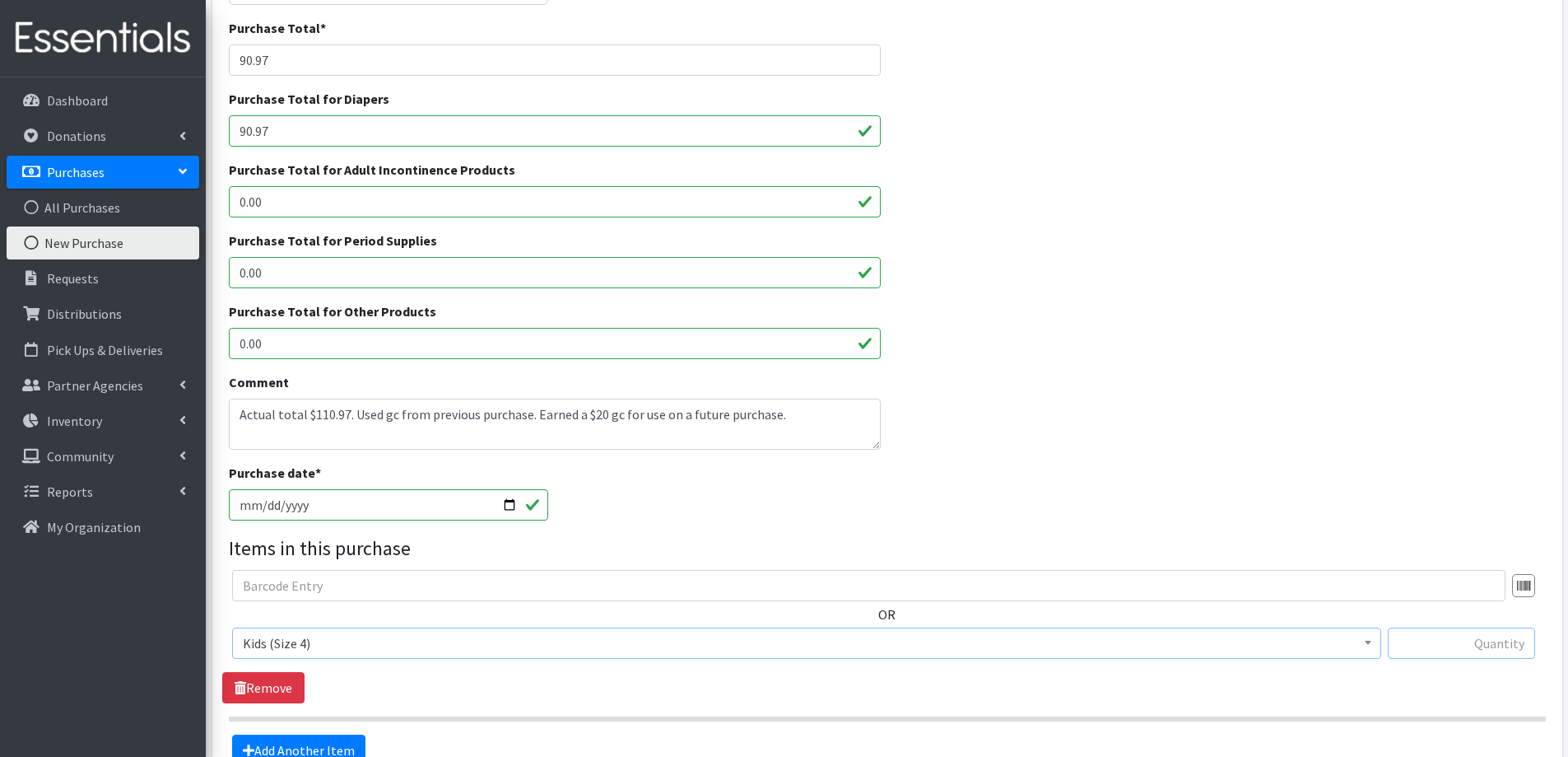
click at [1490, 643] on input "text" at bounding box center [1461, 643] width 147 height 32
type input "200"
click at [303, 739] on link "Add Another Item" at bounding box center [298, 750] width 134 height 32
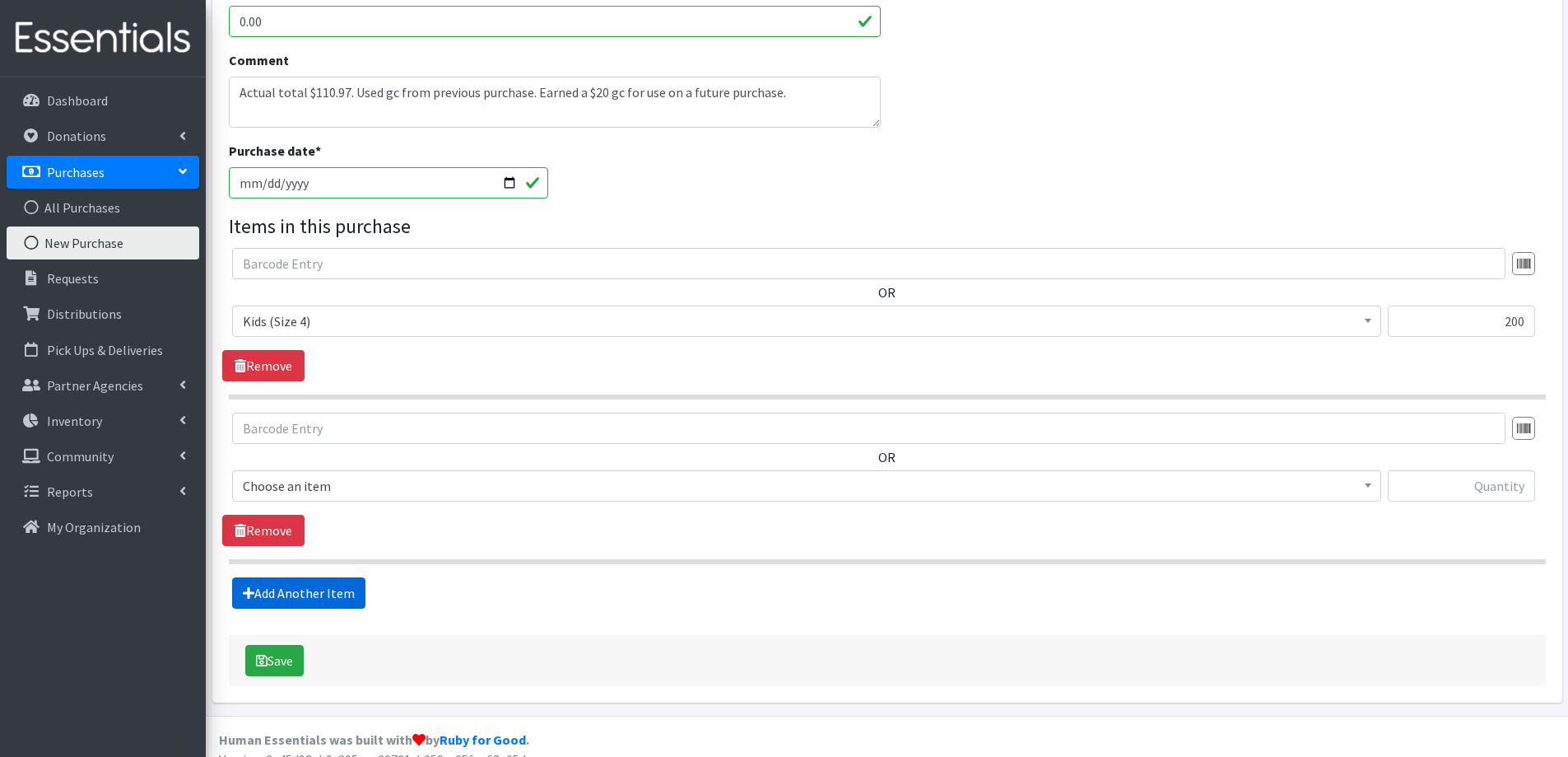
scroll to position [590, 0]
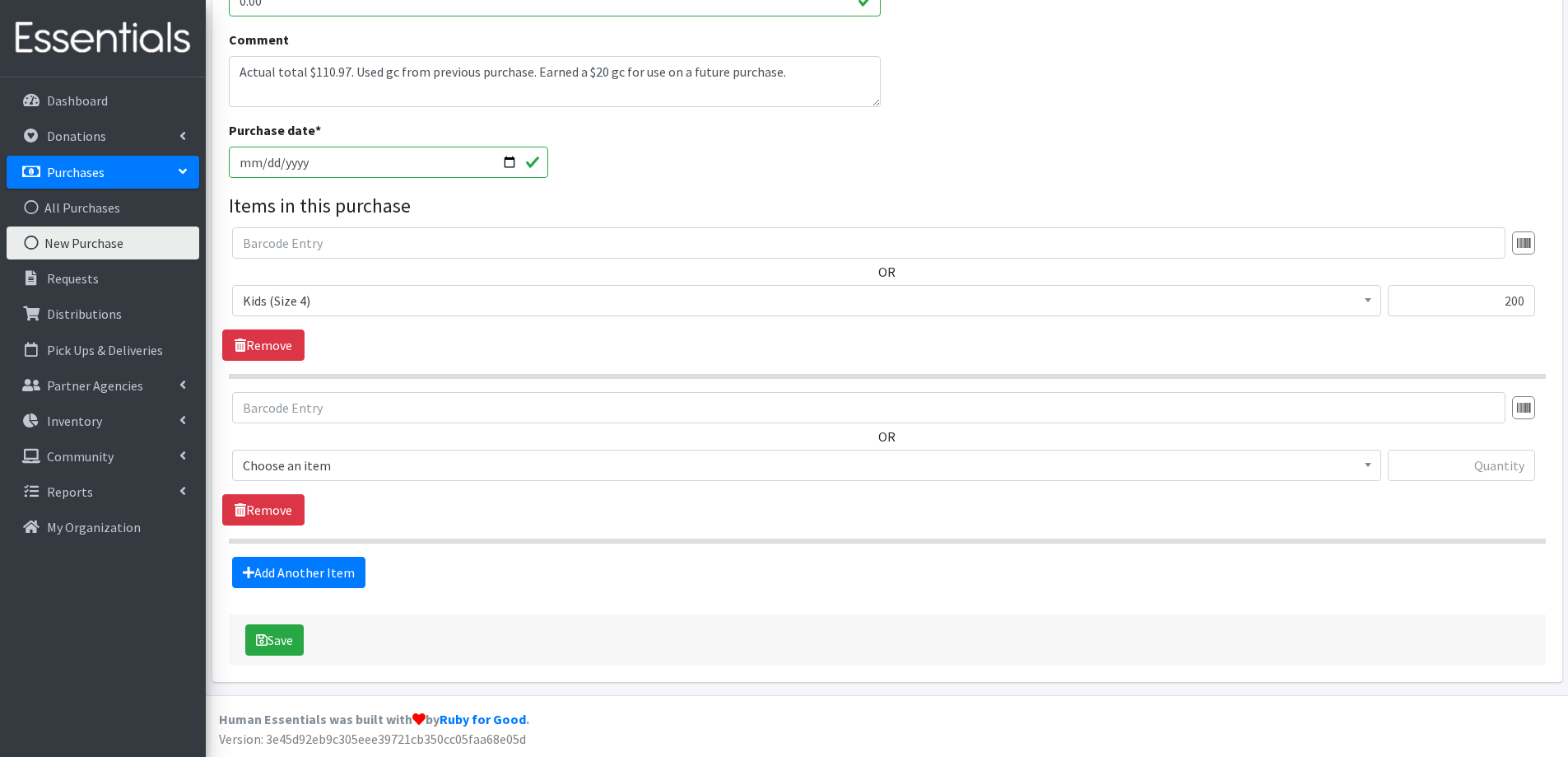
click at [351, 473] on span "Choose an item" at bounding box center [806, 465] width 1127 height 23
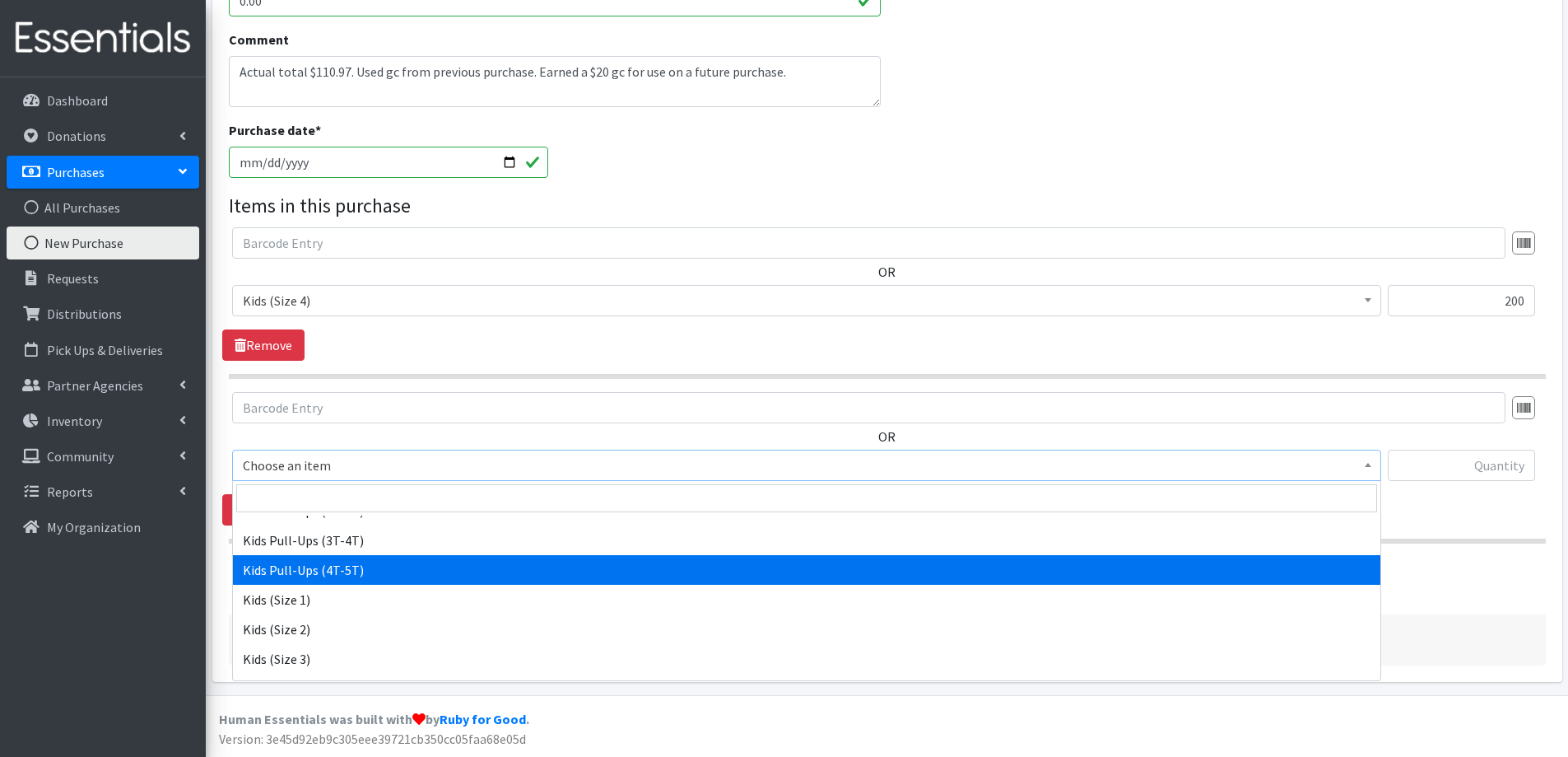
scroll to position [823, 0]
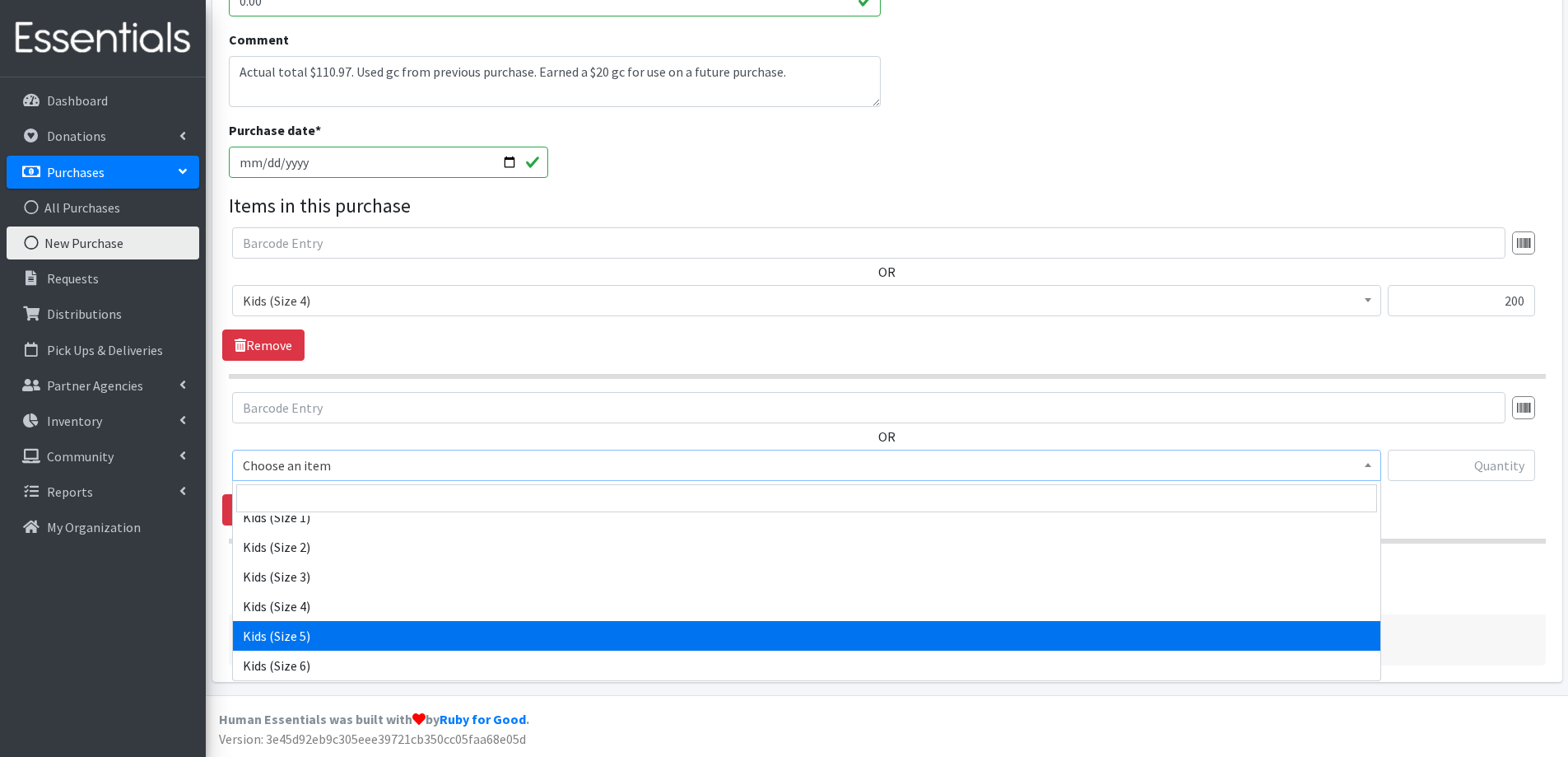
select select "2351"
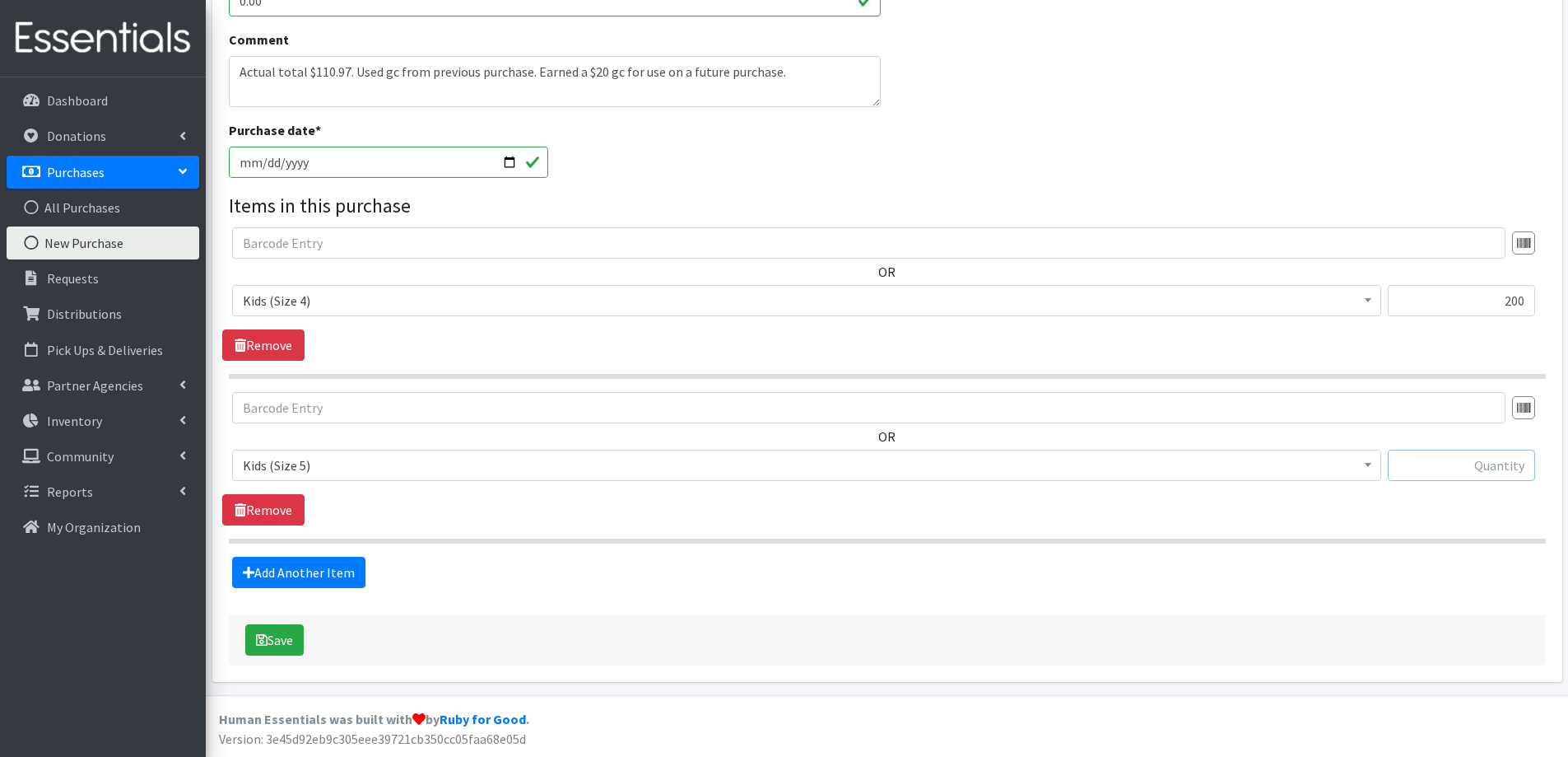
click at [1503, 466] on input "text" at bounding box center [1461, 465] width 147 height 32
type input "336"
click at [289, 633] on button "Save" at bounding box center [274, 639] width 59 height 32
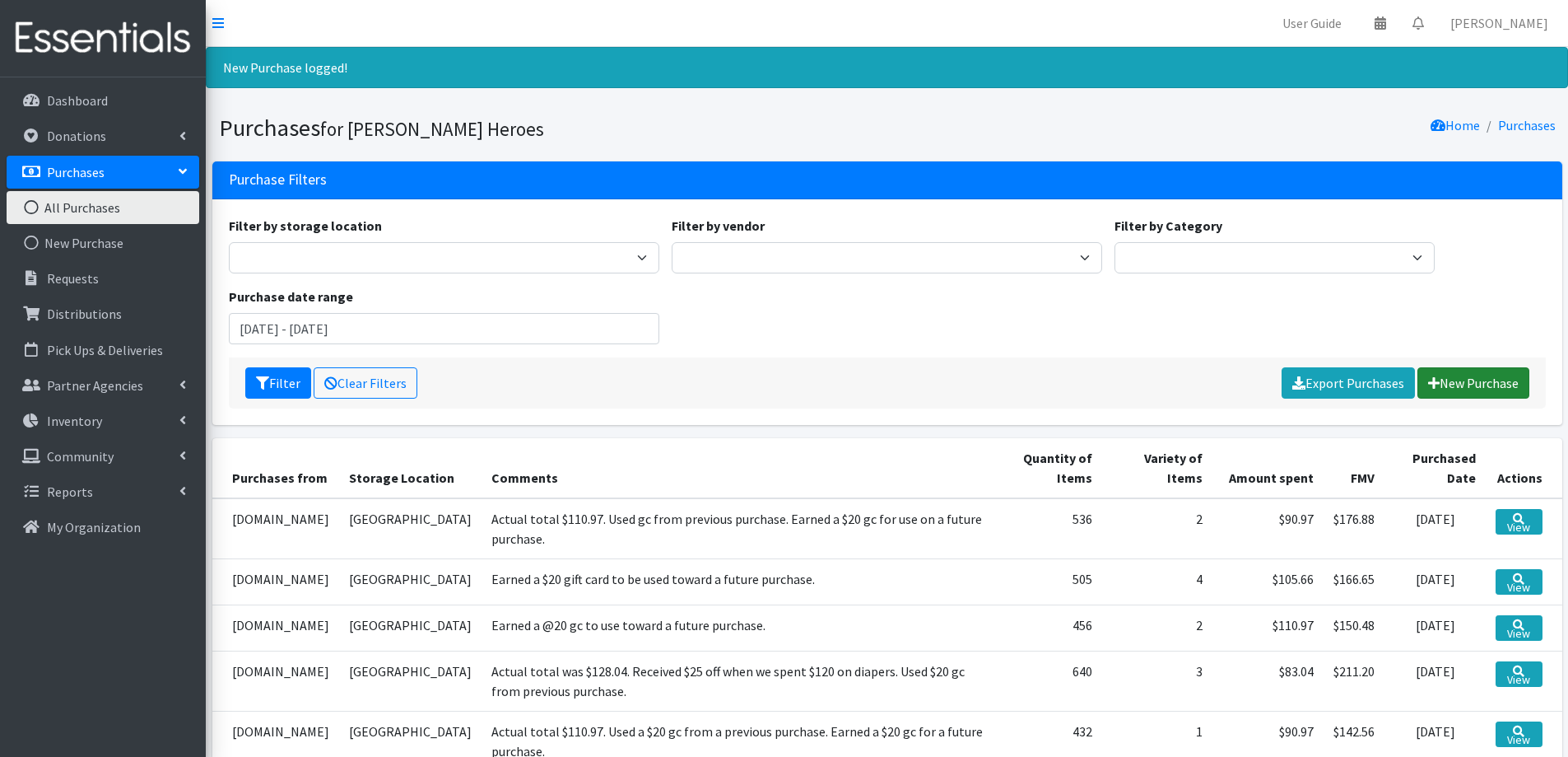
click at [1474, 383] on link "New Purchase" at bounding box center [1473, 383] width 112 height 32
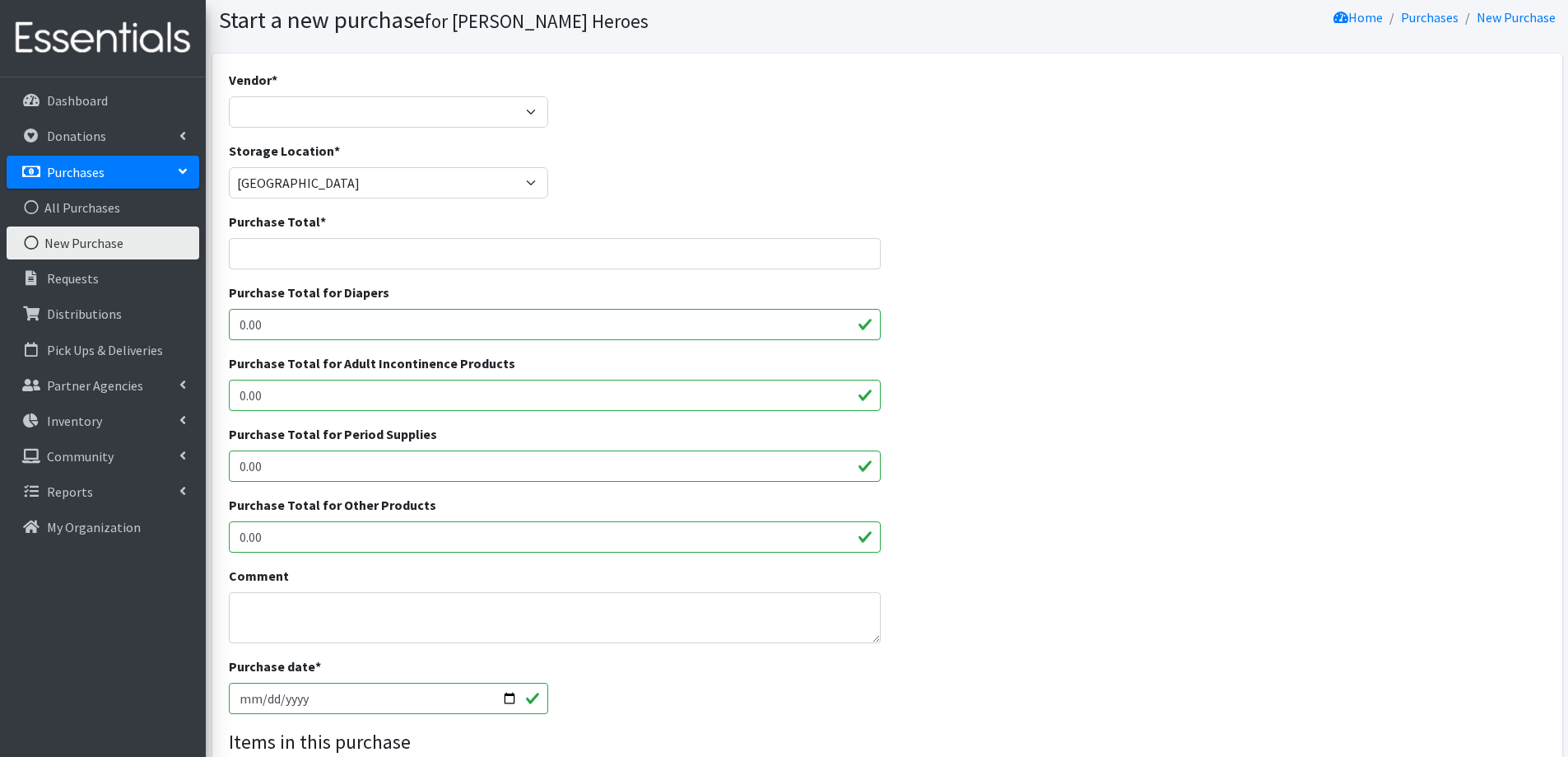
scroll to position [83, 0]
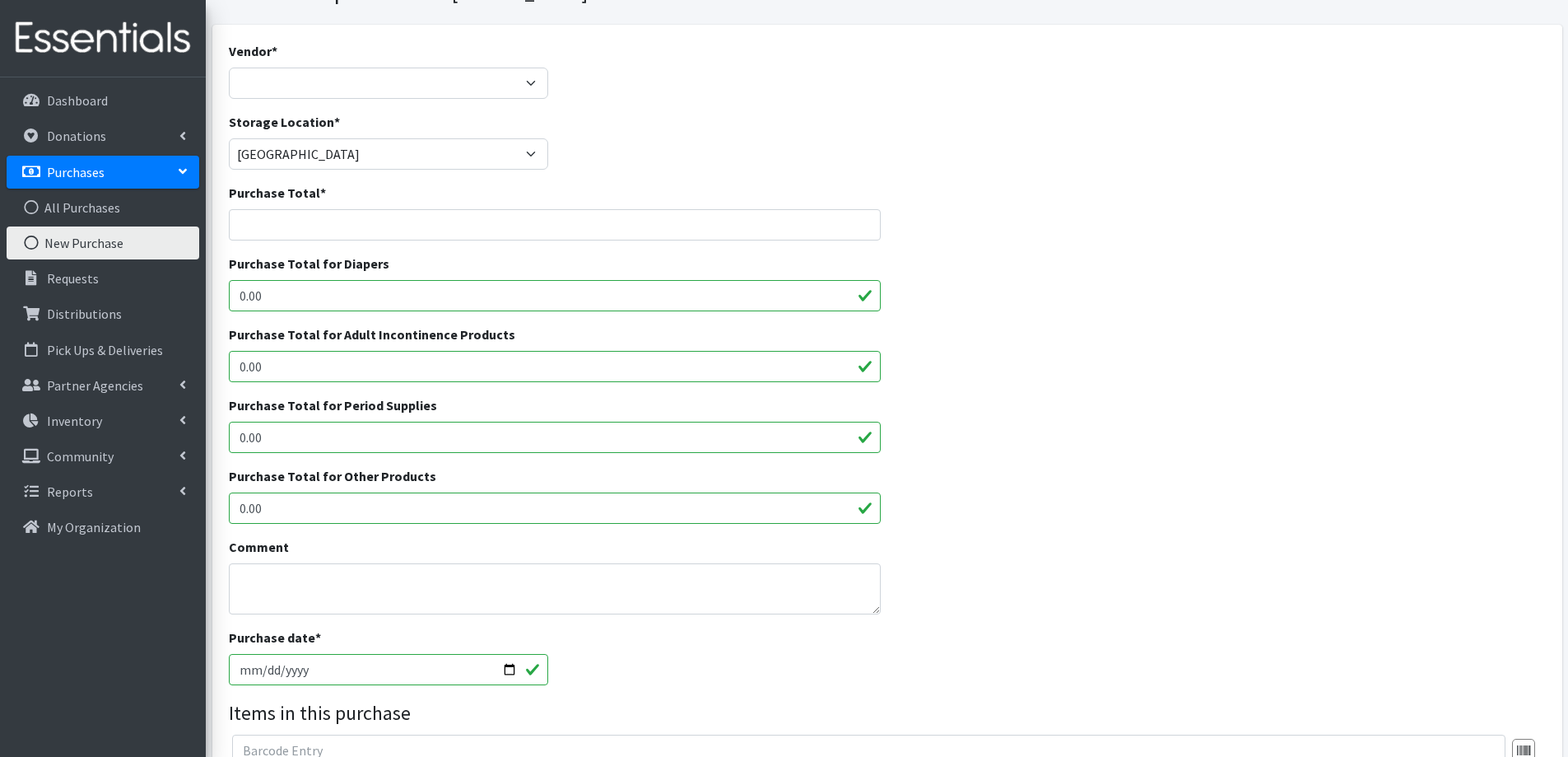
click at [262, 672] on input "2025-09-22" at bounding box center [389, 669] width 320 height 32
type input "[DATE]"
click at [272, 79] on select "[DOMAIN_NAME] Costco [DOMAIN_NAME] JSL Partners Studio K [DOMAIN_NAME] Walgreen…" at bounding box center [389, 83] width 320 height 32
select select "174"
click at [229, 67] on select "[DOMAIN_NAME] Costco [DOMAIN_NAME] JSL Partners Studio K [DOMAIN_NAME] Walgreen…" at bounding box center [389, 83] width 320 height 32
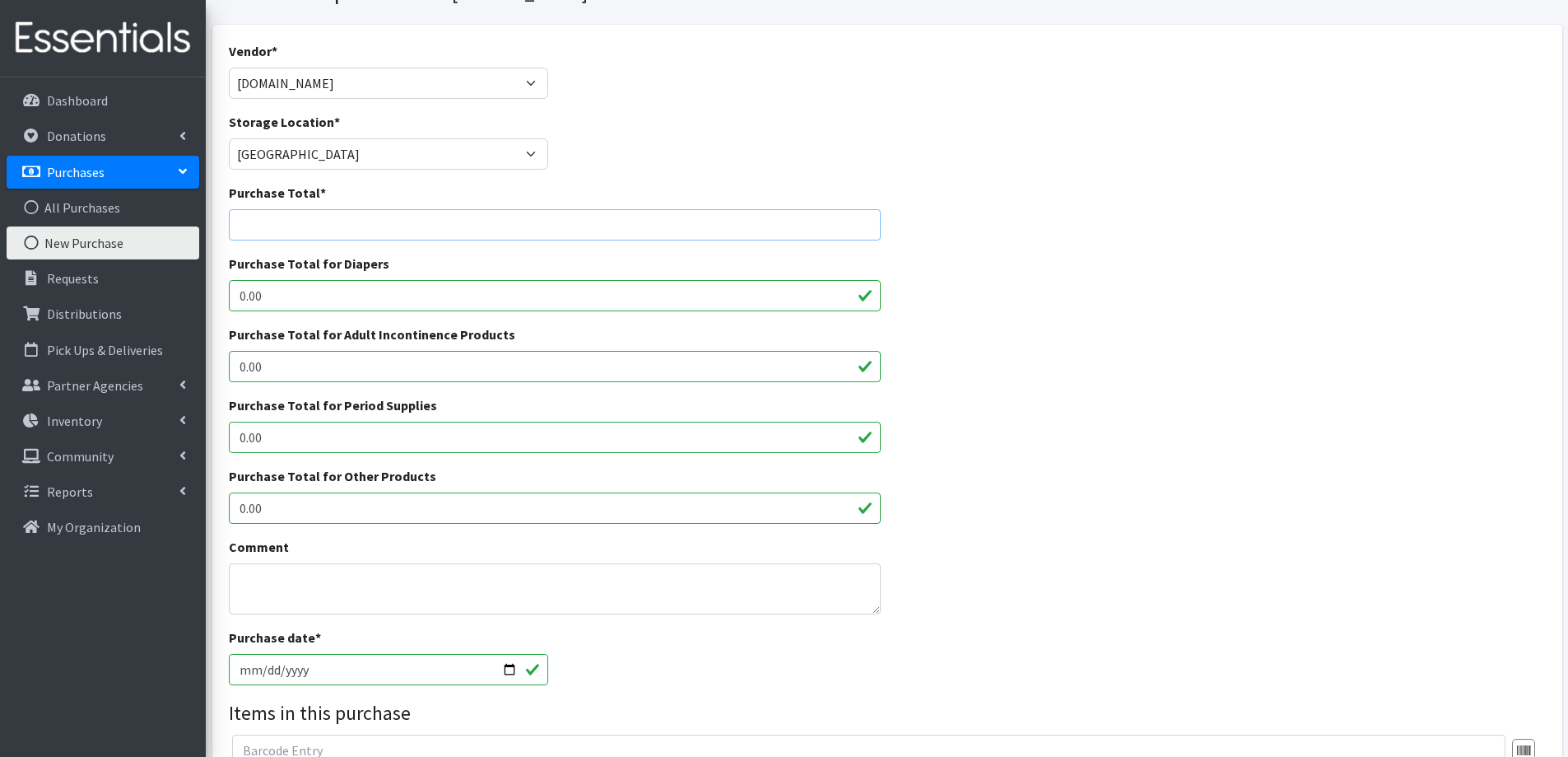
click at [263, 225] on input "Purchase Total *" at bounding box center [556, 224] width 653 height 32
type input "70.97"
drag, startPoint x: 222, startPoint y: 287, endPoint x: 109, endPoint y: 291, distance: 113.1
click at [109, 291] on div "User Guide 0 Pick-ups remaining this week View Calendar 0 Requests 0 Partner Ag…" at bounding box center [784, 508] width 1568 height 1182
type input "70.97"
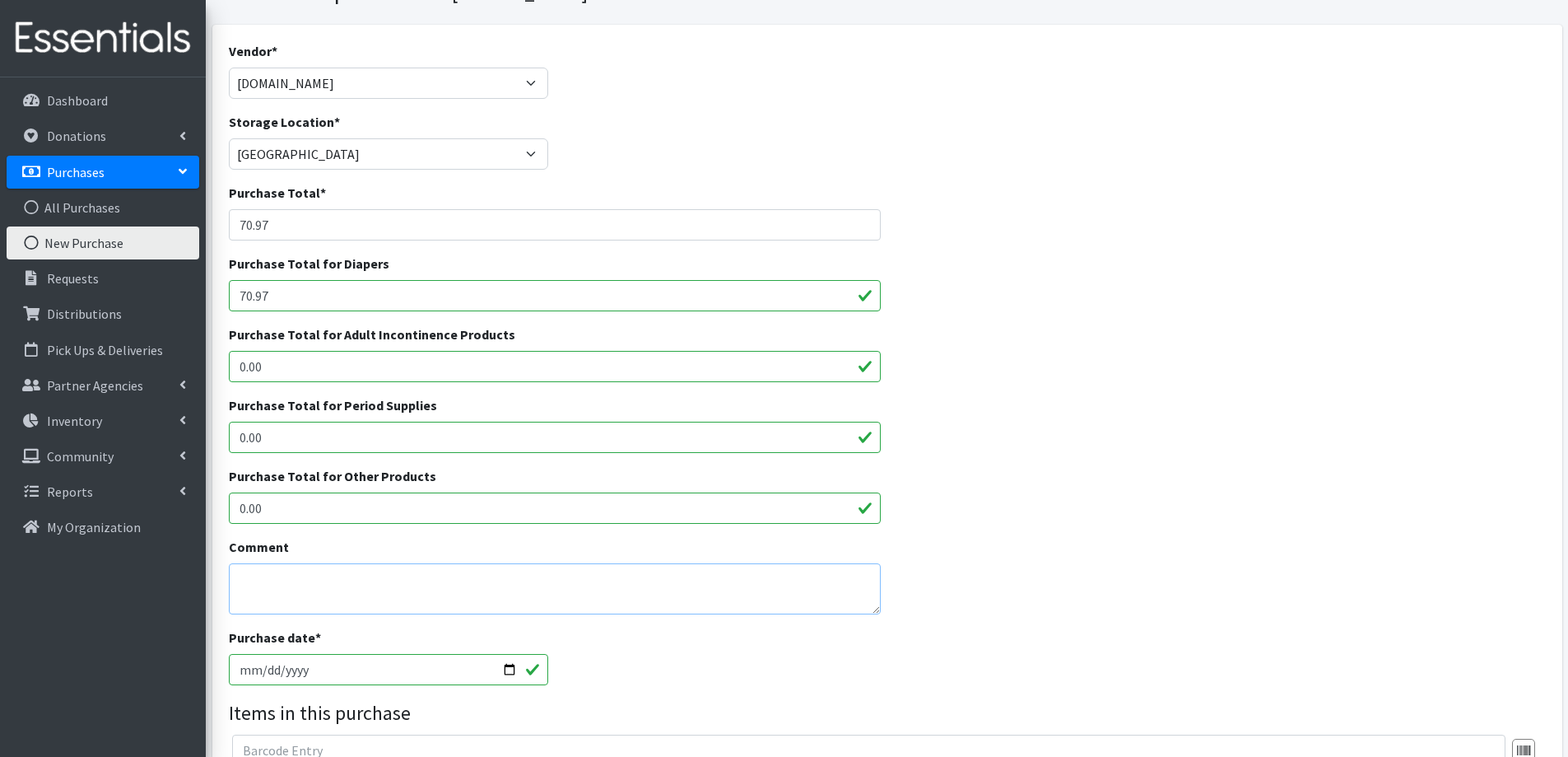
click at [328, 578] on textarea "Comment" at bounding box center [556, 589] width 653 height 51
click at [239, 581] on textarea "Used $40 in gc from previous purchases." at bounding box center [556, 589] width 653 height 51
click at [860, 581] on textarea "Actual total $110.97. Used $40 in gc from previous purchases." at bounding box center [556, 589] width 653 height 51
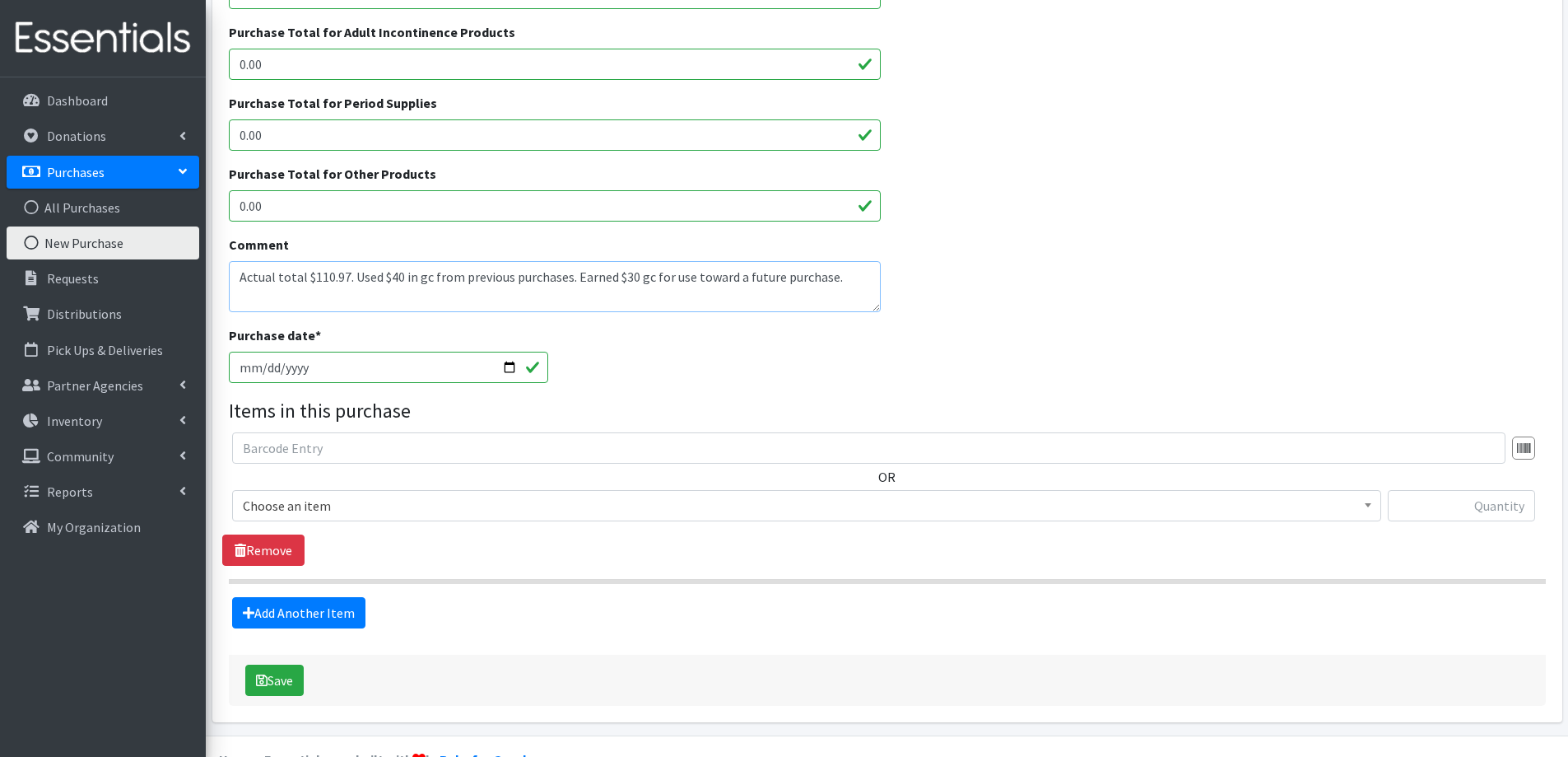
scroll to position [412, 0]
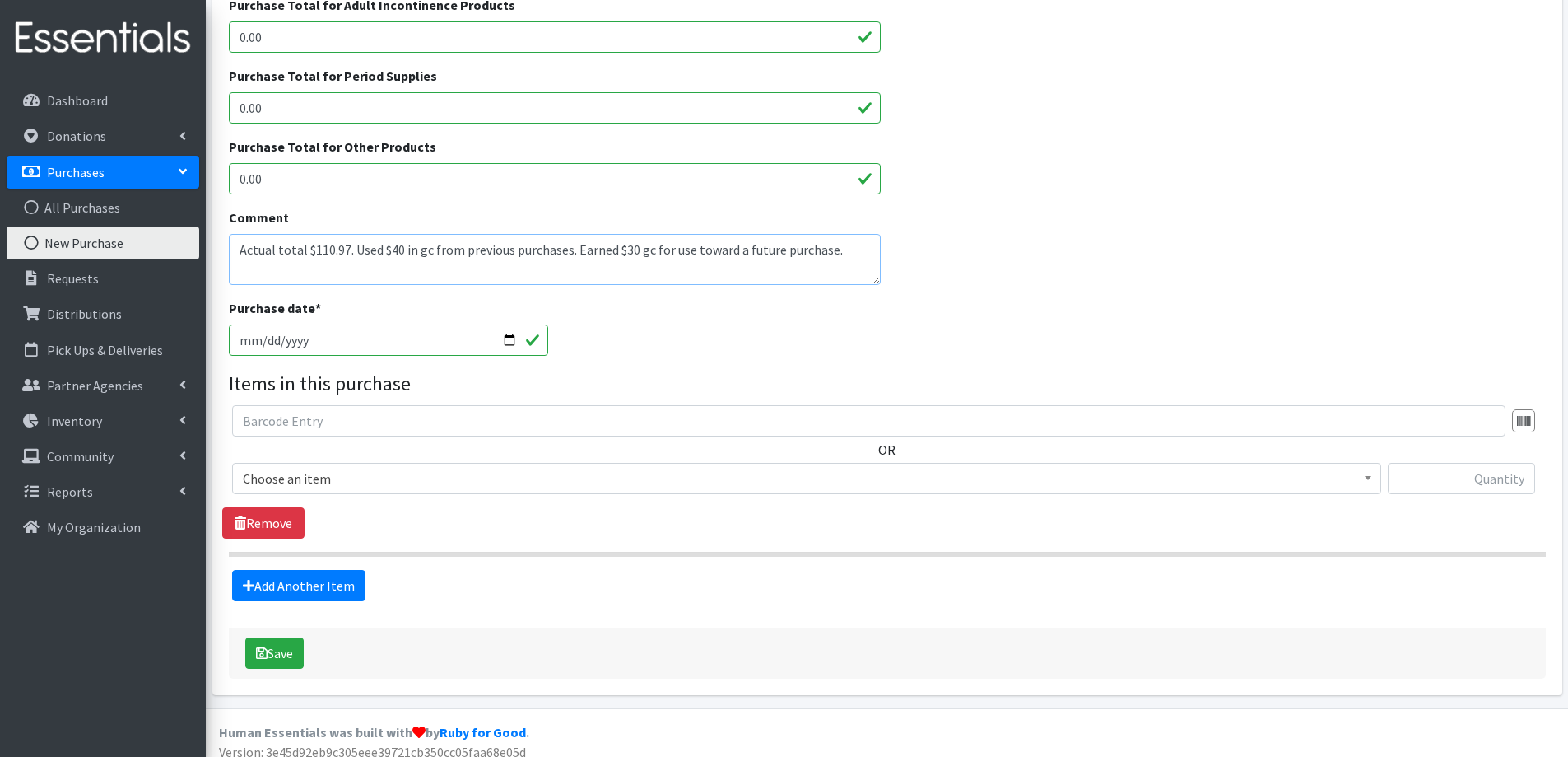
type textarea "Actual total $110.97. Used $40 in gc from previous purchases. Earned $30 gc for…"
click at [413, 481] on span "Choose an item" at bounding box center [806, 478] width 1127 height 23
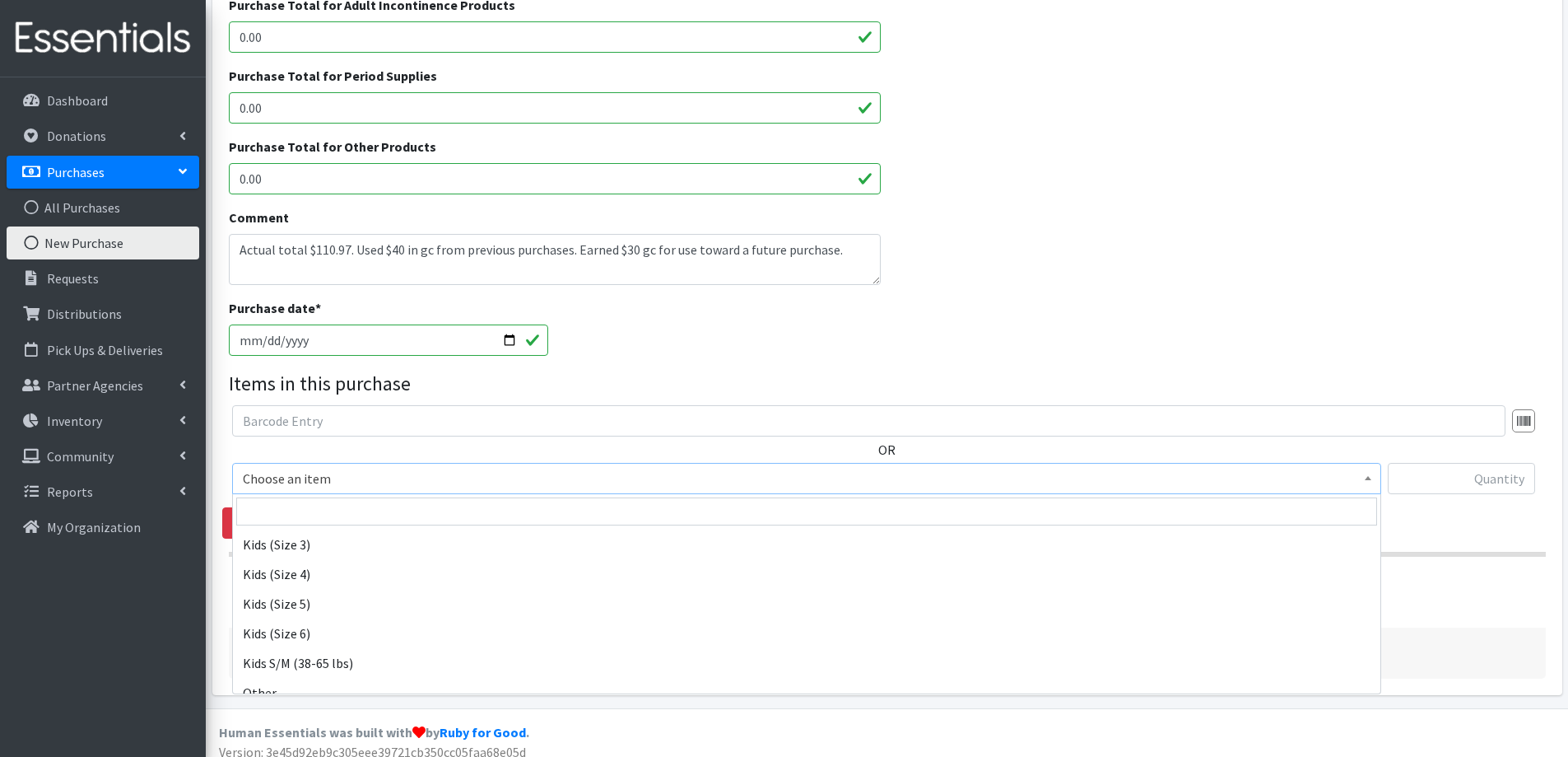
scroll to position [906, 0]
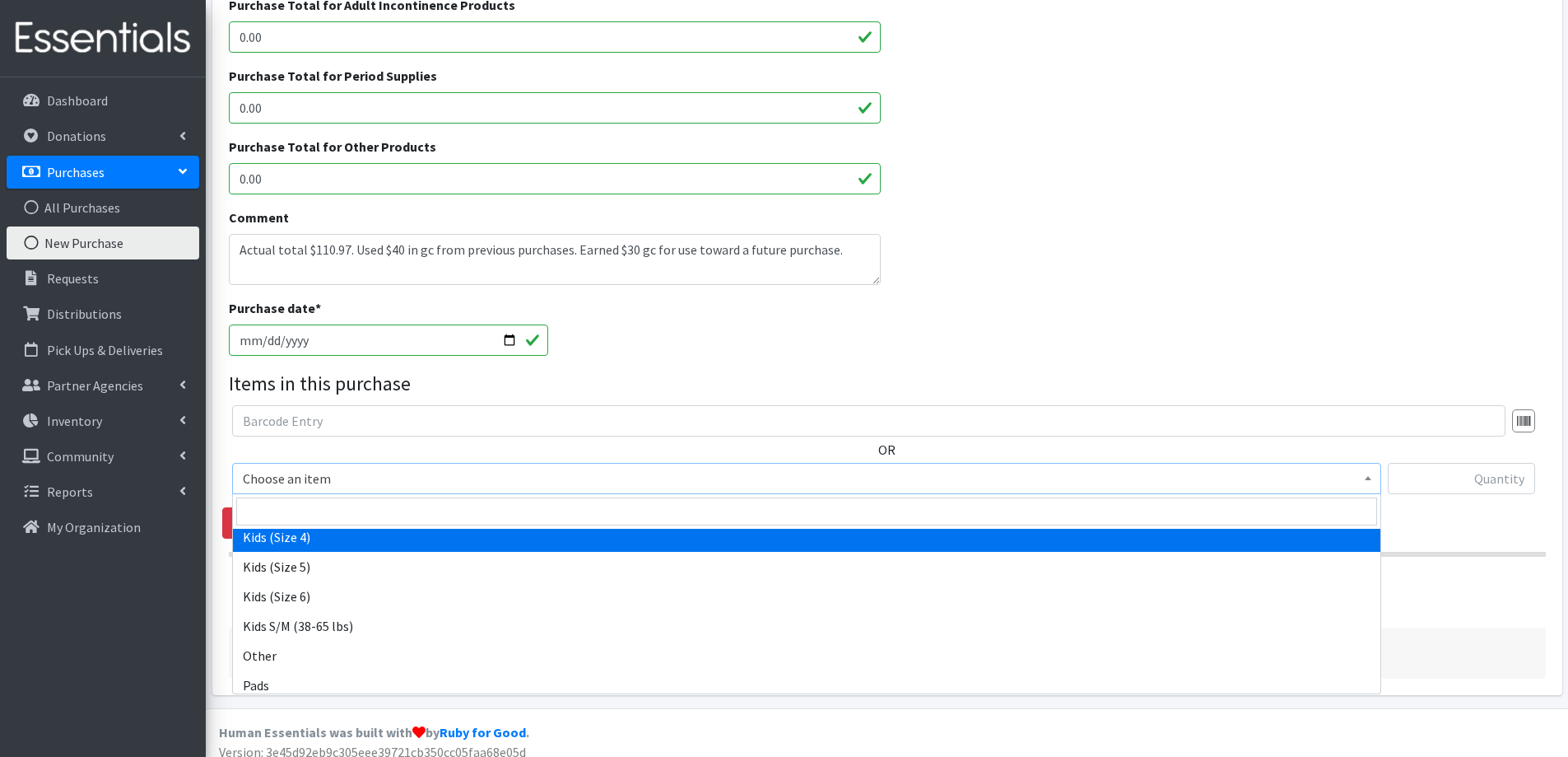
select select "2330"
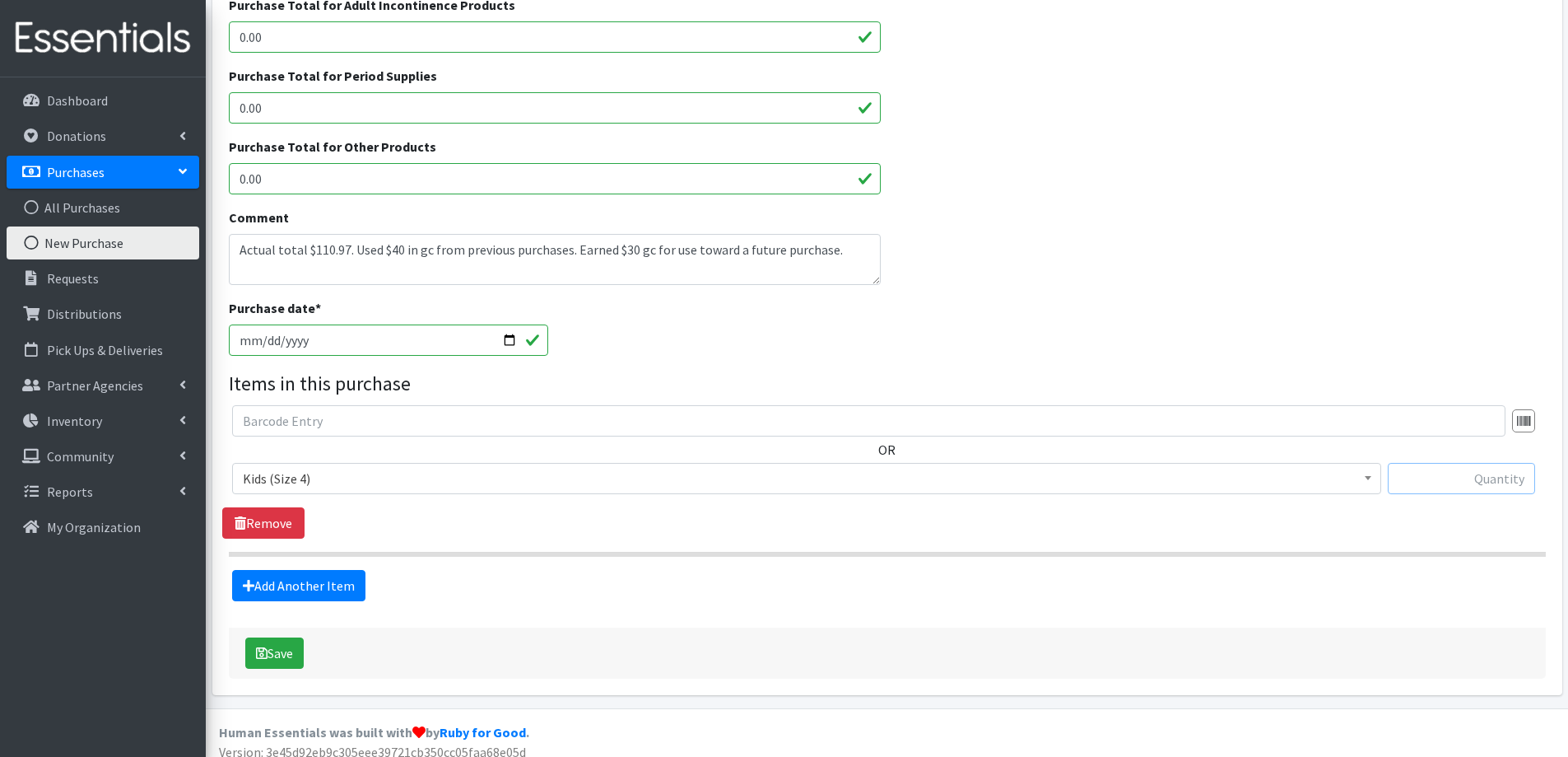
click at [1450, 473] on input "text" at bounding box center [1461, 478] width 147 height 32
type input "200"
click at [314, 594] on link "Add Another Item" at bounding box center [298, 586] width 134 height 32
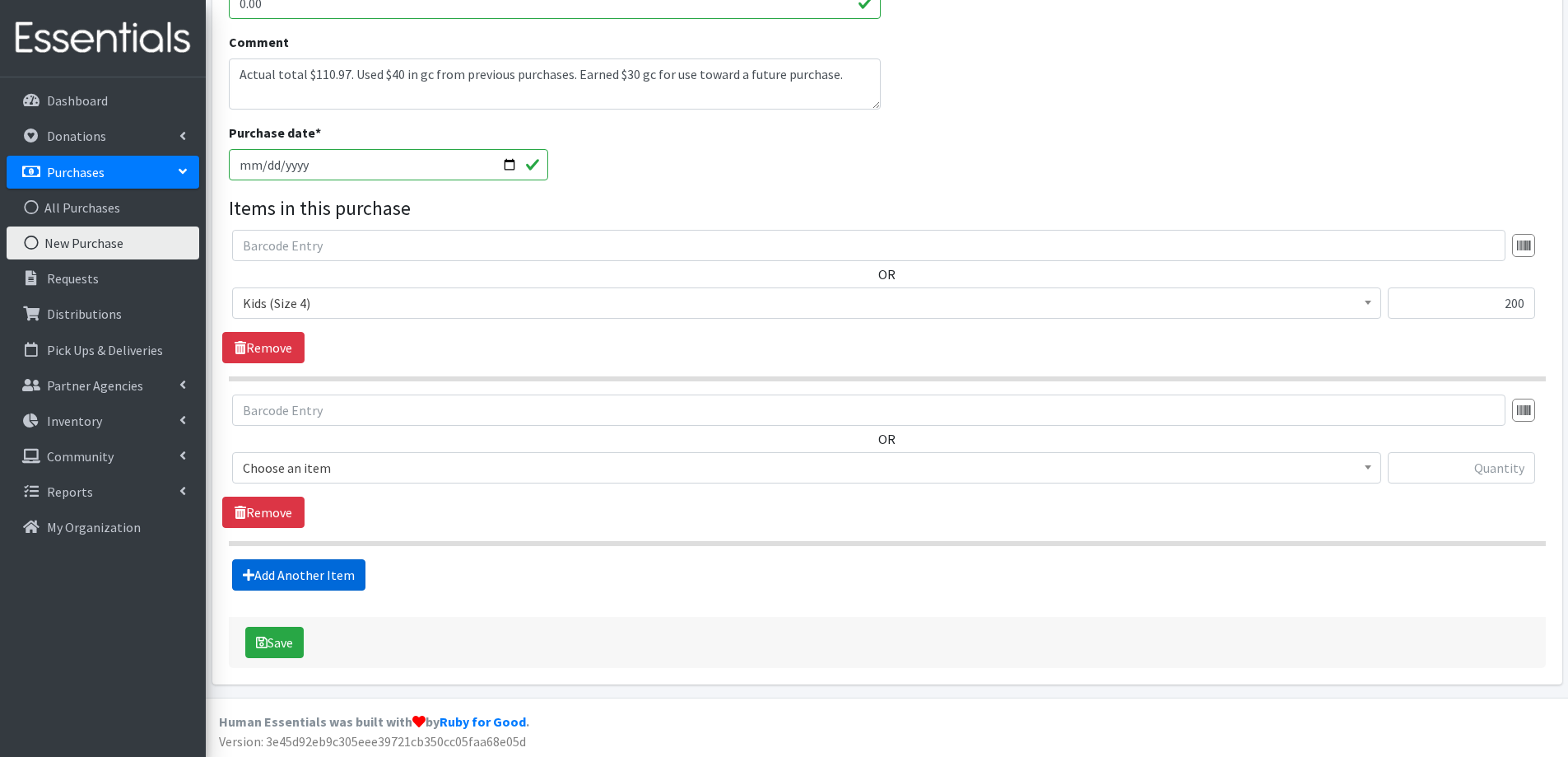
scroll to position [590, 0]
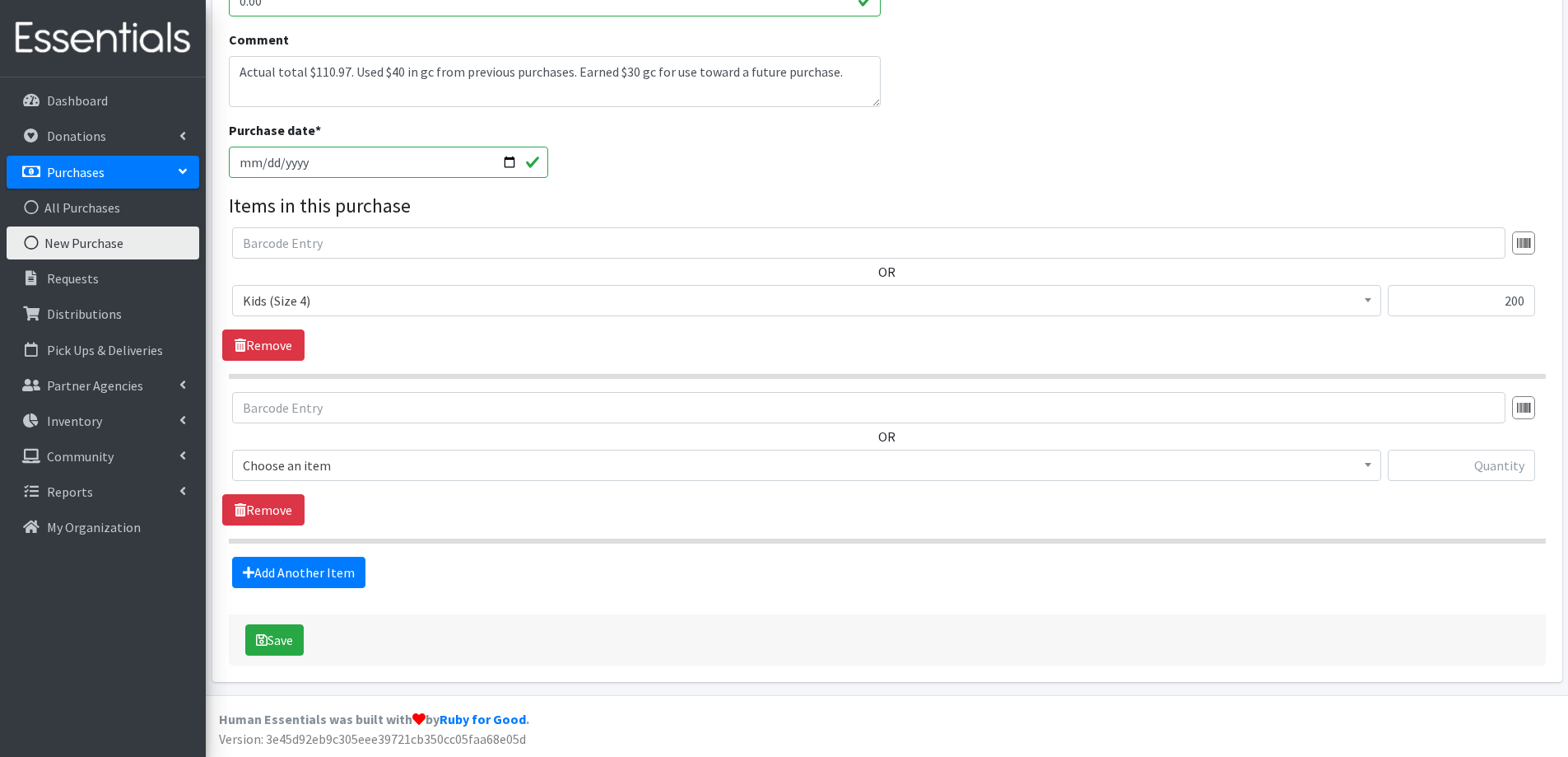
click at [291, 465] on span "Choose an item" at bounding box center [806, 465] width 1127 height 23
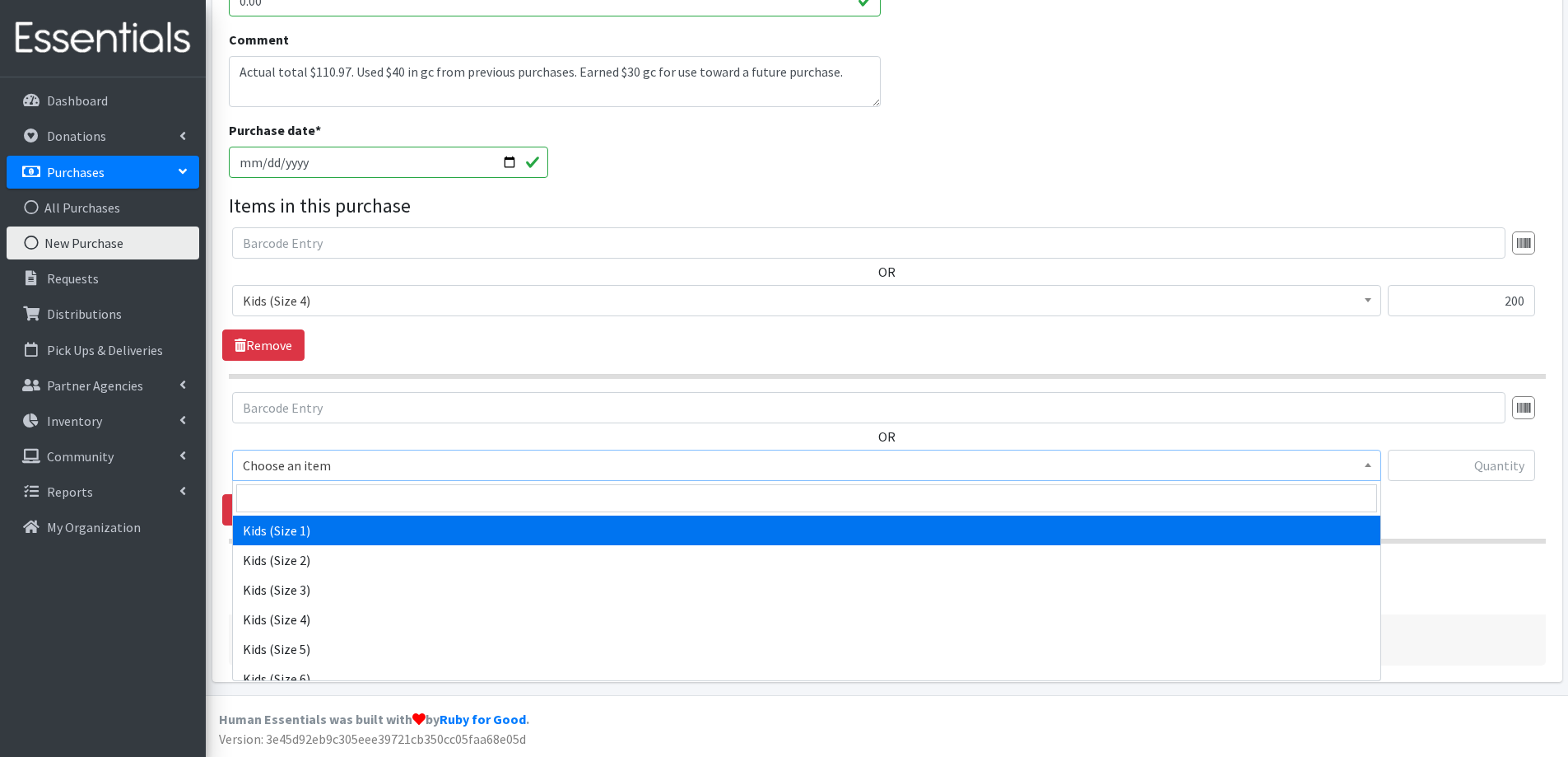
scroll to position [906, 0]
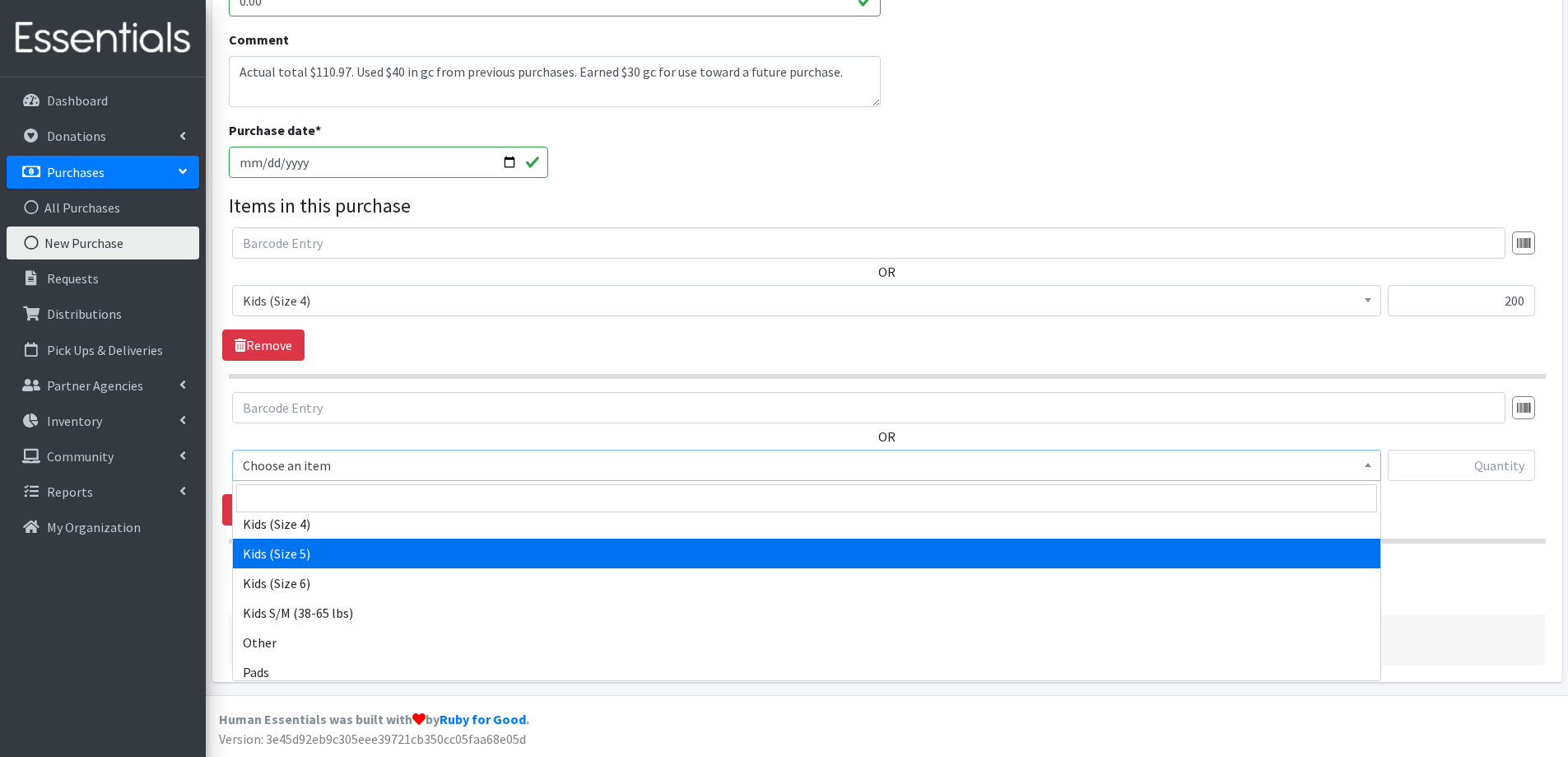
select select "2351"
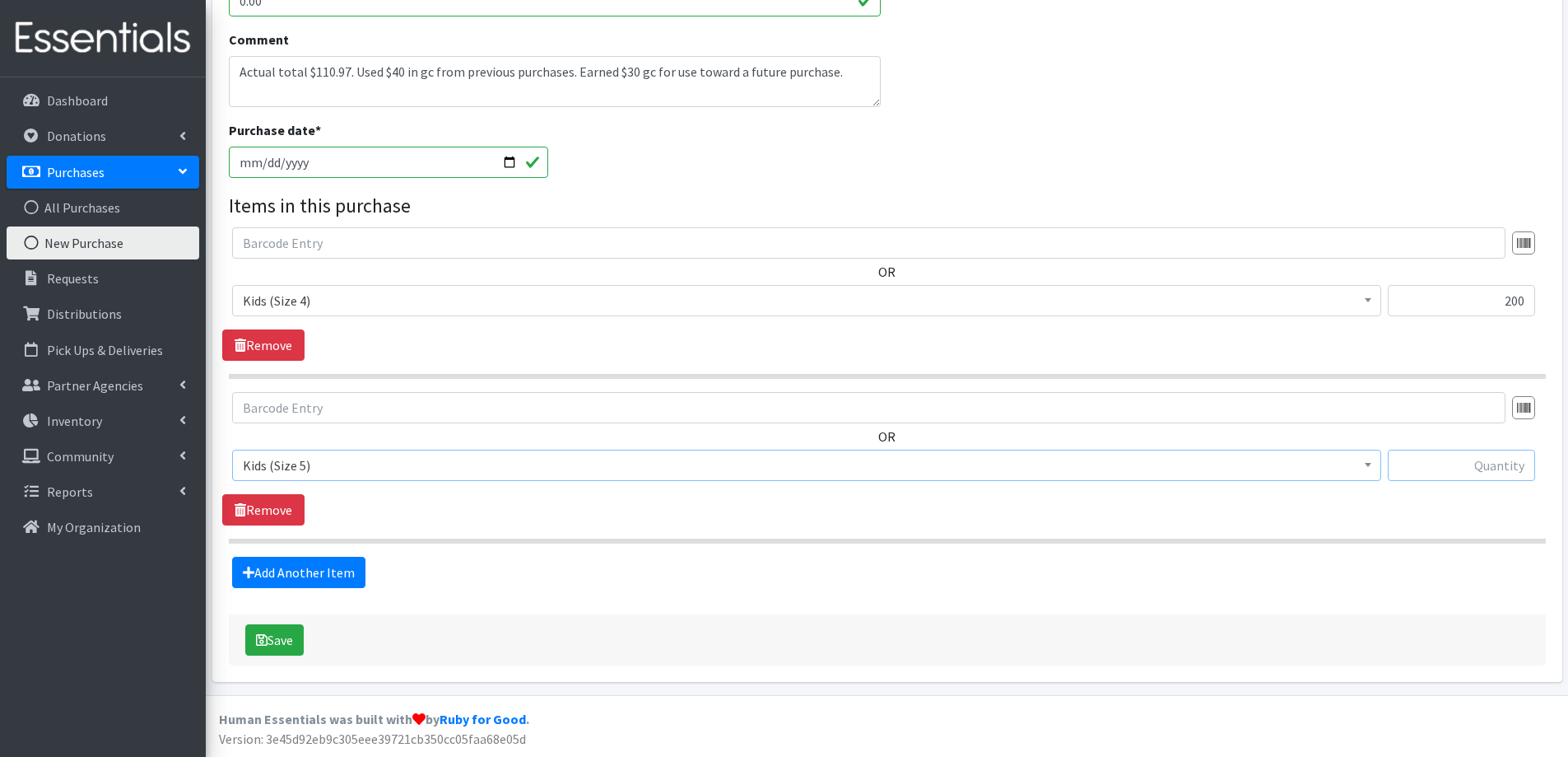
click at [1479, 457] on input "text" at bounding box center [1461, 465] width 147 height 32
type input "168"
click at [344, 575] on link "Add Another Item" at bounding box center [298, 572] width 134 height 32
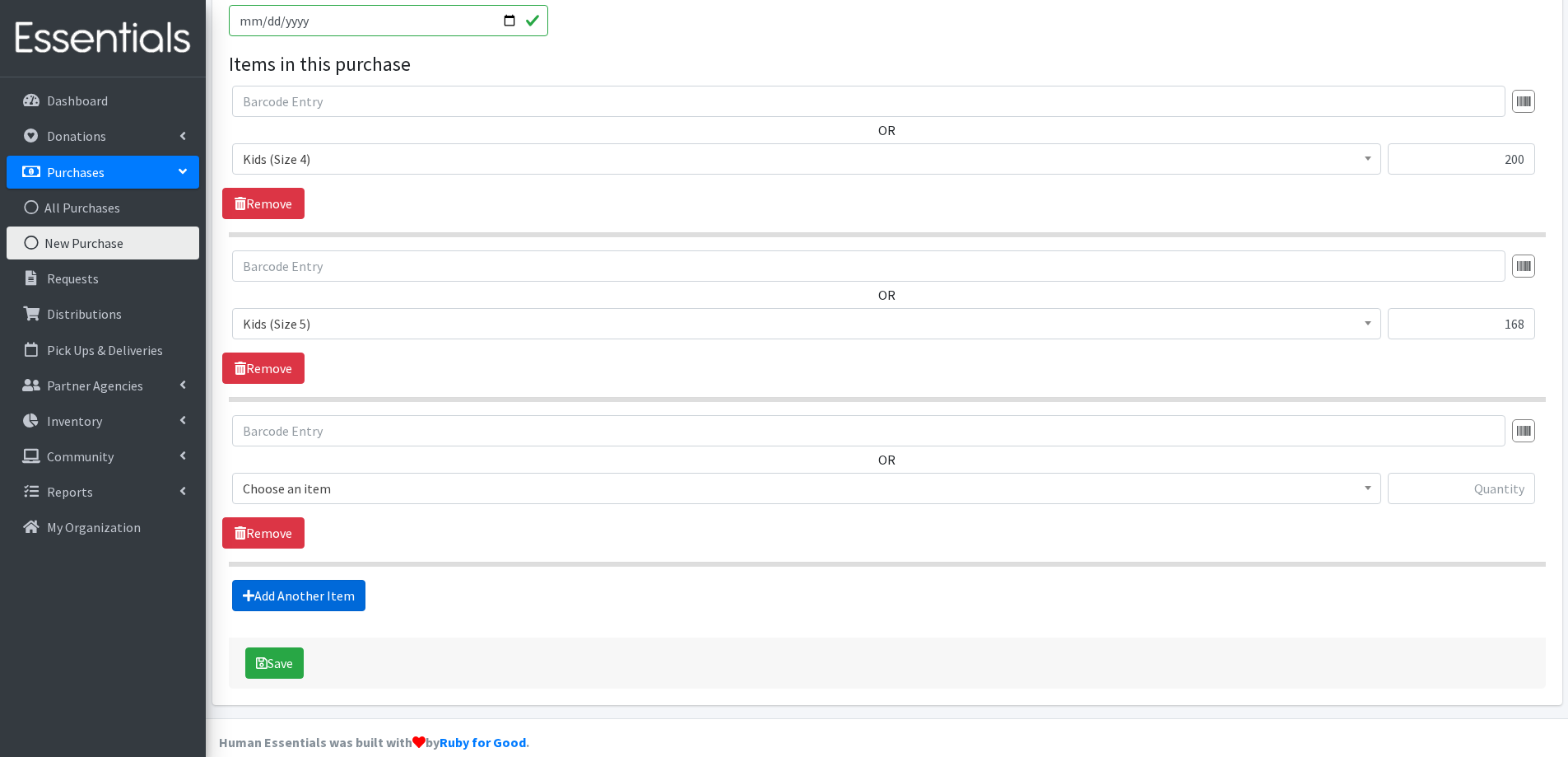
scroll to position [754, 0]
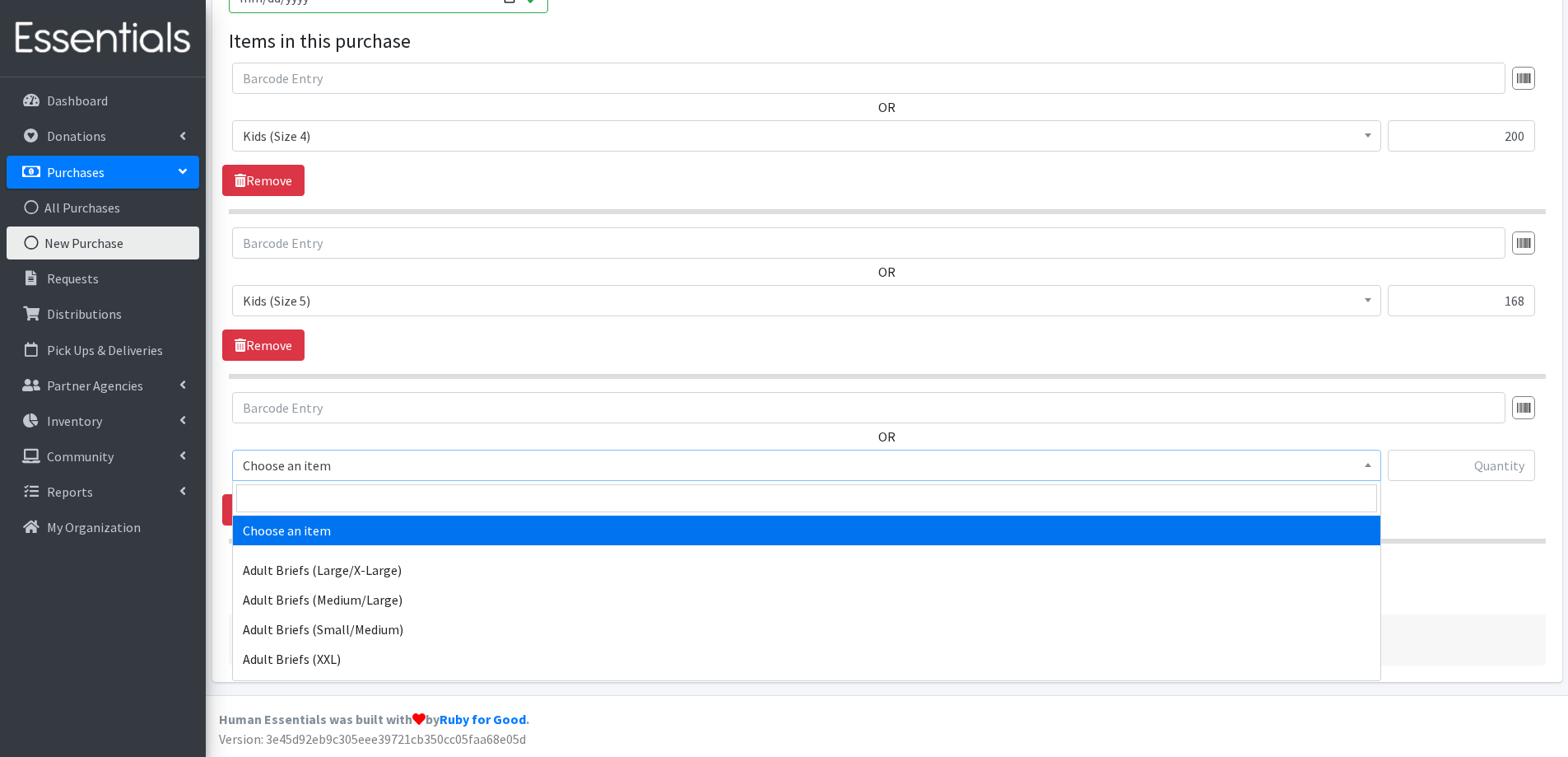
click at [287, 460] on span "Choose an item" at bounding box center [806, 465] width 1127 height 23
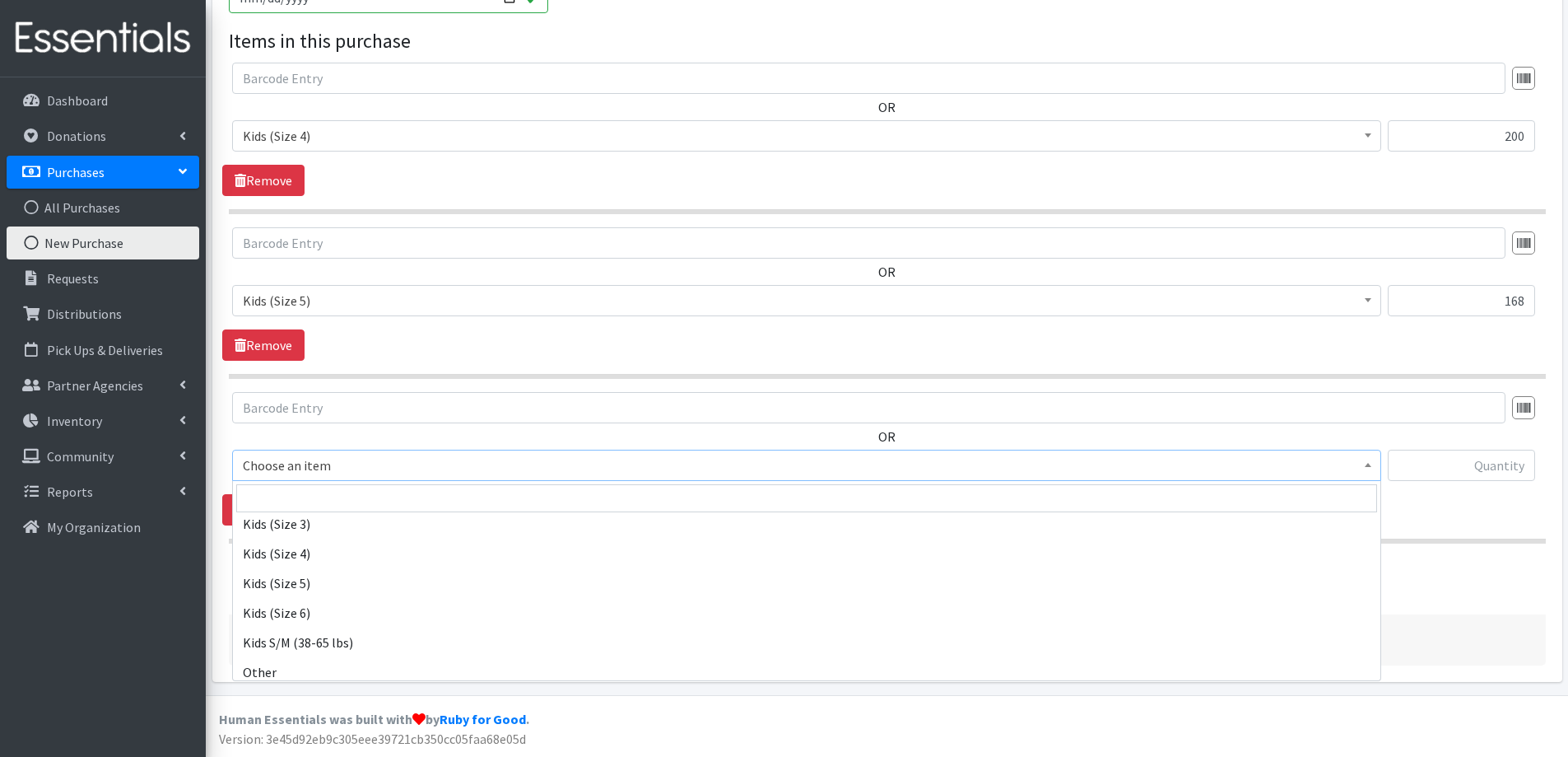
scroll to position [906, 0]
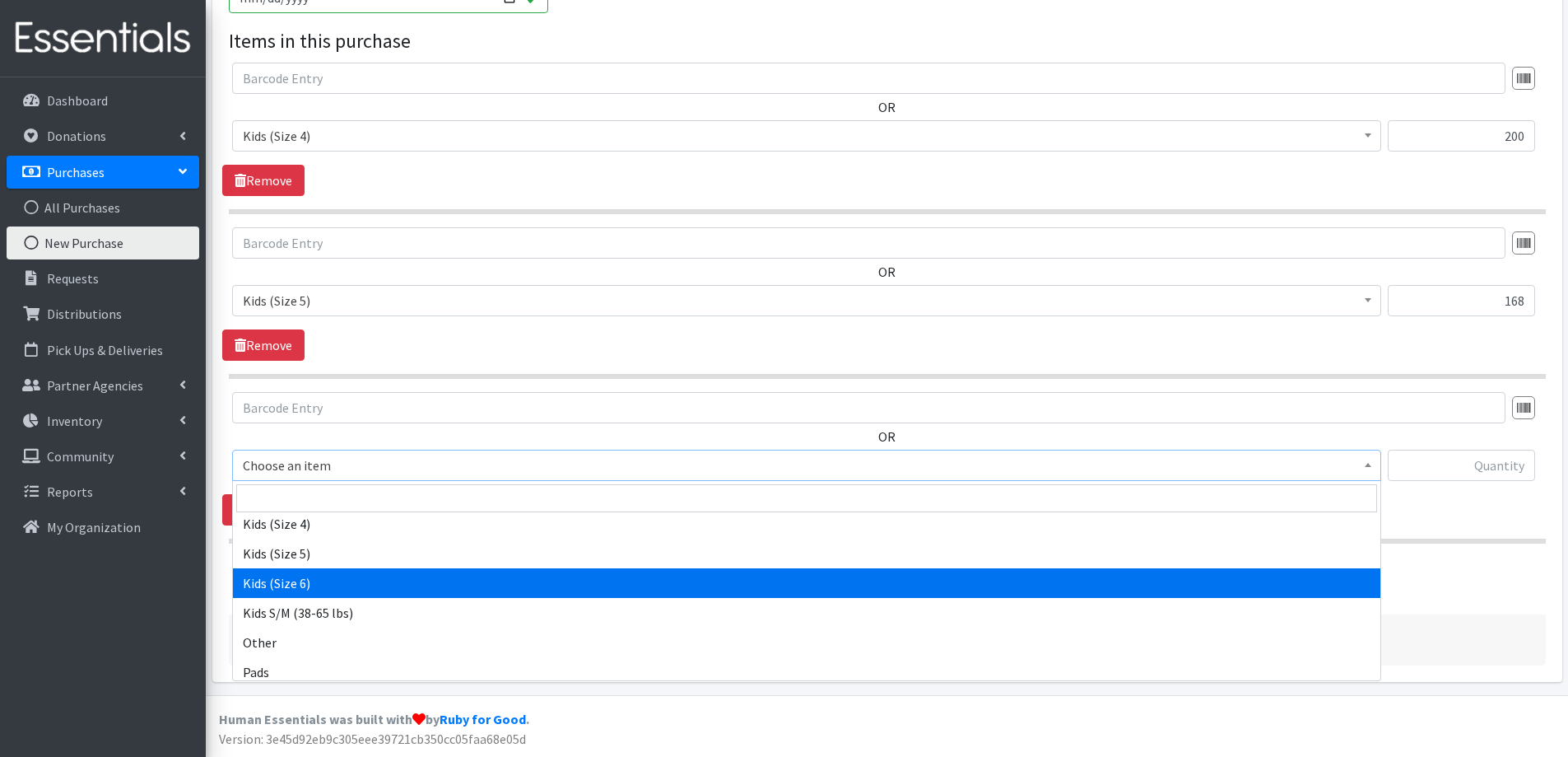
select select "2355"
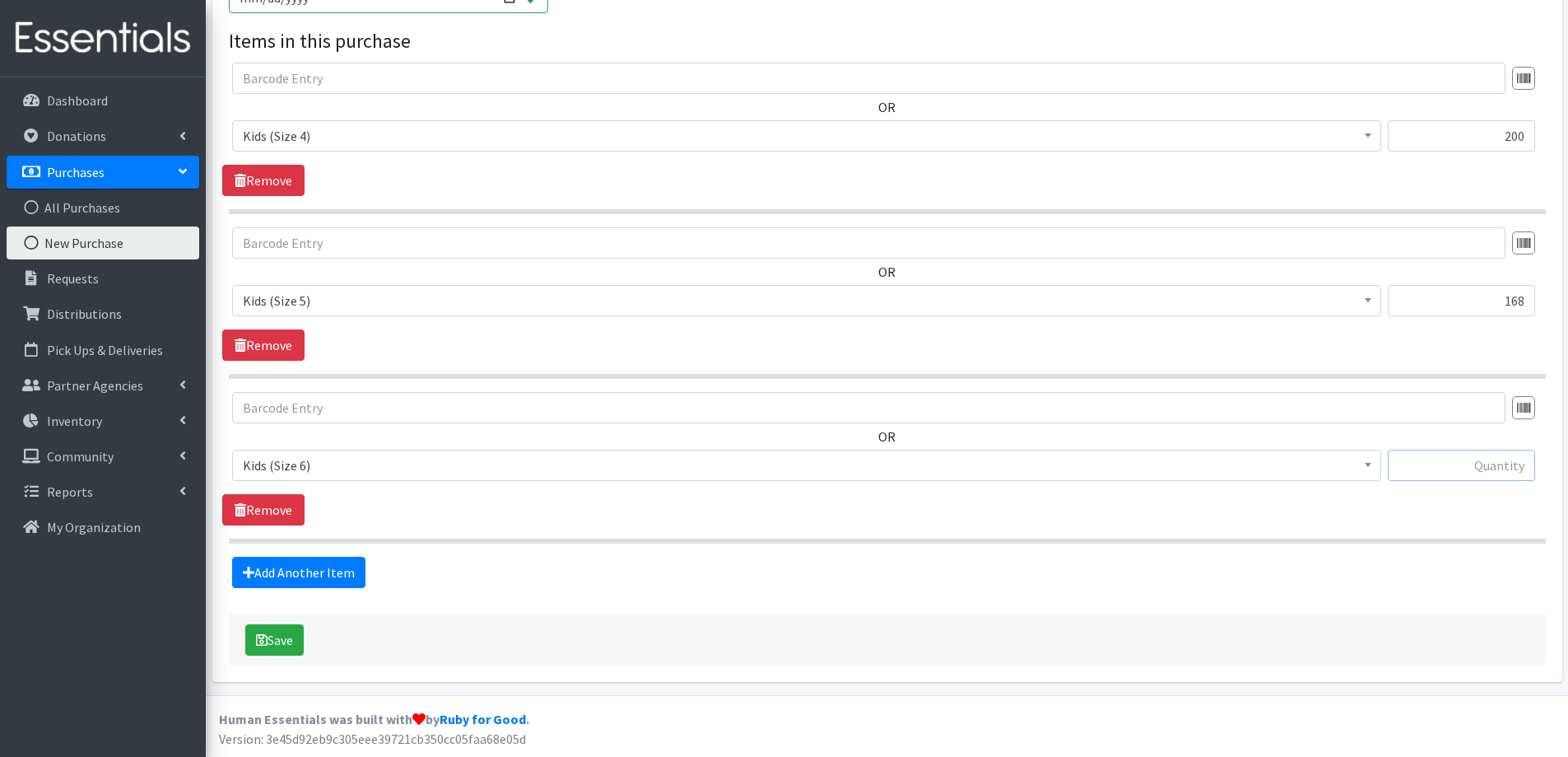
click at [1427, 460] on input "text" at bounding box center [1461, 465] width 147 height 32
type input "144"
click at [262, 653] on button "Save" at bounding box center [274, 639] width 59 height 32
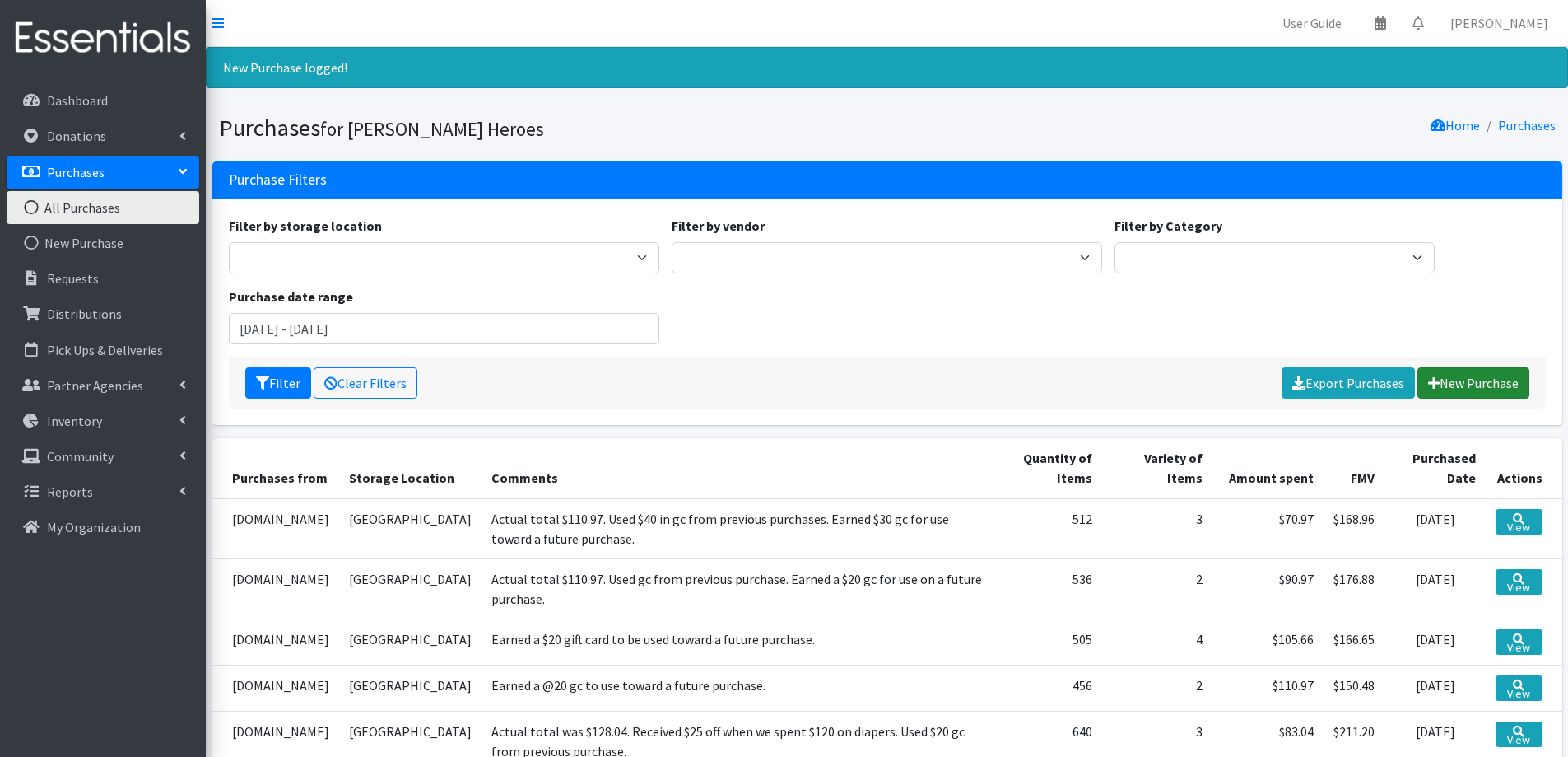
click at [1492, 373] on link "New Purchase" at bounding box center [1473, 383] width 112 height 32
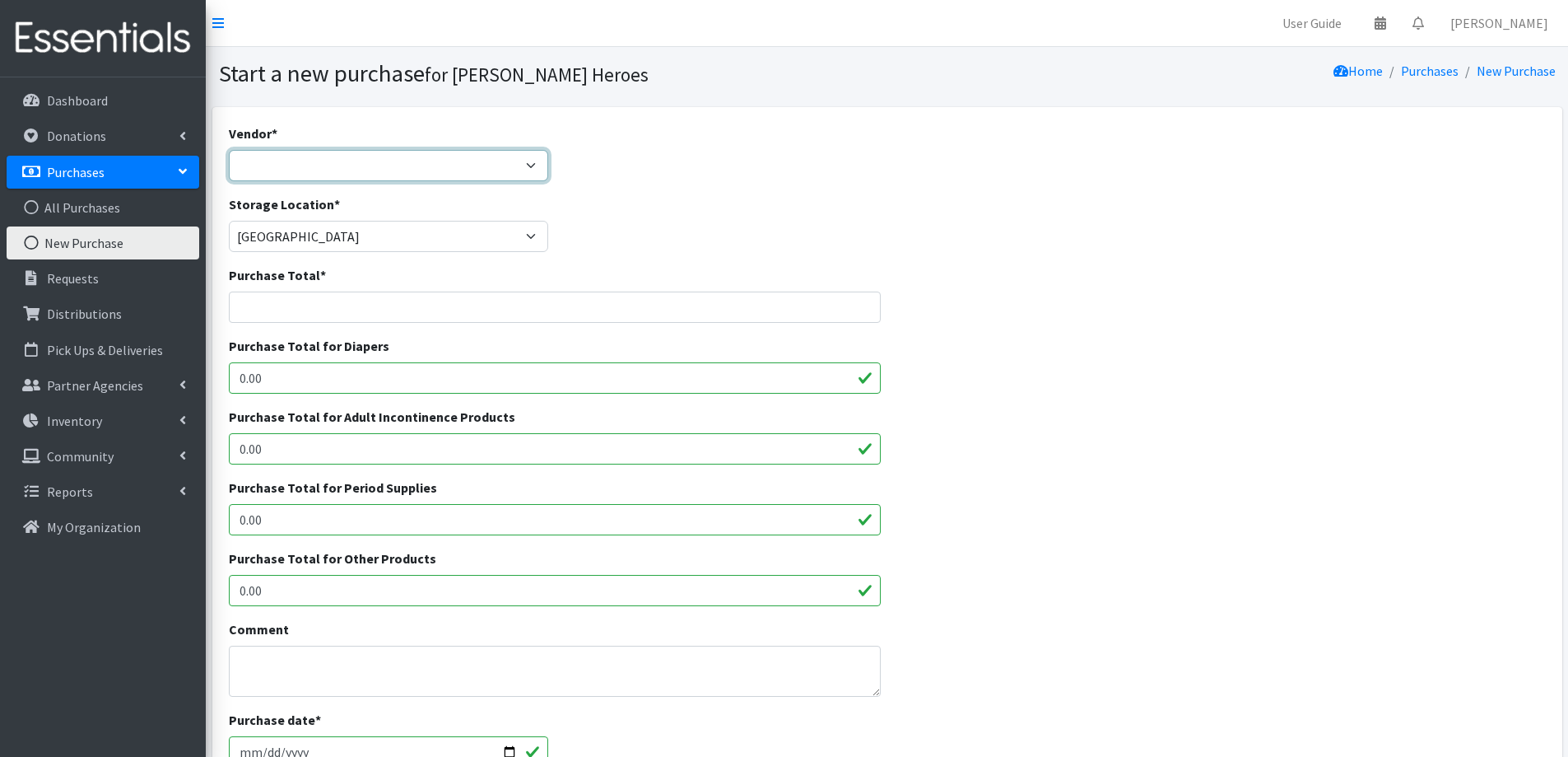
click at [281, 171] on select "[DOMAIN_NAME] Costco [DOMAIN_NAME] JSL Partners Studio K [DOMAIN_NAME] Walgreen…" at bounding box center [389, 165] width 320 height 32
select select "174"
click at [229, 150] on select "[DOMAIN_NAME] Costco [DOMAIN_NAME] JSL Partners Studio K [DOMAIN_NAME] Walgreen…" at bounding box center [389, 165] width 320 height 32
click at [328, 311] on input "Purchase Total *" at bounding box center [556, 307] width 653 height 32
click at [722, 255] on div "Storage Location * [GEOGRAPHIC_DATA]" at bounding box center [887, 229] width 1329 height 71
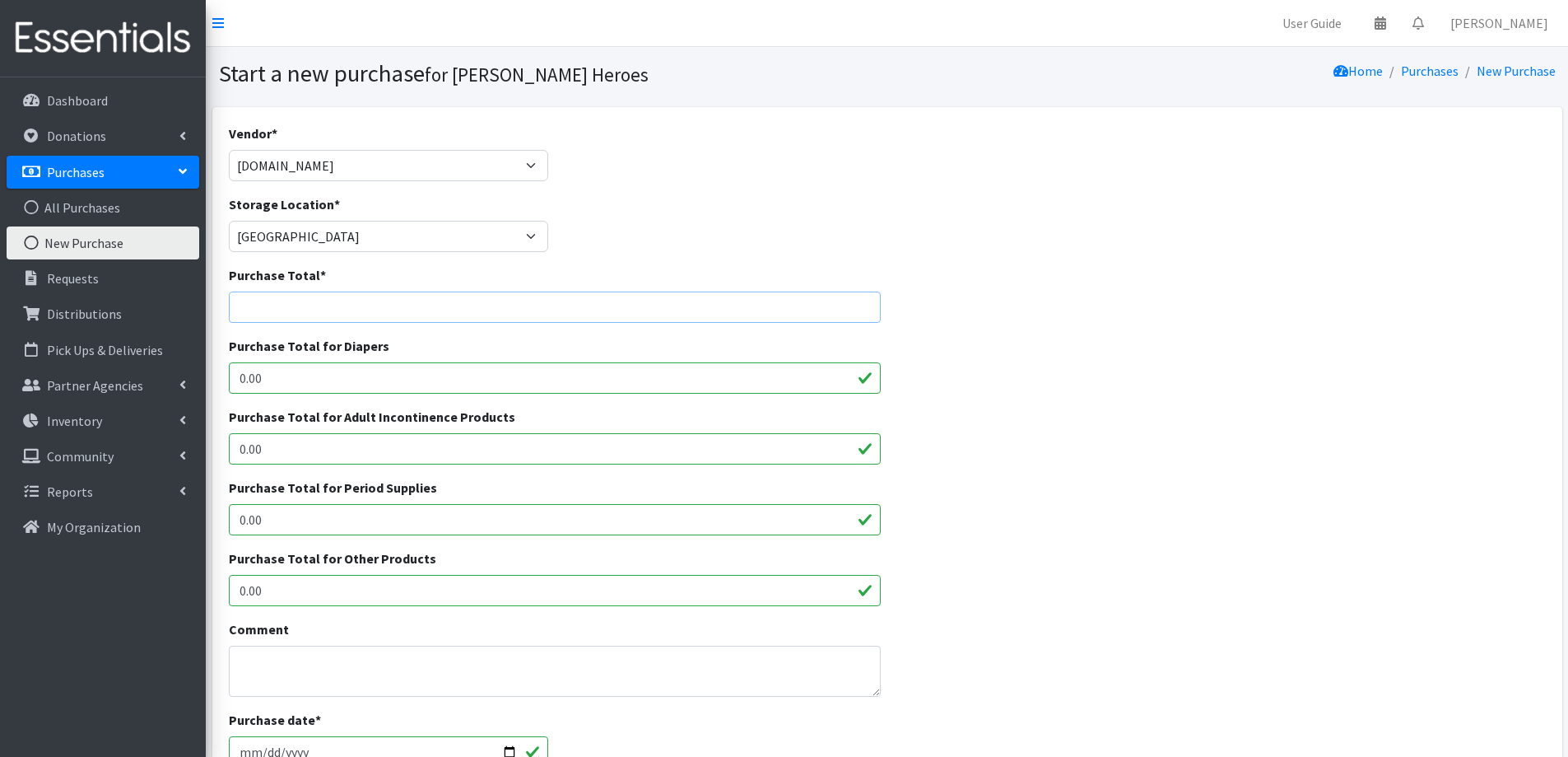
click at [667, 301] on input "Purchase Total *" at bounding box center [556, 307] width 653 height 32
type input "80.97"
drag, startPoint x: 297, startPoint y: 372, endPoint x: 143, endPoint y: 386, distance: 154.6
click at [143, 386] on div "User Guide 0 Pick-ups remaining this week View Calendar 0 Requests 0 Partner Ag…" at bounding box center [784, 591] width 1568 height 1182
type input "80.97"
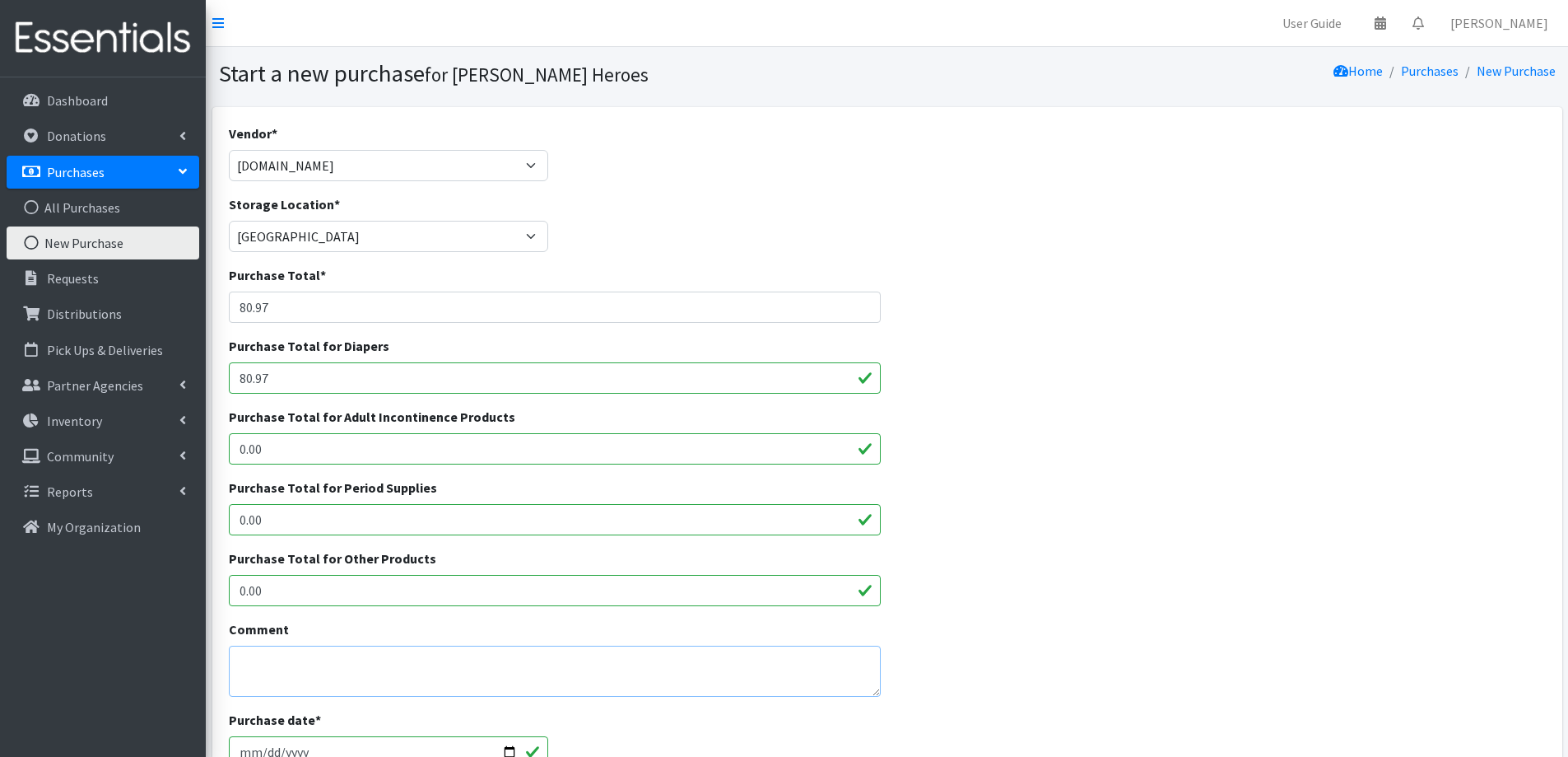
click at [358, 675] on textarea "Comment" at bounding box center [556, 671] width 653 height 51
click at [510, 661] on textarea "Earned $30 off through Target Circle deal and earled a $30 gc for use on a futu…" at bounding box center [556, 671] width 653 height 51
click at [740, 656] on textarea "Earned $30 off through Target Circle deal and earned a $30 gc for use on a futu…" at bounding box center [556, 671] width 653 height 51
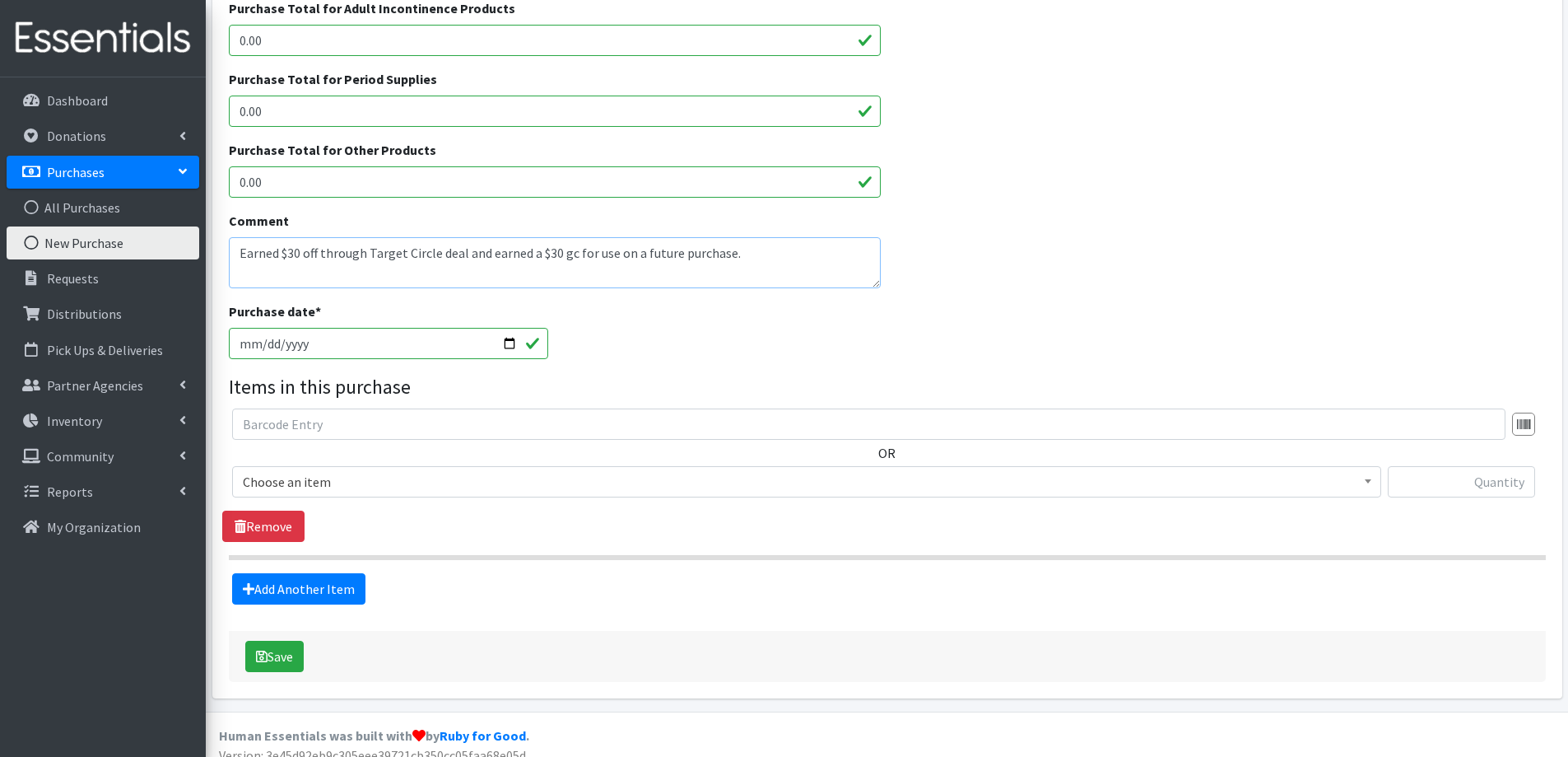
scroll to position [425, 0]
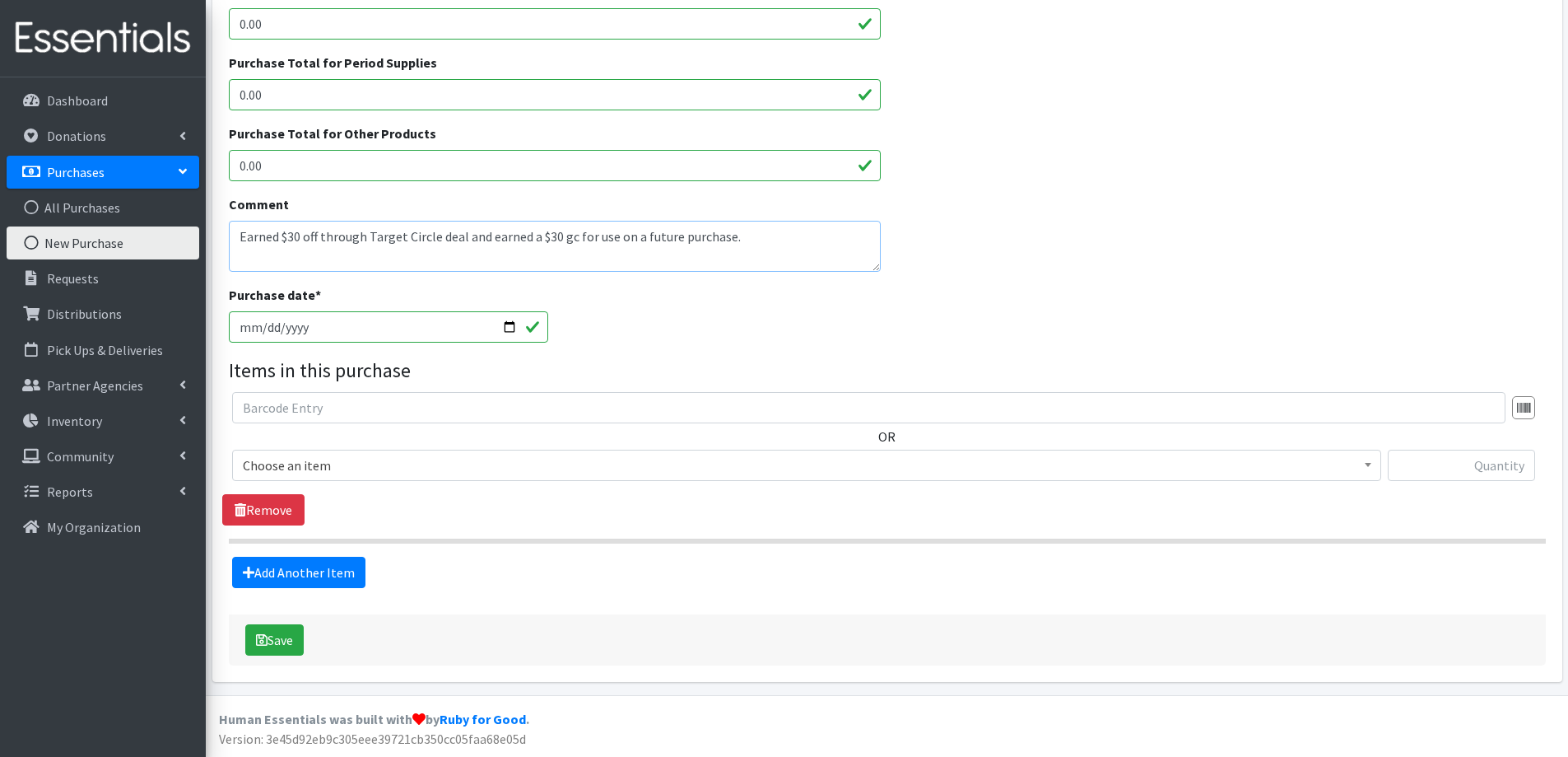
type textarea "Earned $30 off through Target Circle deal and earned a $30 gc for use on a futu…"
click at [398, 476] on span "Choose an item" at bounding box center [806, 465] width 1127 height 23
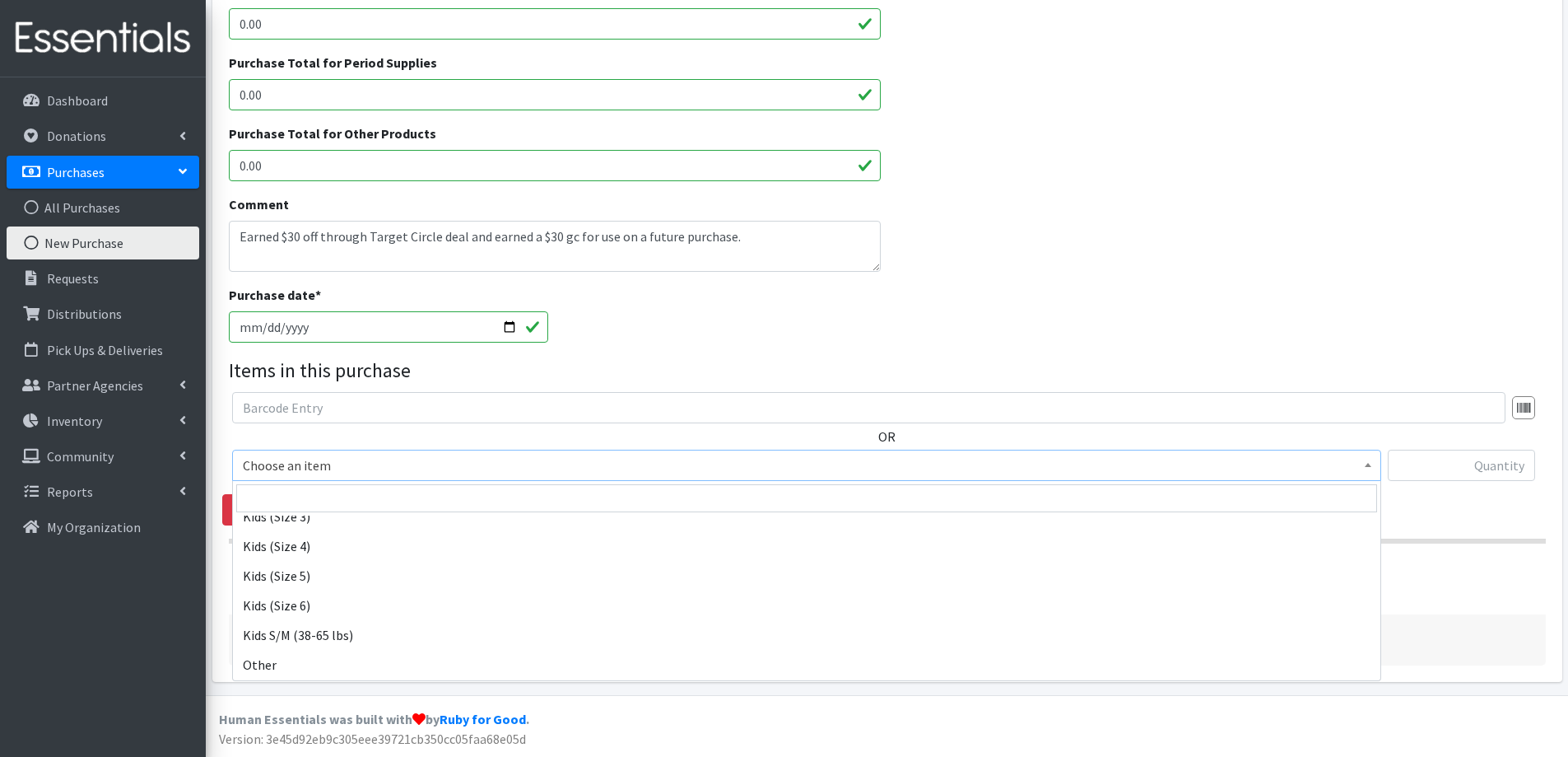
scroll to position [906, 0]
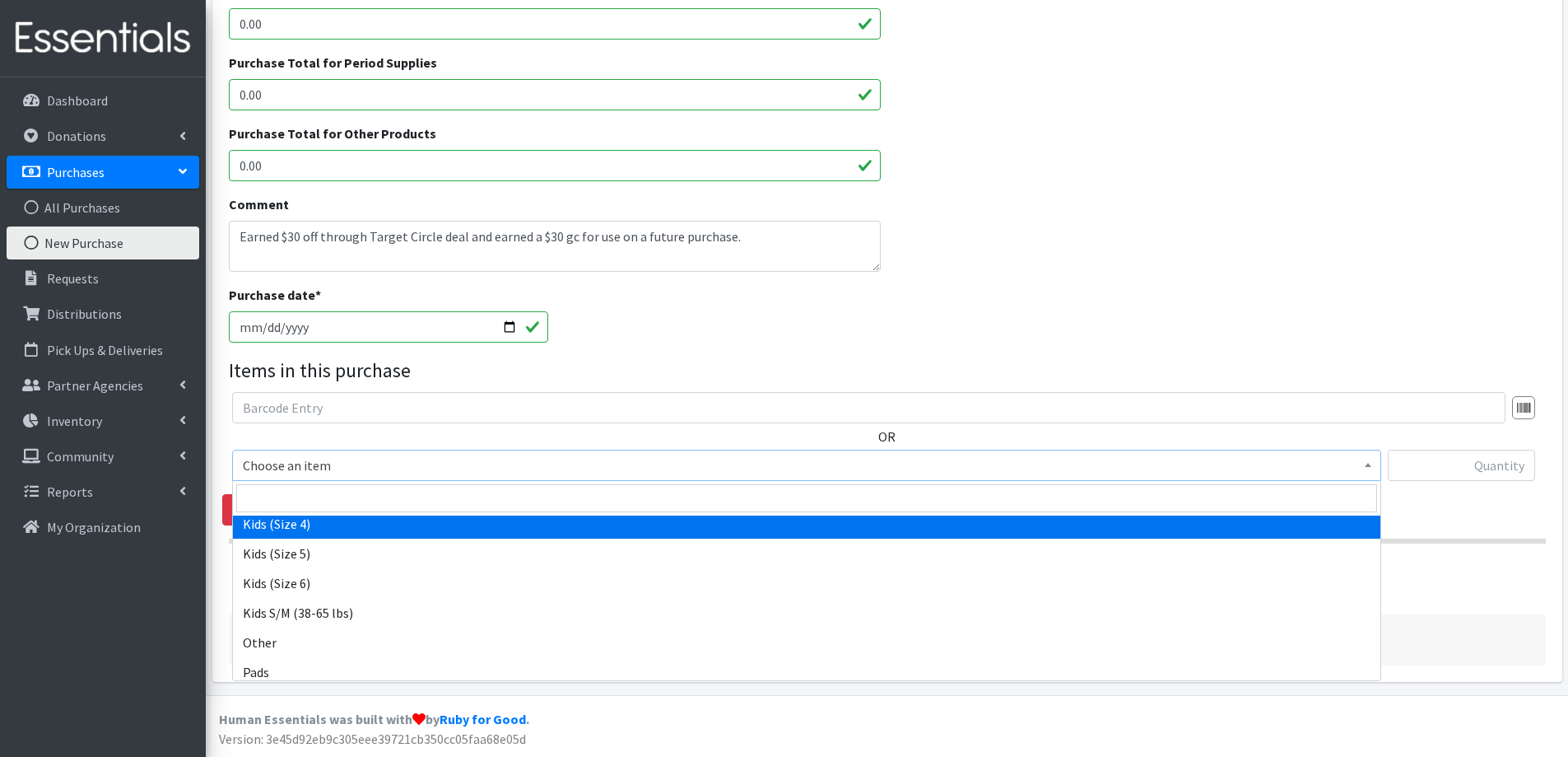
select select "2330"
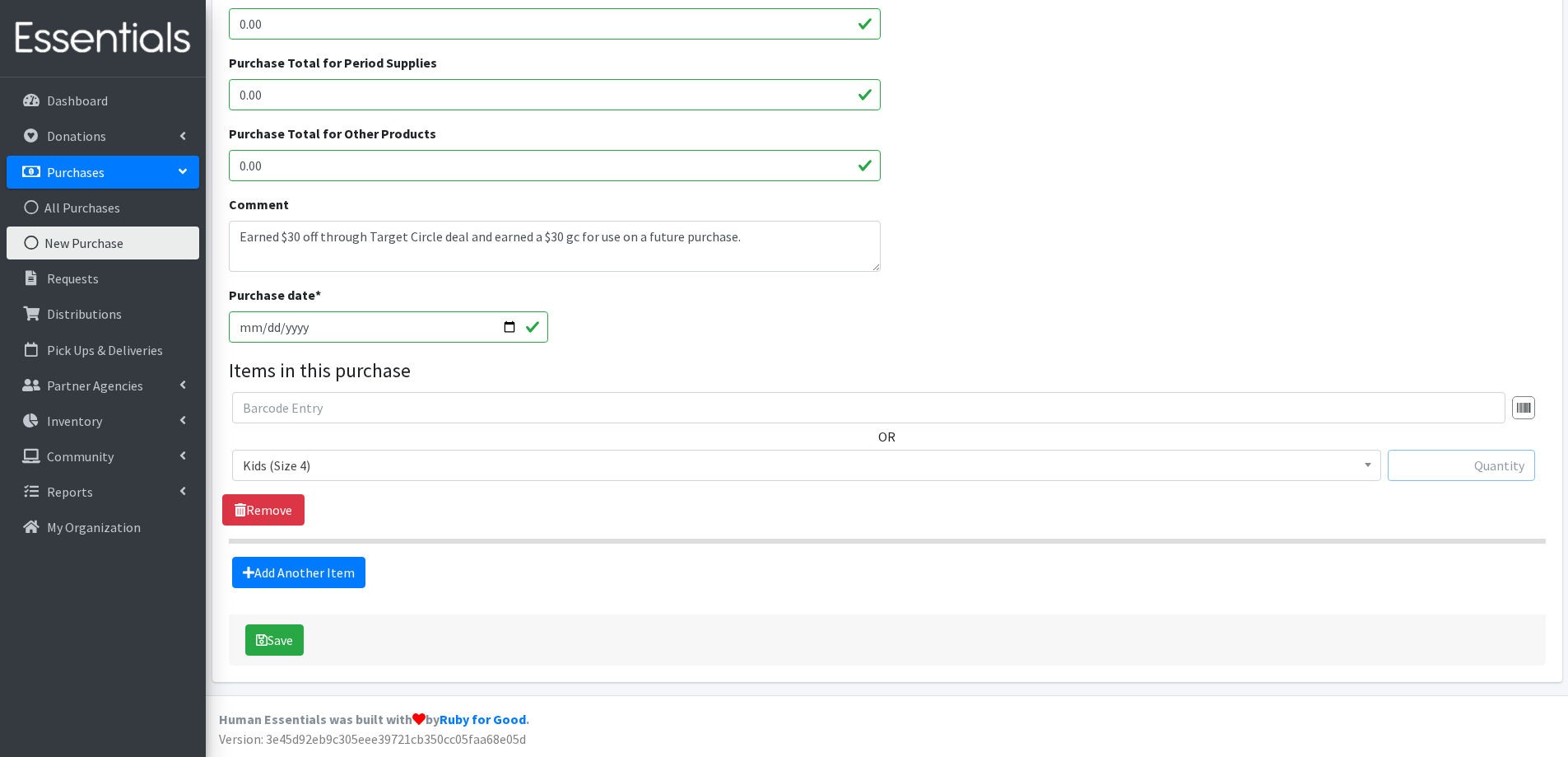
click at [1427, 456] on input "text" at bounding box center [1461, 465] width 147 height 32
type input "200"
click at [303, 579] on link "Add Another Item" at bounding box center [298, 572] width 134 height 32
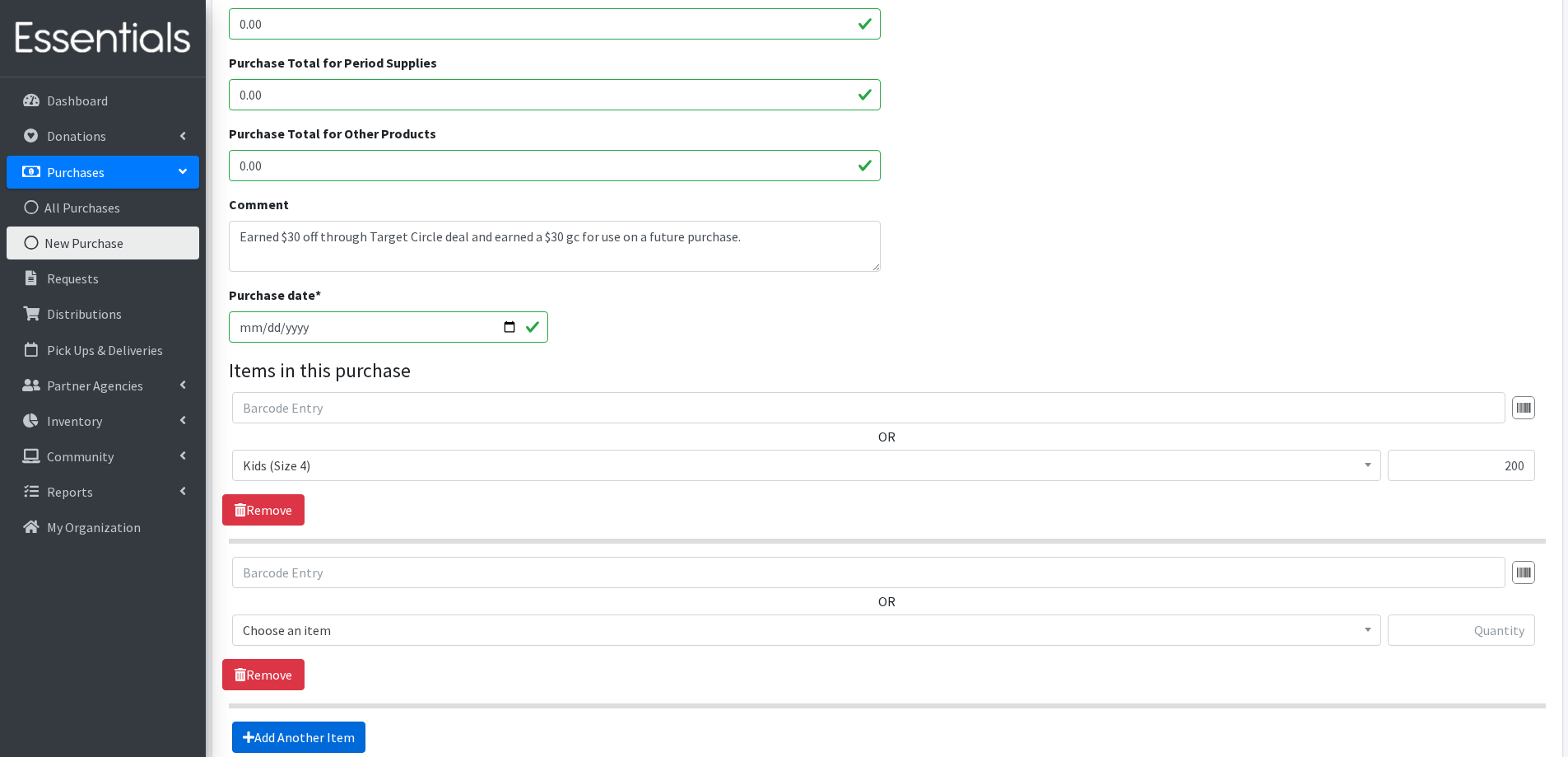
scroll to position [590, 0]
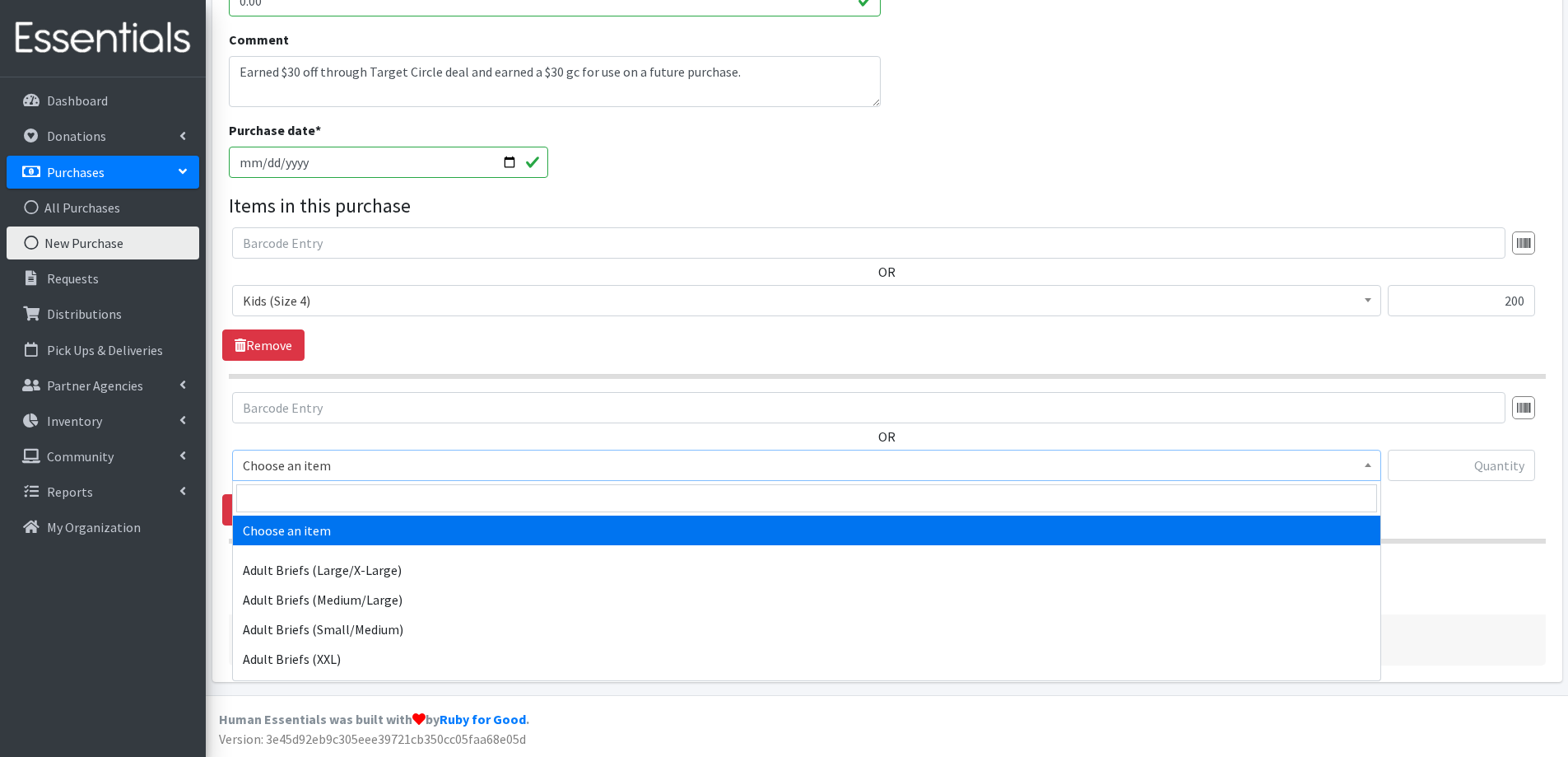
click at [292, 468] on span "Choose an item" at bounding box center [806, 465] width 1127 height 23
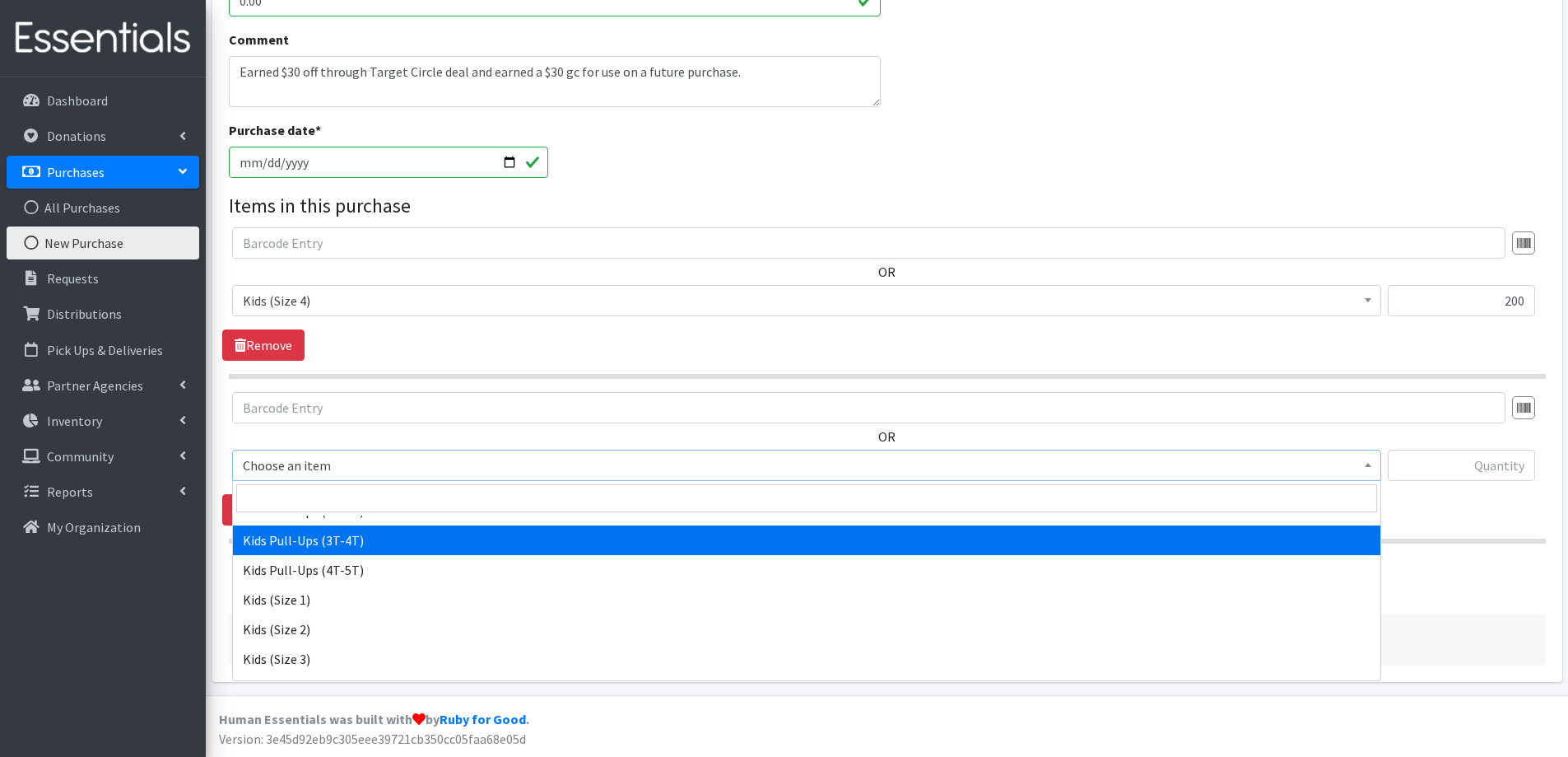
scroll to position [823, 0]
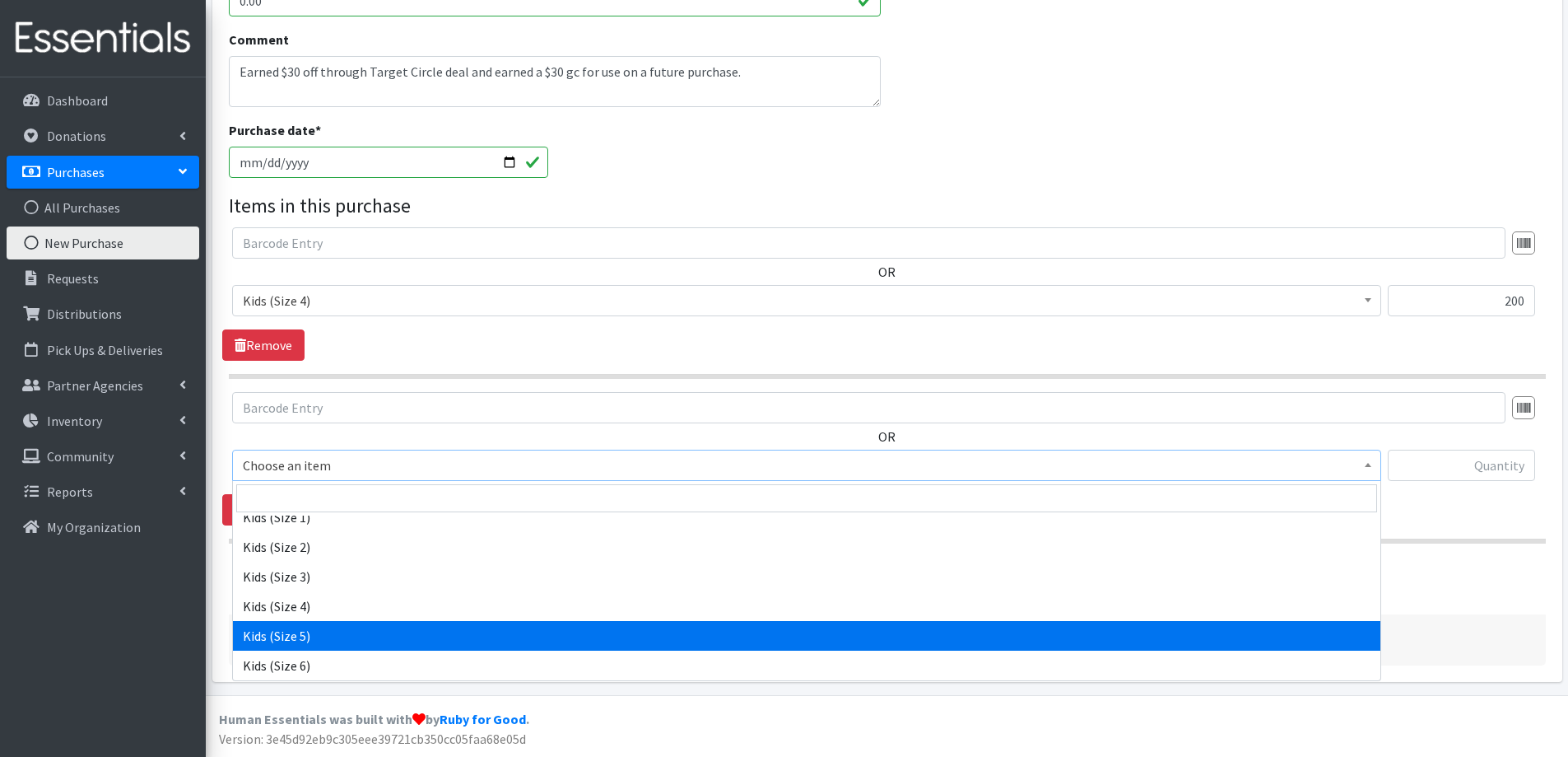
select select "2351"
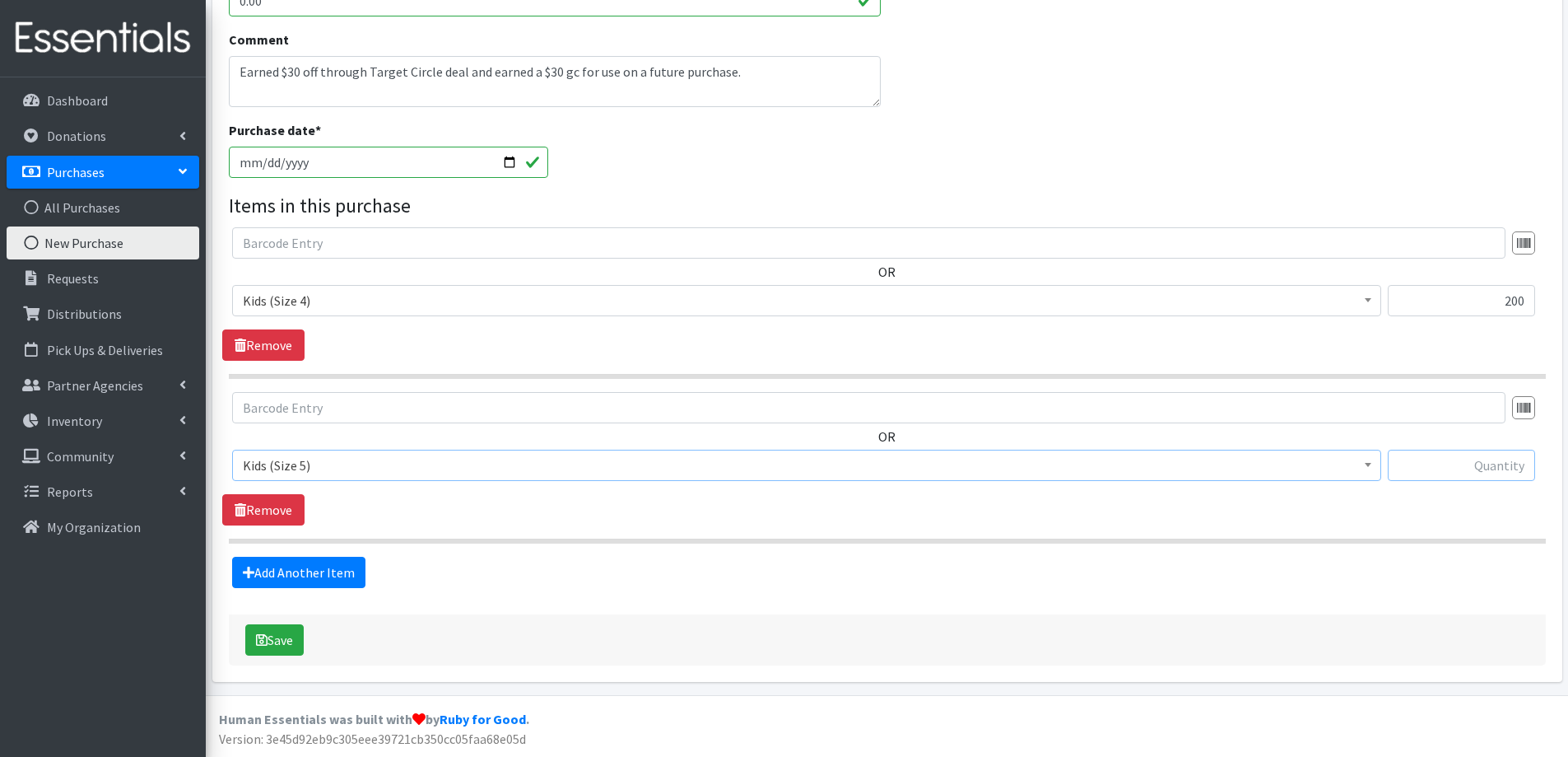
click at [1468, 467] on input "text" at bounding box center [1461, 465] width 147 height 32
type input "168"
click at [303, 575] on link "Add Another Item" at bounding box center [298, 572] width 134 height 32
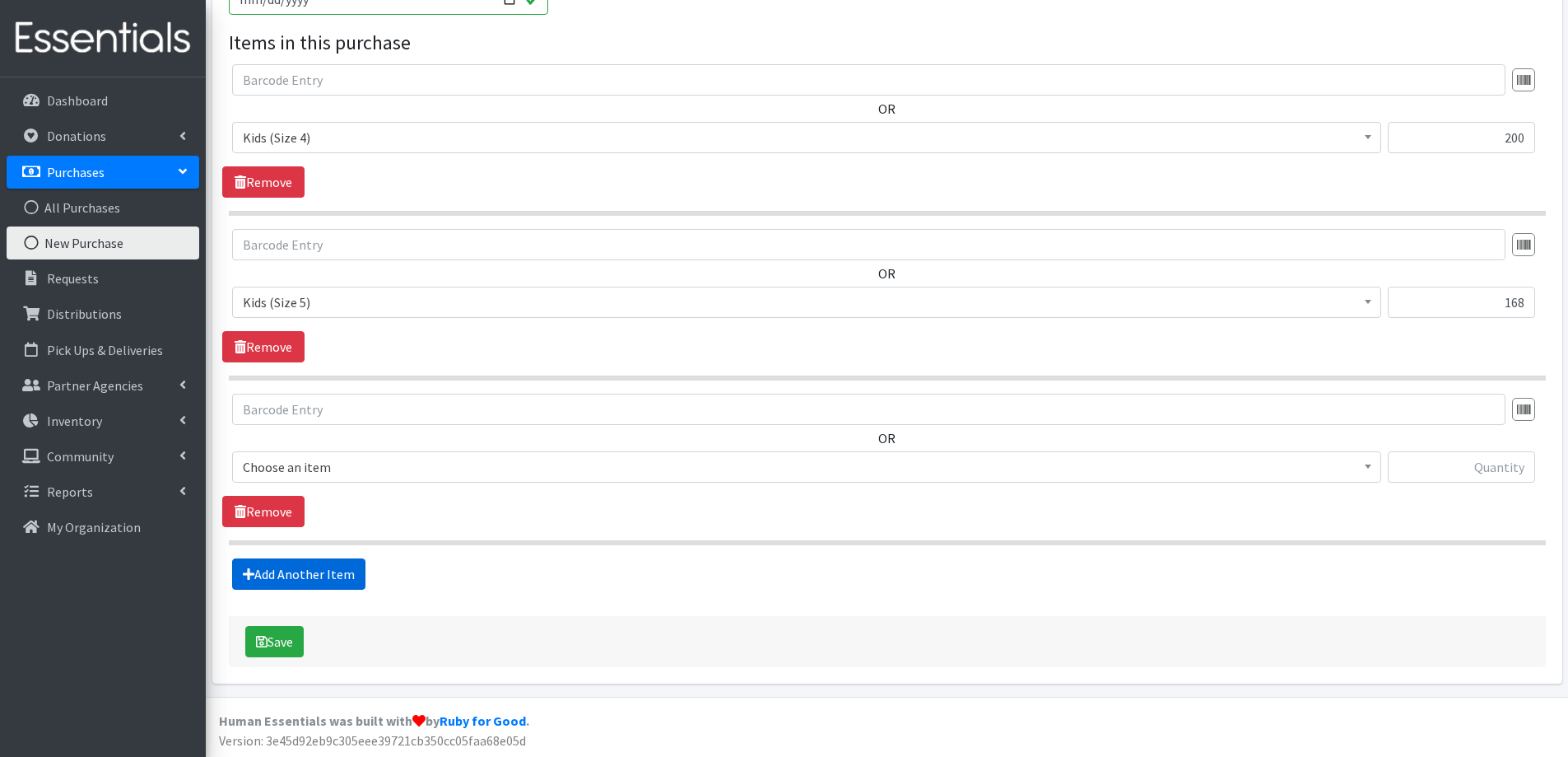
scroll to position [754, 0]
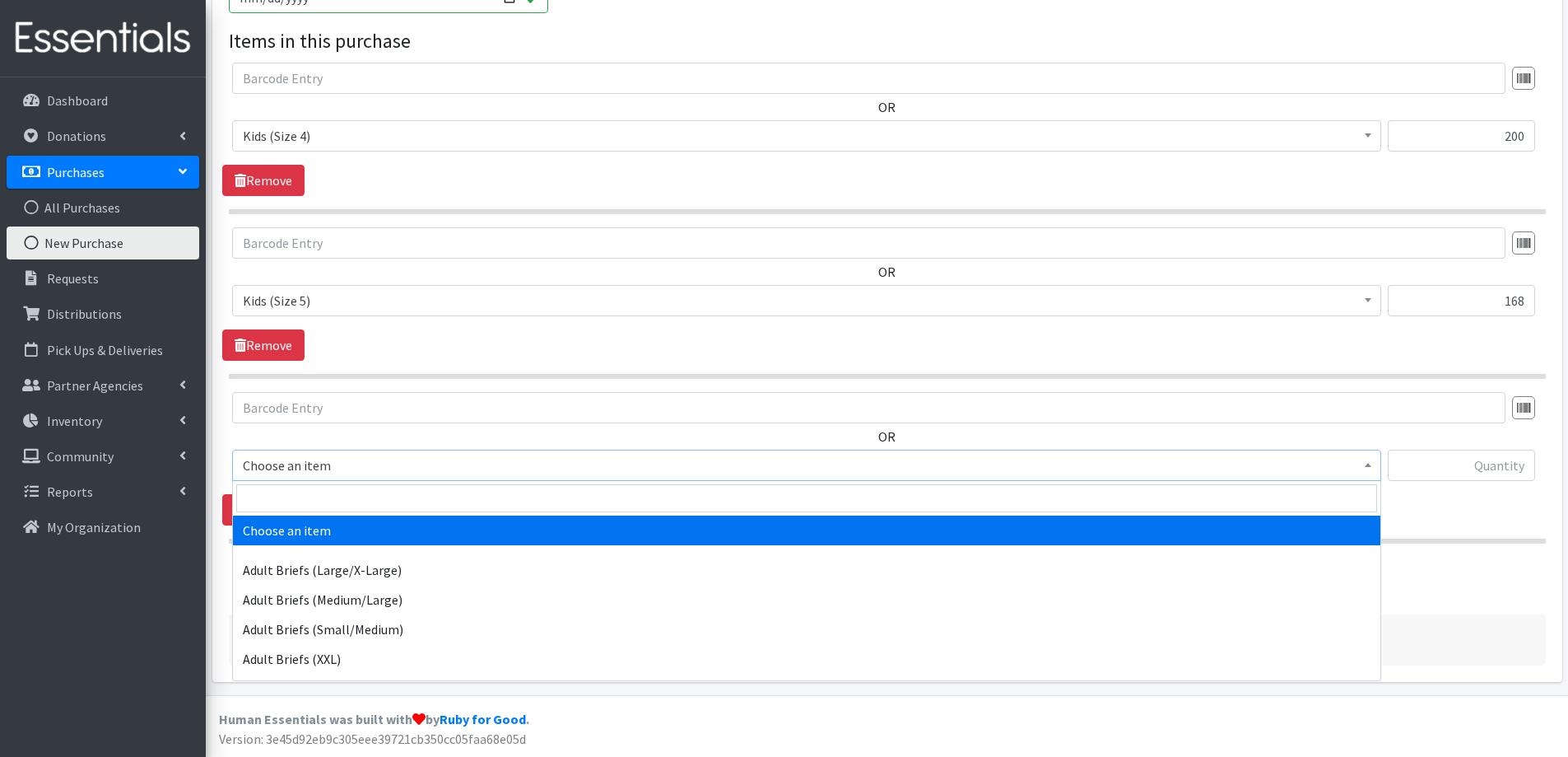
click at [289, 471] on span "Choose an item" at bounding box center [806, 465] width 1127 height 23
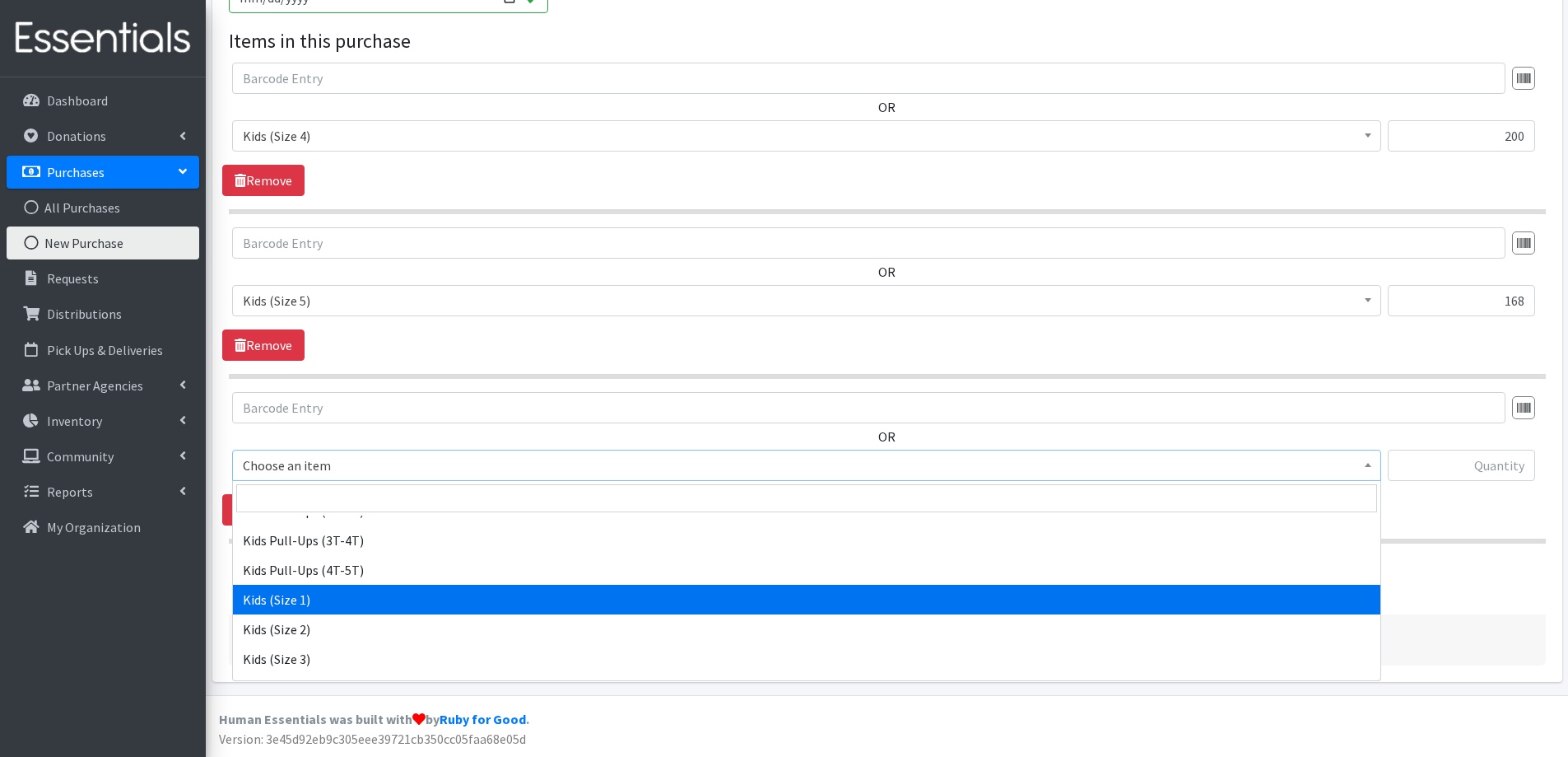
scroll to position [906, 0]
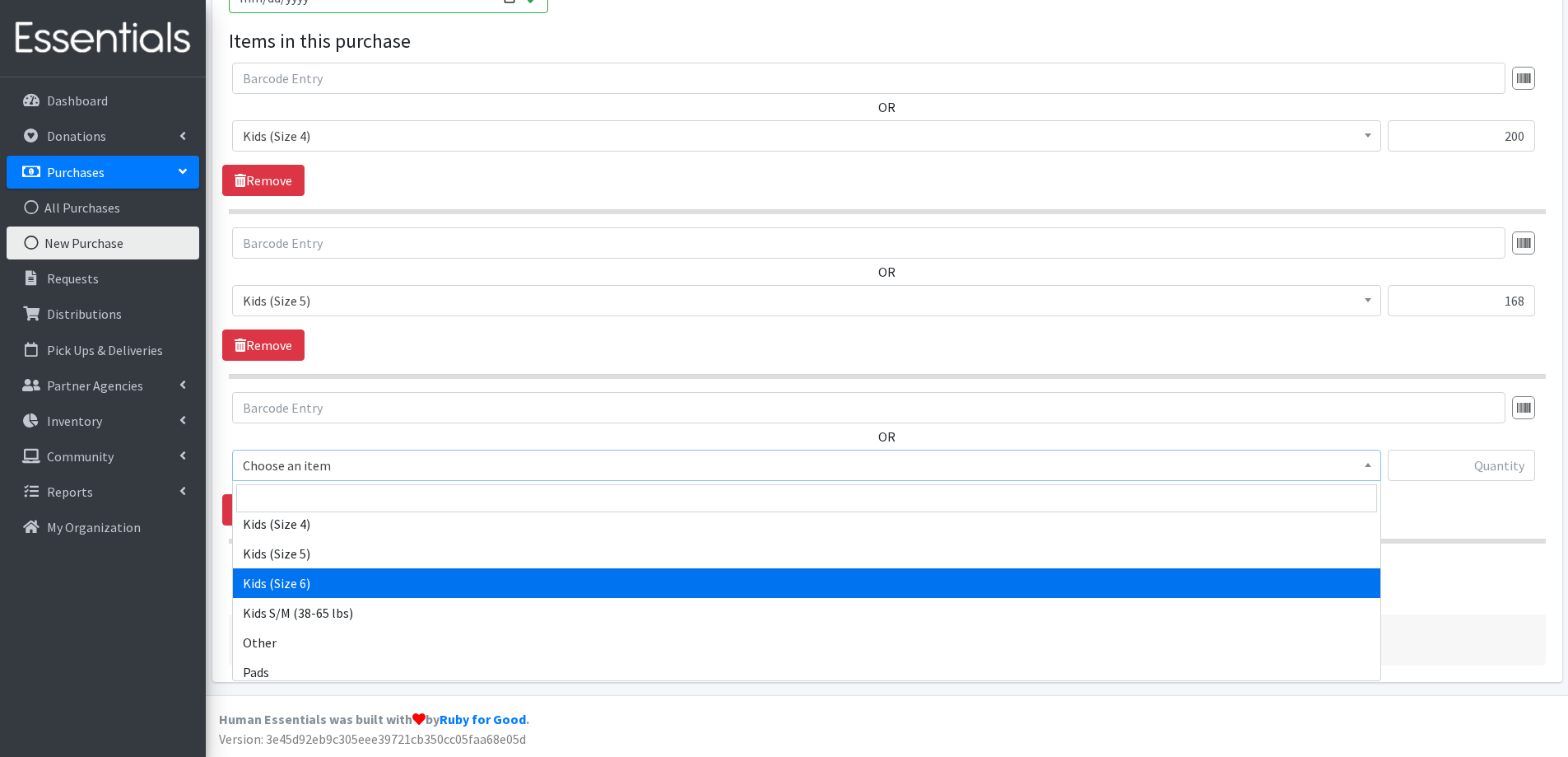
select select "2355"
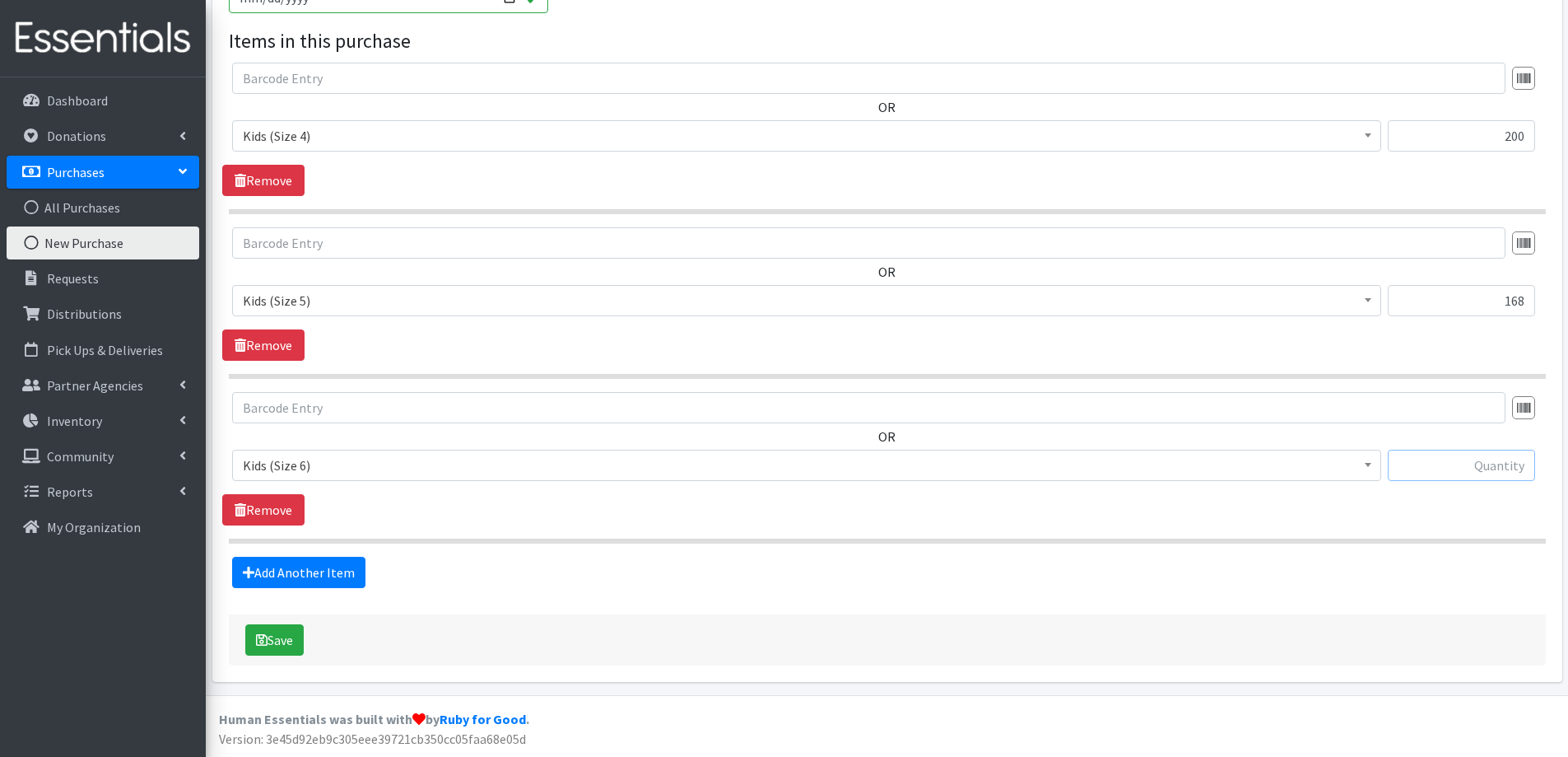
click at [1504, 476] on input "text" at bounding box center [1461, 465] width 147 height 32
type input "144"
click at [298, 634] on button "Save" at bounding box center [274, 639] width 59 height 32
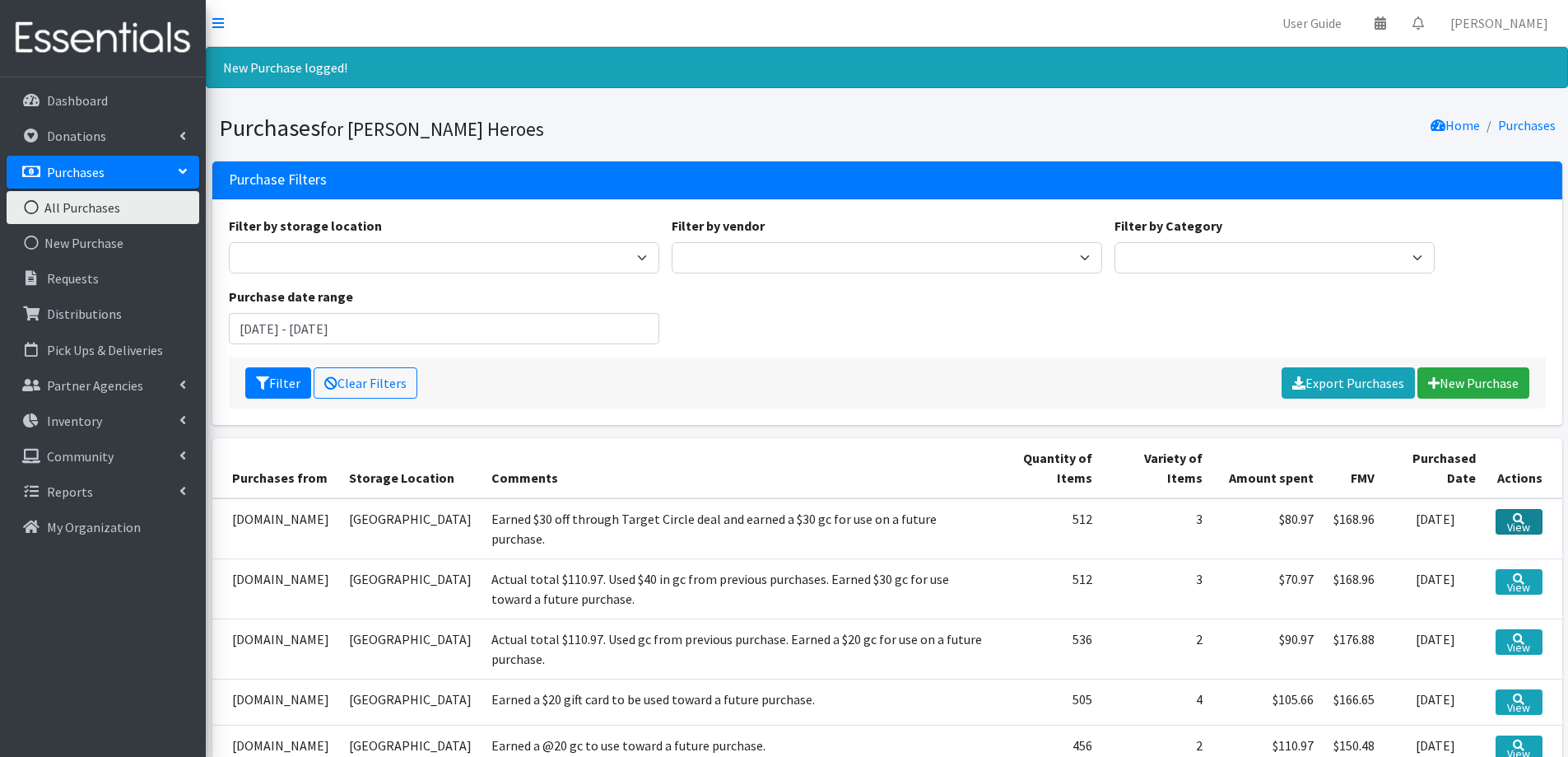
click at [1505, 519] on link "View" at bounding box center [1519, 522] width 46 height 26
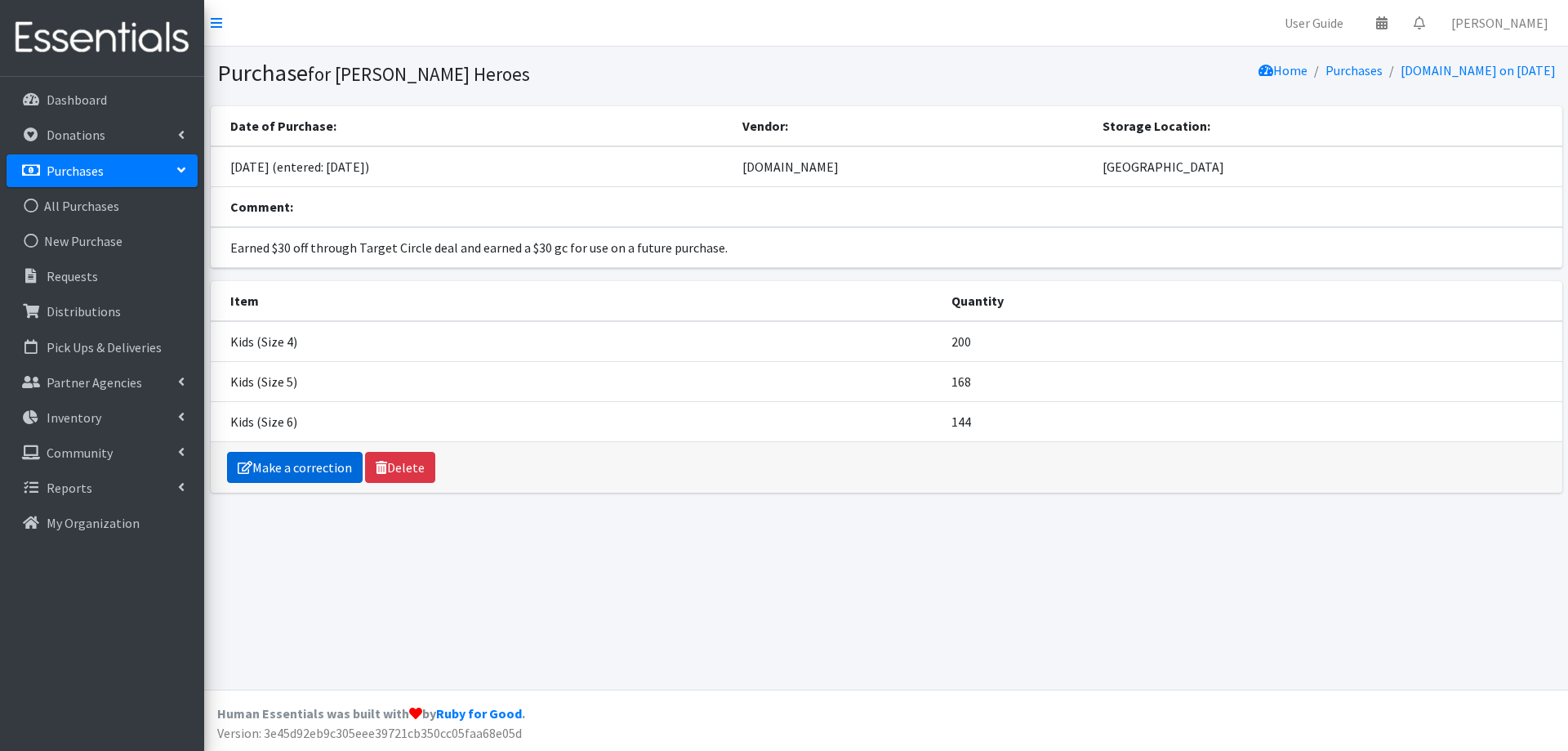
click at [294, 475] on link "Make a correction" at bounding box center [295, 467] width 135 height 31
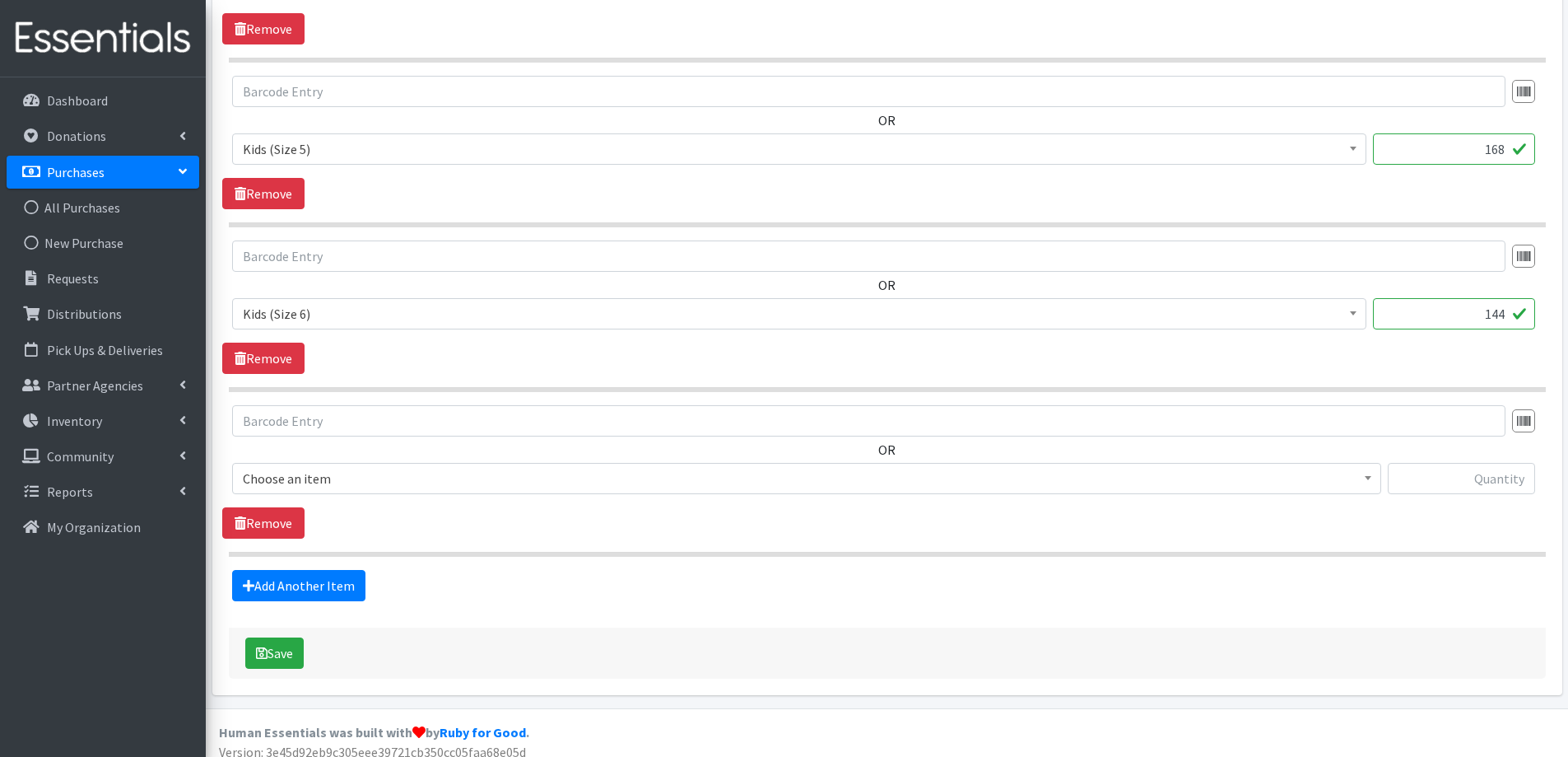
scroll to position [494, 0]
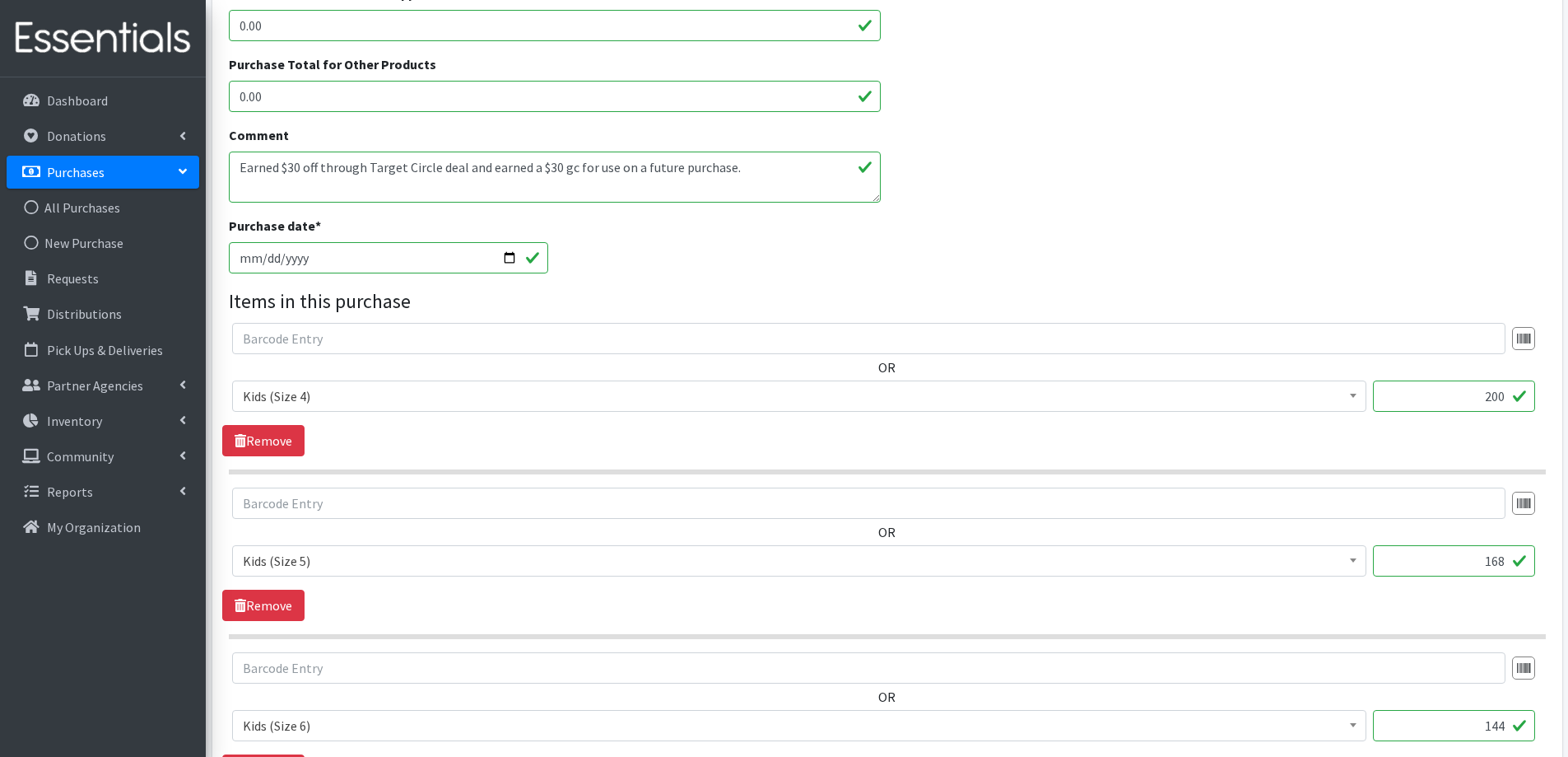
click at [259, 263] on input "2025-09-22" at bounding box center [389, 257] width 320 height 32
type input "[DATE]"
click at [462, 756] on html "User Guide 0 Pick-ups remaining this week View Calendar 0 Requests 0 Partner Ag…" at bounding box center [784, 344] width 1568 height 1676
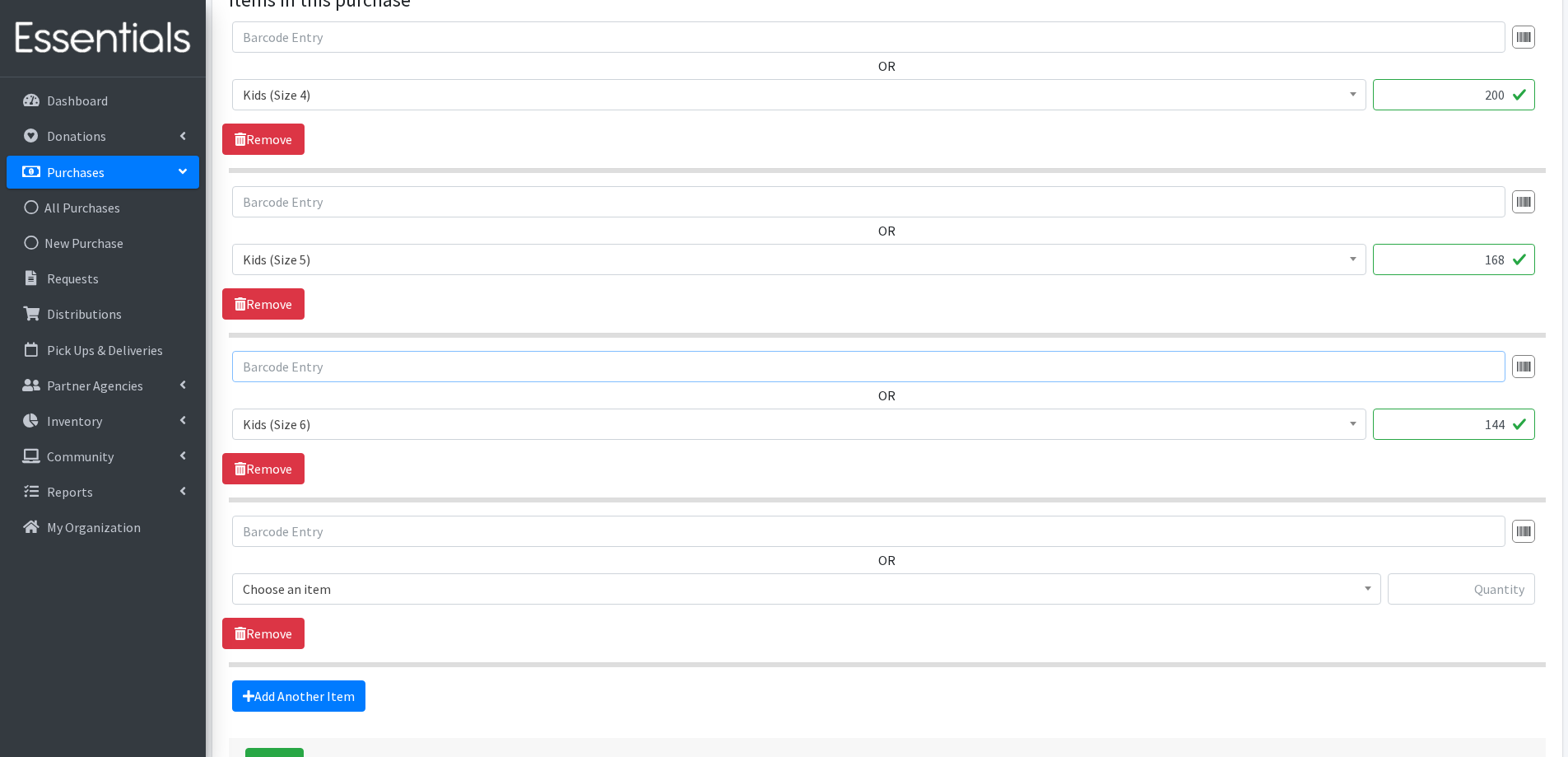
scroll to position [919, 0]
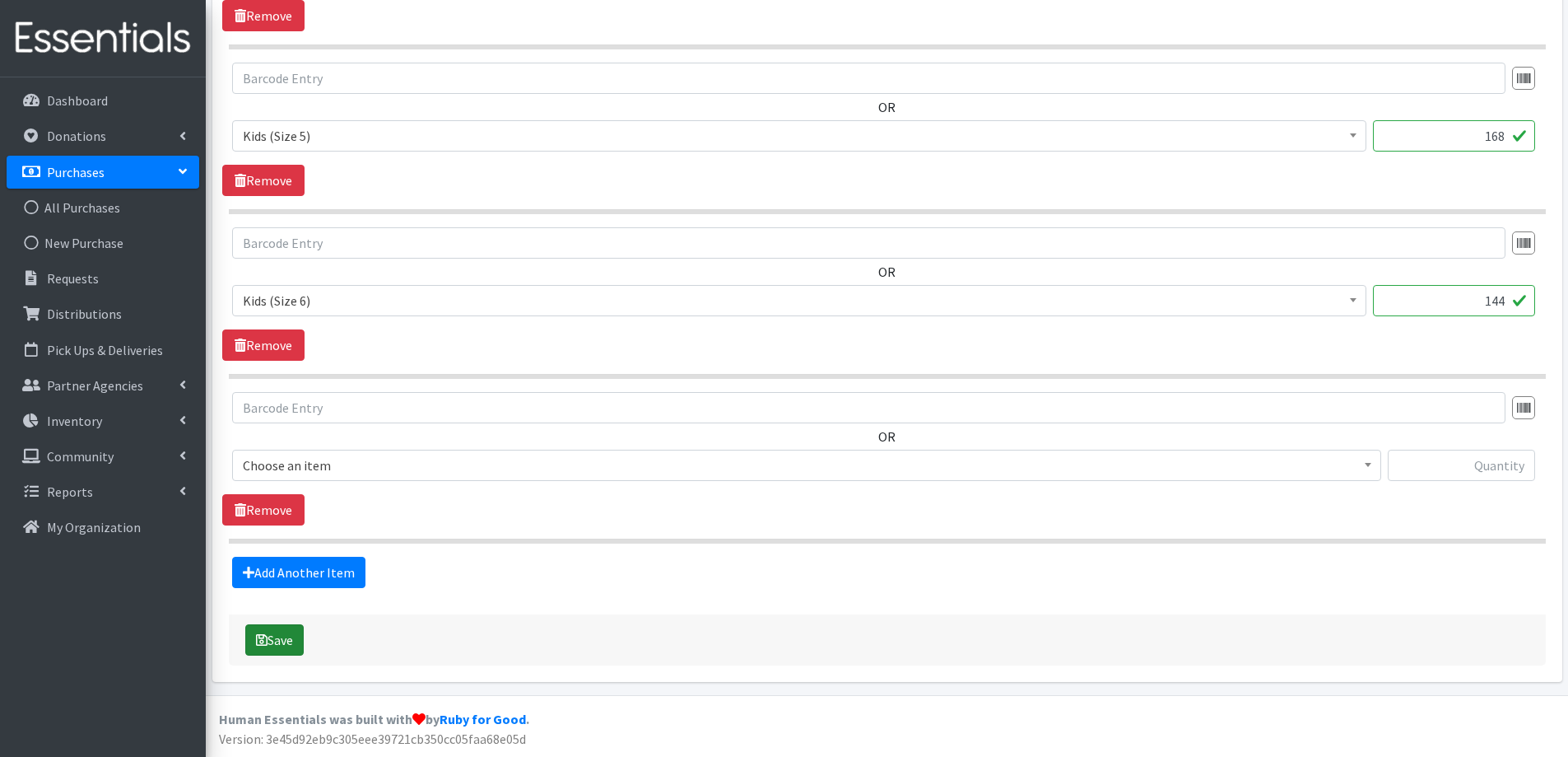
click at [275, 638] on button "Save" at bounding box center [274, 639] width 59 height 32
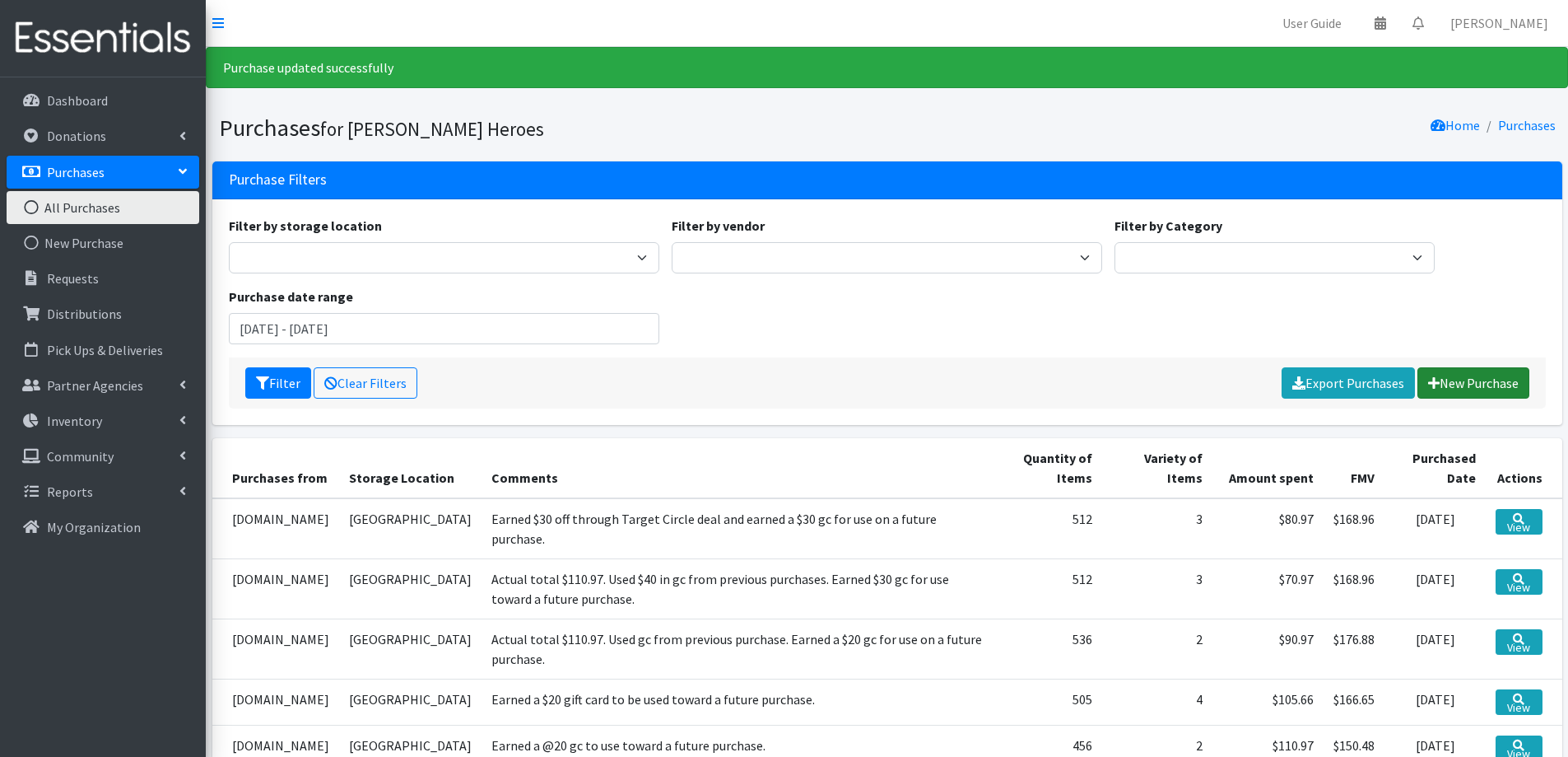
click at [1470, 389] on link "New Purchase" at bounding box center [1473, 383] width 112 height 32
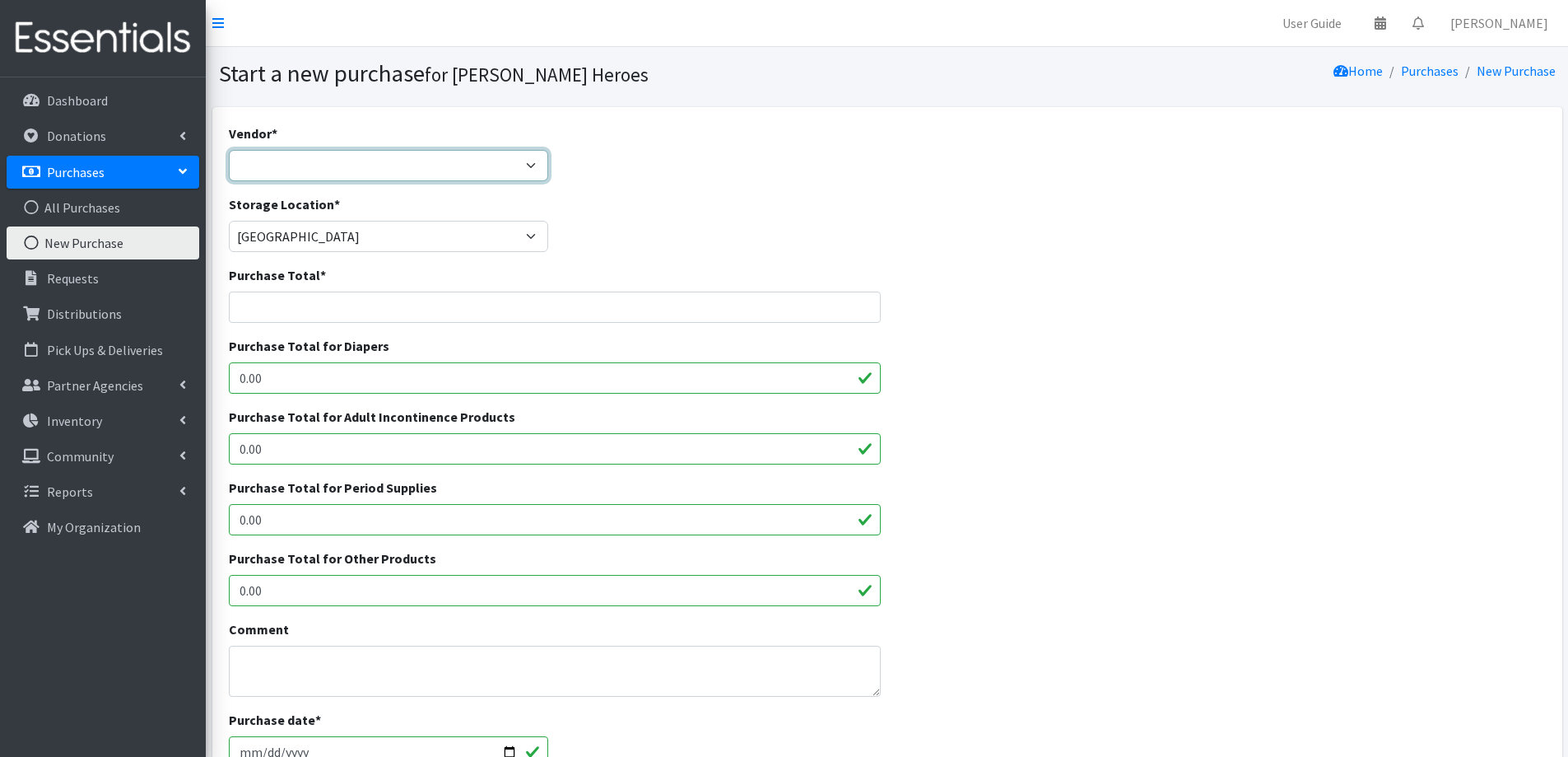
click at [335, 170] on select "Amazon.com Costco Jet.com JSL Partners Studio K Target.com Walgreens Walmart --…" at bounding box center [389, 165] width 320 height 32
select select "174"
click at [229, 150] on select "Amazon.com Costco Jet.com JSL Partners Studio K Target.com Walgreens Walmart --…" at bounding box center [389, 165] width 320 height 32
click at [257, 302] on input "Purchase Total *" at bounding box center [556, 307] width 653 height 32
type input "75.66`"
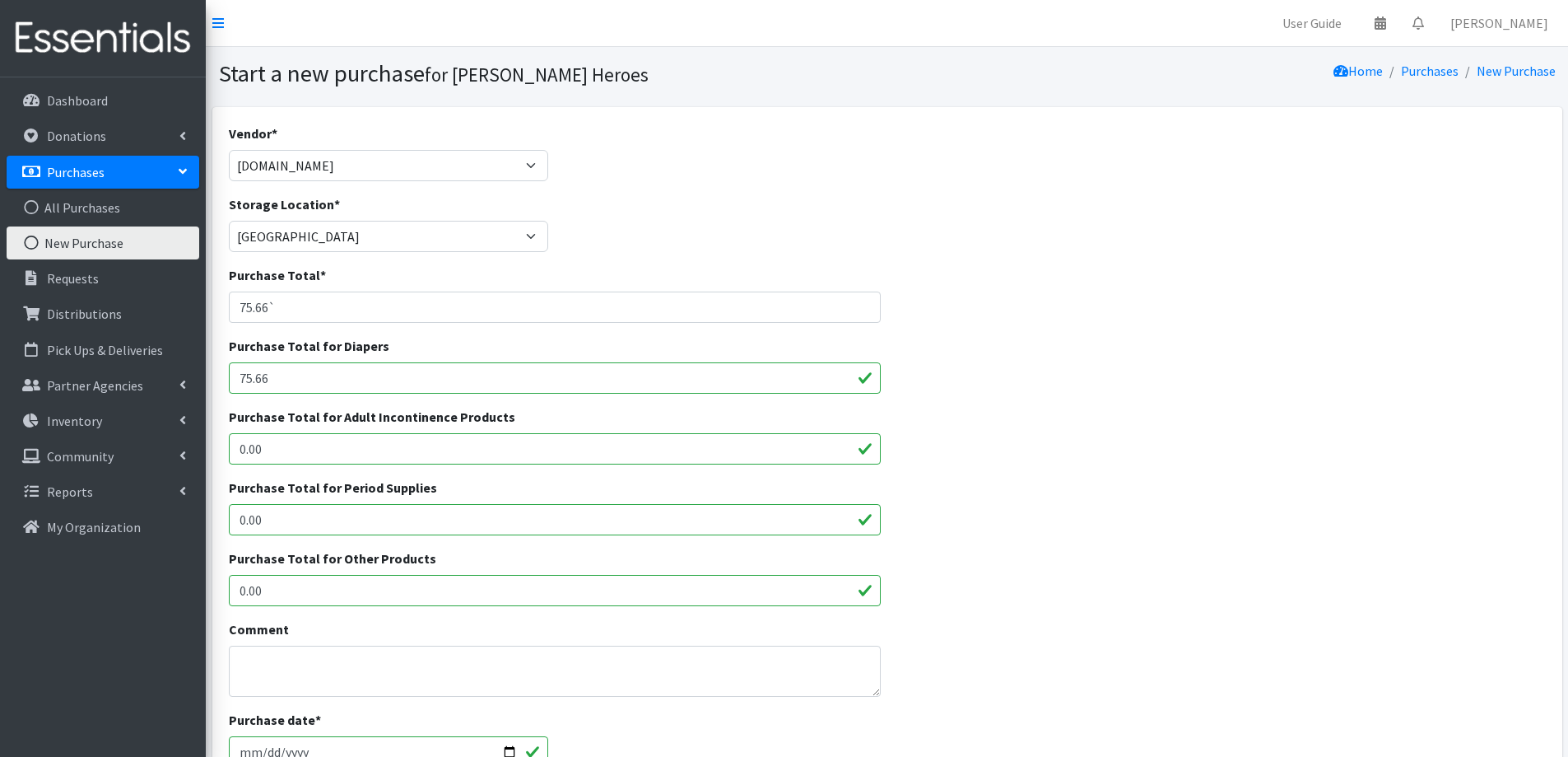
type input "75.66"
click at [304, 309] on input "75.66`" at bounding box center [556, 307] width 653 height 32
type input "75.66"
click at [354, 658] on textarea "Comment" at bounding box center [556, 671] width 653 height 51
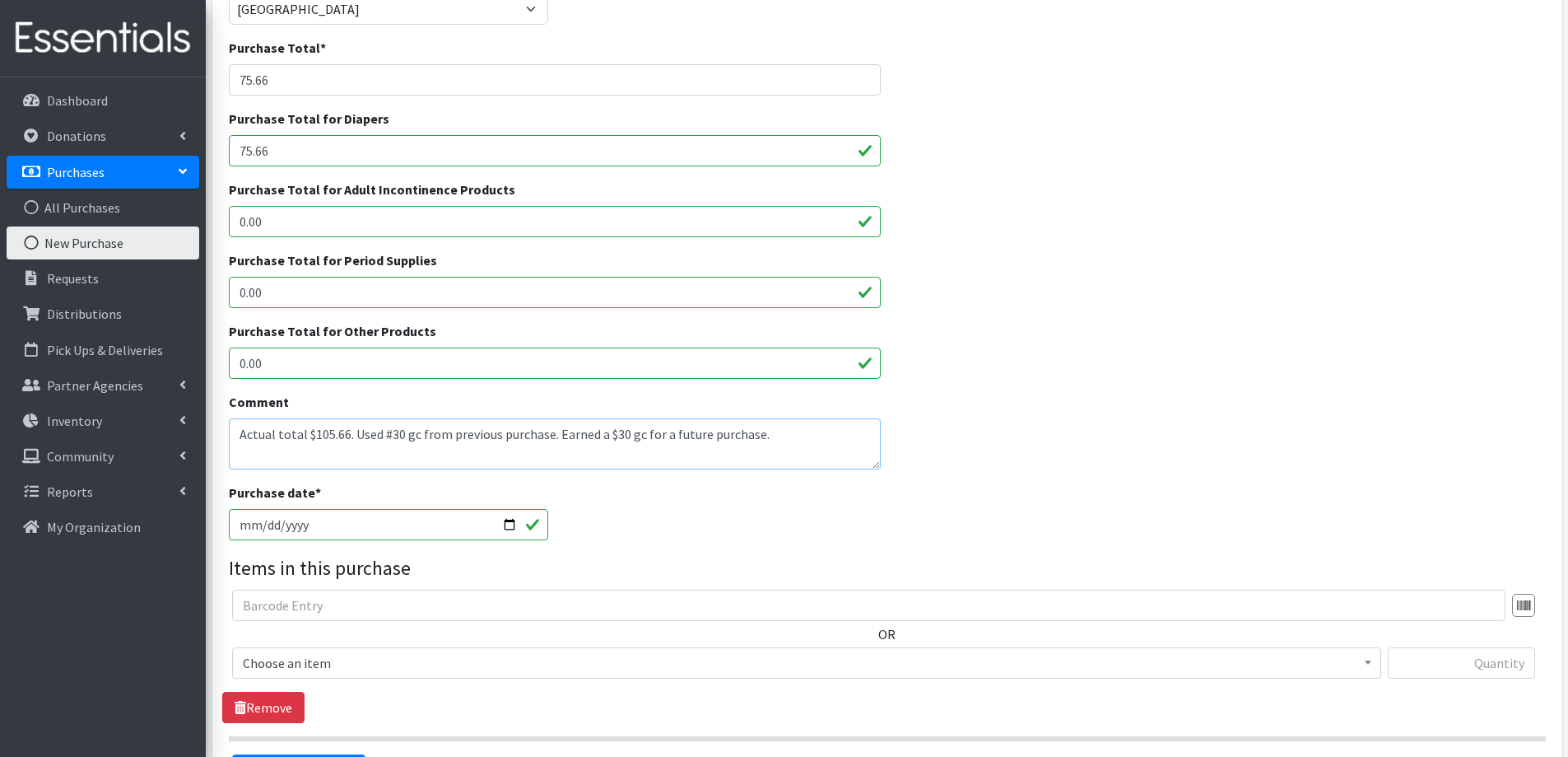
scroll to position [329, 0]
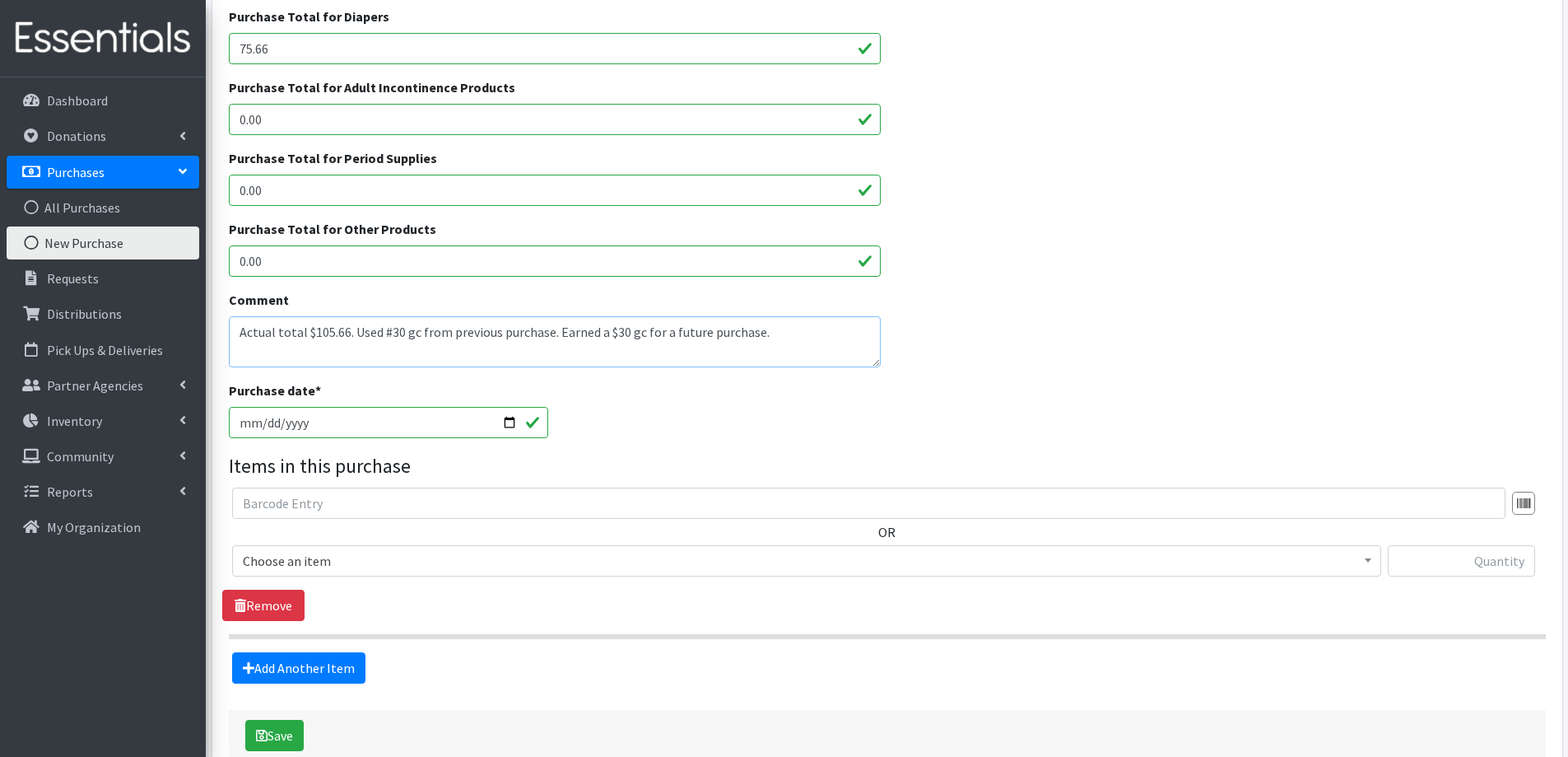
type textarea "Actual total $105.66. Used #30 gc from previous purchase. Earned a $30 gc for a…"
click at [260, 425] on input "[DATE]" at bounding box center [389, 422] width 320 height 32
type input "2025-09-17"
click at [318, 562] on span "Choose an item" at bounding box center [806, 560] width 1127 height 23
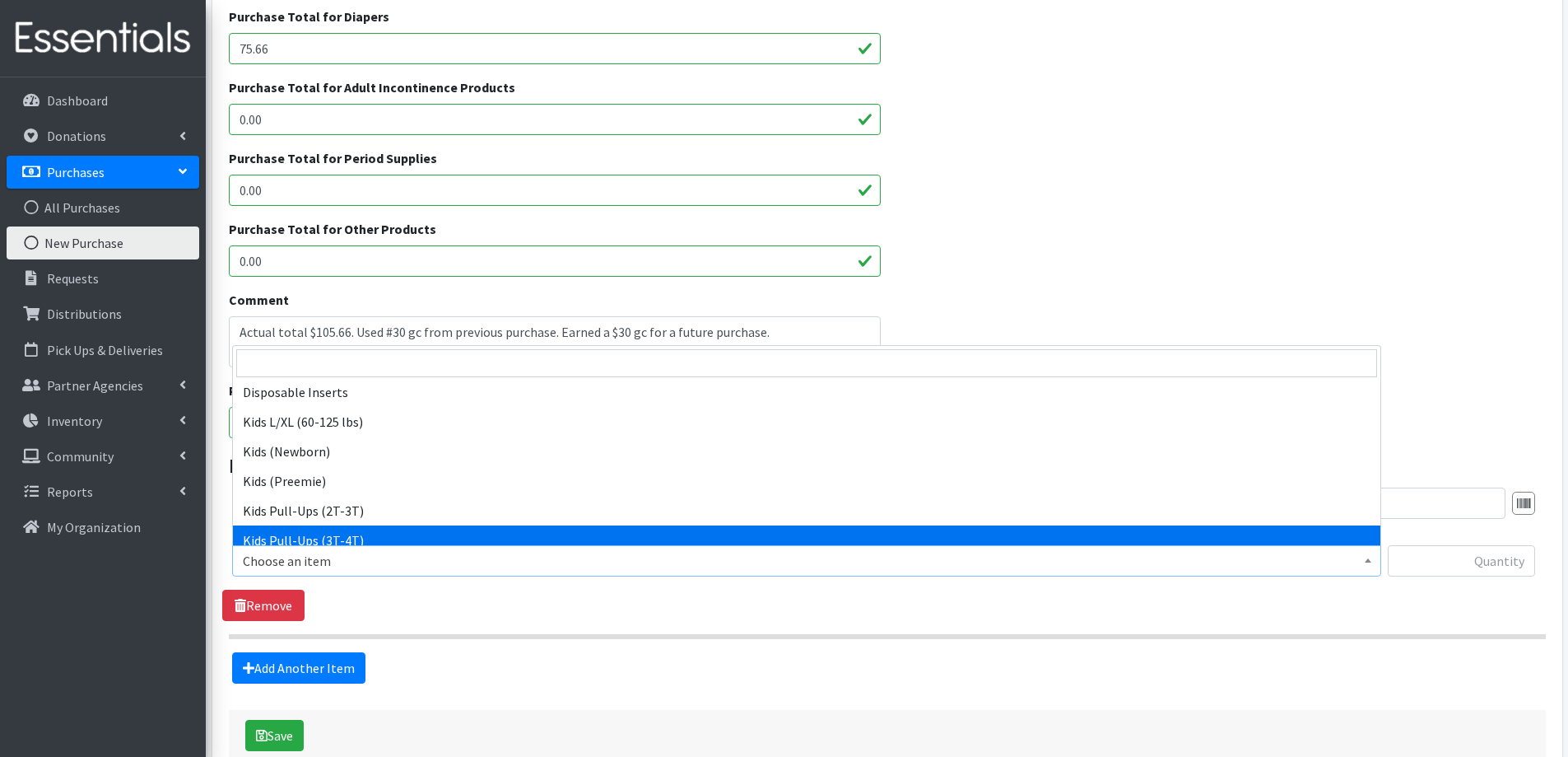
scroll to position [576, 0]
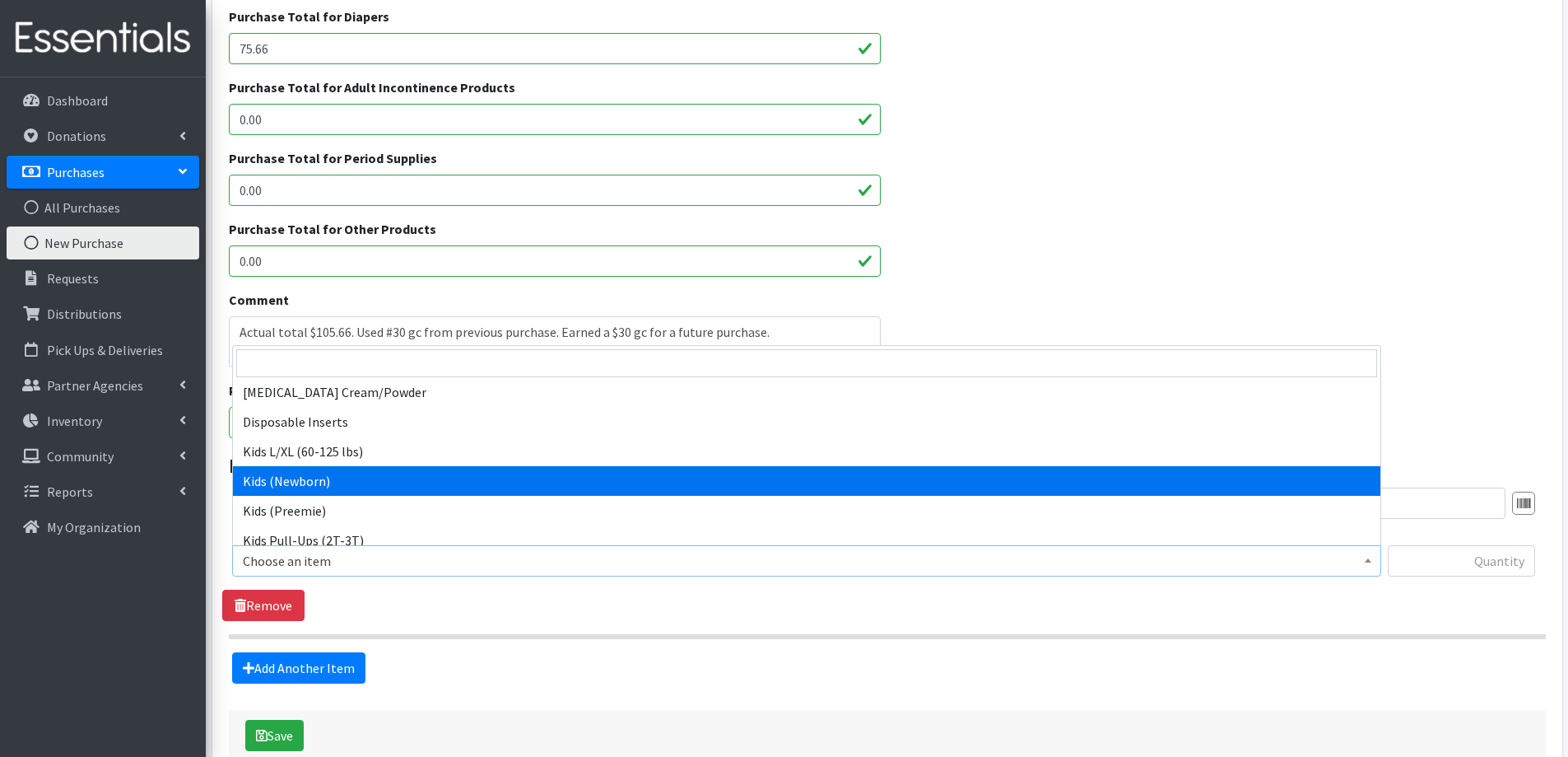
select select "2352"
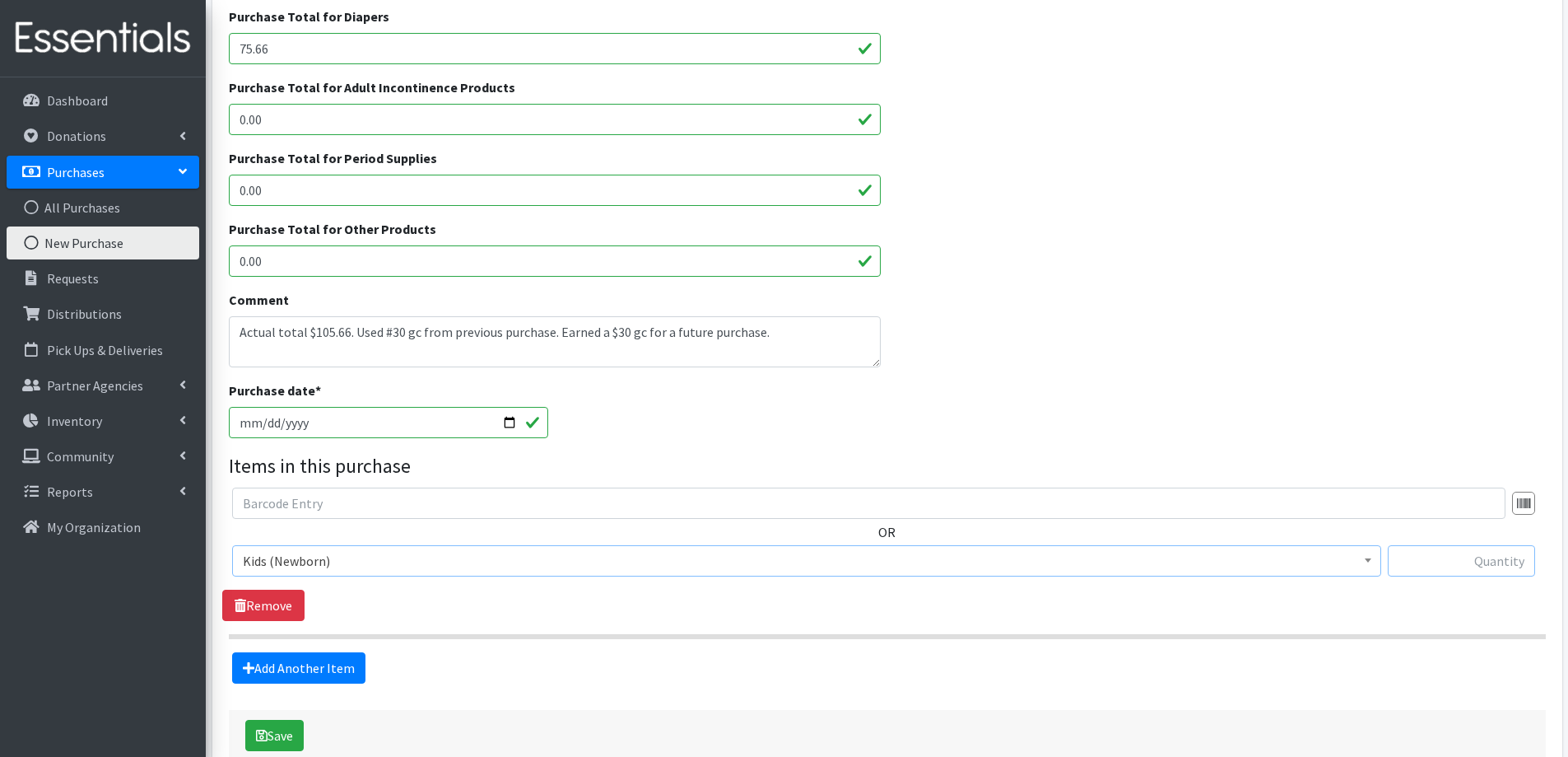
click at [1511, 566] on input "text" at bounding box center [1461, 561] width 147 height 32
type input "2"
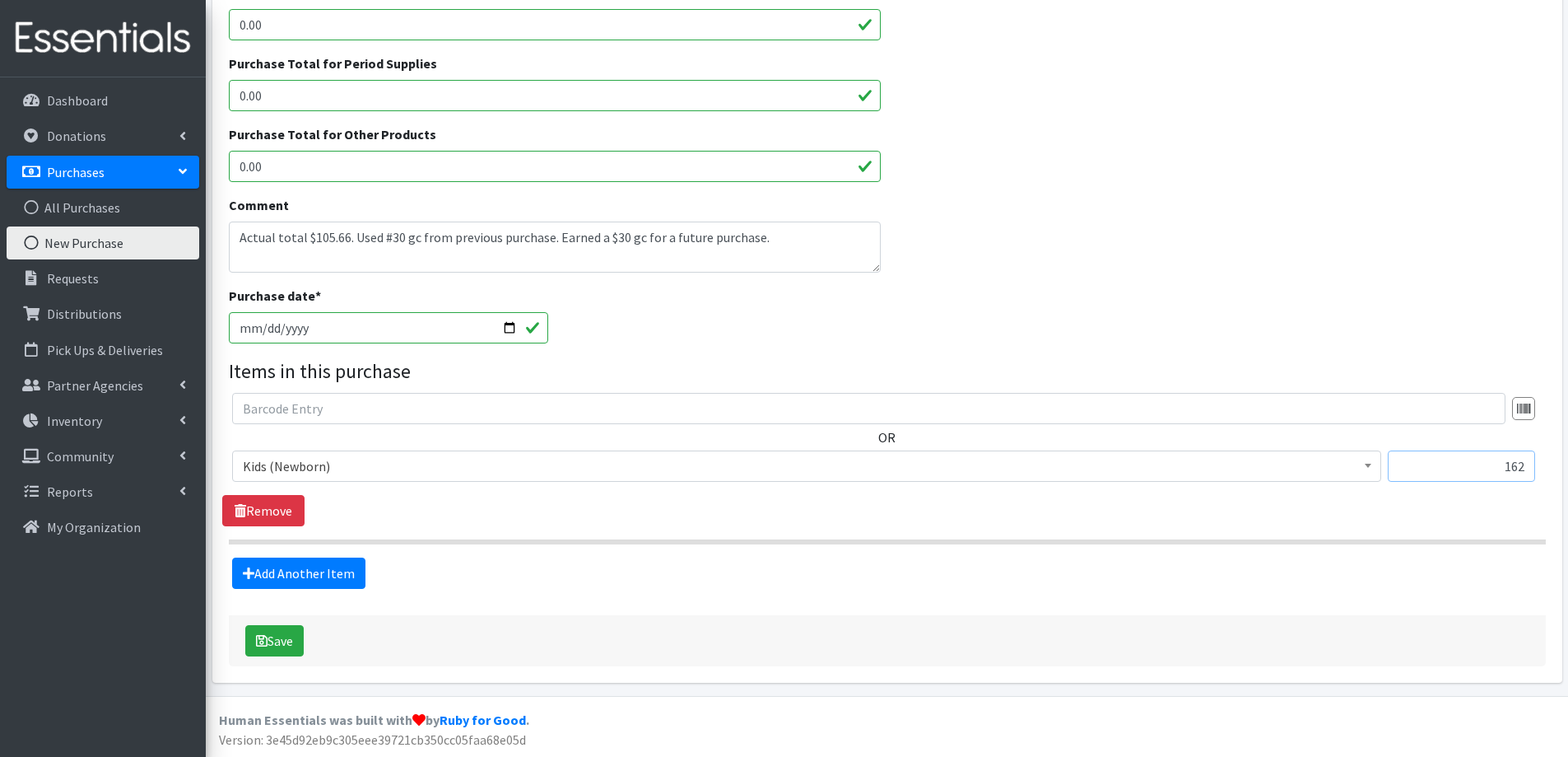
scroll to position [425, 0]
type input "162"
click at [315, 570] on link "Add Another Item" at bounding box center [298, 572] width 134 height 32
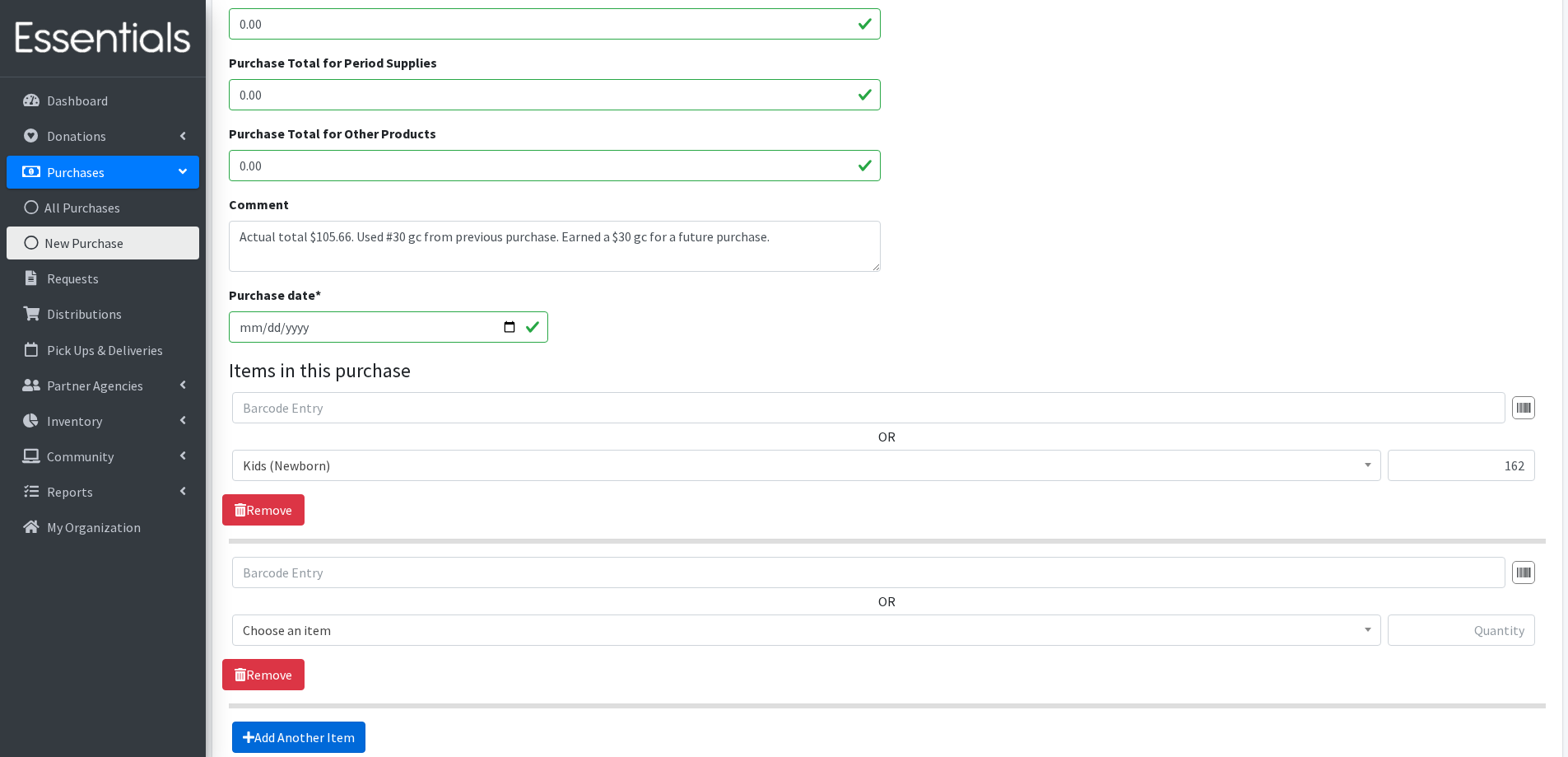
scroll to position [590, 0]
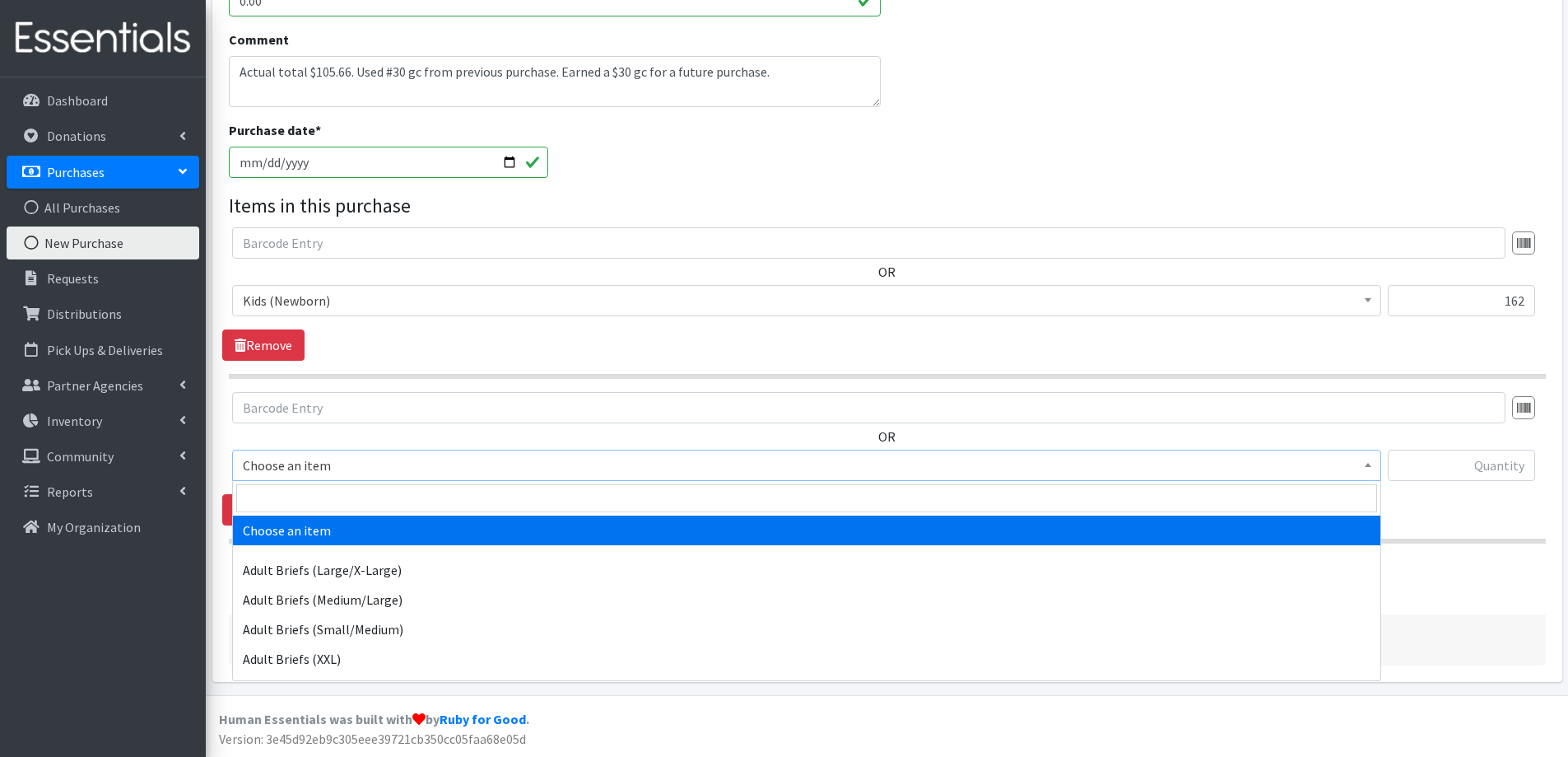
click at [326, 471] on span "Choose an item" at bounding box center [806, 465] width 1127 height 23
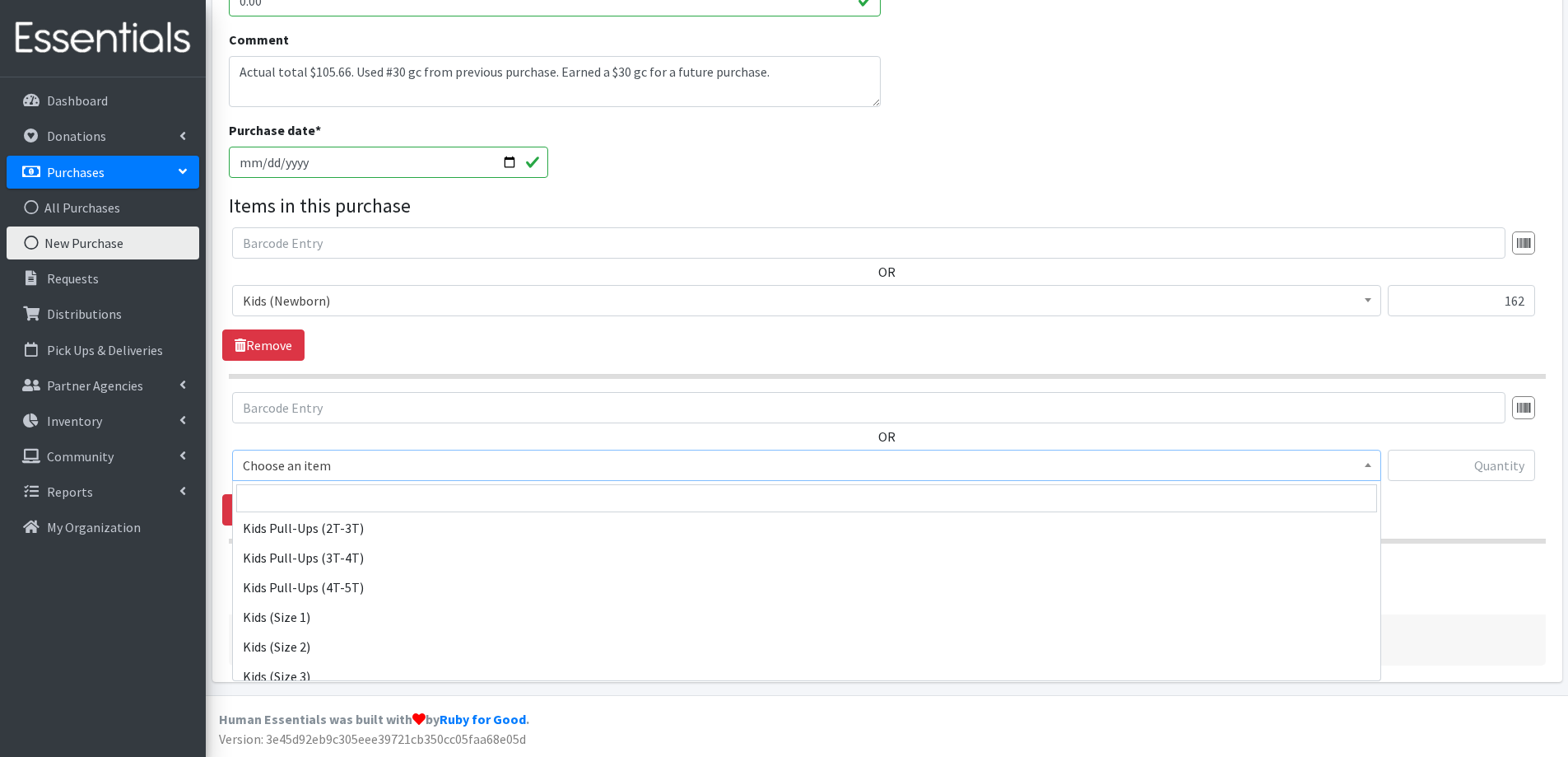
scroll to position [741, 0]
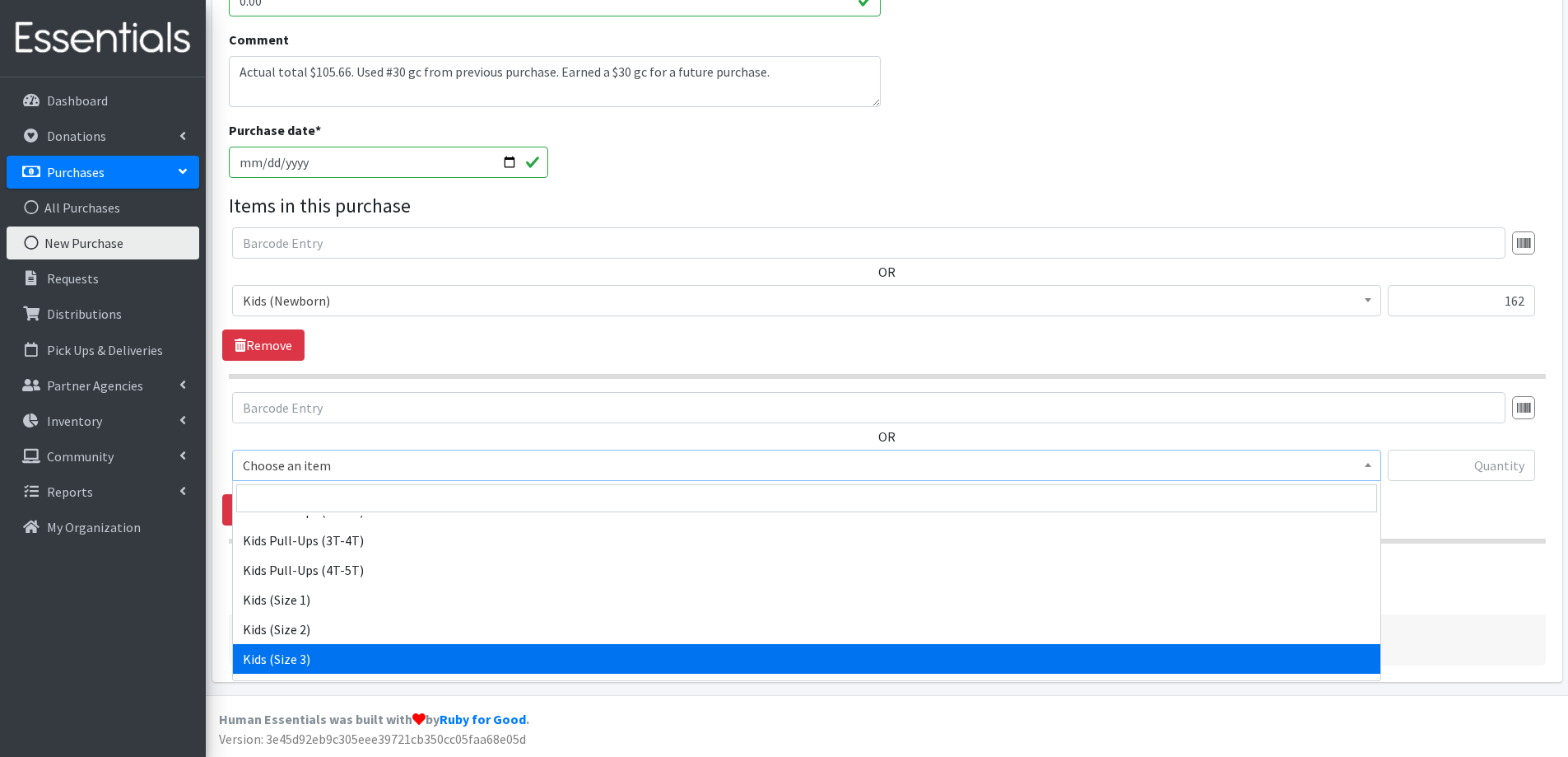
select select "2342"
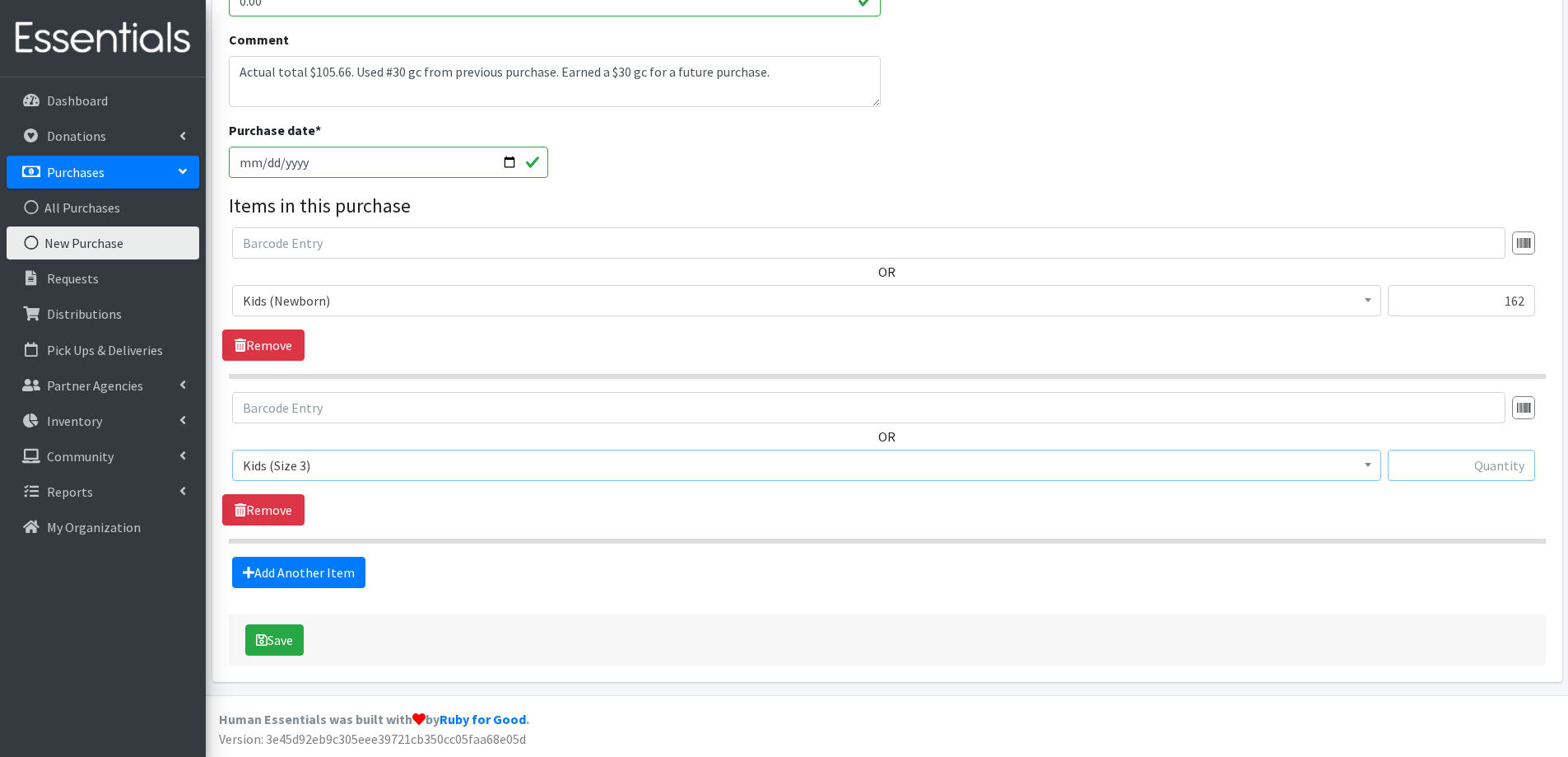
click at [1473, 466] on input "text" at bounding box center [1461, 465] width 147 height 32
type input "31"
click at [327, 575] on link "Add Another Item" at bounding box center [298, 572] width 134 height 32
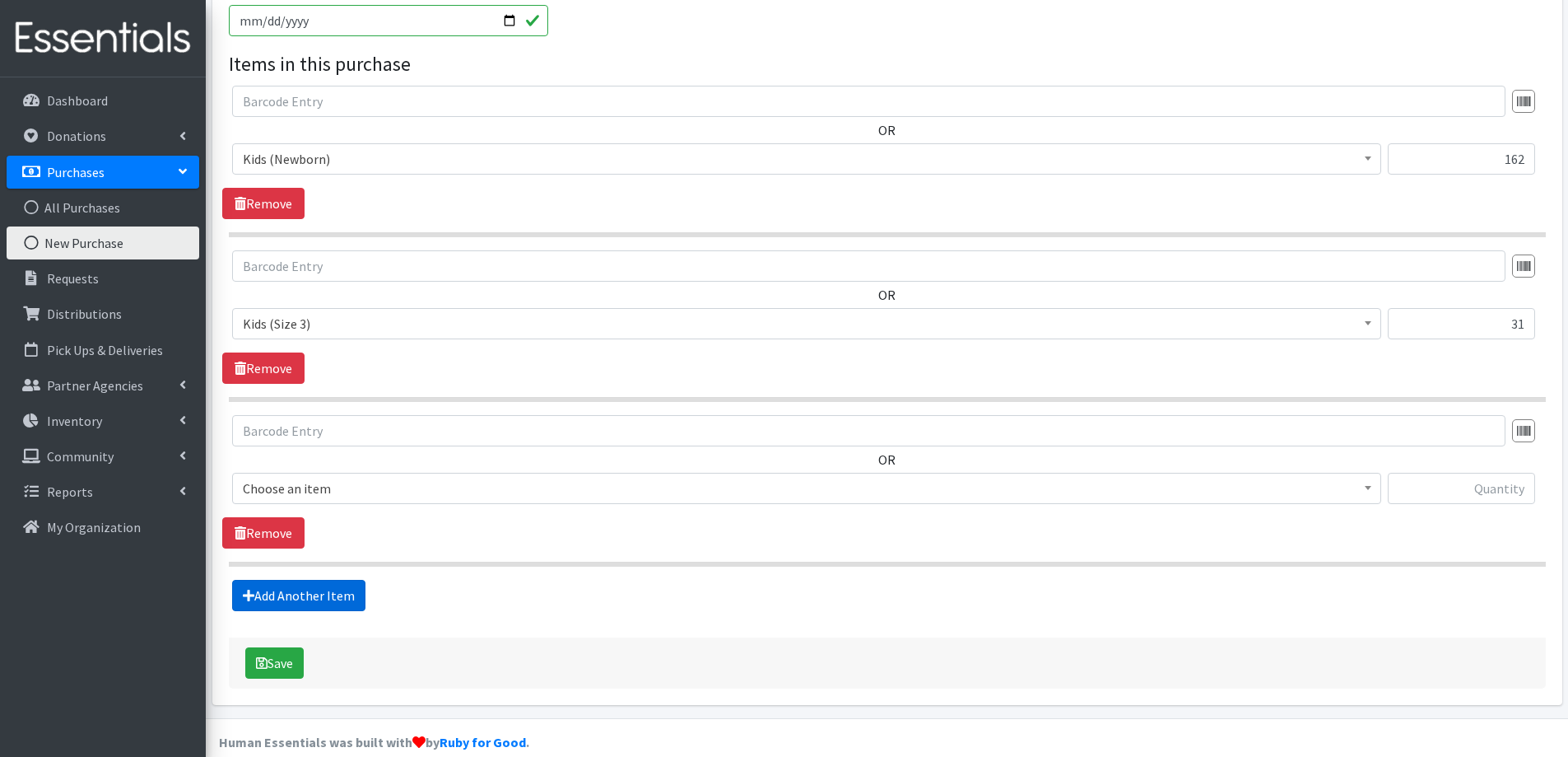
scroll to position [754, 0]
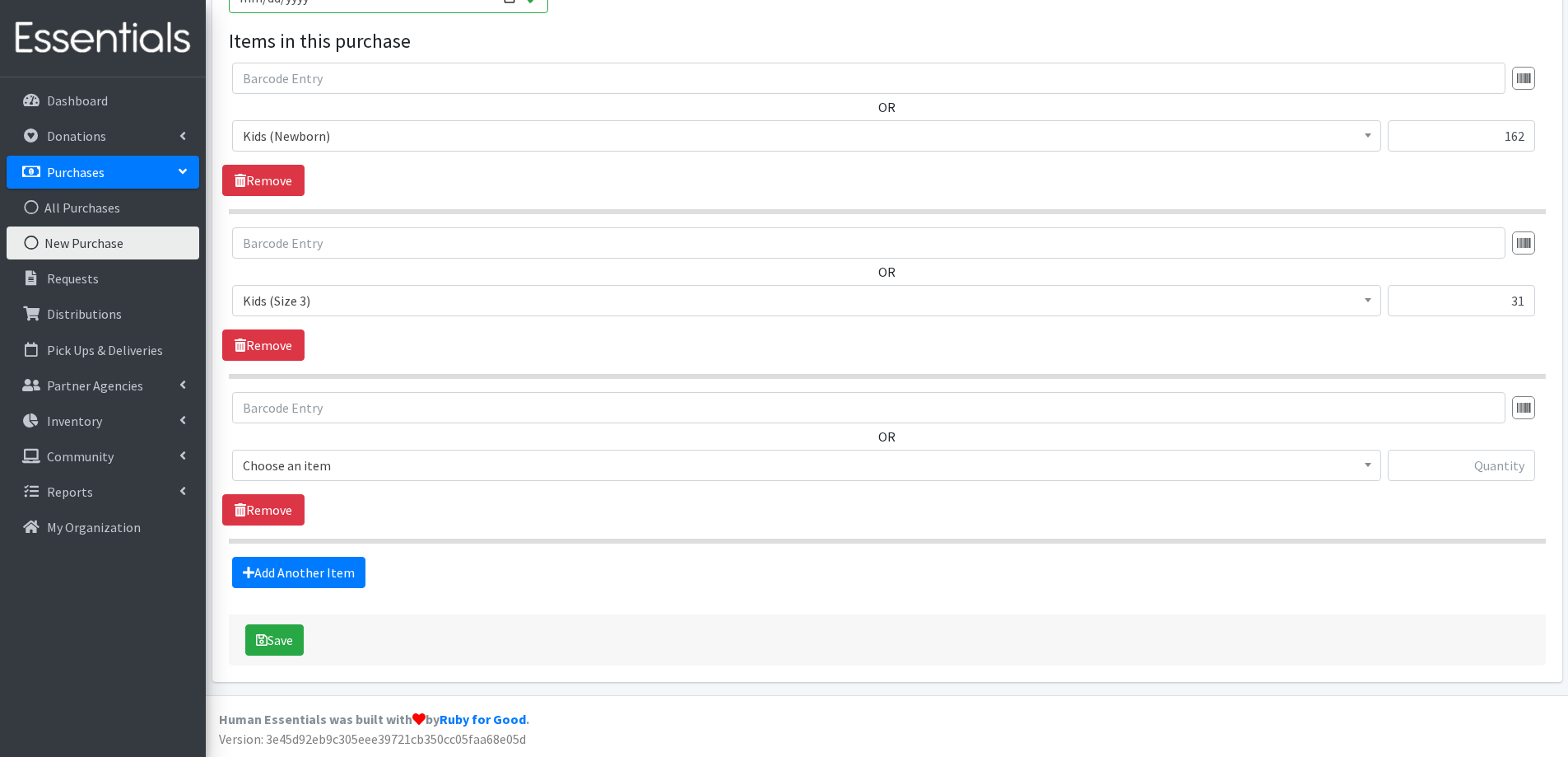
click at [359, 460] on span "Choose an item" at bounding box center [806, 465] width 1127 height 23
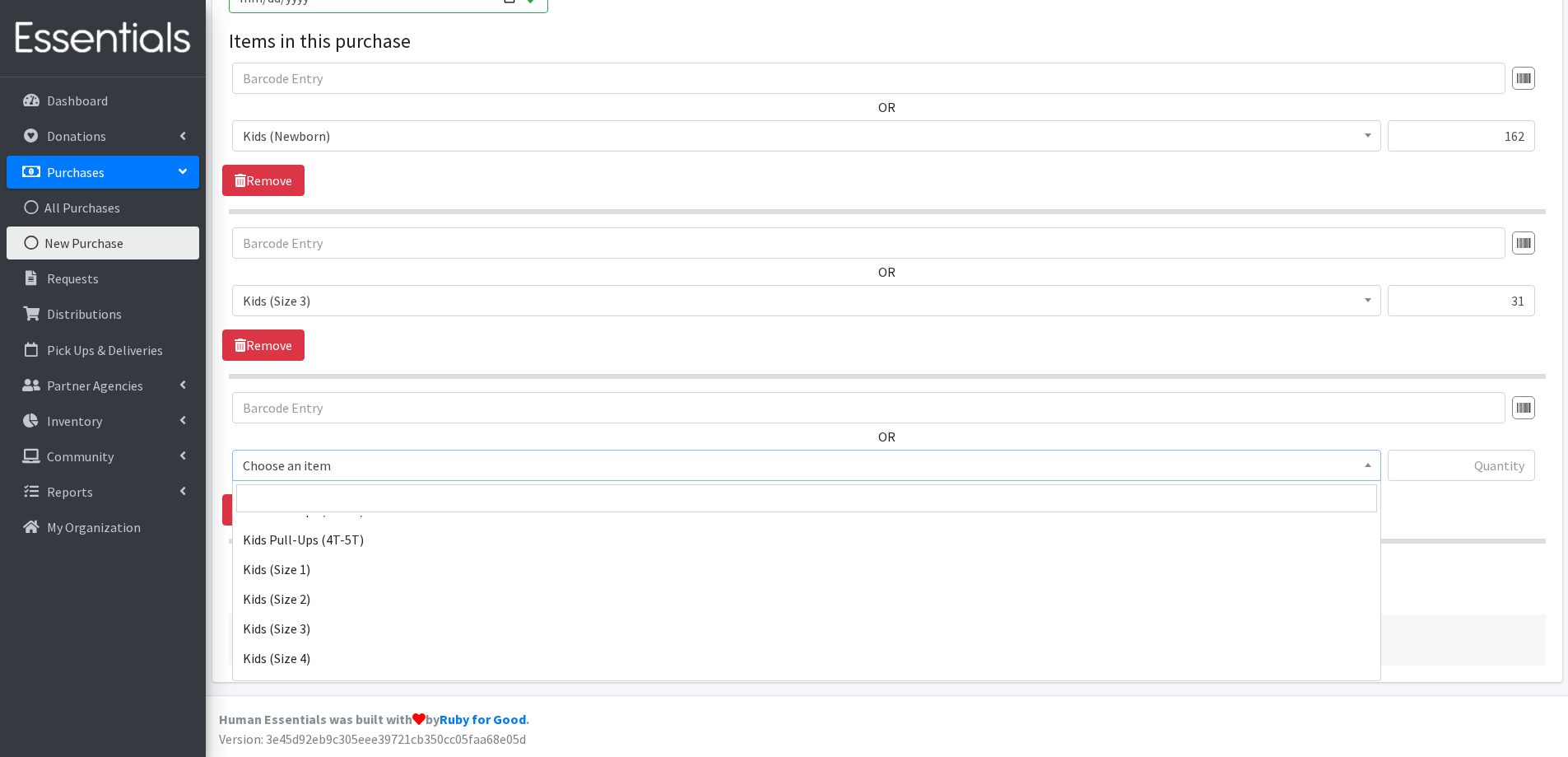
scroll to position [823, 0]
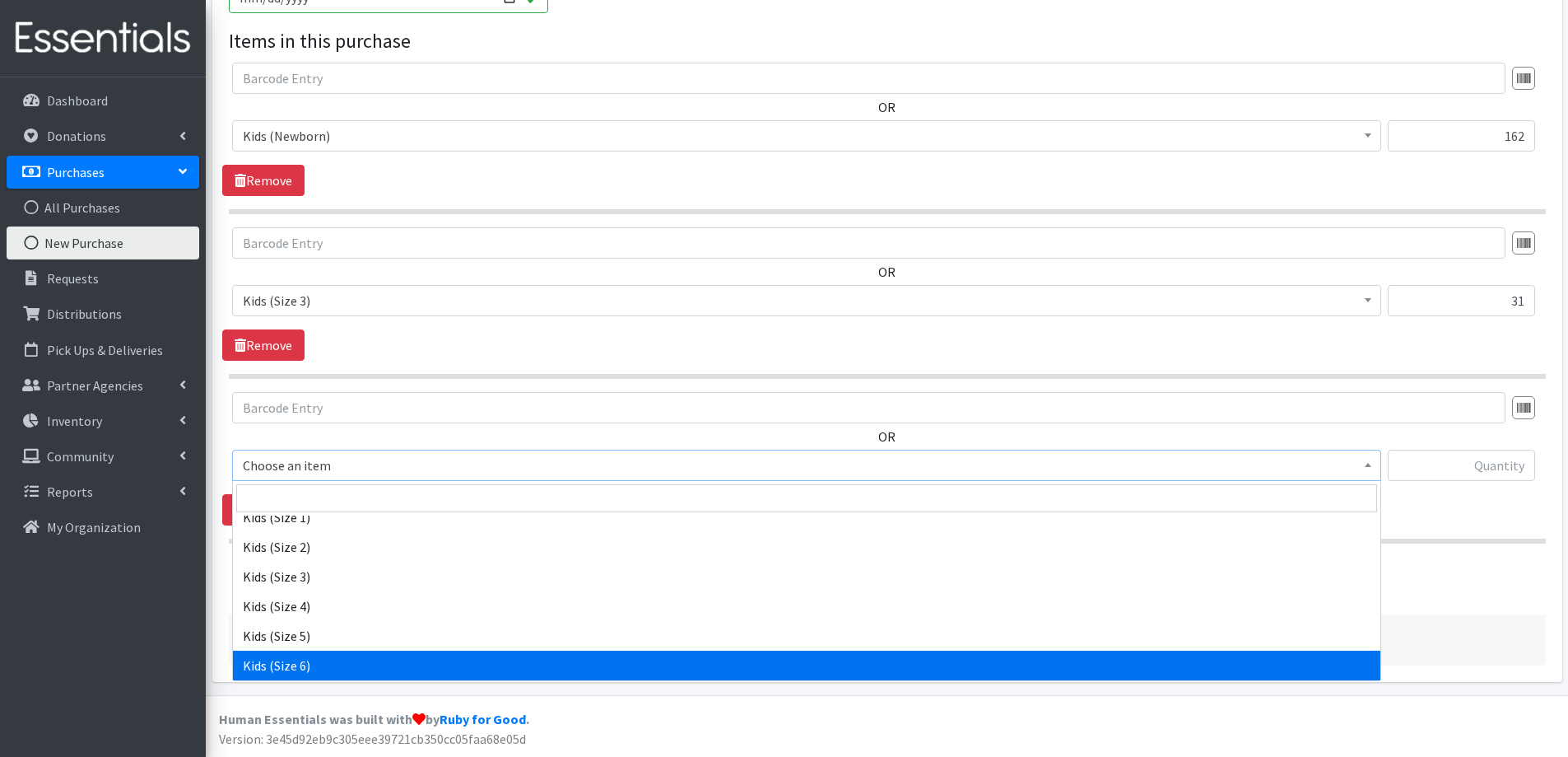
select select "2355"
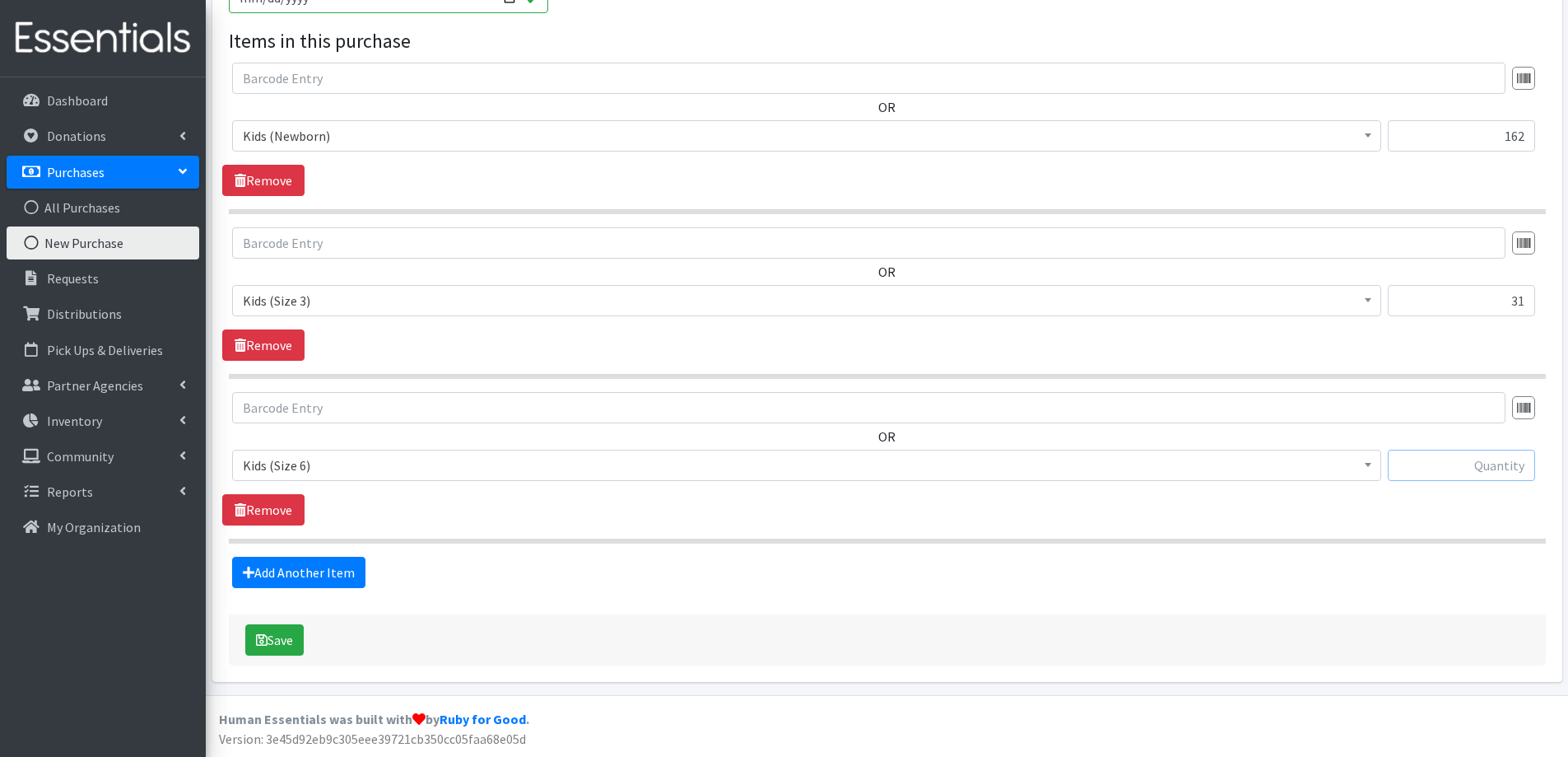
click at [1461, 466] on input "text" at bounding box center [1461, 465] width 147 height 32
type input "144"
click at [257, 568] on link "Add Another Item" at bounding box center [298, 572] width 134 height 32
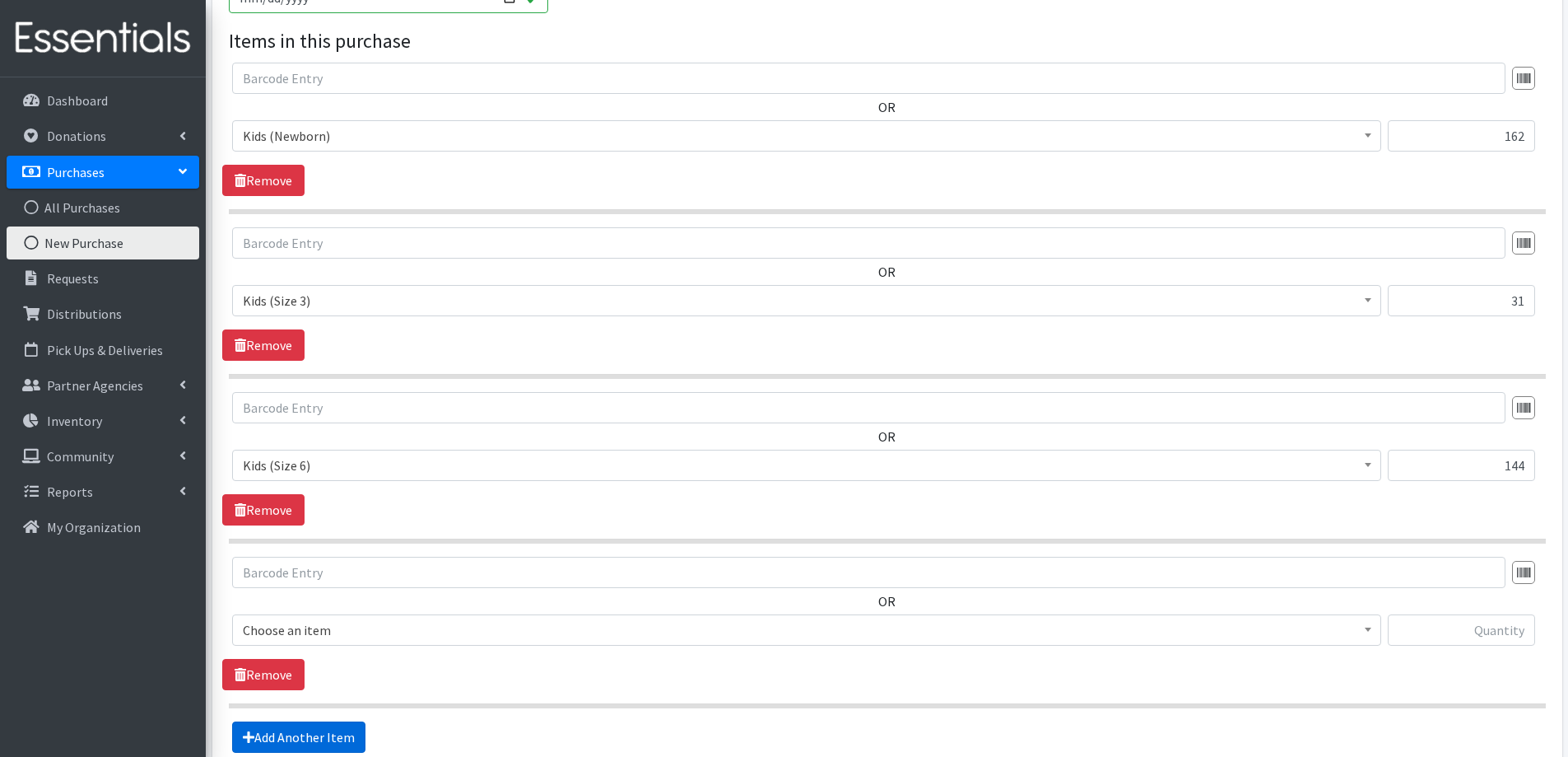
scroll to position [919, 0]
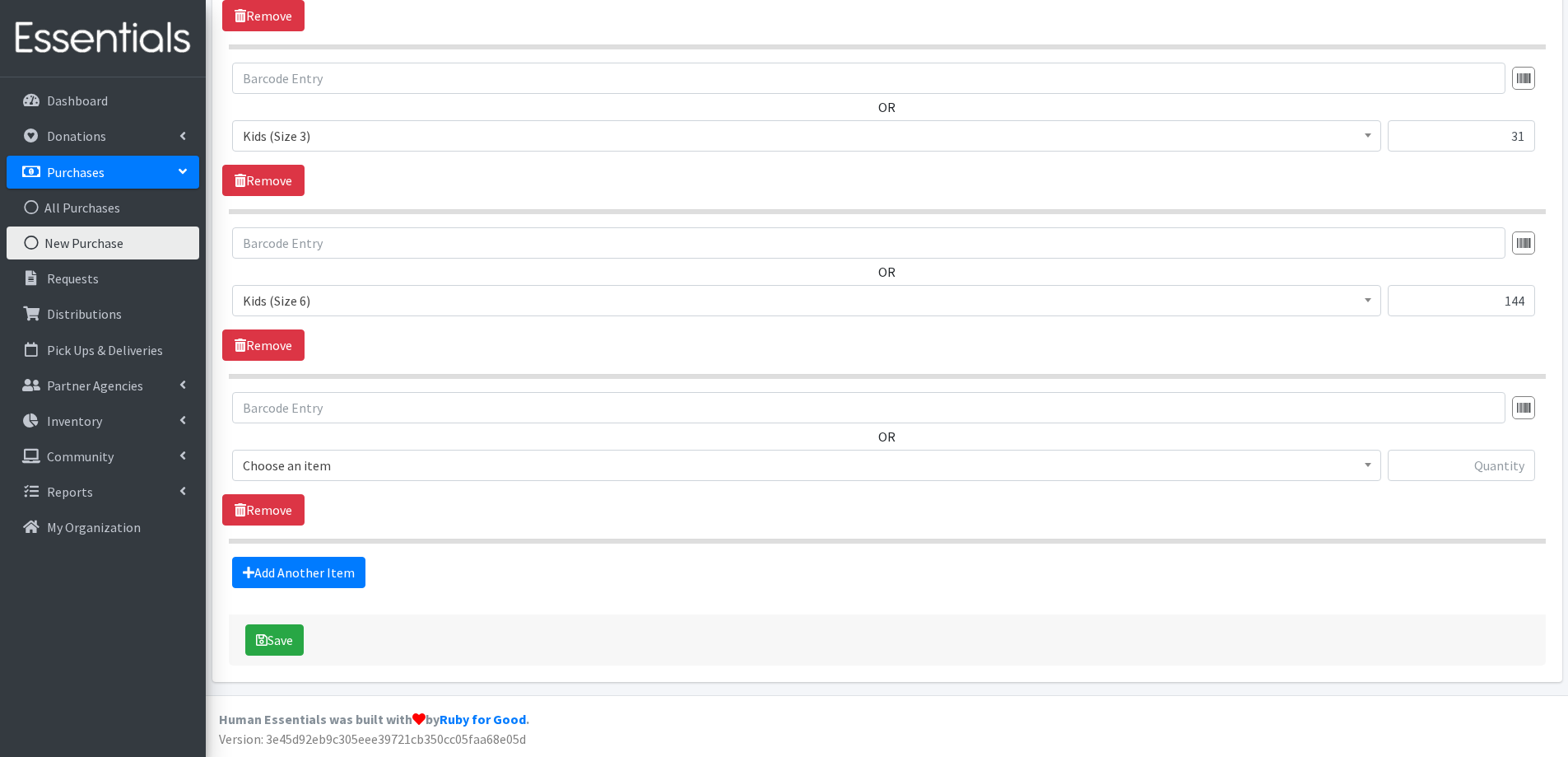
click at [369, 465] on span "Choose an item" at bounding box center [806, 465] width 1127 height 23
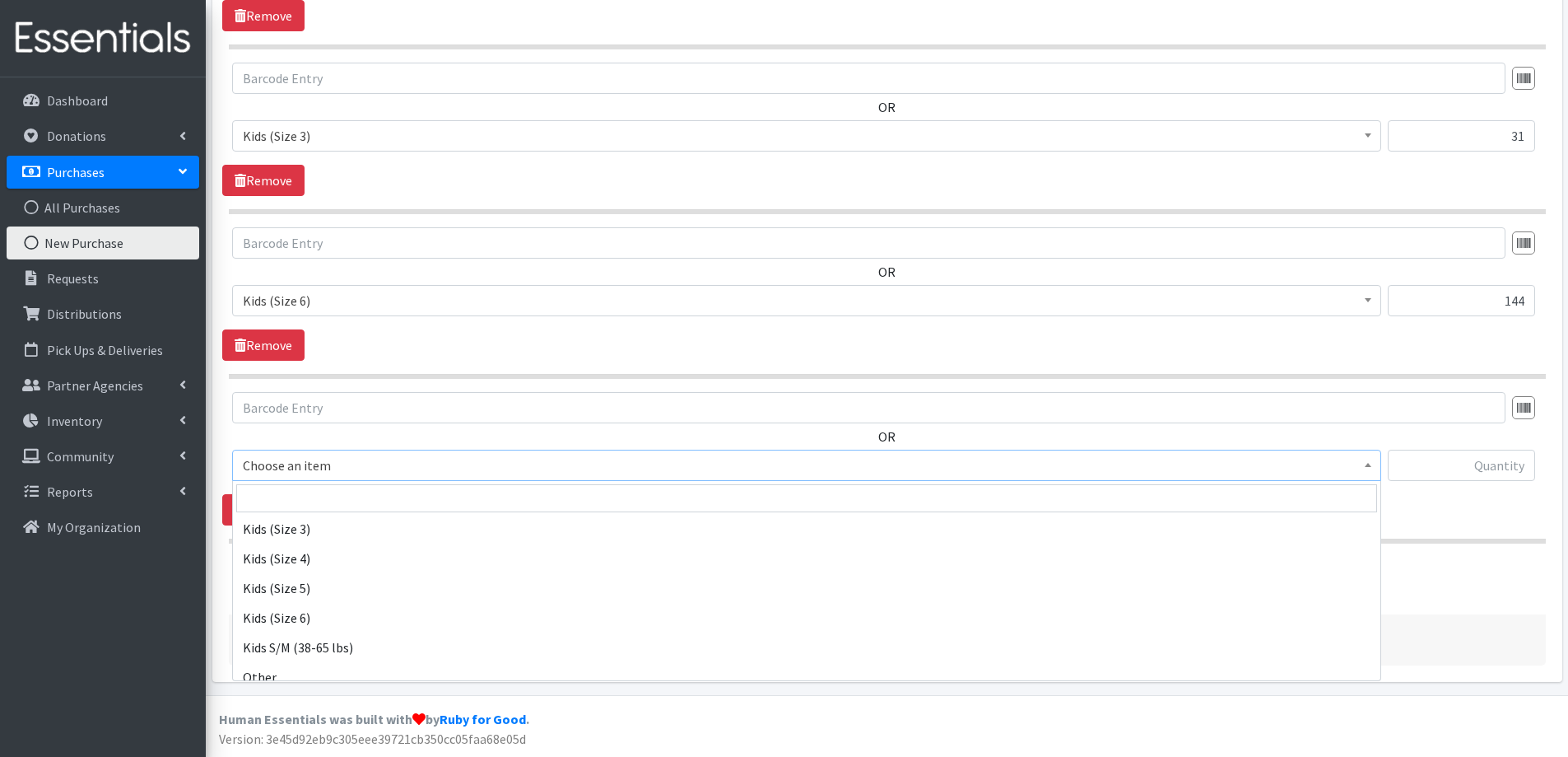
scroll to position [906, 0]
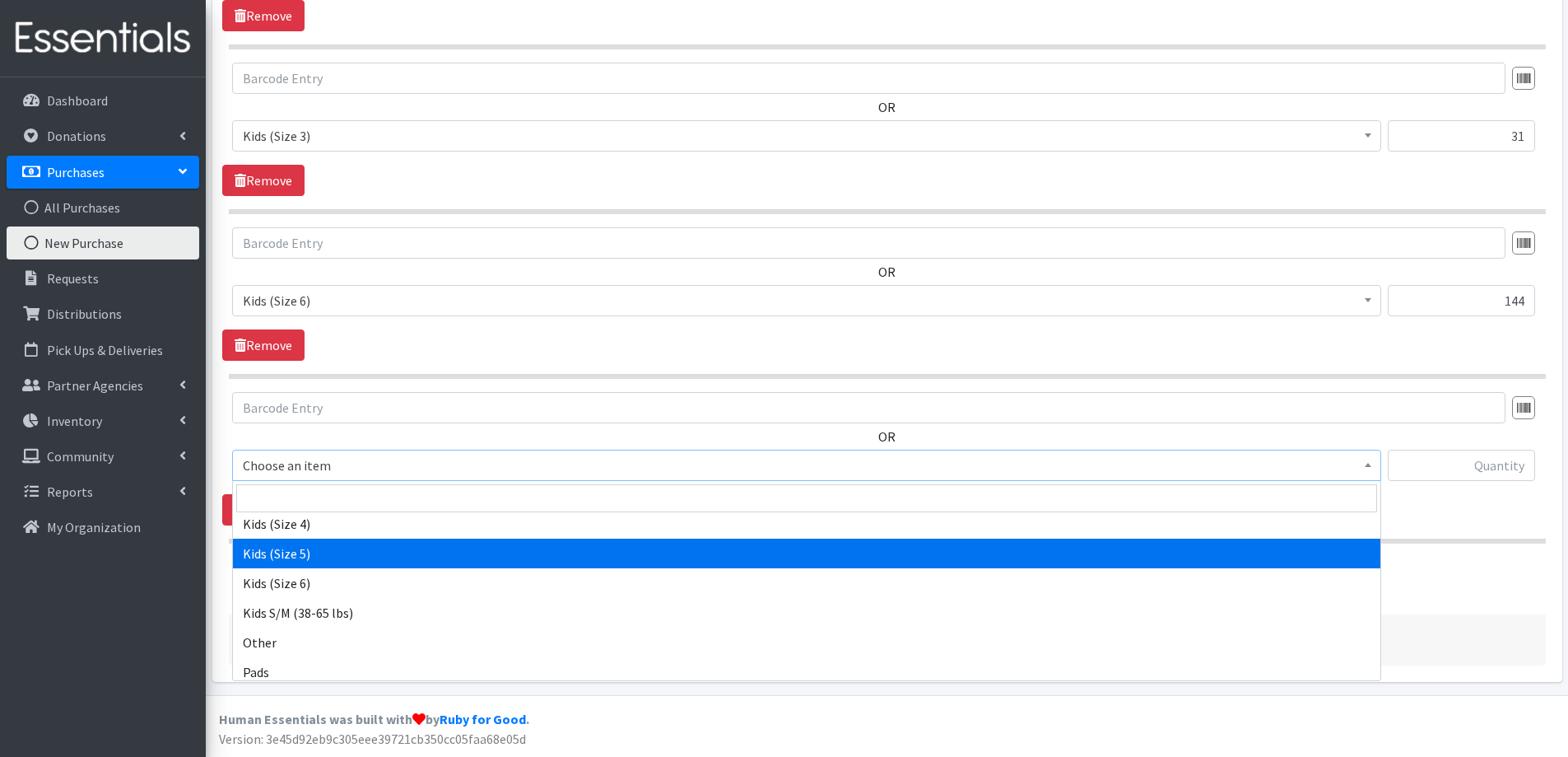
select select "2351"
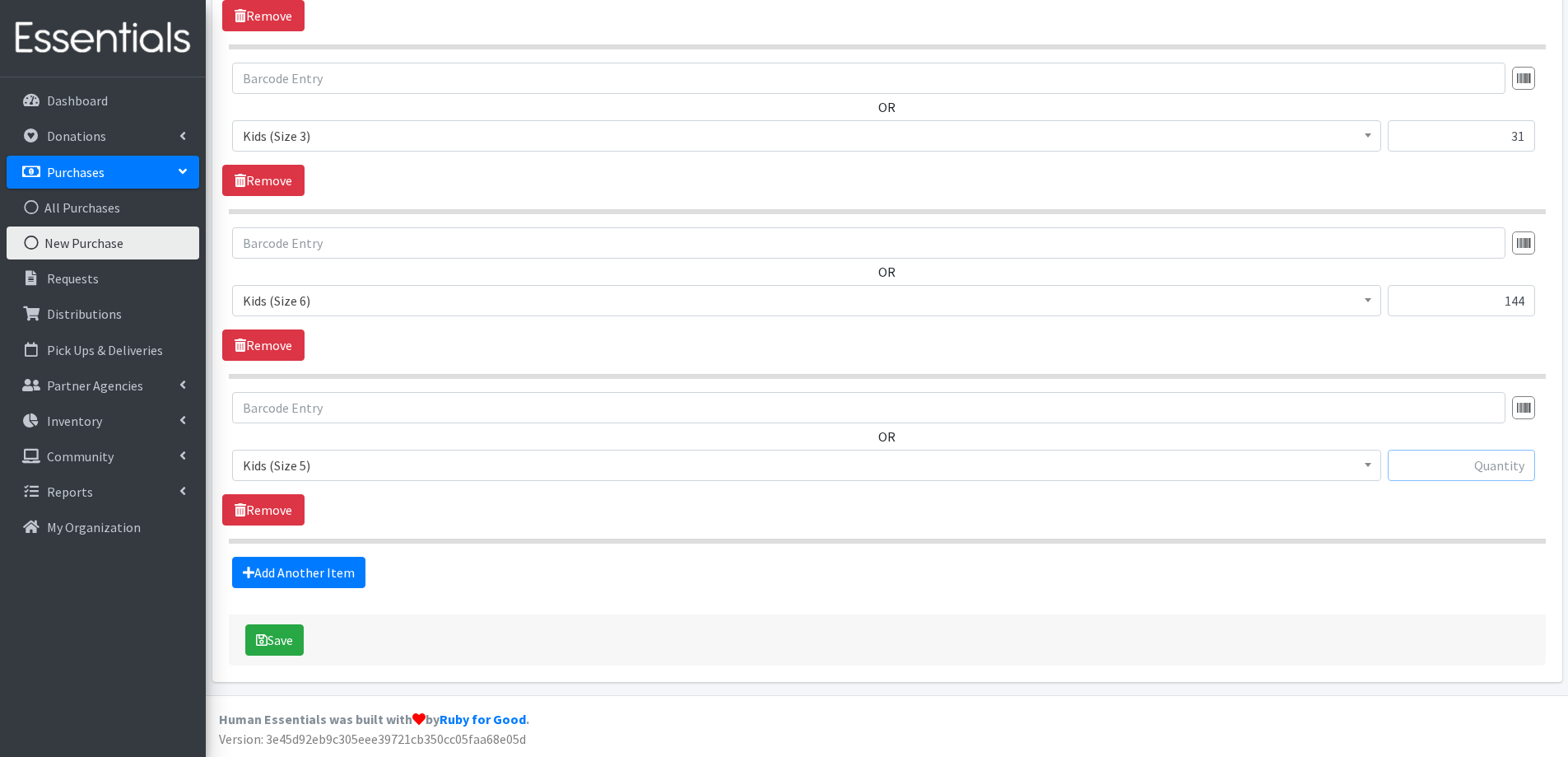
click at [1449, 463] on input "text" at bounding box center [1461, 465] width 147 height 32
type input "168"
click at [279, 639] on button "Save" at bounding box center [274, 639] width 59 height 32
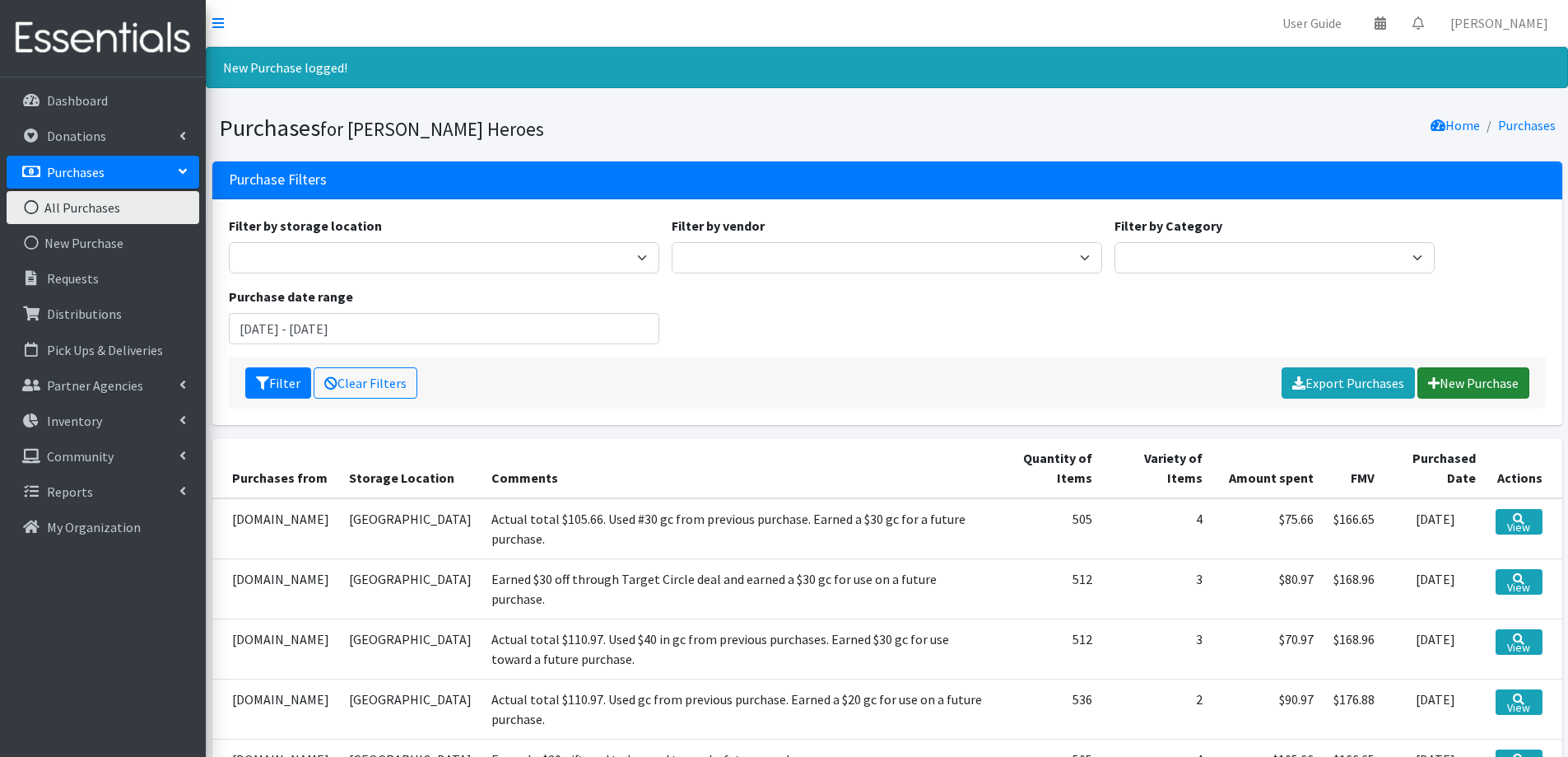
click at [1481, 379] on link "New Purchase" at bounding box center [1473, 383] width 112 height 32
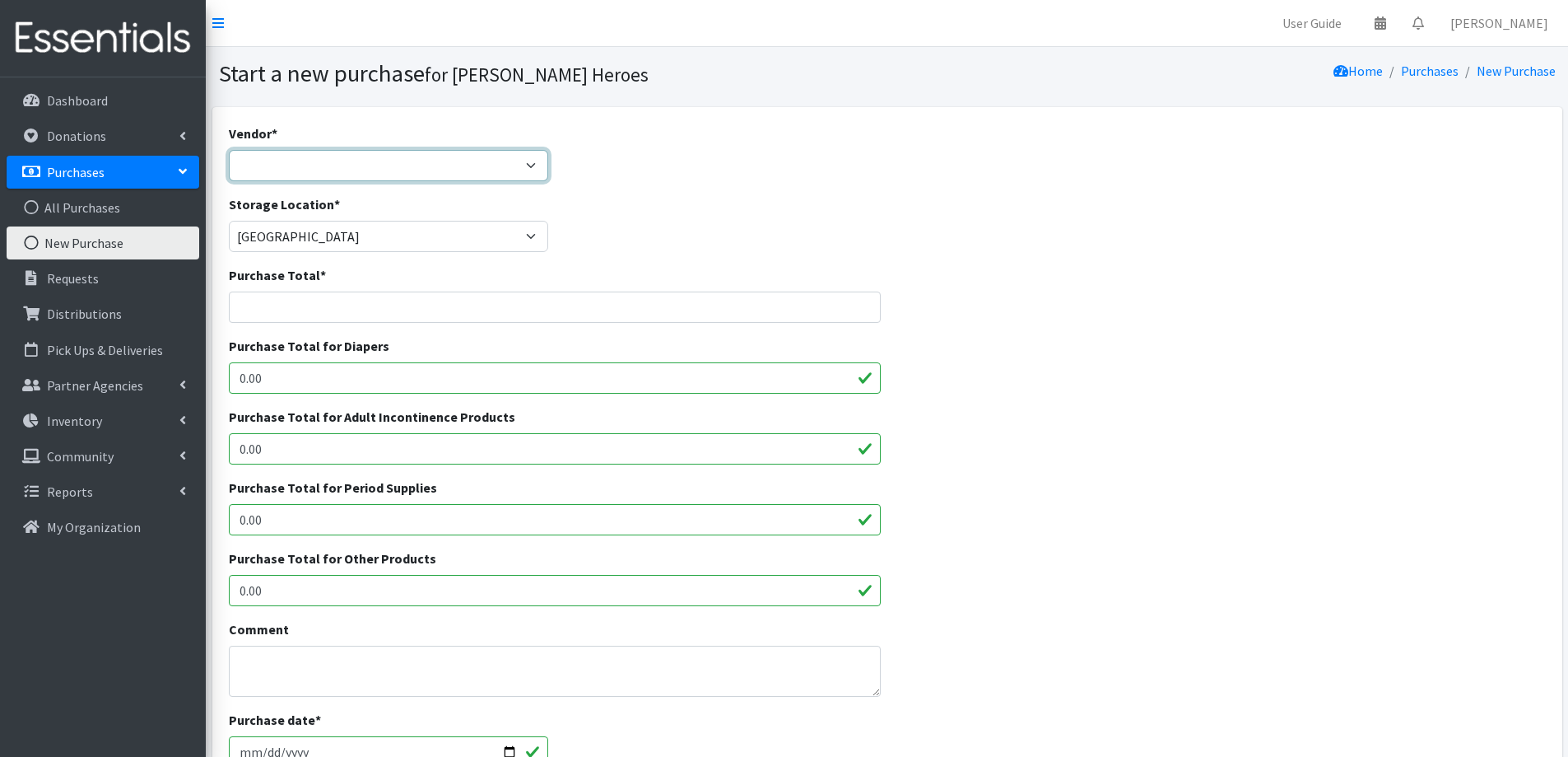
click at [325, 162] on select "[DOMAIN_NAME] Costco [DOMAIN_NAME] JSL Partners Studio K [DOMAIN_NAME] Walgreen…" at bounding box center [389, 165] width 320 height 32
select select "174"
click at [229, 150] on select "[DOMAIN_NAME] Costco [DOMAIN_NAME] JSL Partners Studio K [DOMAIN_NAME] Walgreen…" at bounding box center [389, 165] width 320 height 32
click at [265, 750] on input "[DATE]" at bounding box center [389, 752] width 320 height 32
type input "[DATE]"
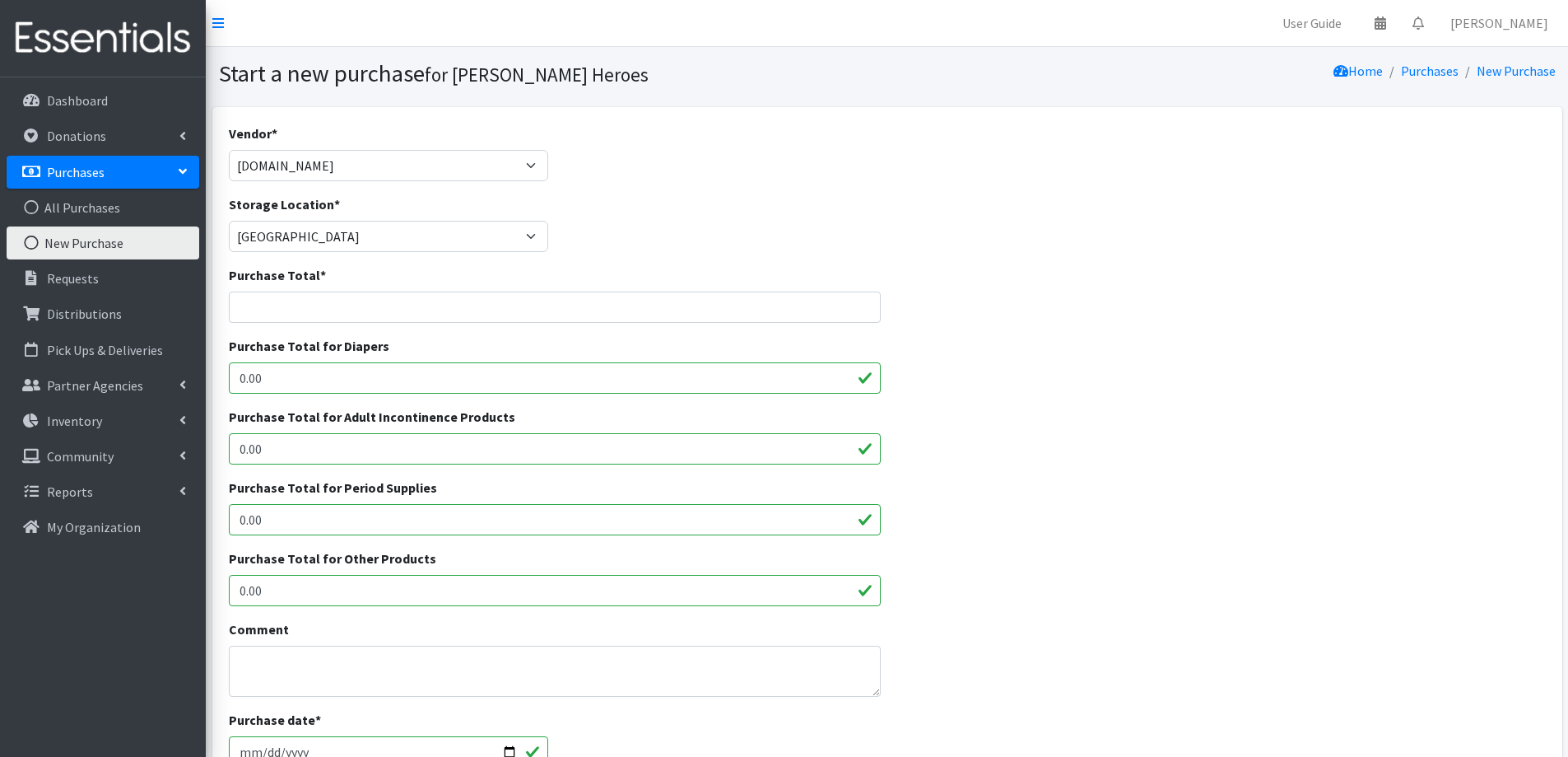
scroll to position [3, 0]
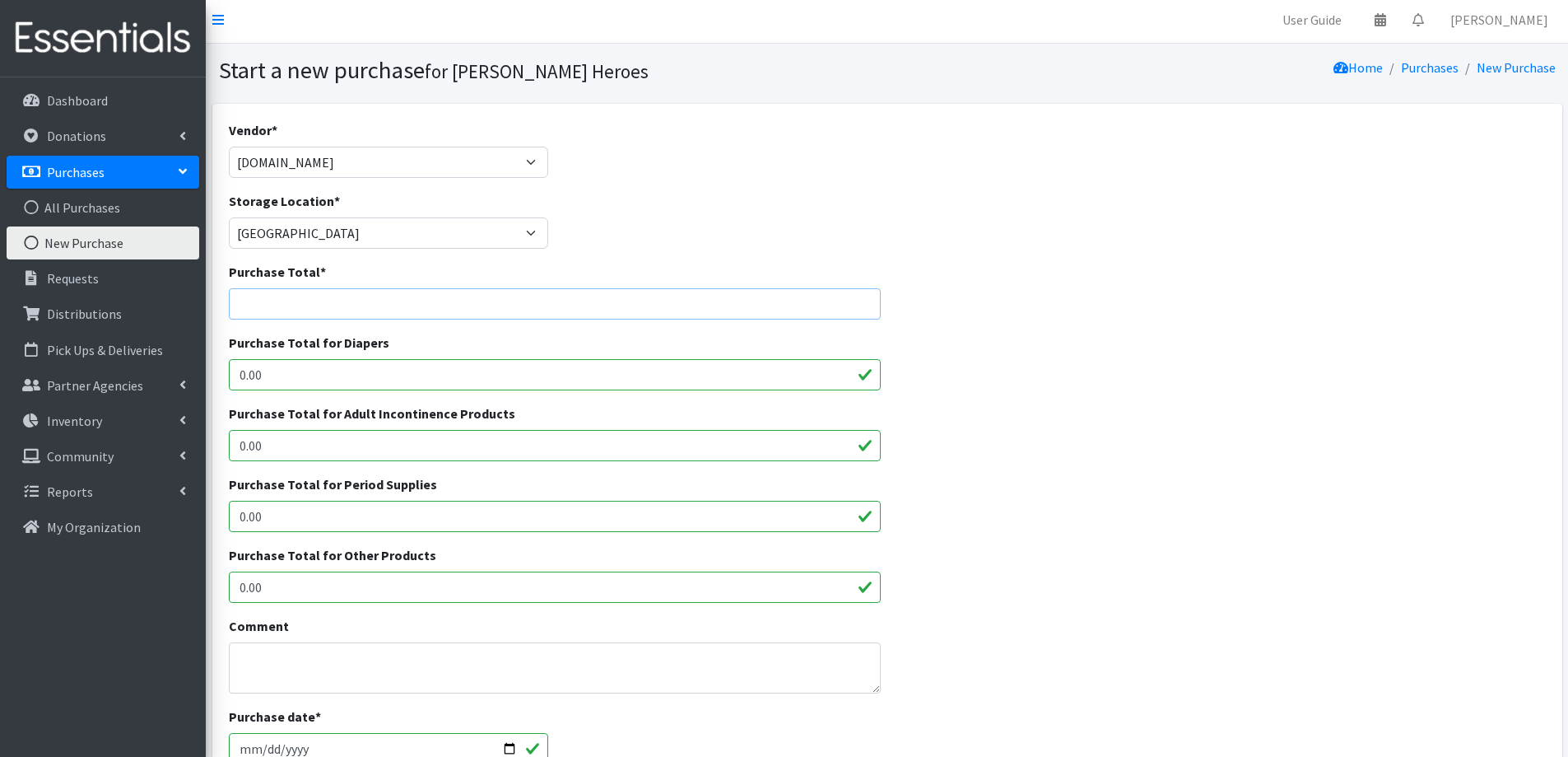
click at [280, 305] on input "Purchase Total *" at bounding box center [556, 303] width 653 height 32
type input "50.97"
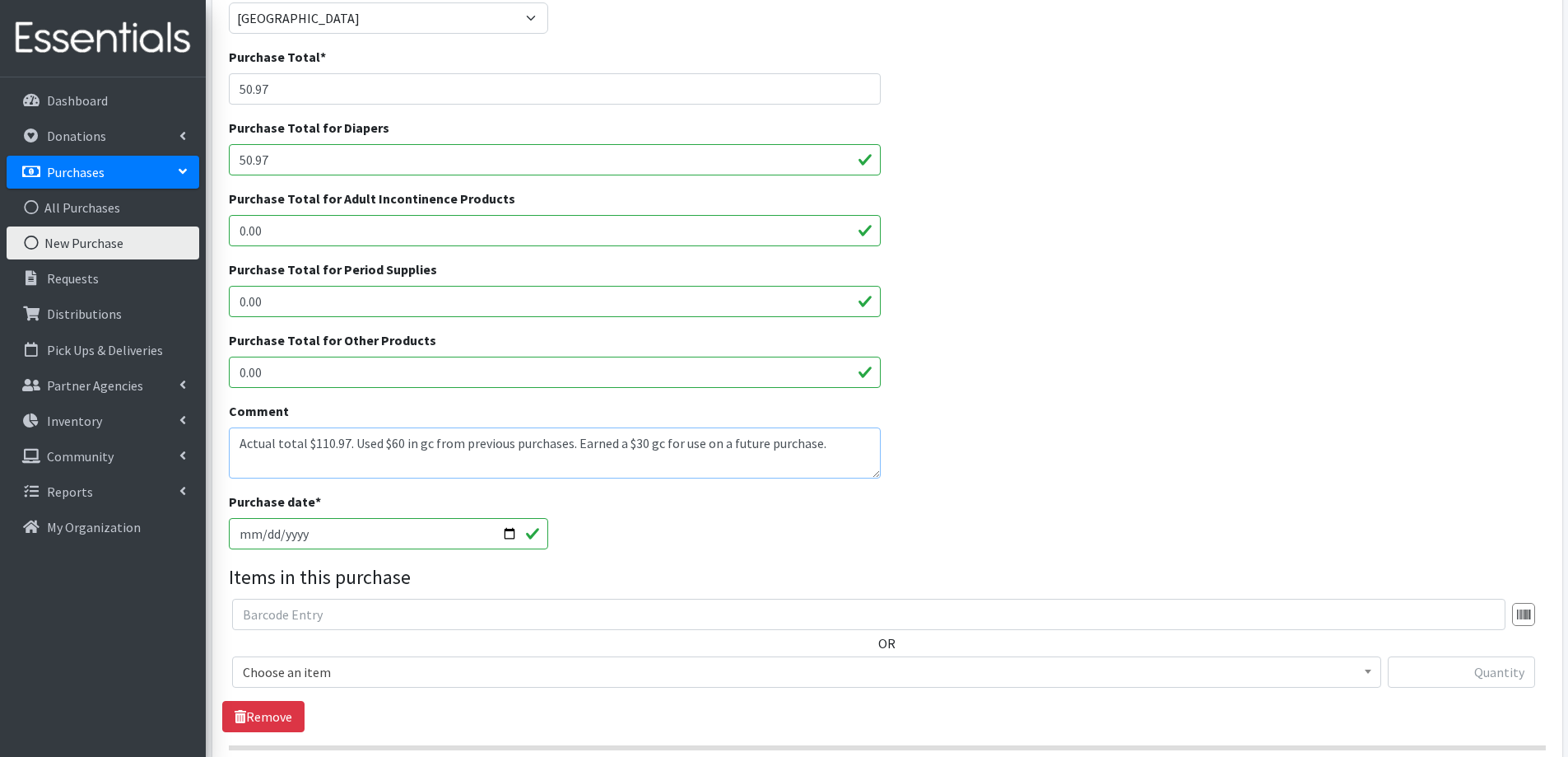
scroll to position [247, 0]
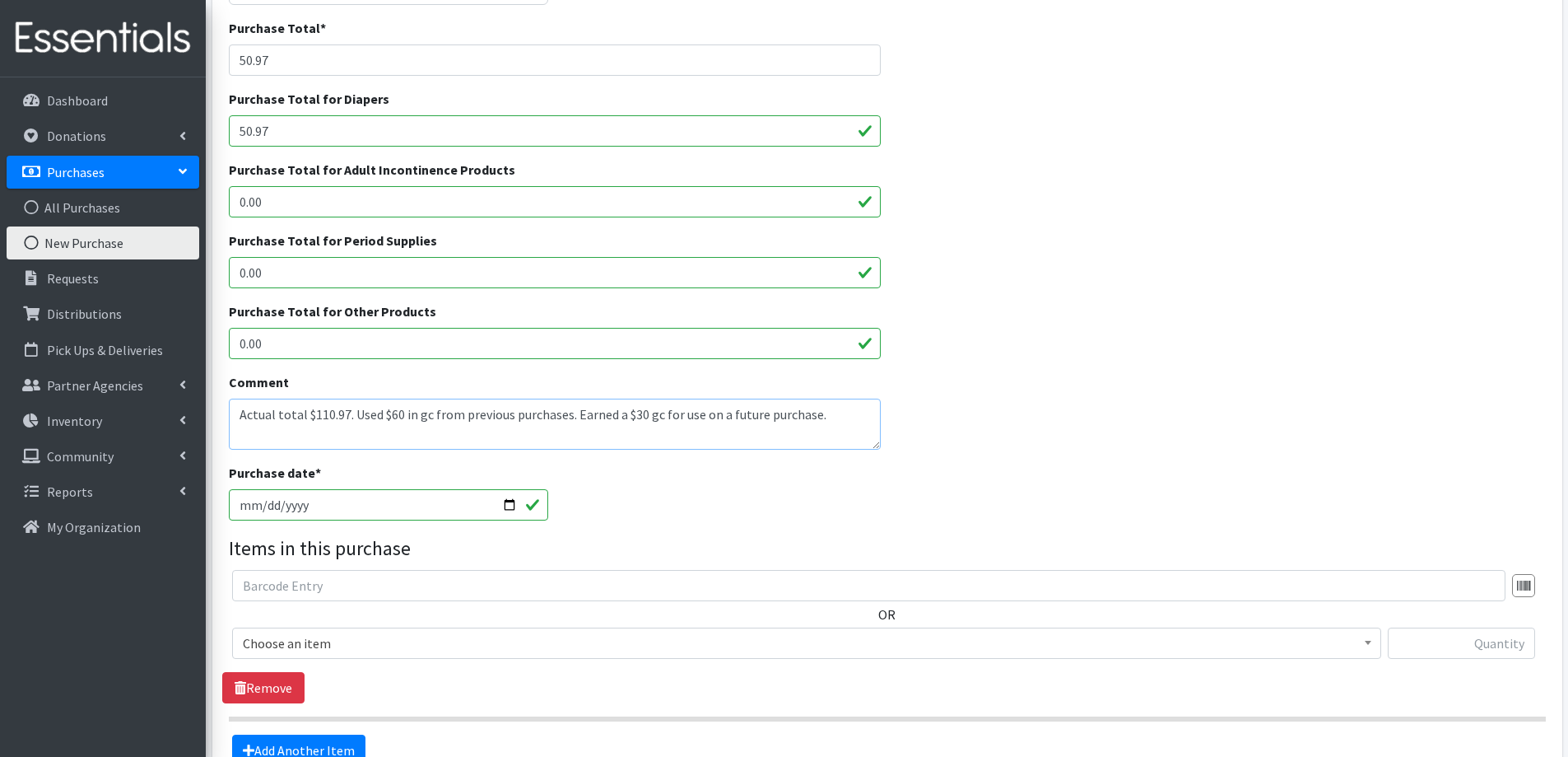
type textarea "Actual total $110.97. Used $60 in gc from previous purchases. Earned a $30 gc f…"
click at [392, 641] on span "Choose an item" at bounding box center [806, 643] width 1127 height 23
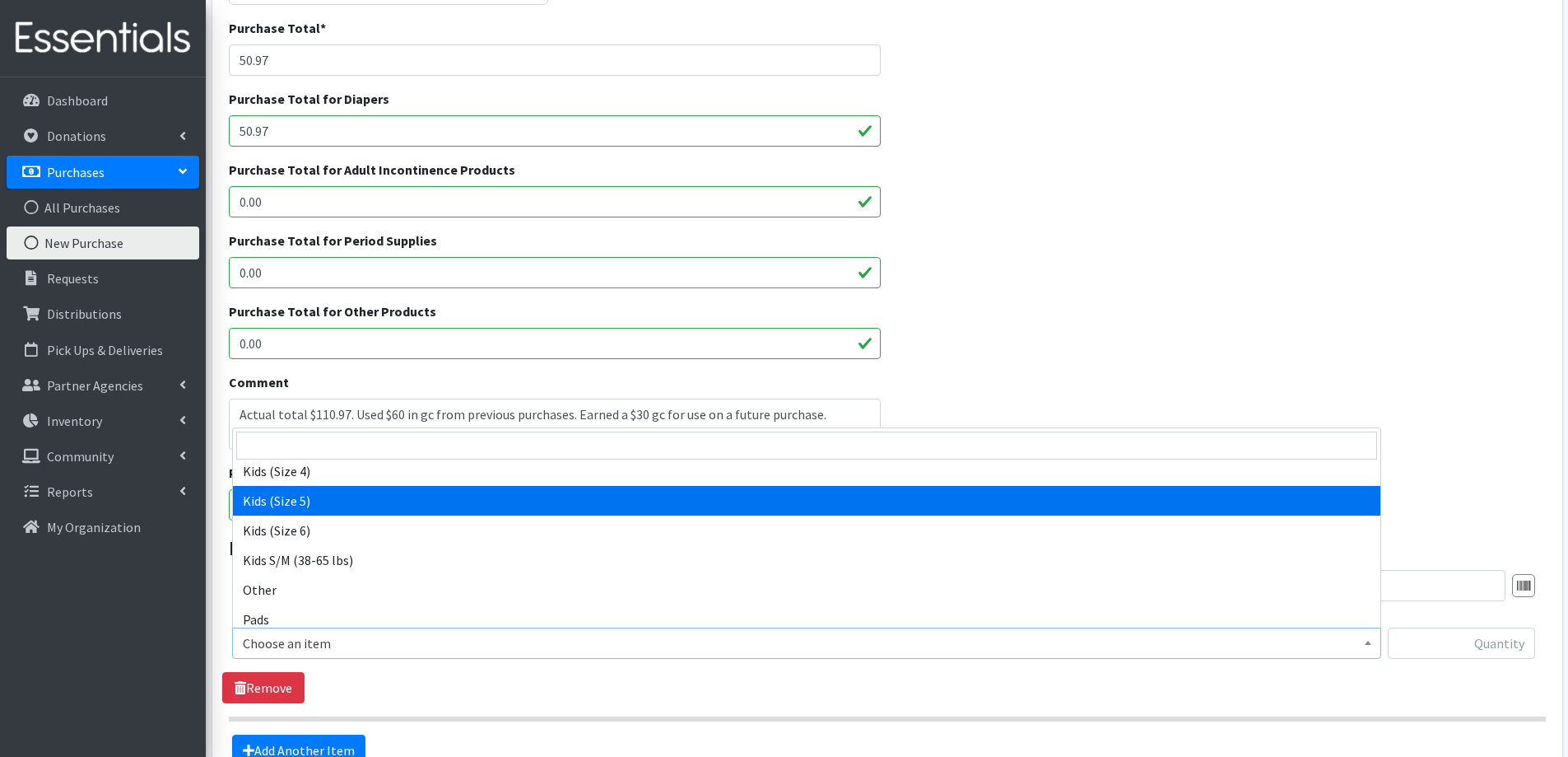
select select "2351"
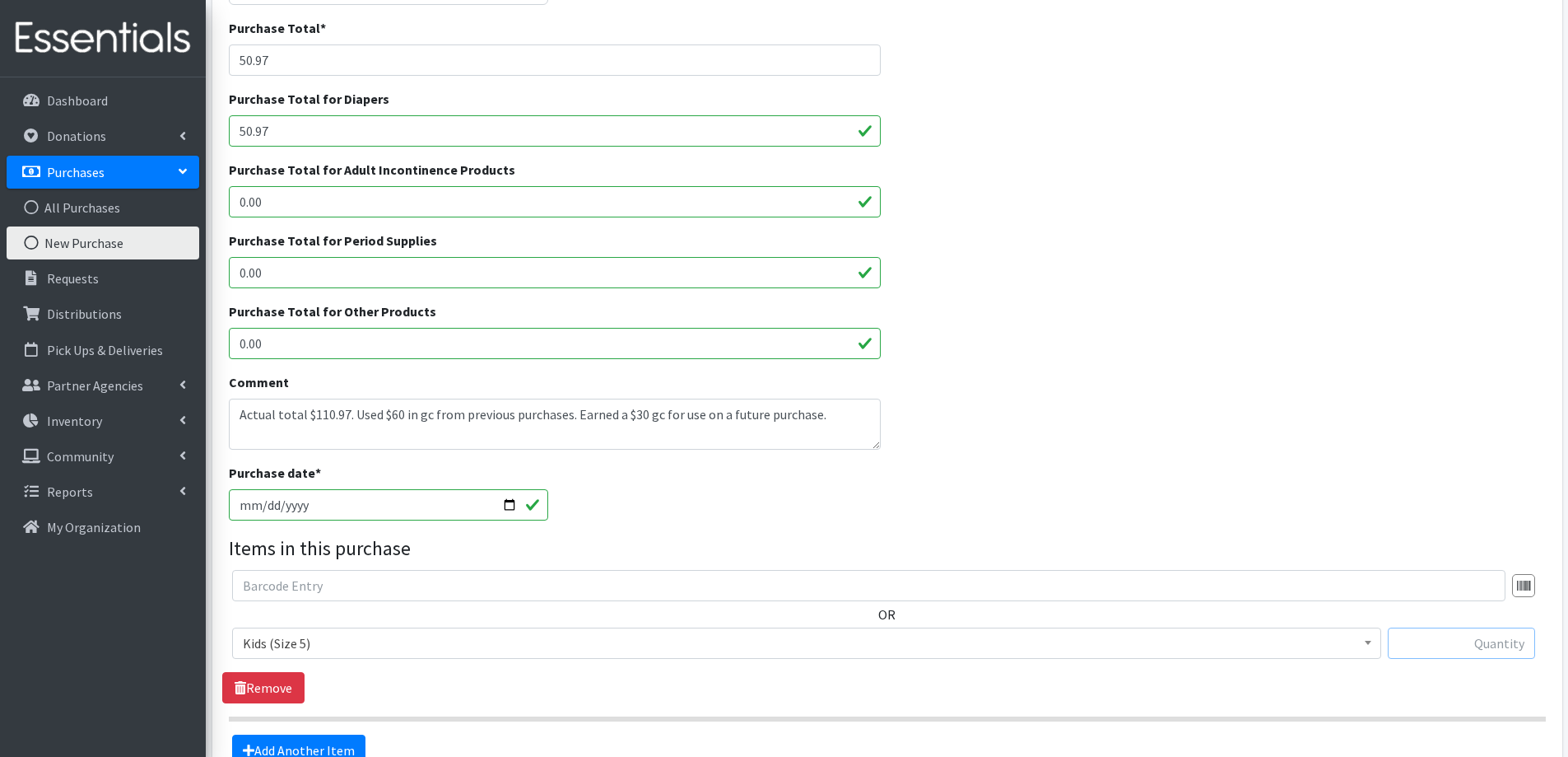
click at [1407, 627] on input "text" at bounding box center [1461, 643] width 147 height 32
click at [1415, 647] on input "text" at bounding box center [1461, 643] width 147 height 32
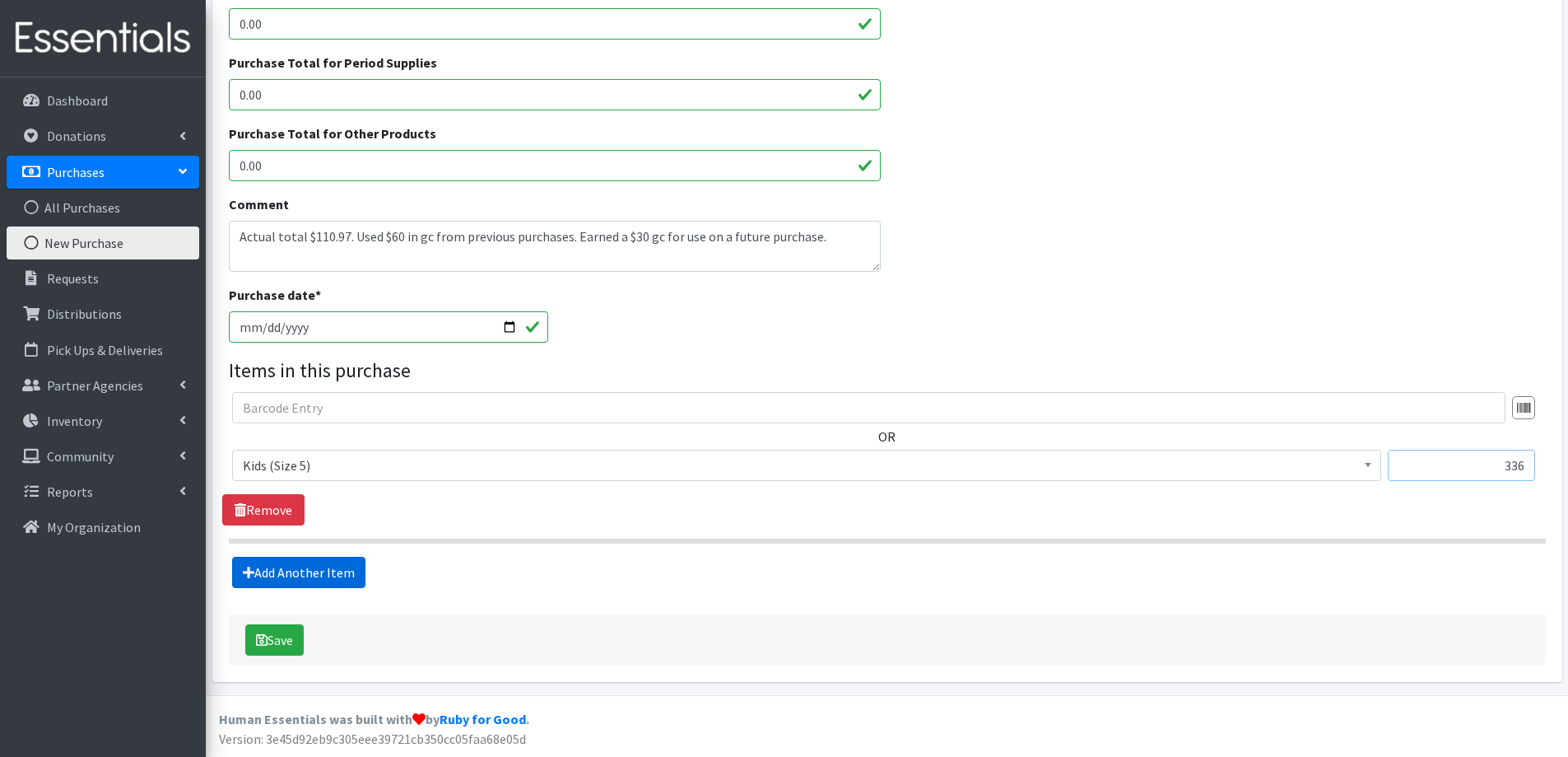
type input "336"
click at [312, 563] on link "Add Another Item" at bounding box center [298, 572] width 134 height 32
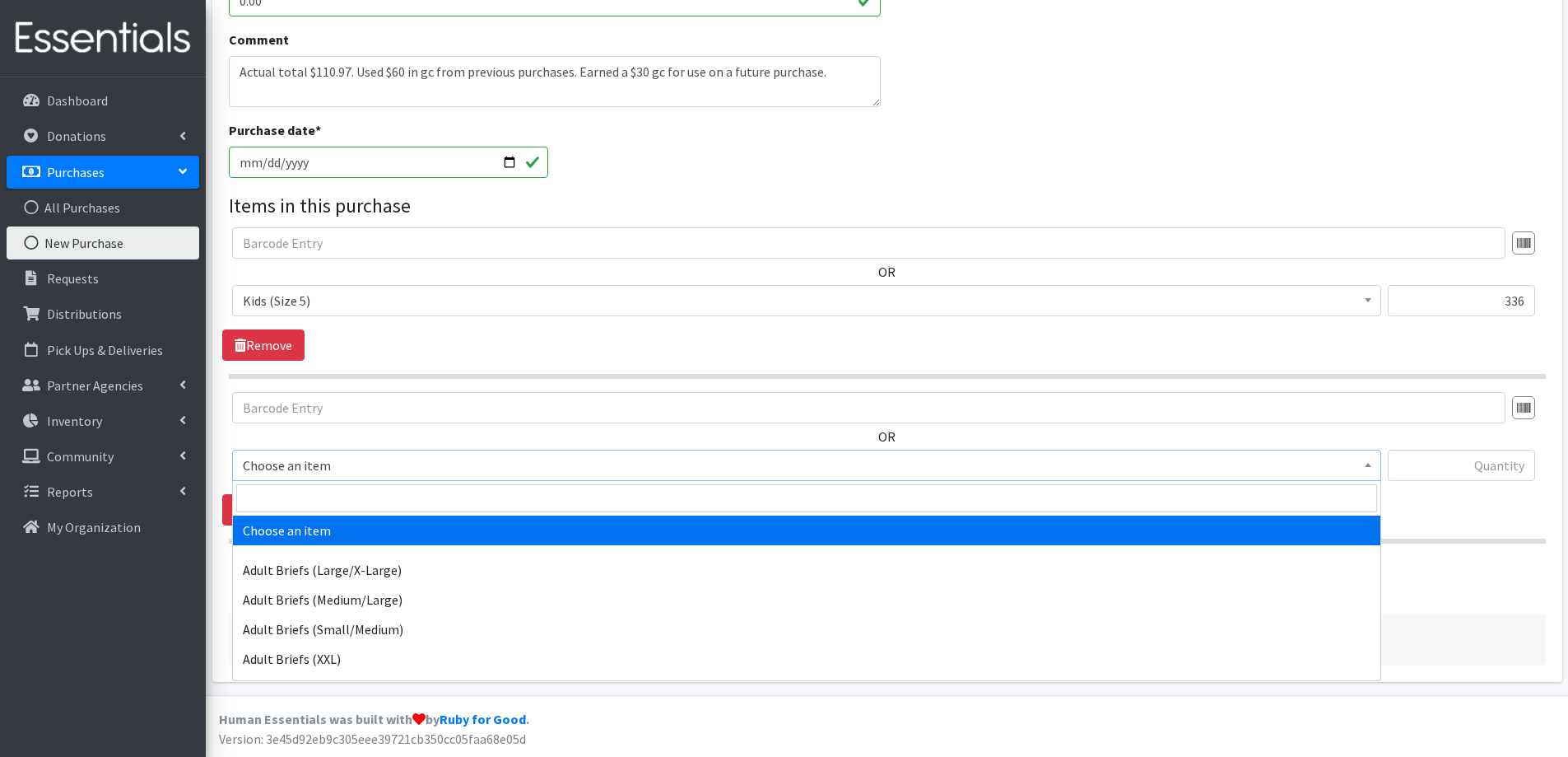
click at [401, 466] on span "Choose an item" at bounding box center [806, 465] width 1127 height 23
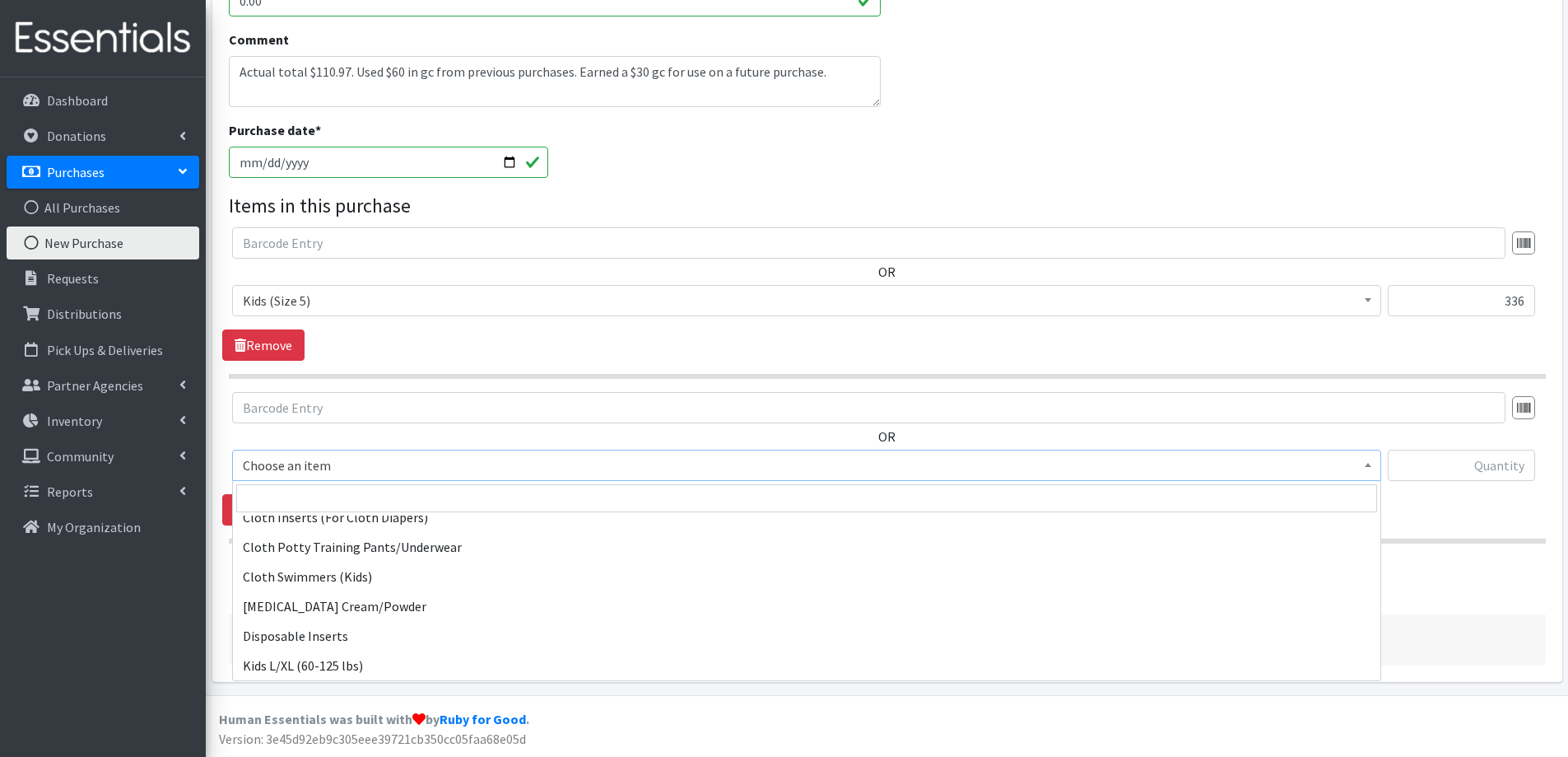
scroll to position [823, 0]
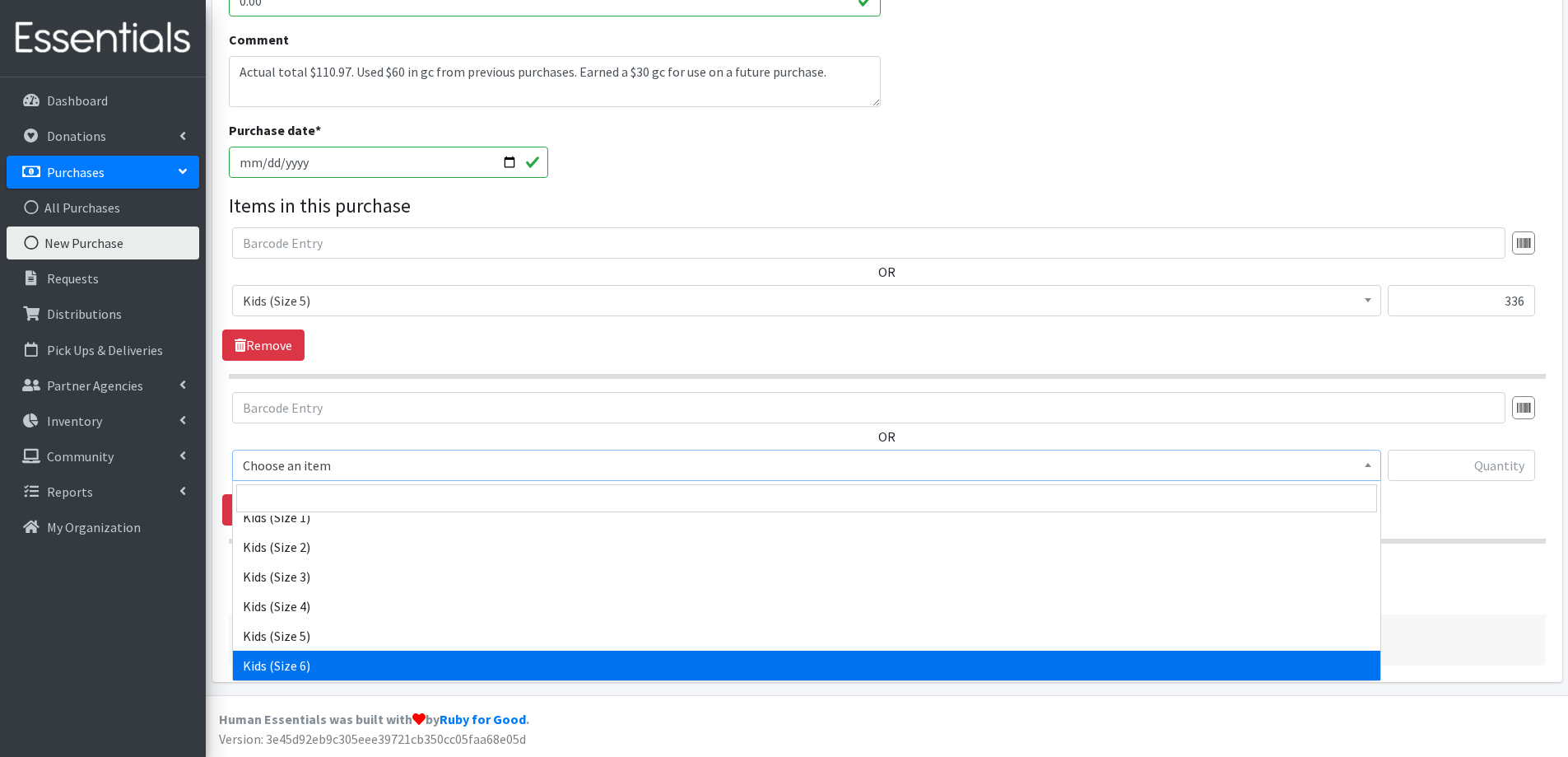
select select "2355"
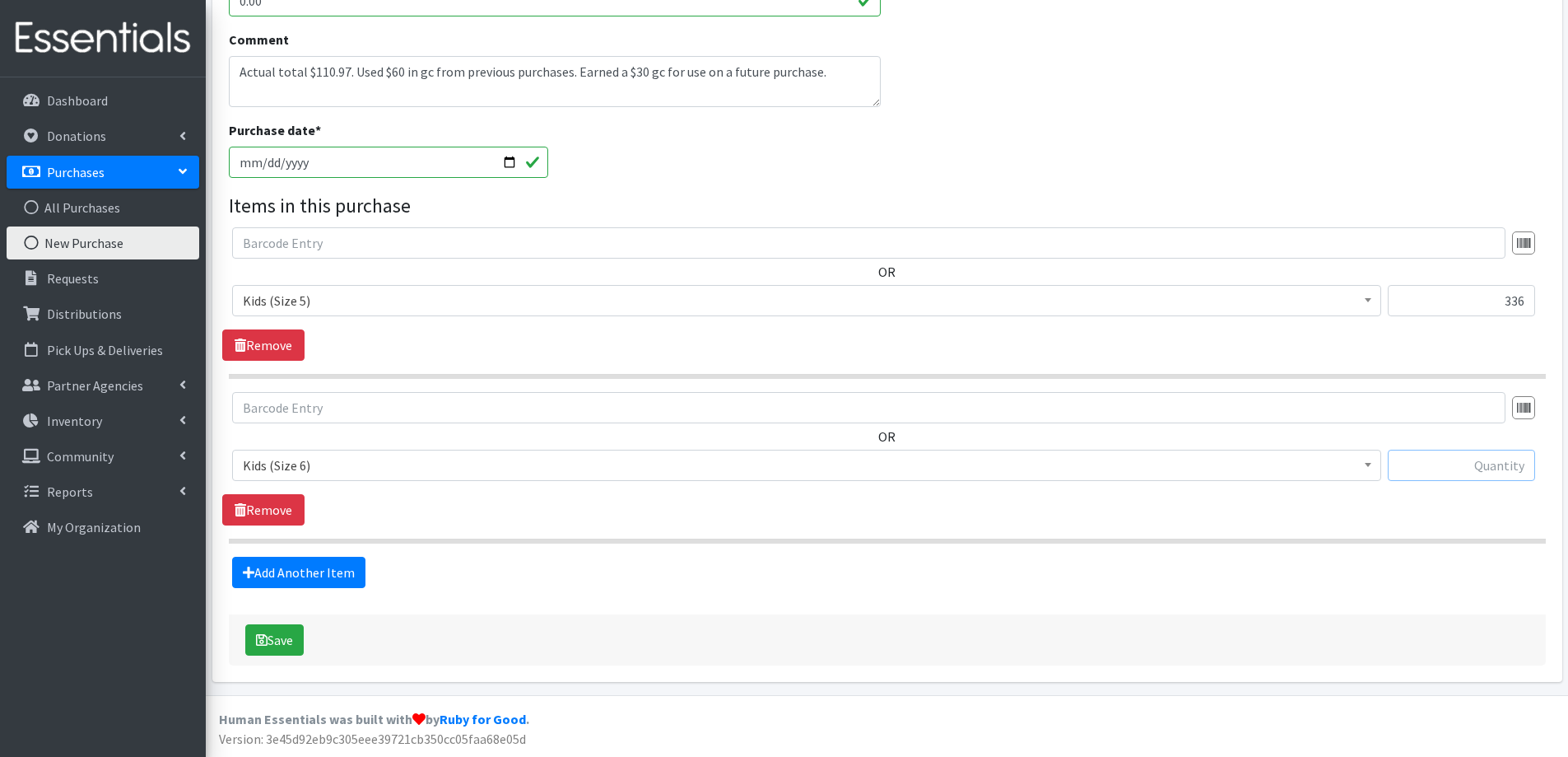
click at [1445, 476] on input "text" at bounding box center [1461, 465] width 147 height 32
type input "144"
click at [291, 640] on button "Save" at bounding box center [274, 639] width 59 height 32
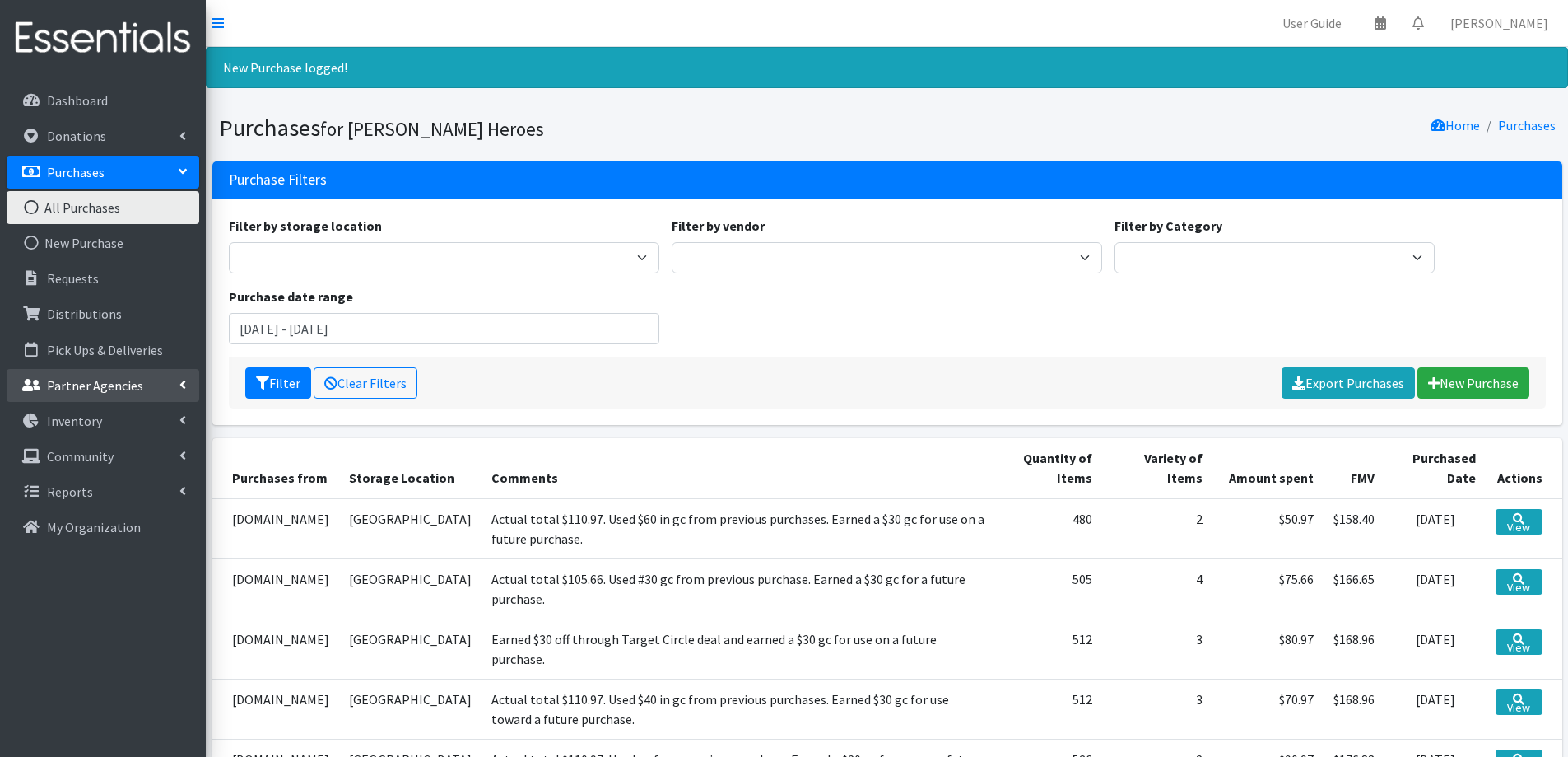
click at [130, 378] on p "Partner Agencies" at bounding box center [95, 384] width 96 height 16
click at [124, 350] on p "Pick Ups & Deliveries" at bounding box center [105, 350] width 116 height 16
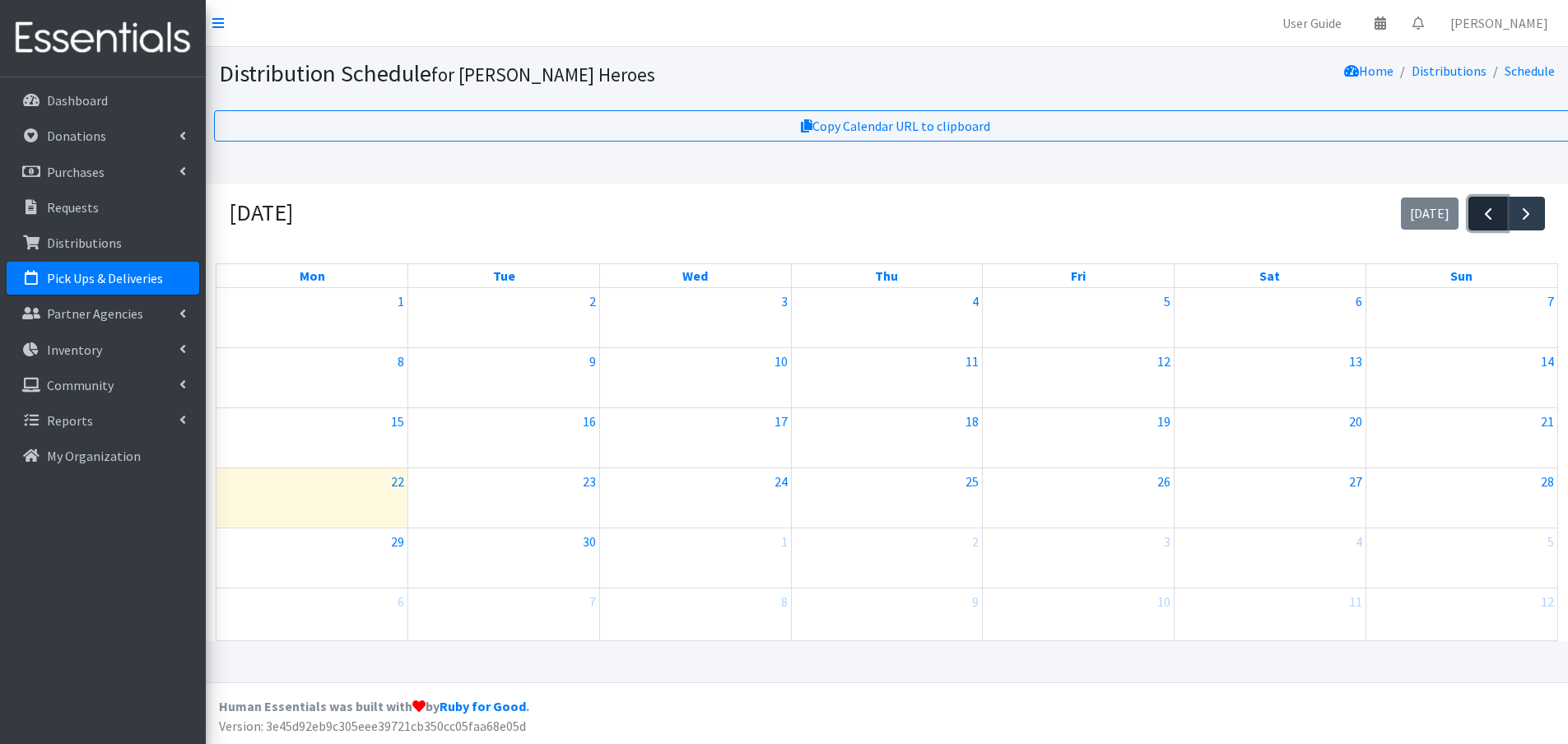
click at [1494, 220] on span "button" at bounding box center [1488, 214] width 20 height 20
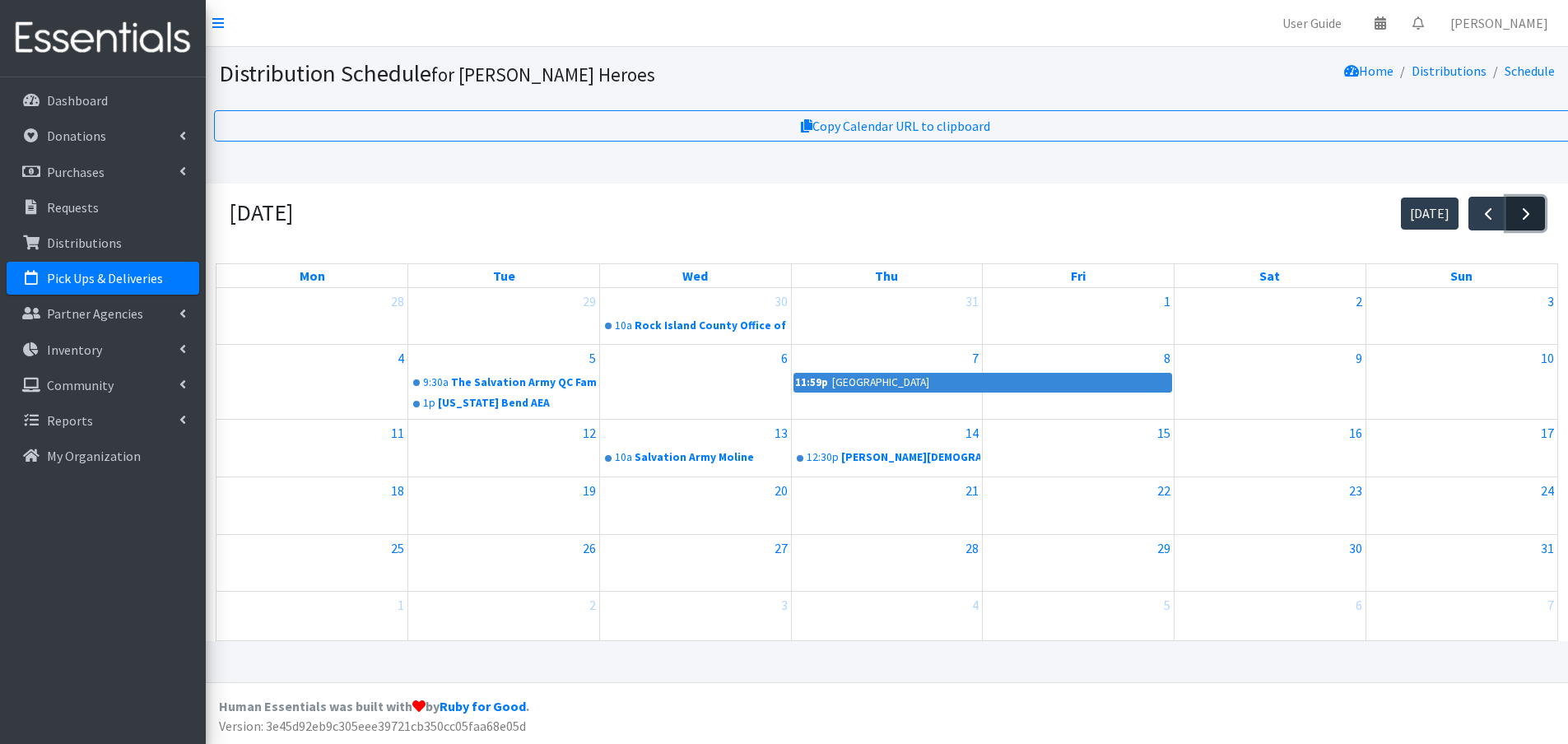
click at [1523, 211] on span "button" at bounding box center [1525, 214] width 20 height 20
